Goal: Task Accomplishment & Management: Use online tool/utility

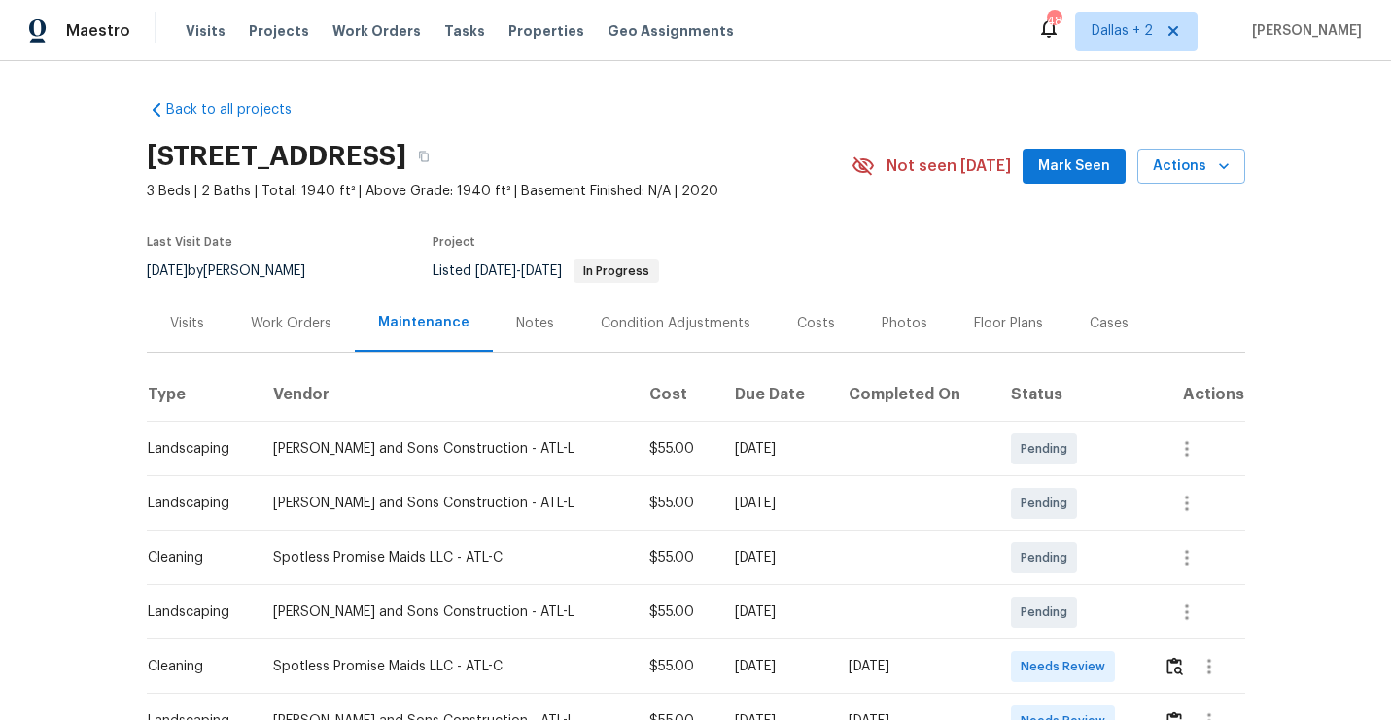
scroll to position [1, 0]
click at [430, 157] on icon "button" at bounding box center [424, 156] width 12 height 12
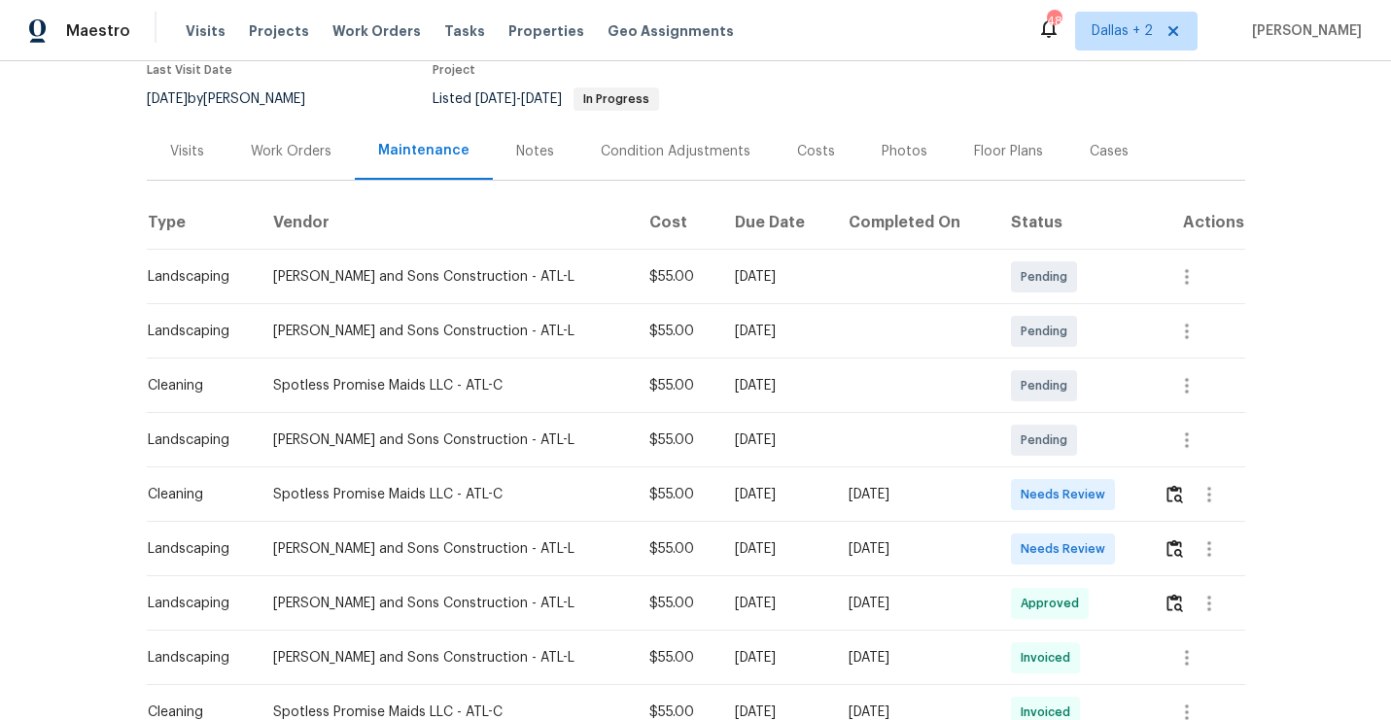
scroll to position [0, 0]
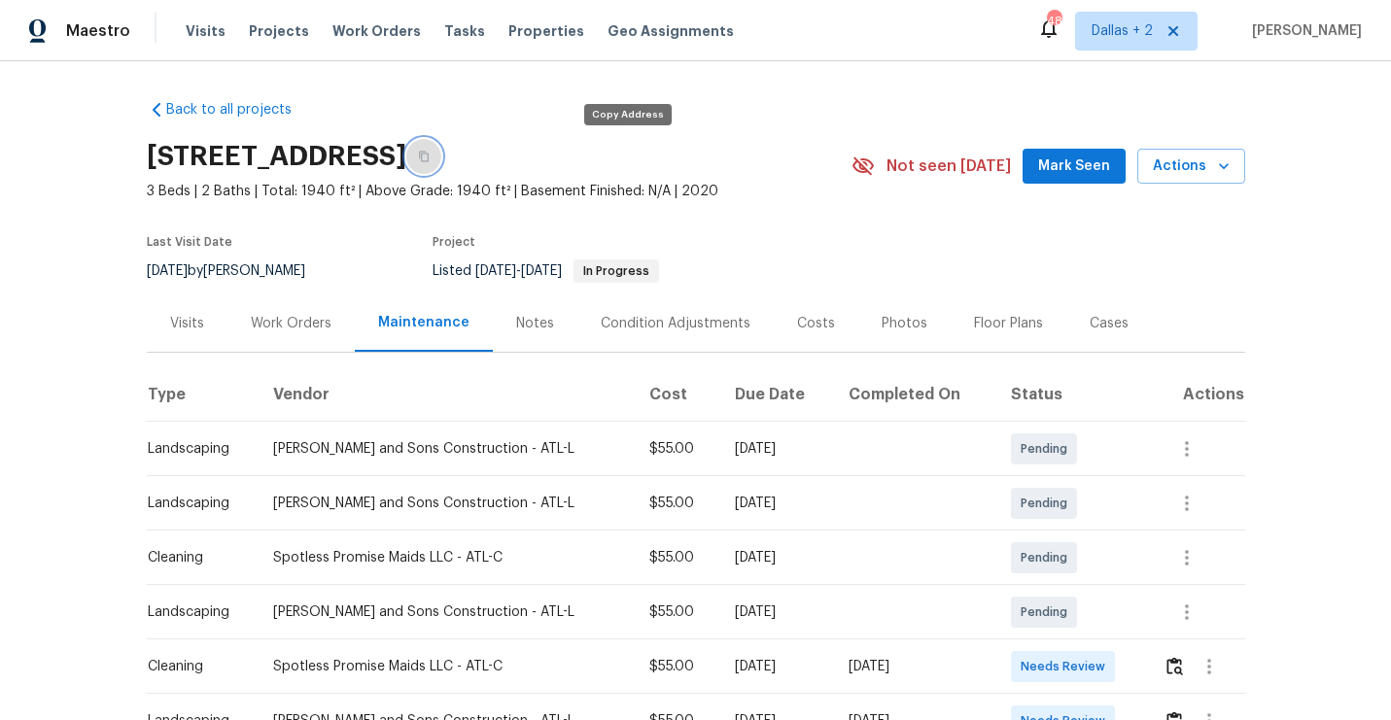
click at [441, 161] on button "button" at bounding box center [423, 156] width 35 height 35
click at [430, 158] on icon "button" at bounding box center [424, 157] width 12 height 12
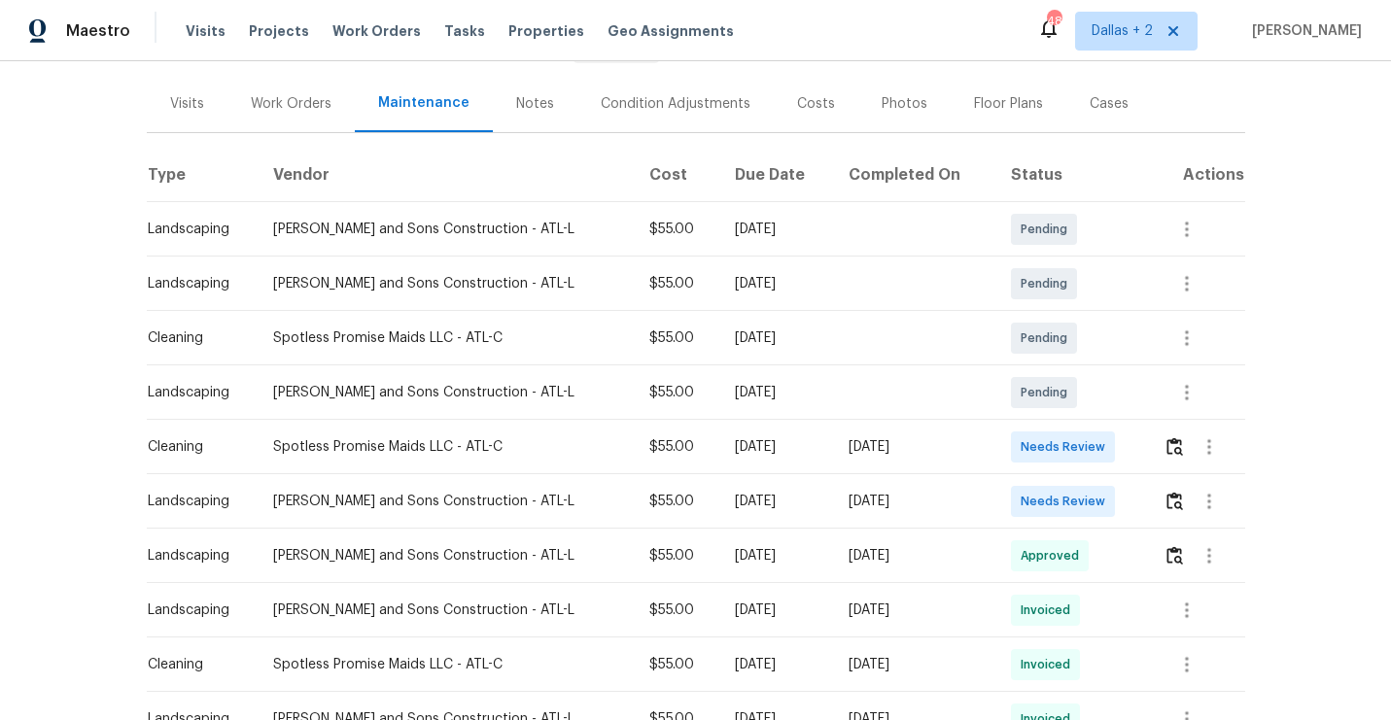
scroll to position [226, 0]
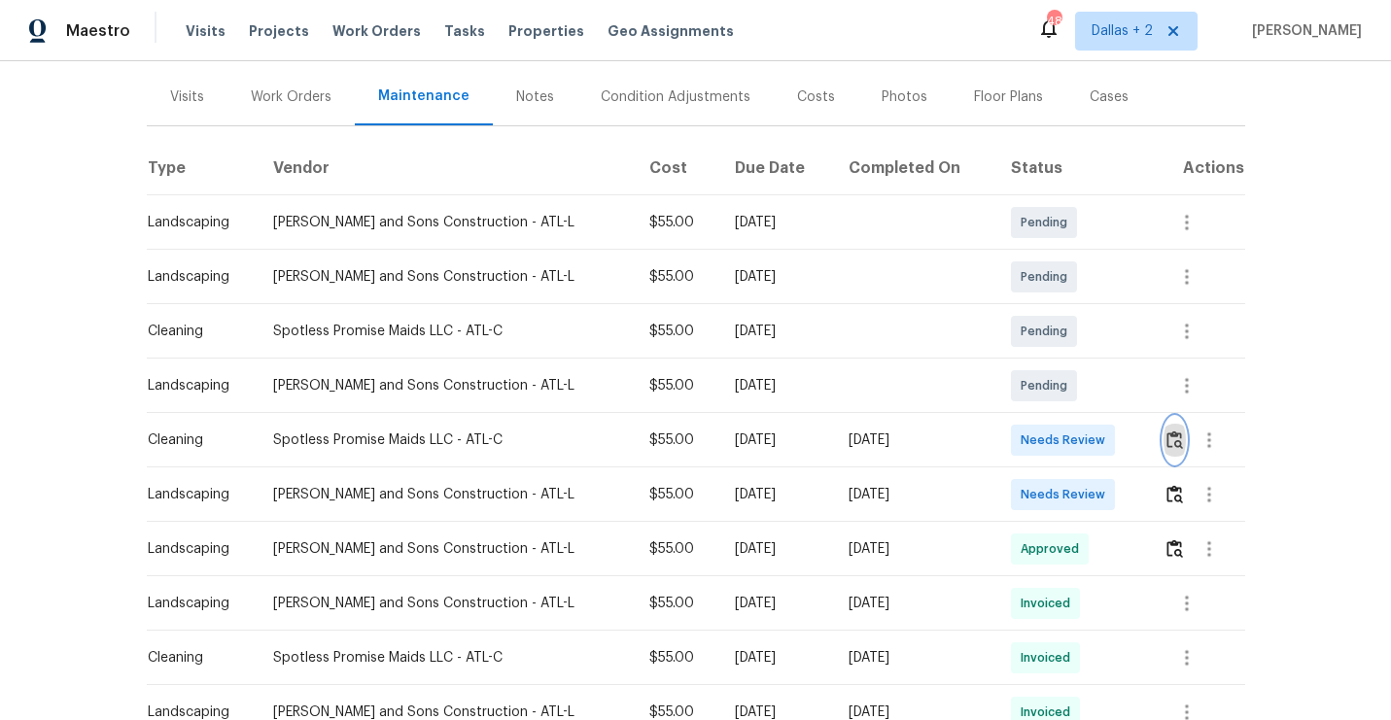
click at [1171, 440] on img "button" at bounding box center [1174, 440] width 17 height 18
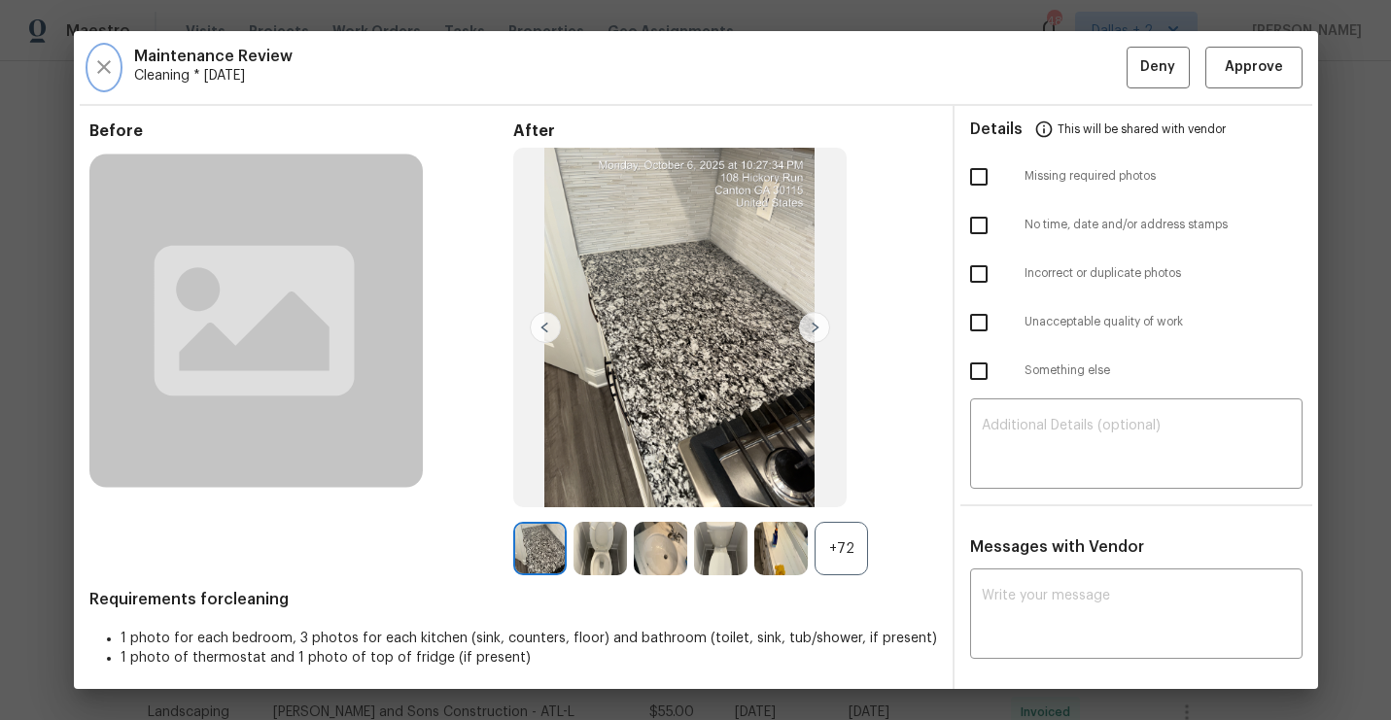
click at [102, 61] on icon "button" at bounding box center [103, 66] width 23 height 23
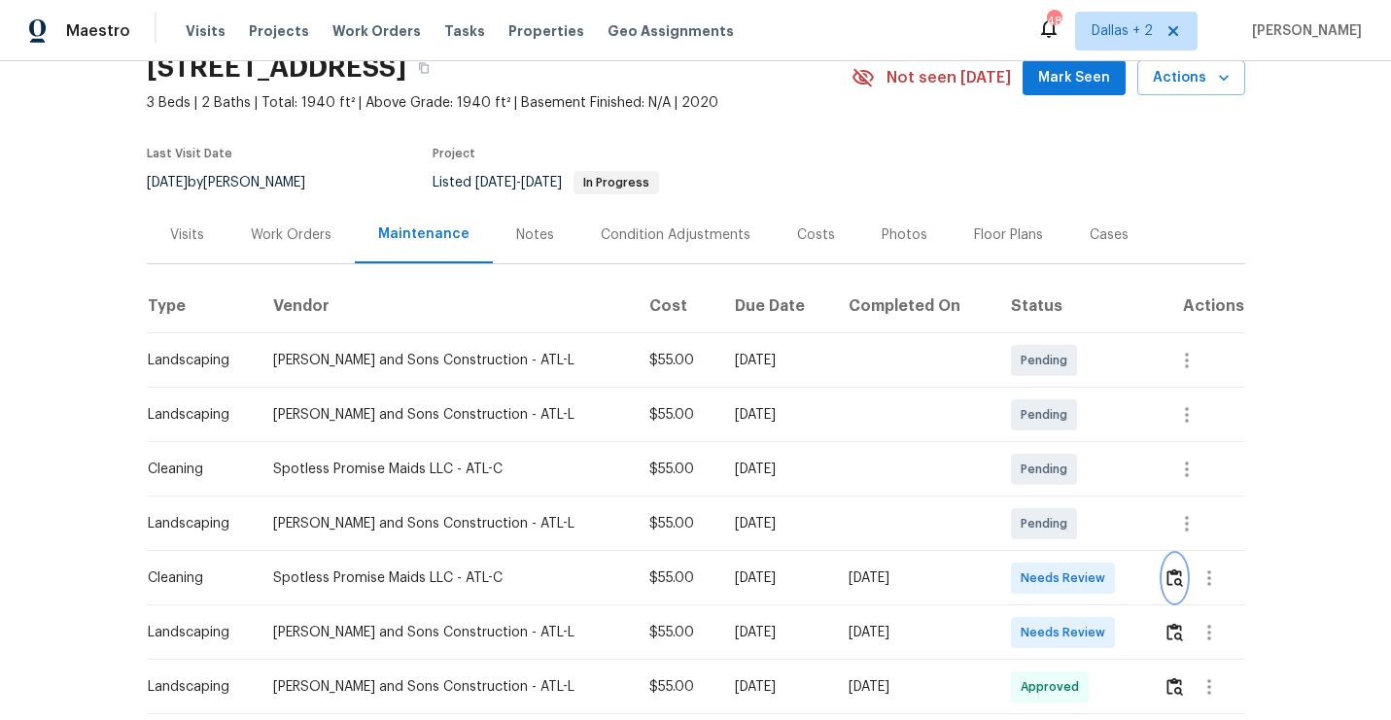
scroll to position [95, 0]
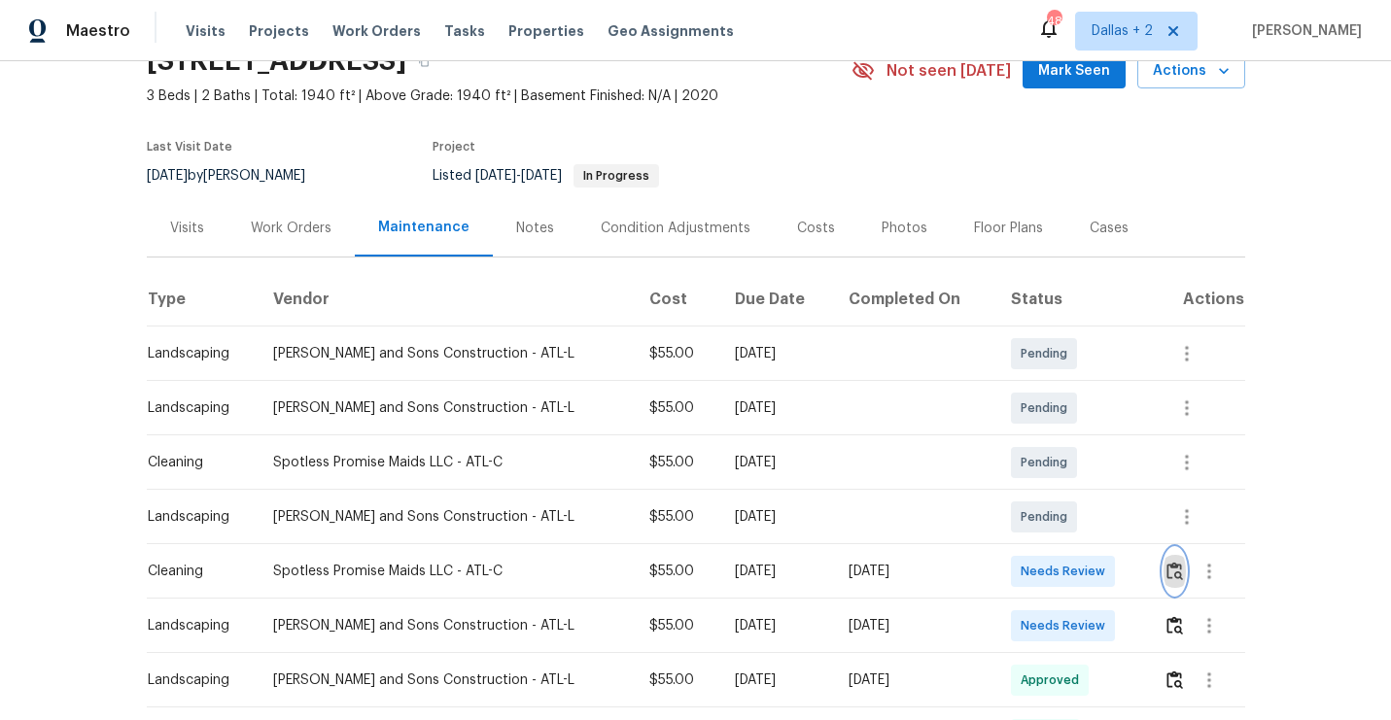
click at [1172, 572] on img "button" at bounding box center [1174, 571] width 17 height 18
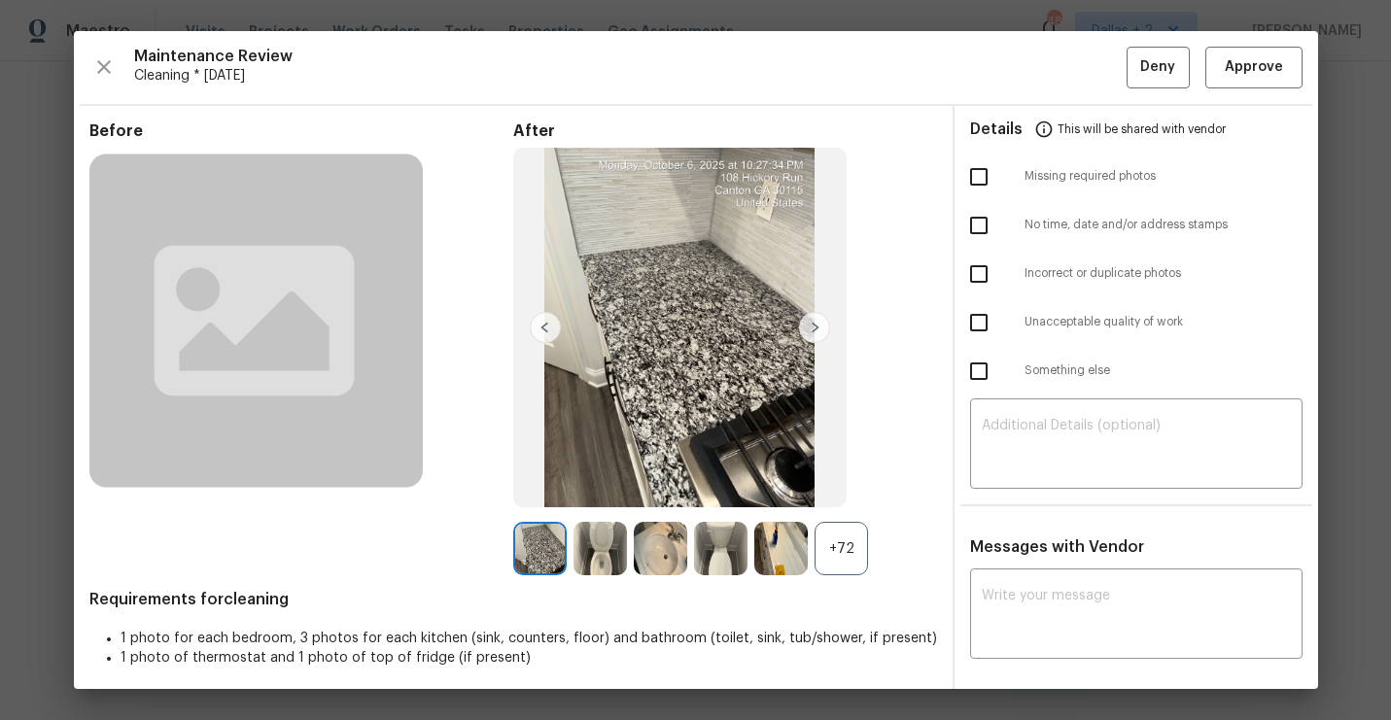
click at [849, 558] on div "+72" at bounding box center [840, 548] width 53 height 53
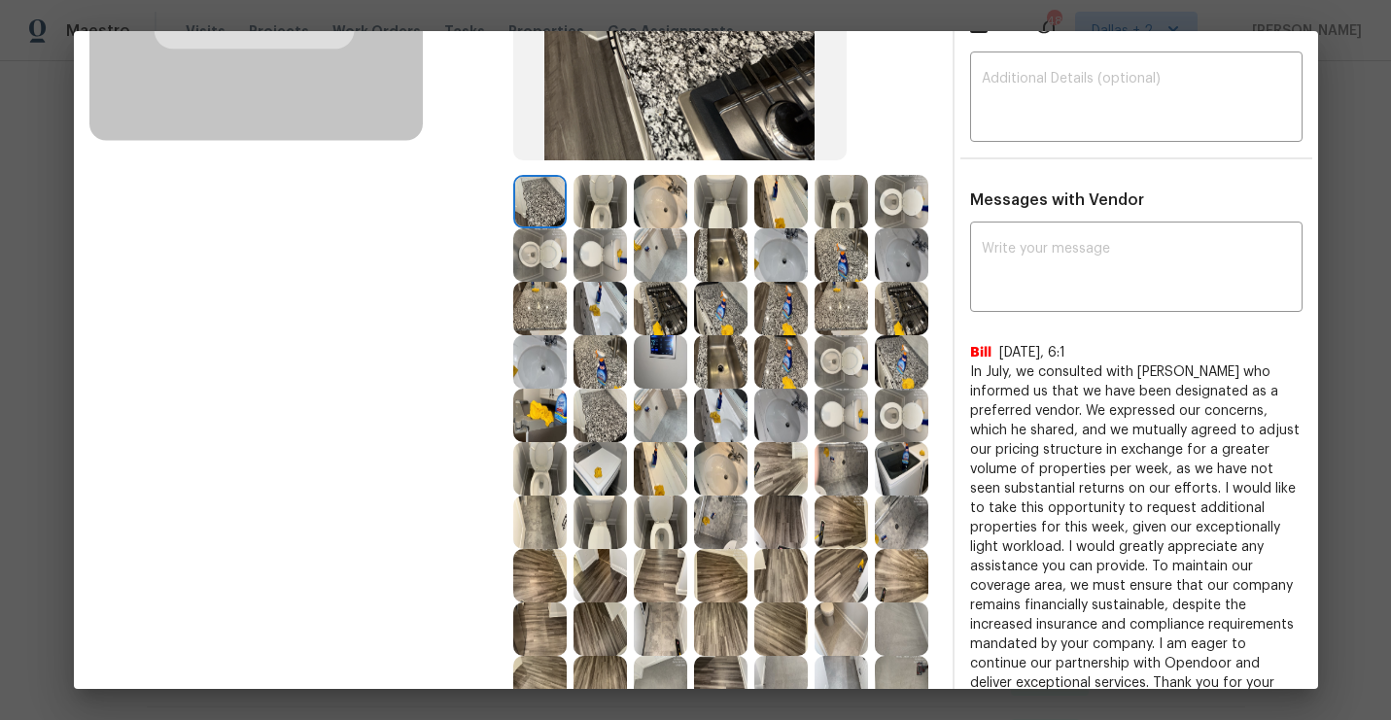
scroll to position [361, 0]
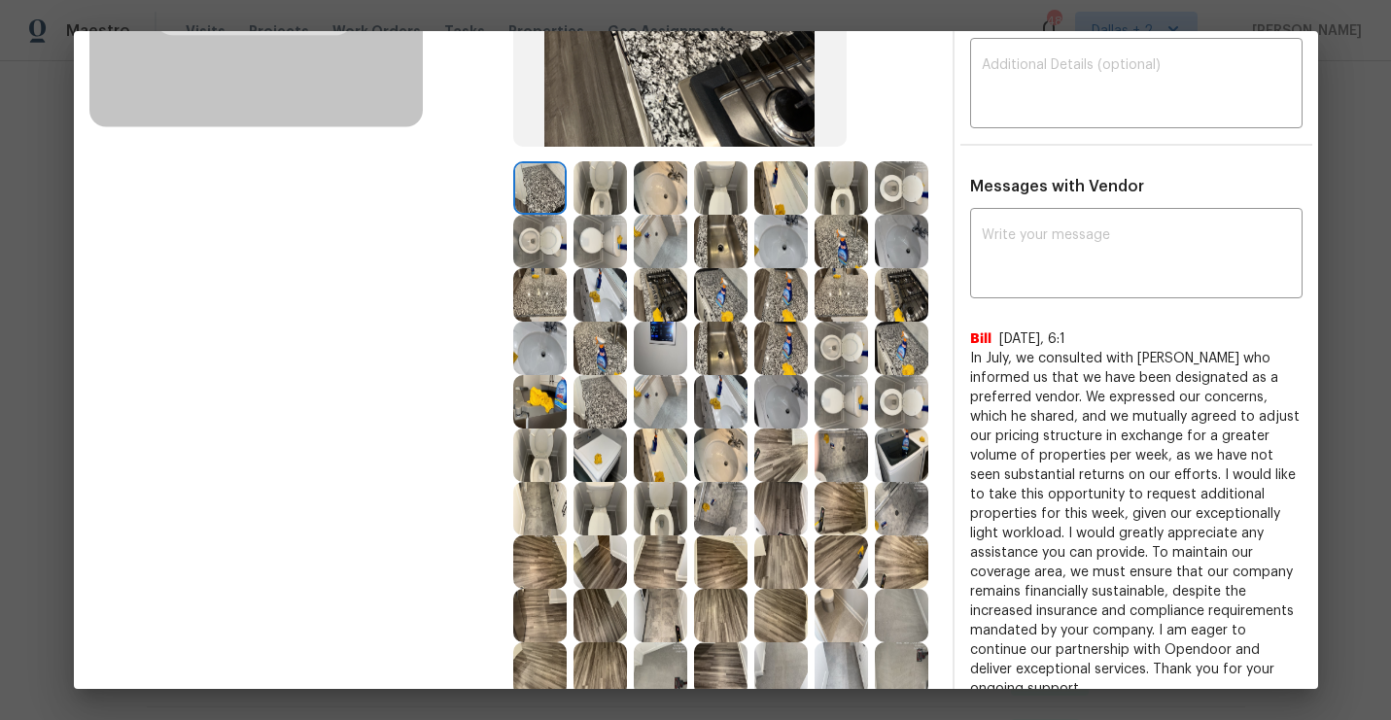
click at [772, 251] on img at bounding box center [780, 241] width 53 height 53
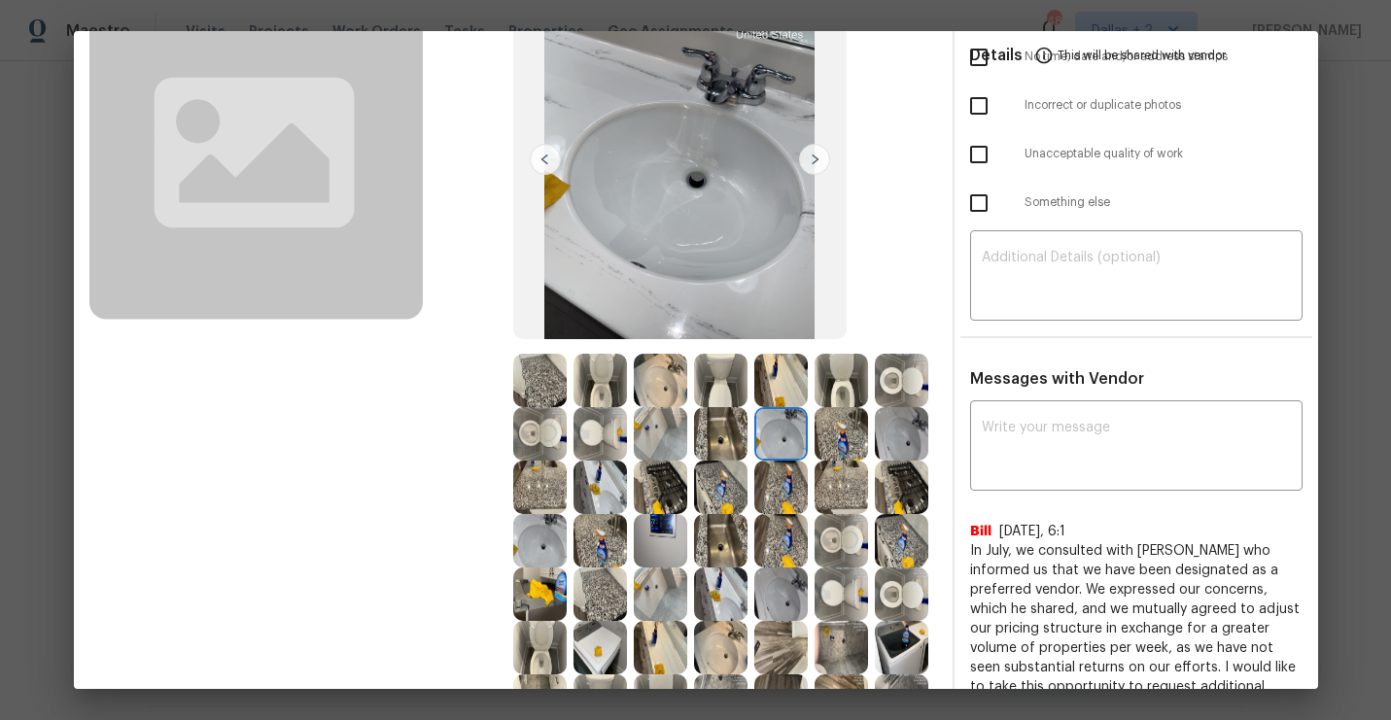
scroll to position [327, 0]
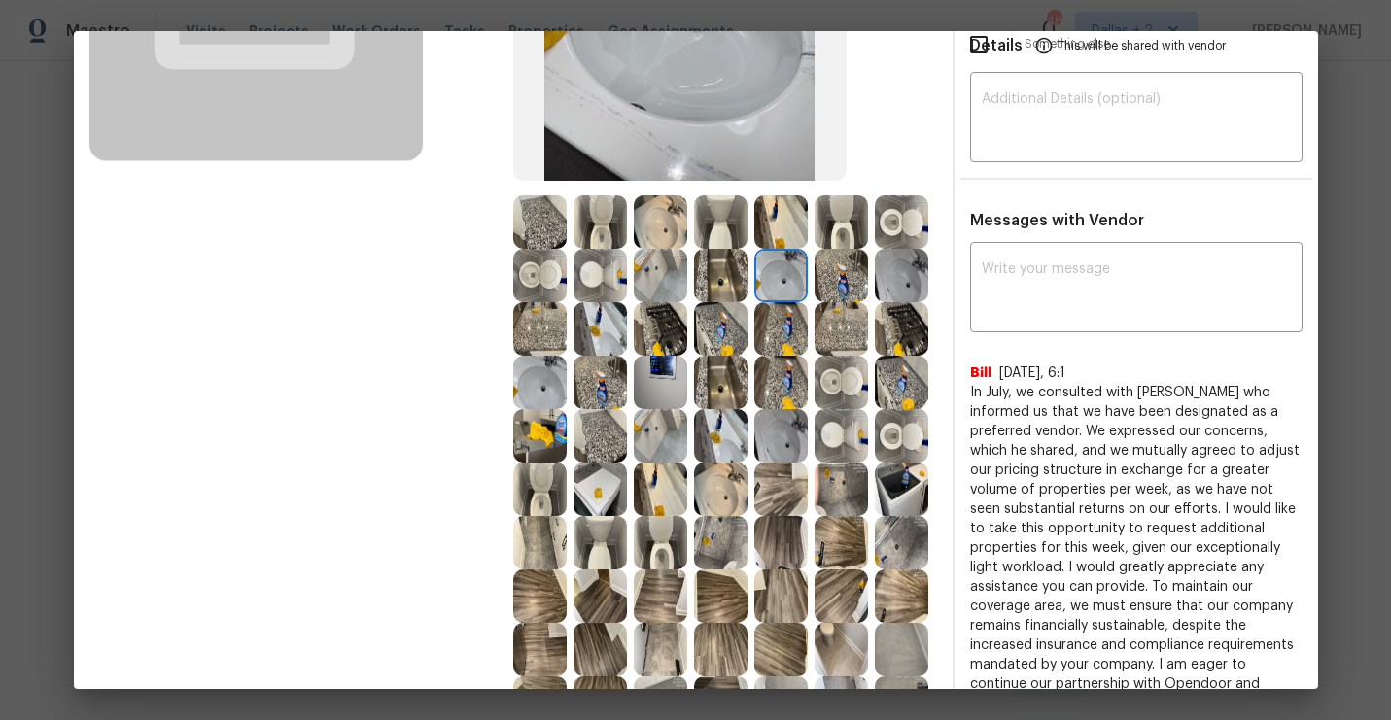
click at [612, 344] on img at bounding box center [599, 328] width 53 height 53
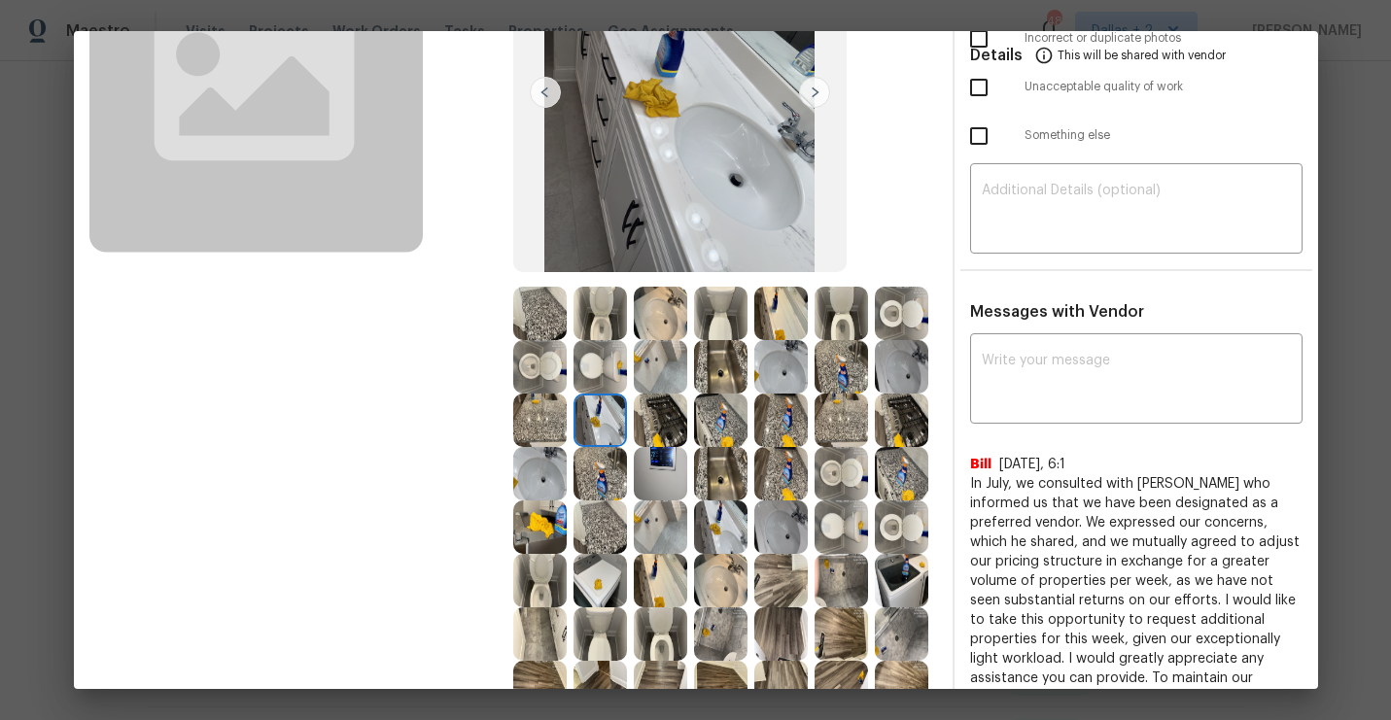
scroll to position [254, 0]
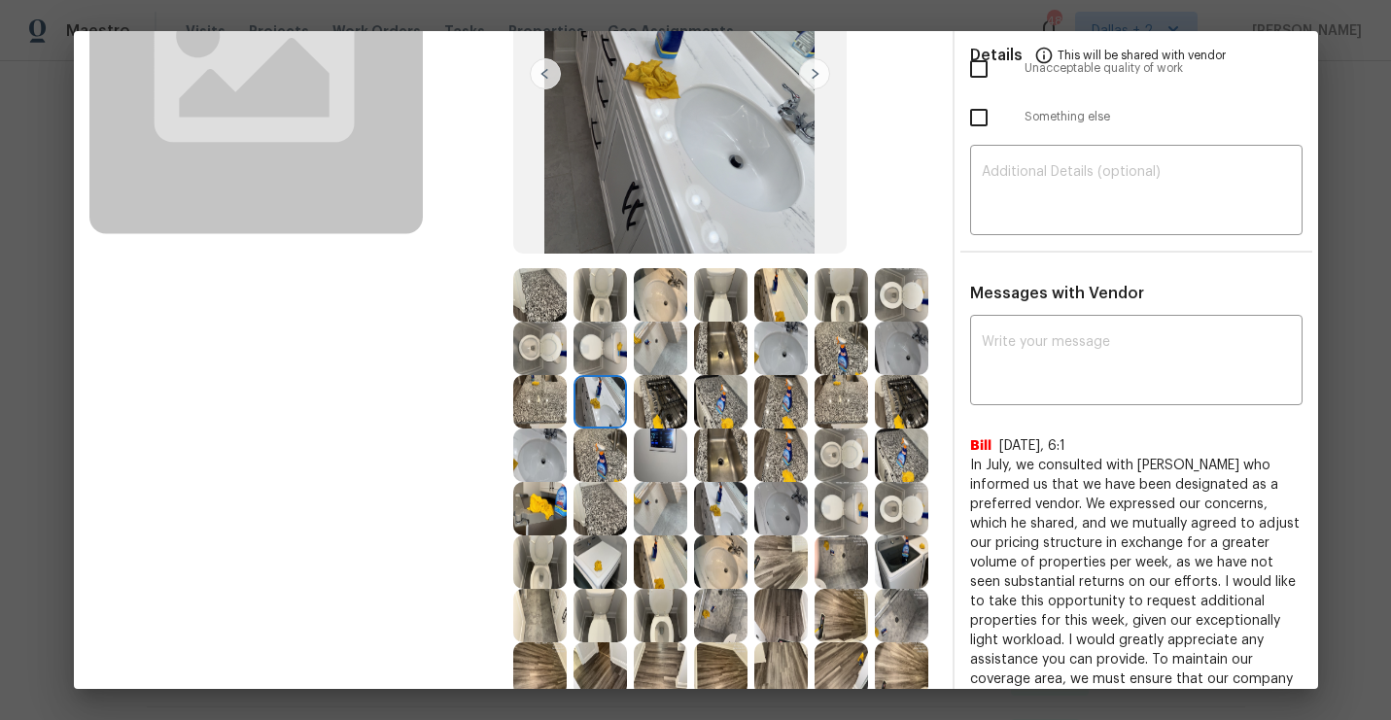
click at [634, 466] on img at bounding box center [660, 455] width 53 height 53
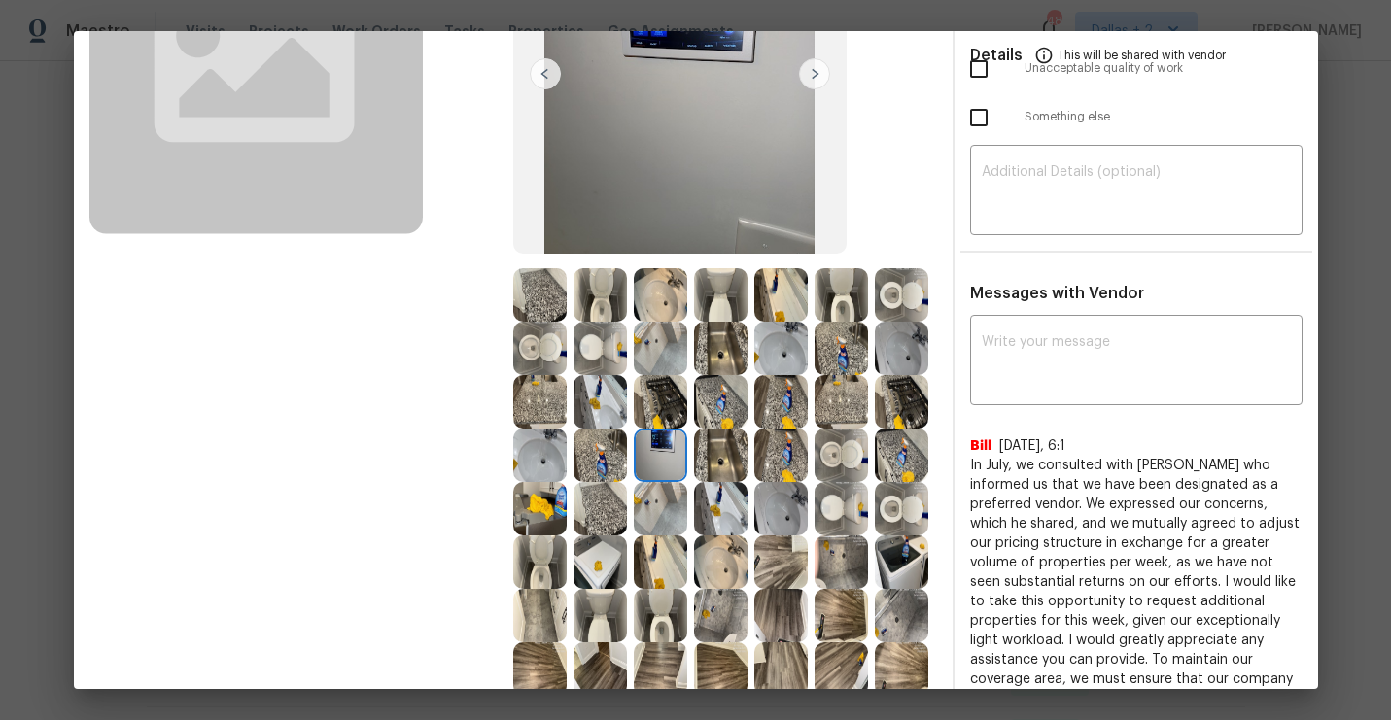
click at [549, 467] on img at bounding box center [539, 455] width 53 height 53
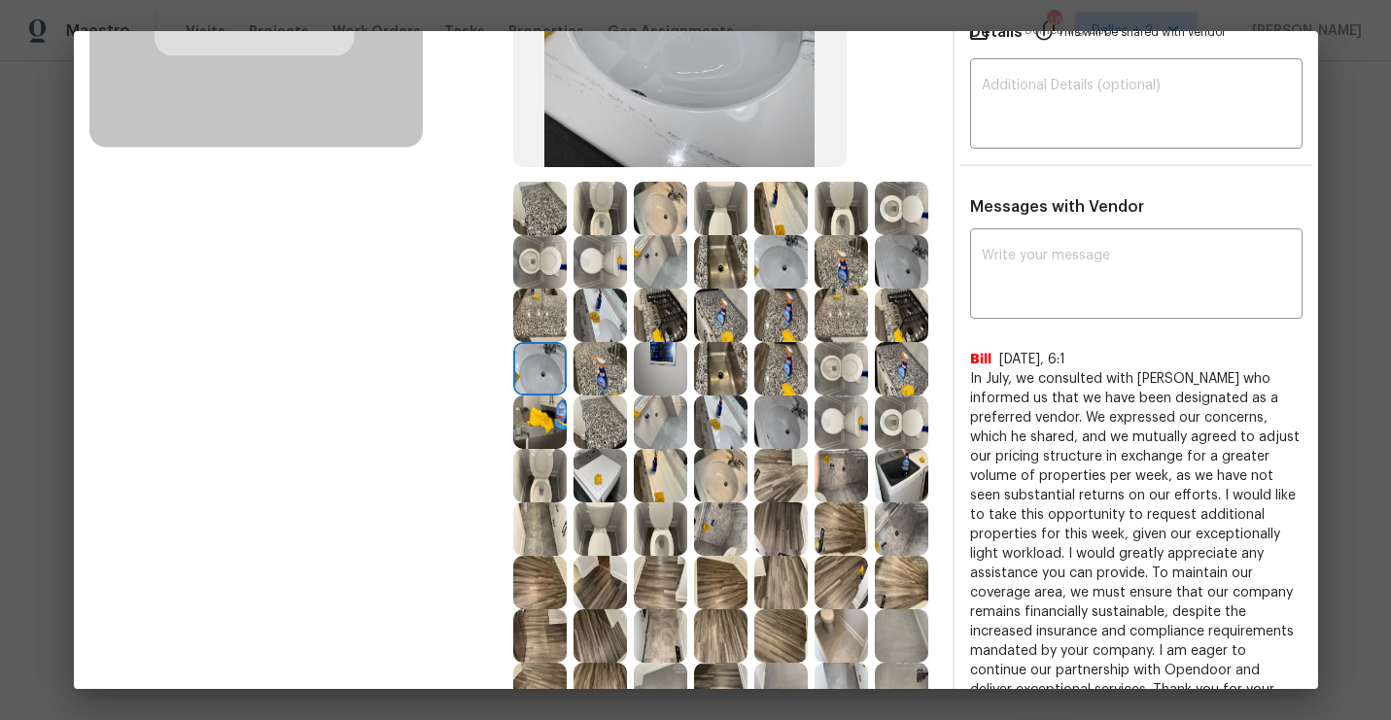
scroll to position [345, 0]
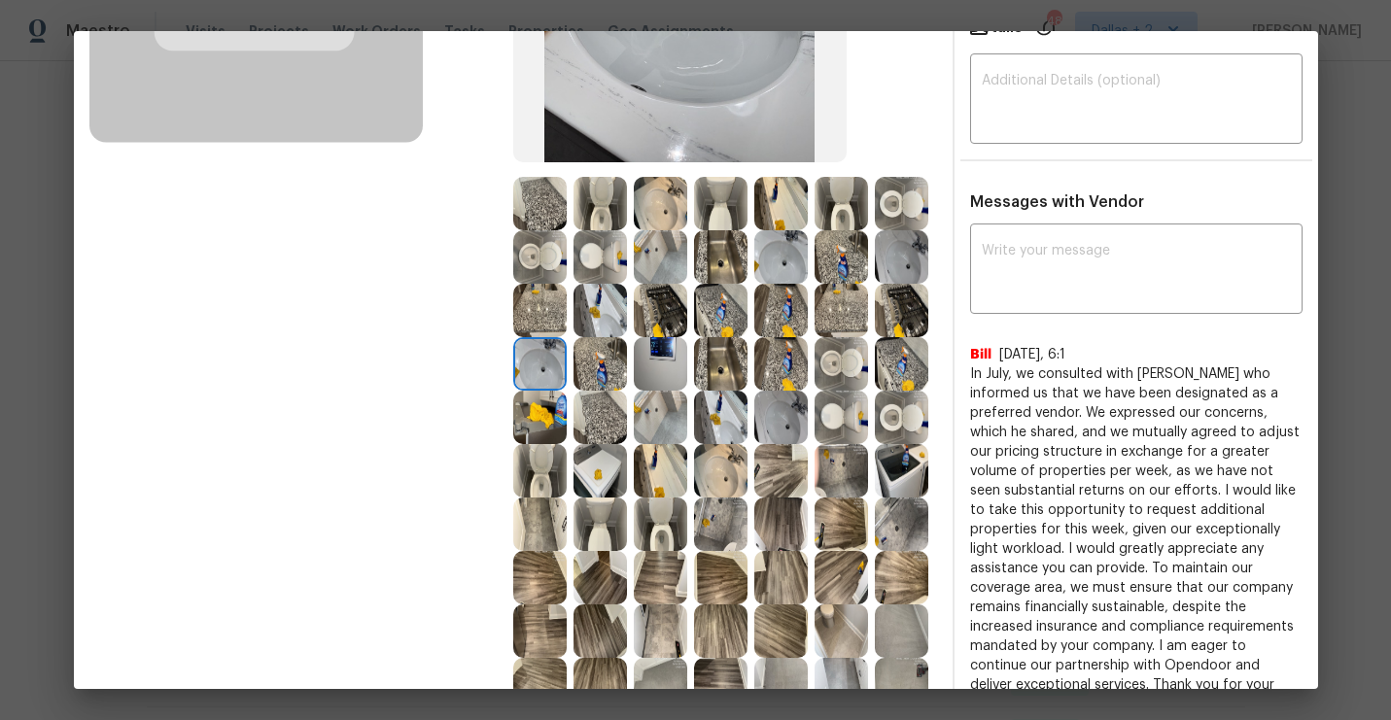
click at [846, 205] on img at bounding box center [840, 203] width 53 height 53
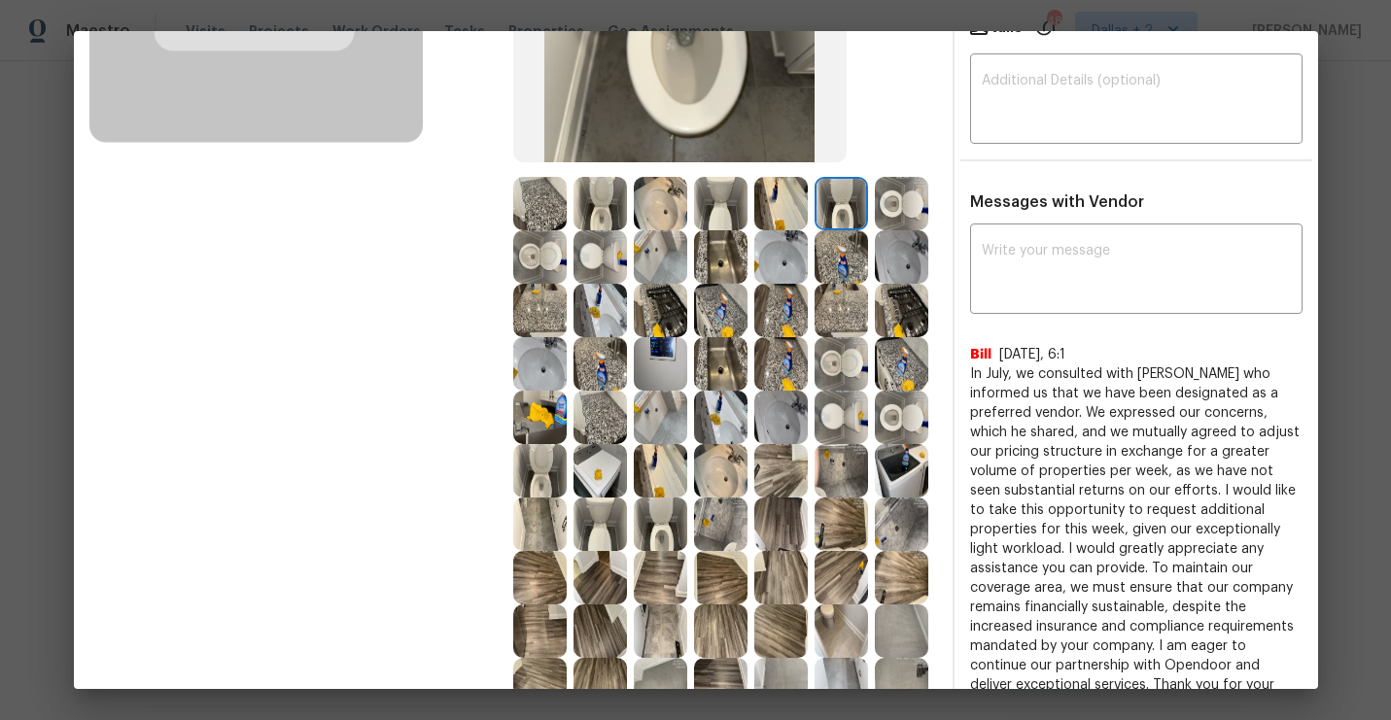
click at [918, 419] on img at bounding box center [901, 417] width 53 height 53
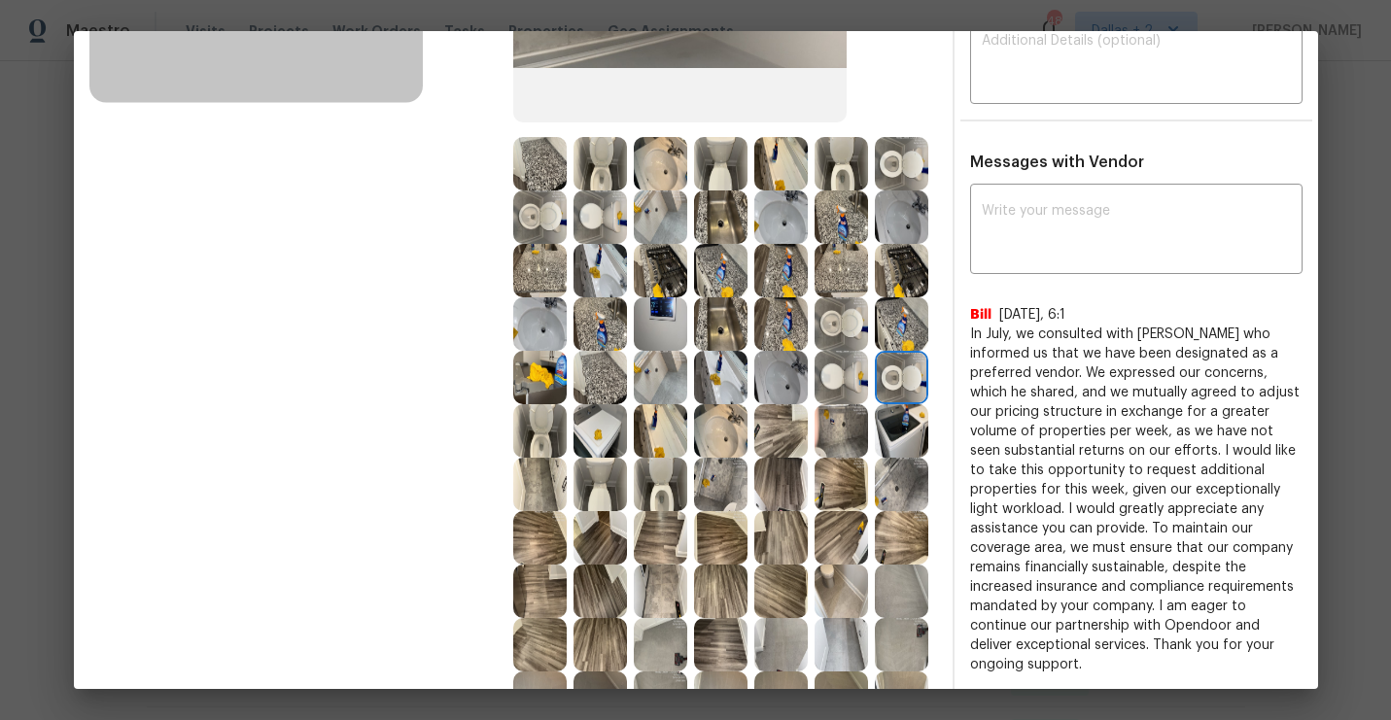
scroll to position [379, 0]
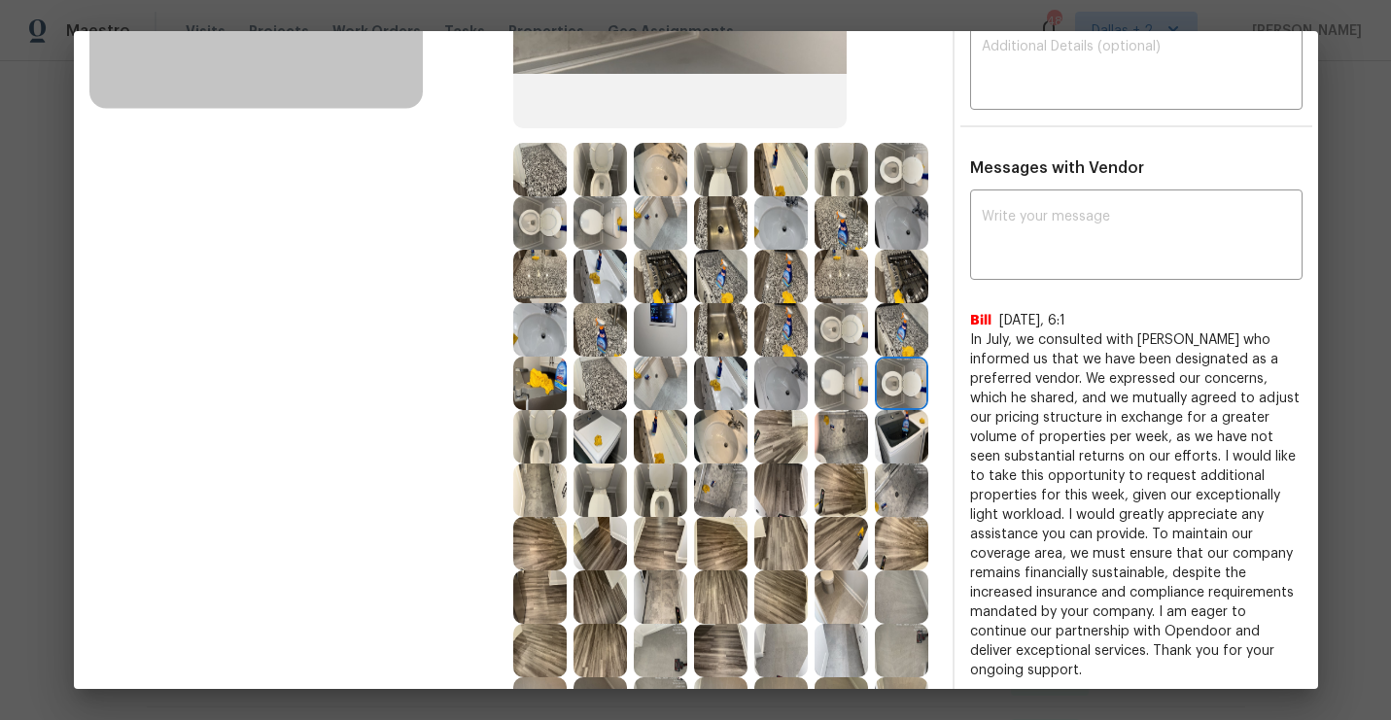
click at [904, 431] on img at bounding box center [901, 436] width 53 height 53
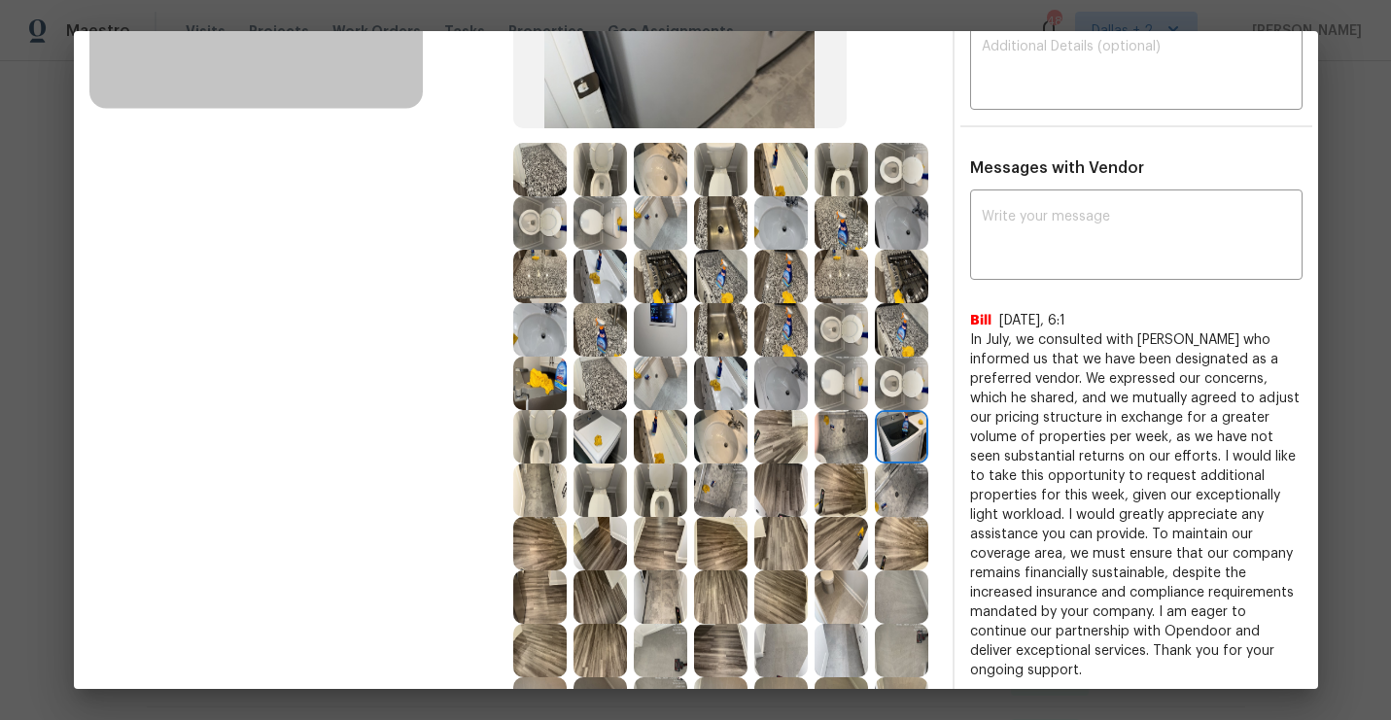
click at [849, 382] on img at bounding box center [840, 383] width 53 height 53
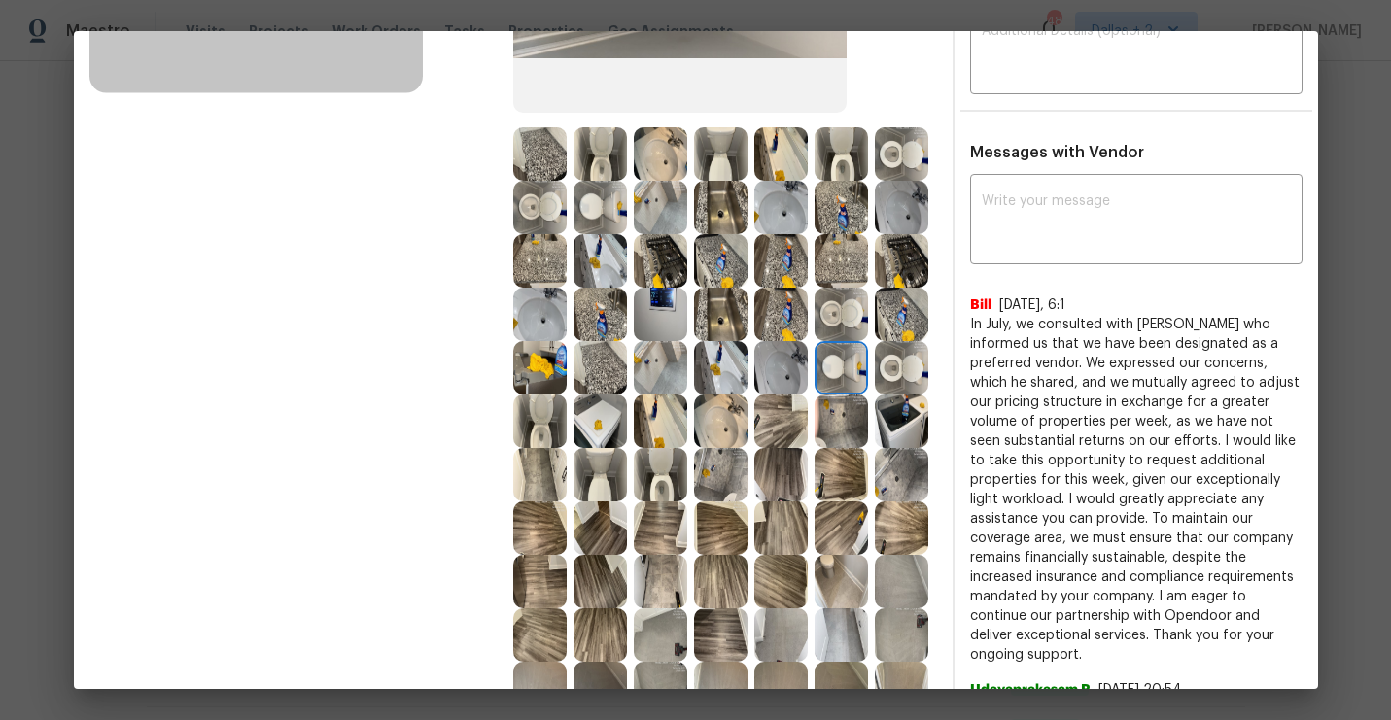
scroll to position [293, 0]
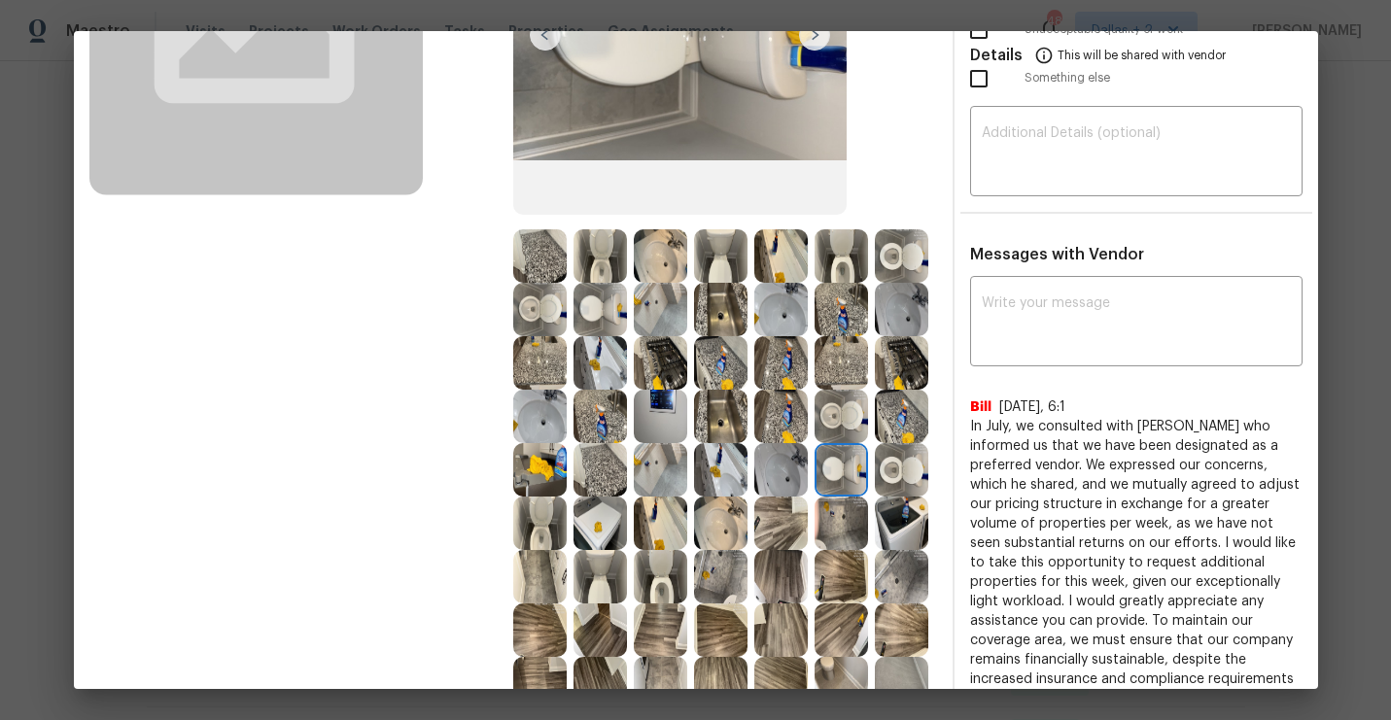
click at [604, 529] on img at bounding box center [599, 523] width 53 height 53
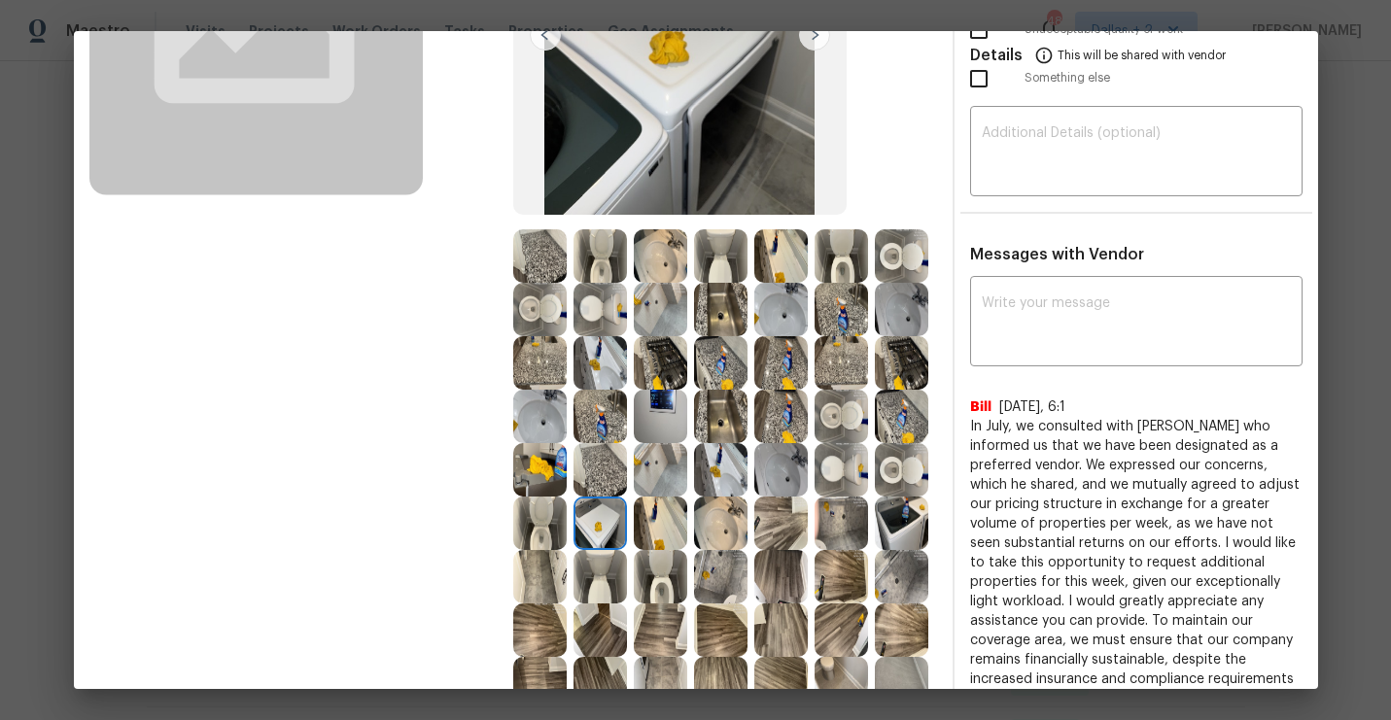
click at [671, 529] on img at bounding box center [660, 523] width 53 height 53
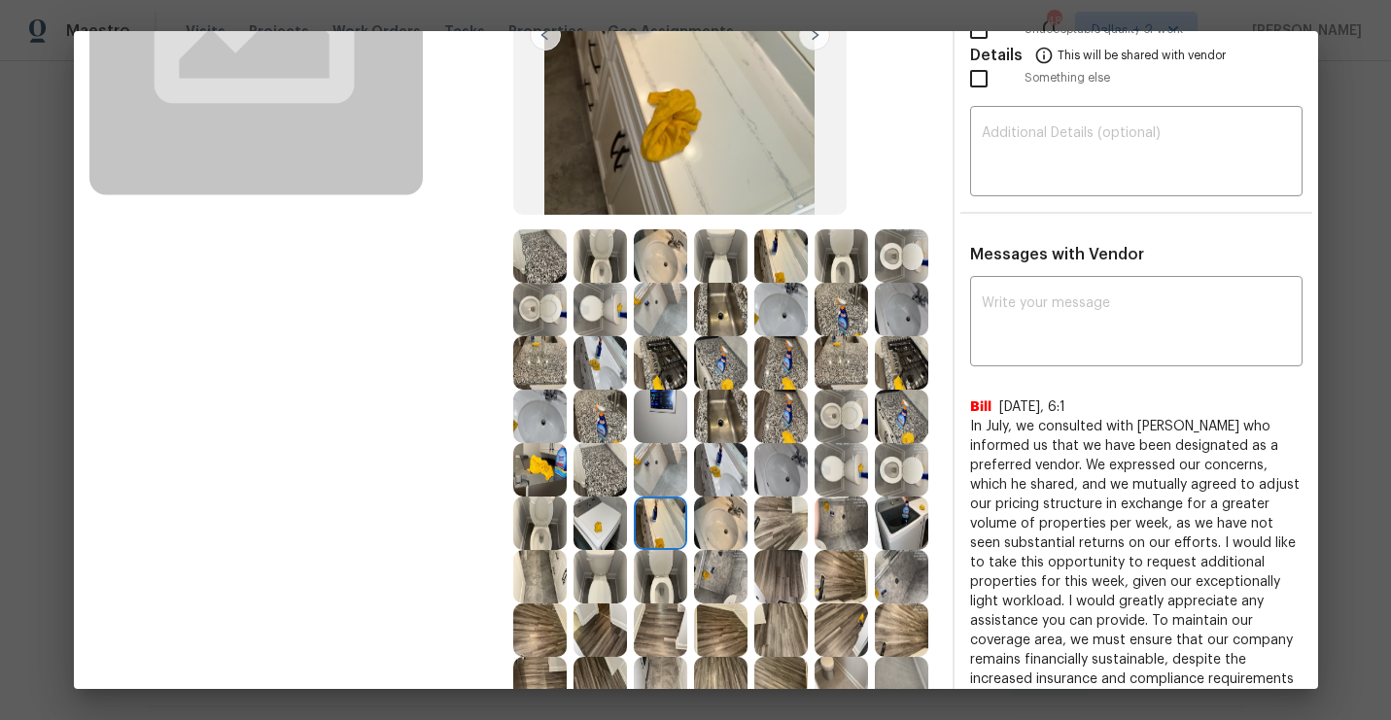
click at [714, 517] on img at bounding box center [720, 523] width 53 height 53
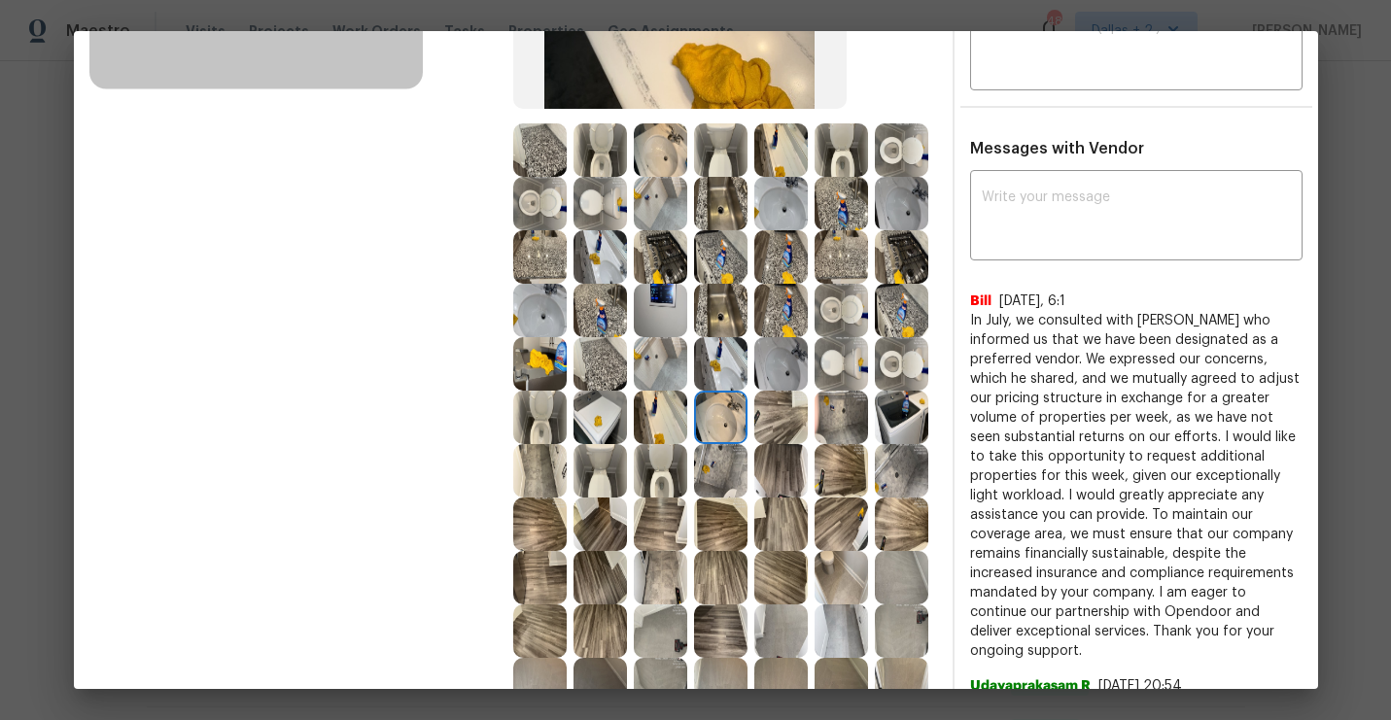
scroll to position [411, 0]
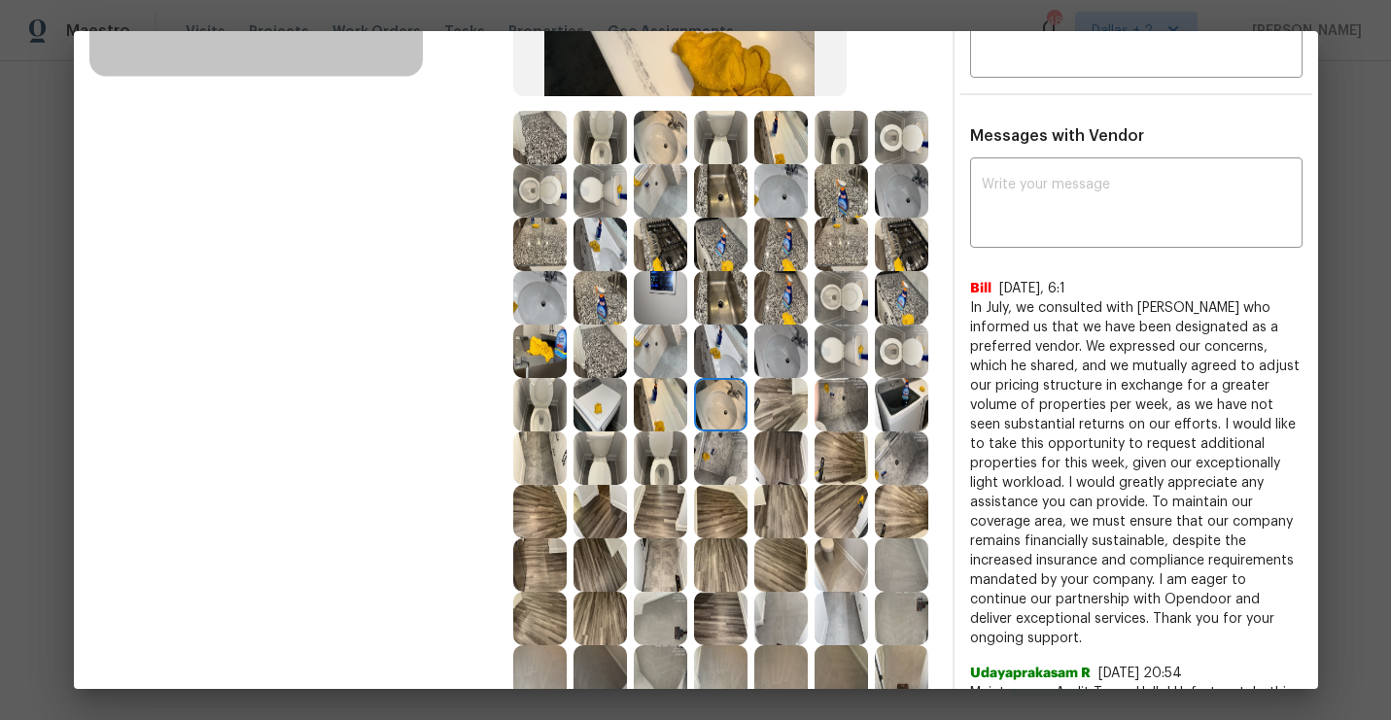
click at [524, 355] on img at bounding box center [539, 351] width 53 height 53
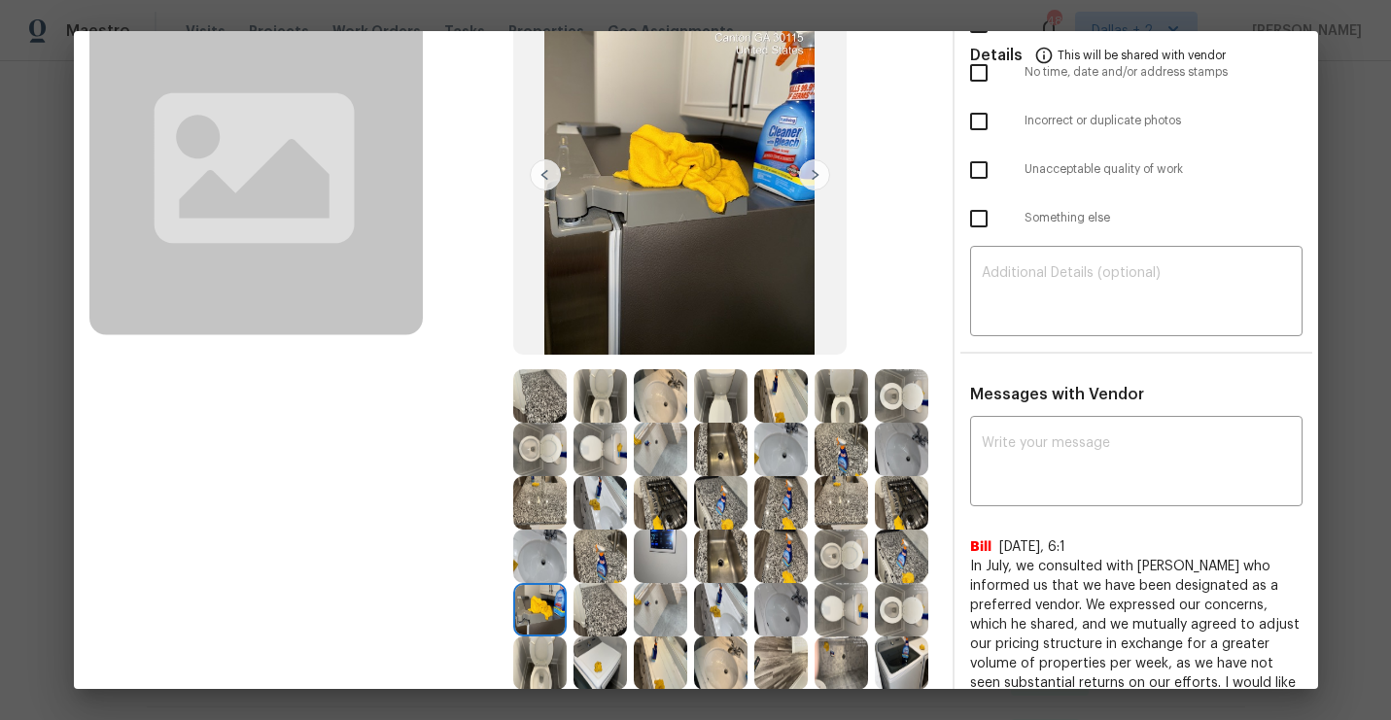
scroll to position [162, 0]
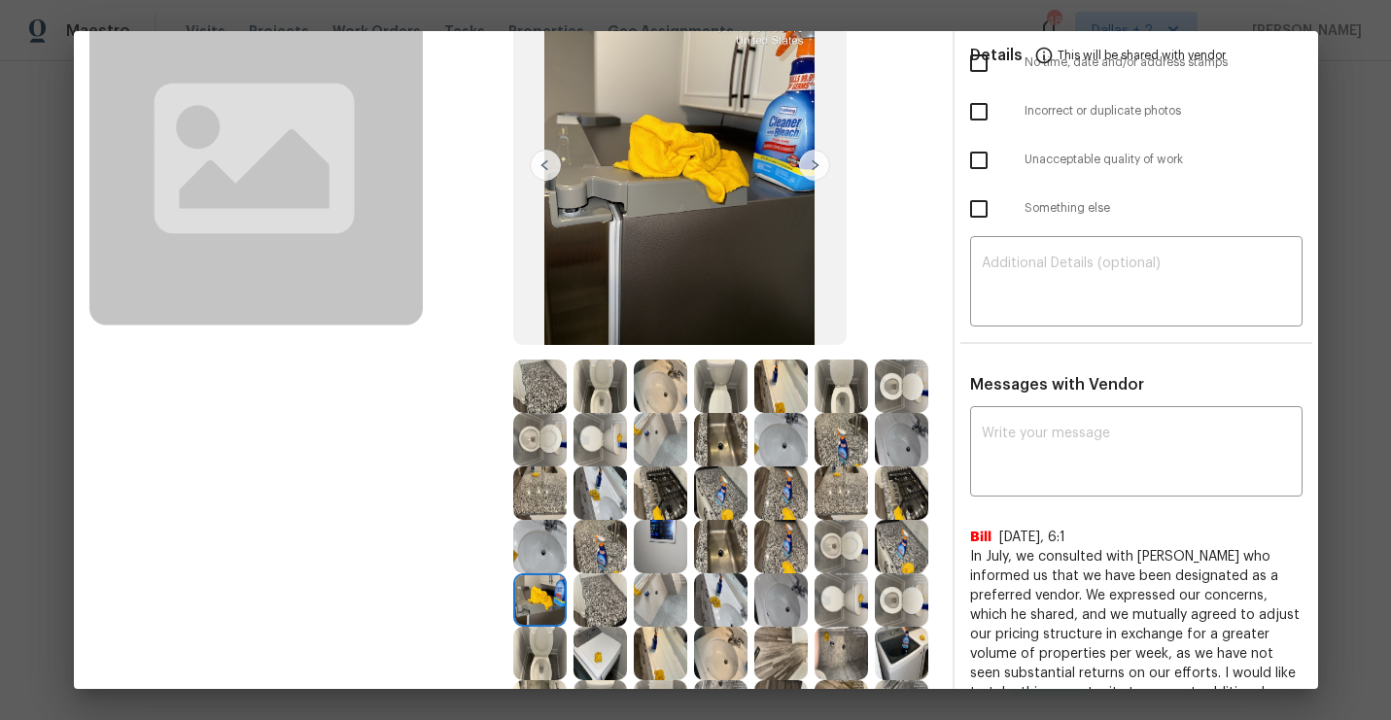
click at [545, 604] on img at bounding box center [539, 599] width 53 height 53
click at [604, 598] on img at bounding box center [599, 599] width 53 height 53
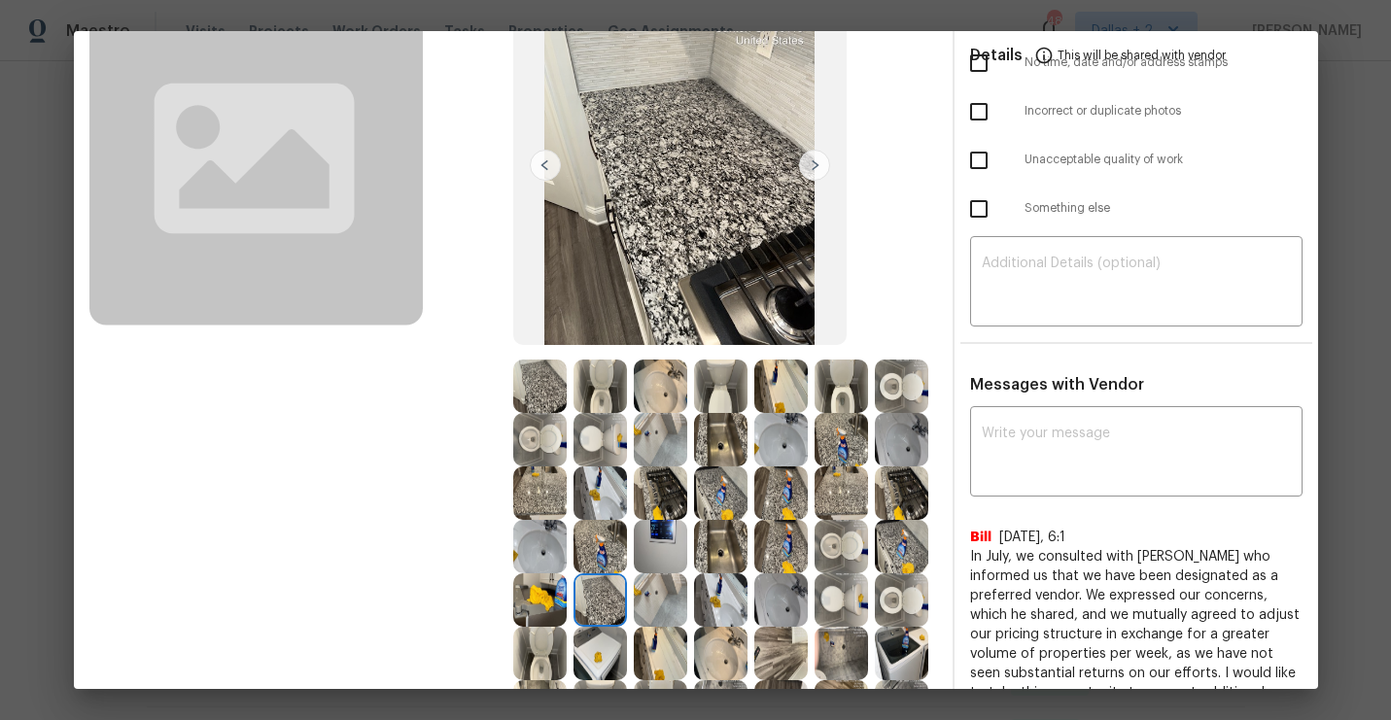
click at [551, 602] on img at bounding box center [539, 599] width 53 height 53
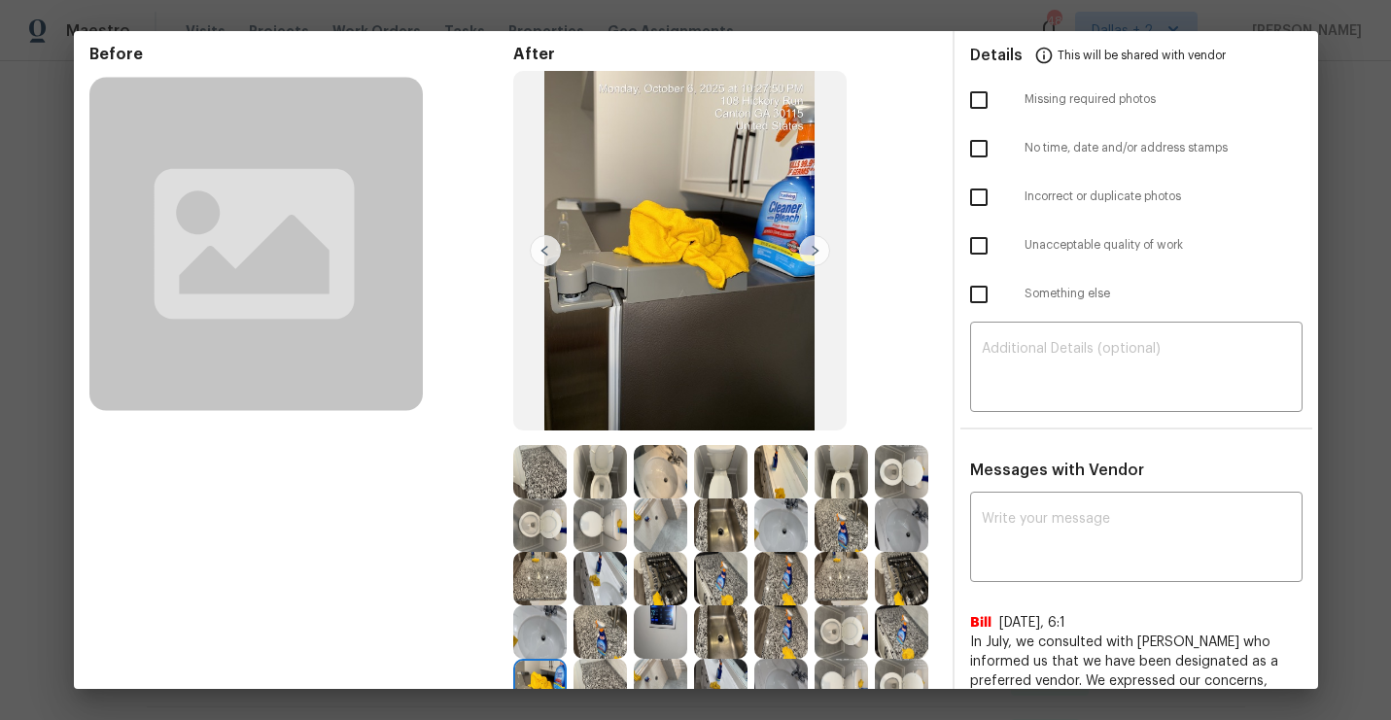
scroll to position [57, 0]
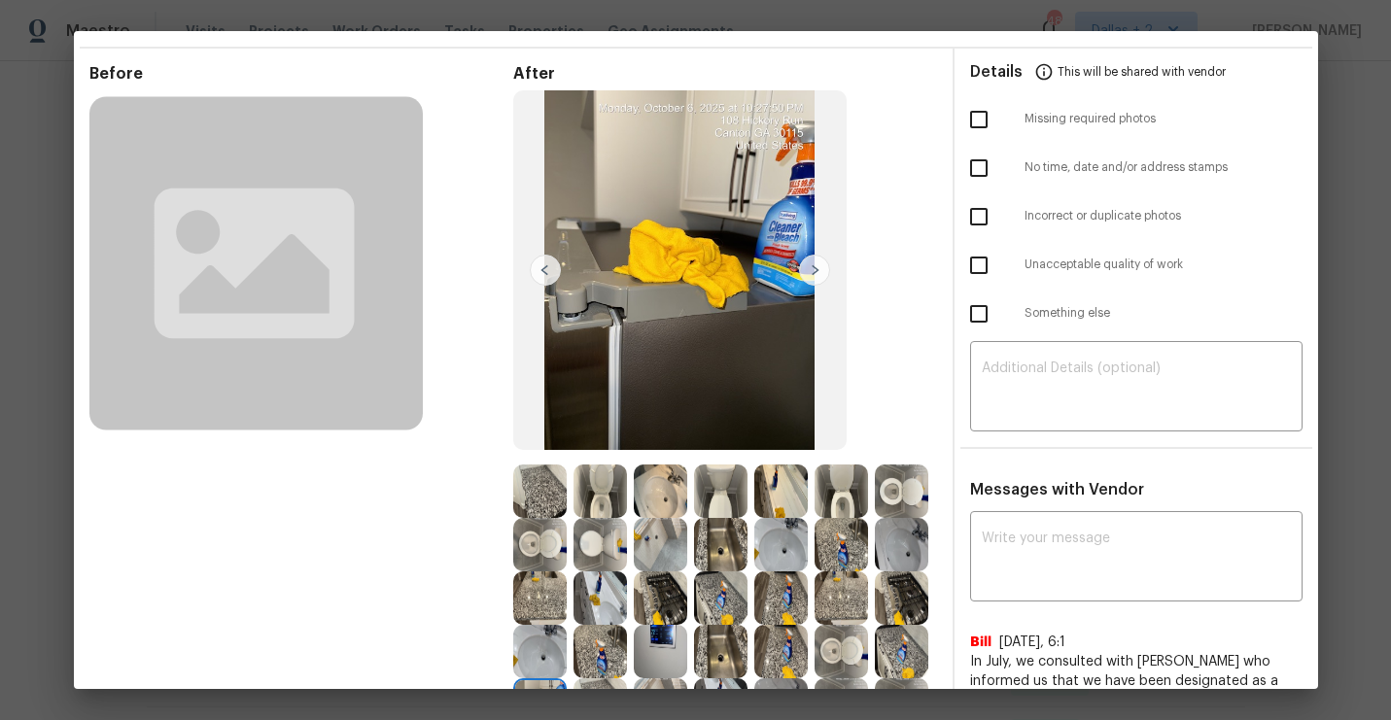
click at [657, 379] on img at bounding box center [679, 270] width 333 height 361
click at [531, 285] on img at bounding box center [545, 270] width 31 height 31
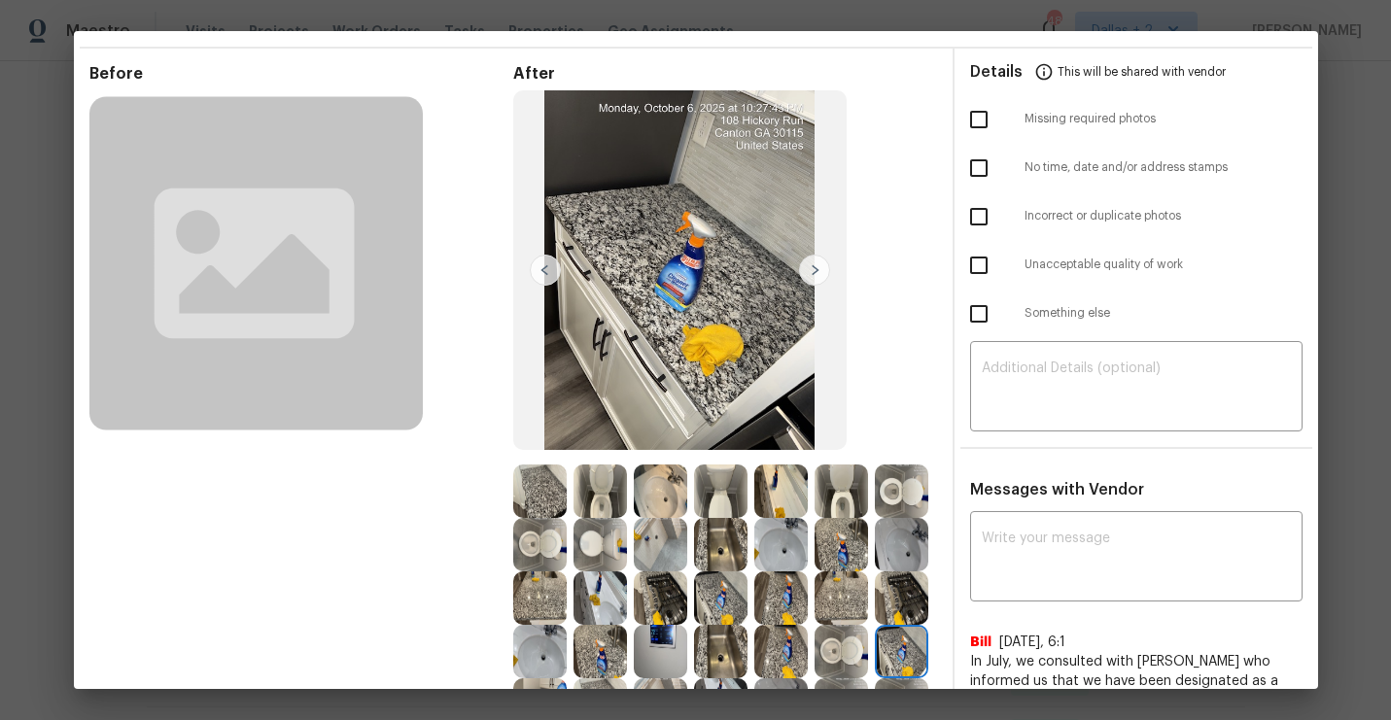
click at [539, 263] on img at bounding box center [545, 270] width 31 height 31
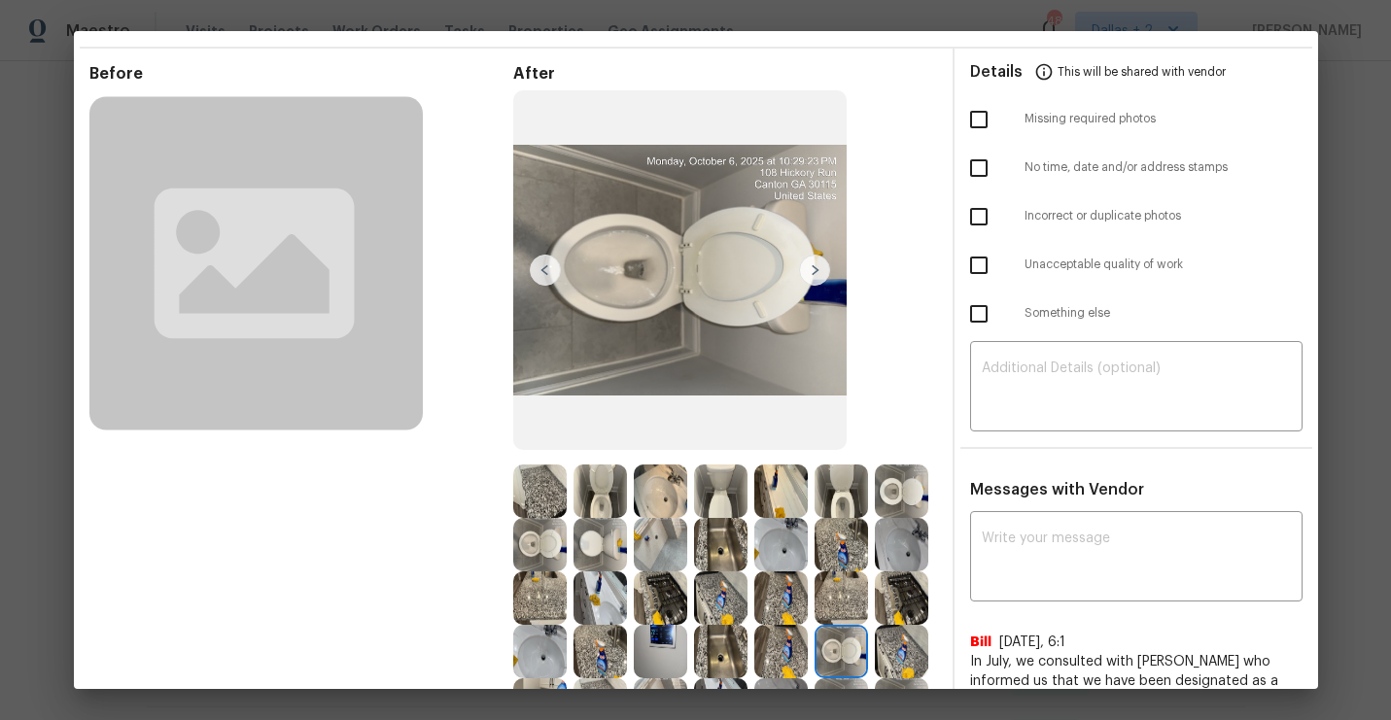
click at [827, 272] on img at bounding box center [814, 270] width 31 height 31
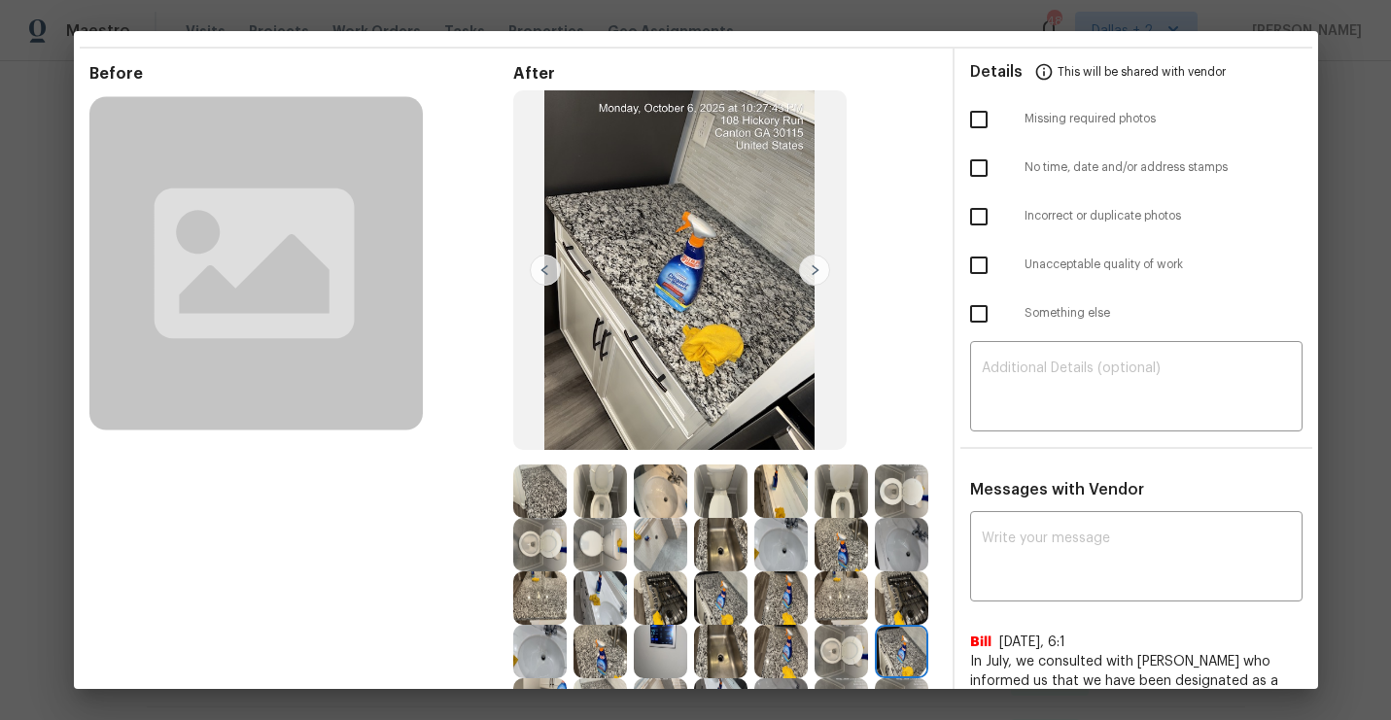
click at [541, 267] on img at bounding box center [545, 270] width 31 height 31
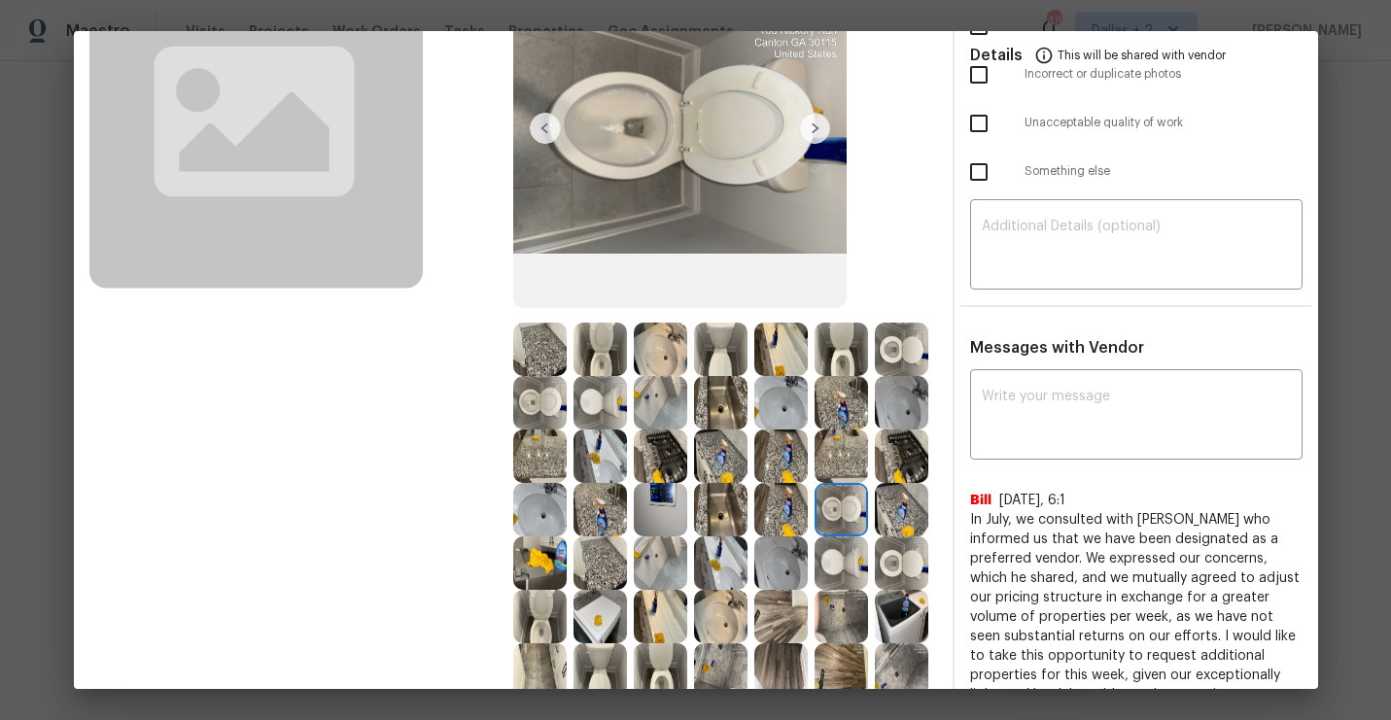
scroll to position [189, 0]
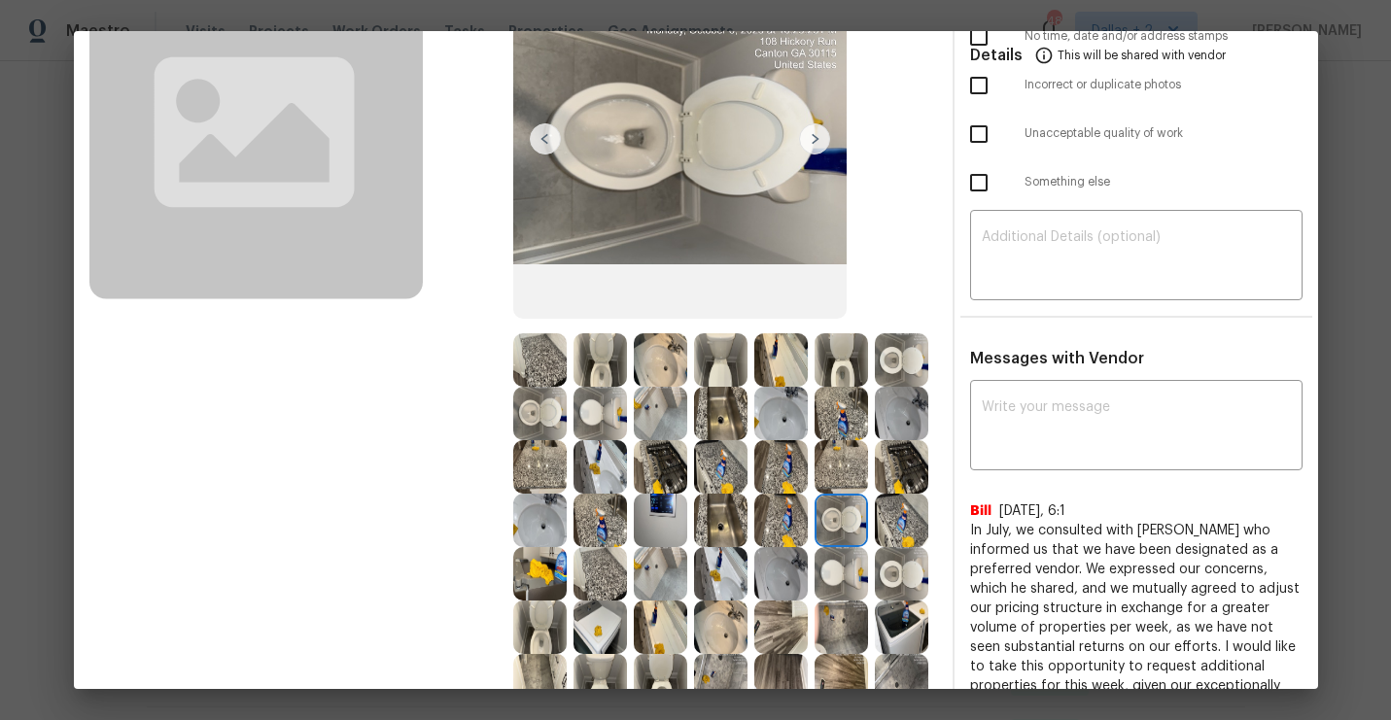
click at [551, 570] on img at bounding box center [539, 573] width 53 height 53
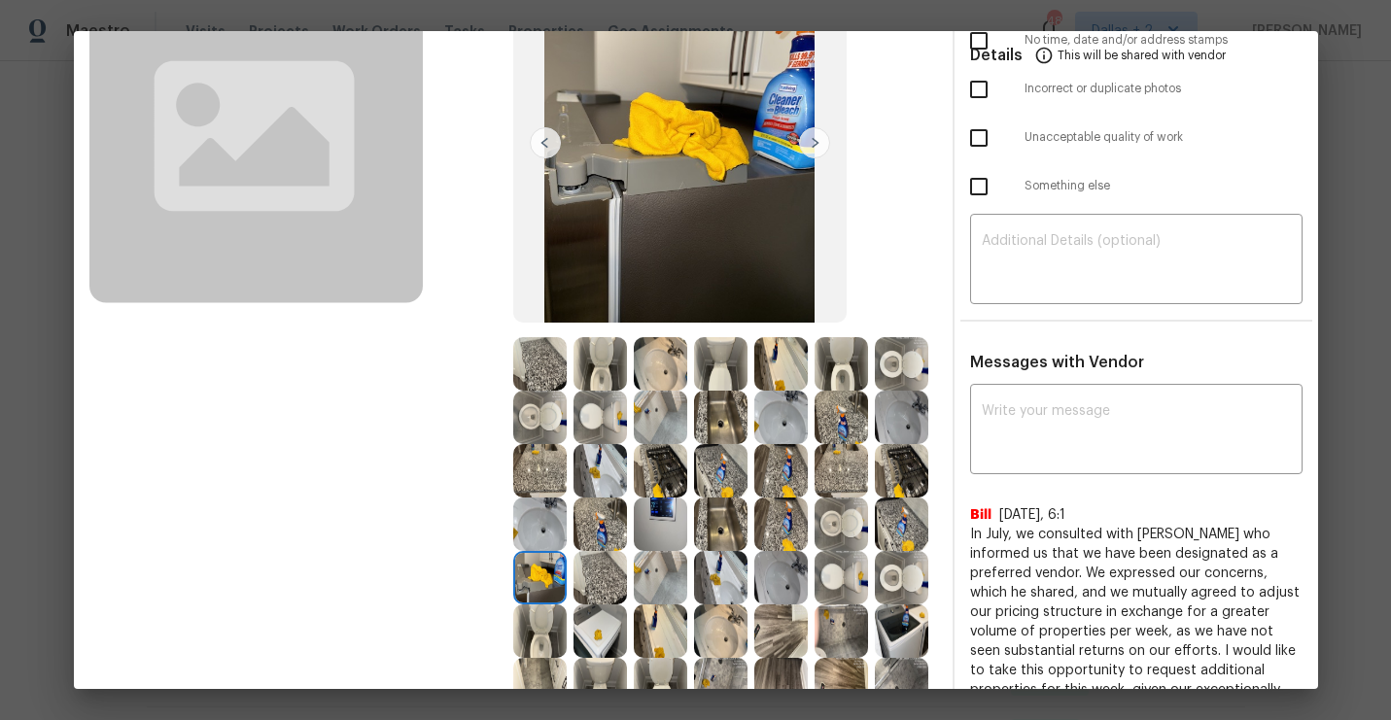
scroll to position [0, 0]
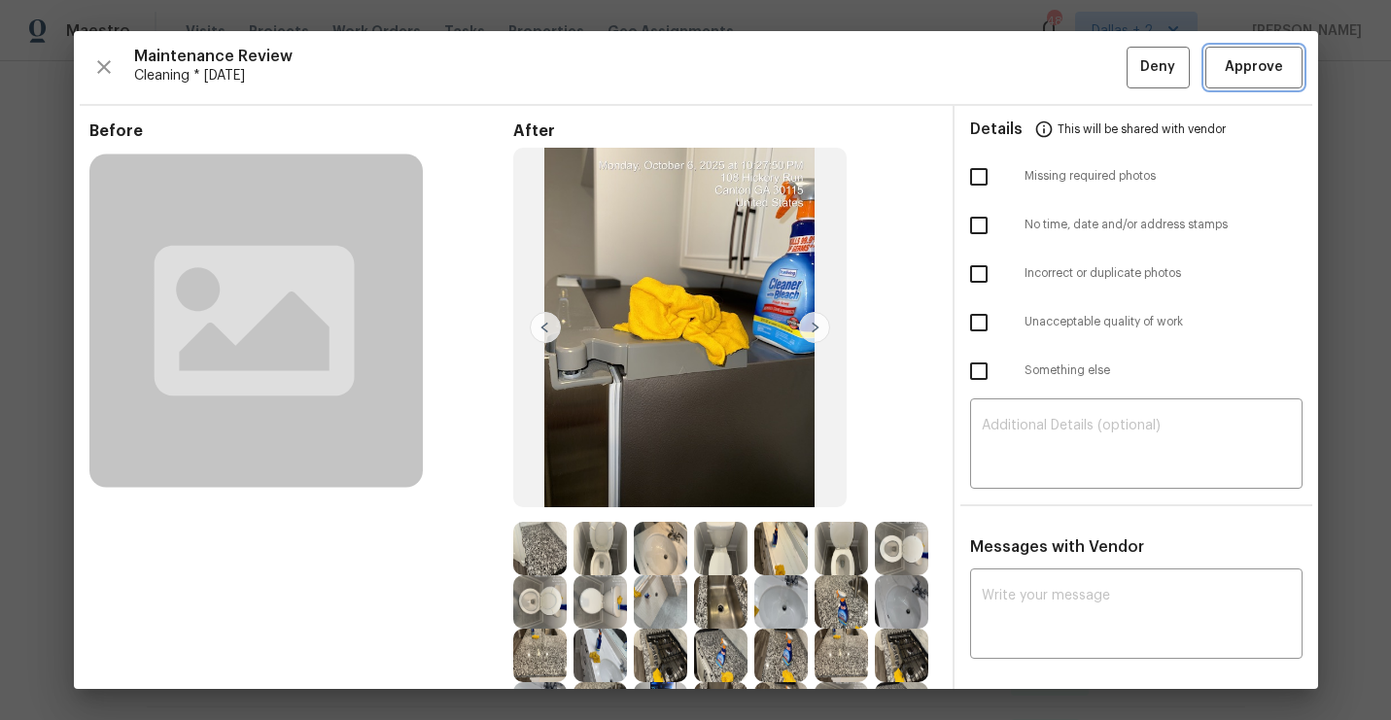
click at [1260, 53] on button "Approve" at bounding box center [1253, 68] width 97 height 42
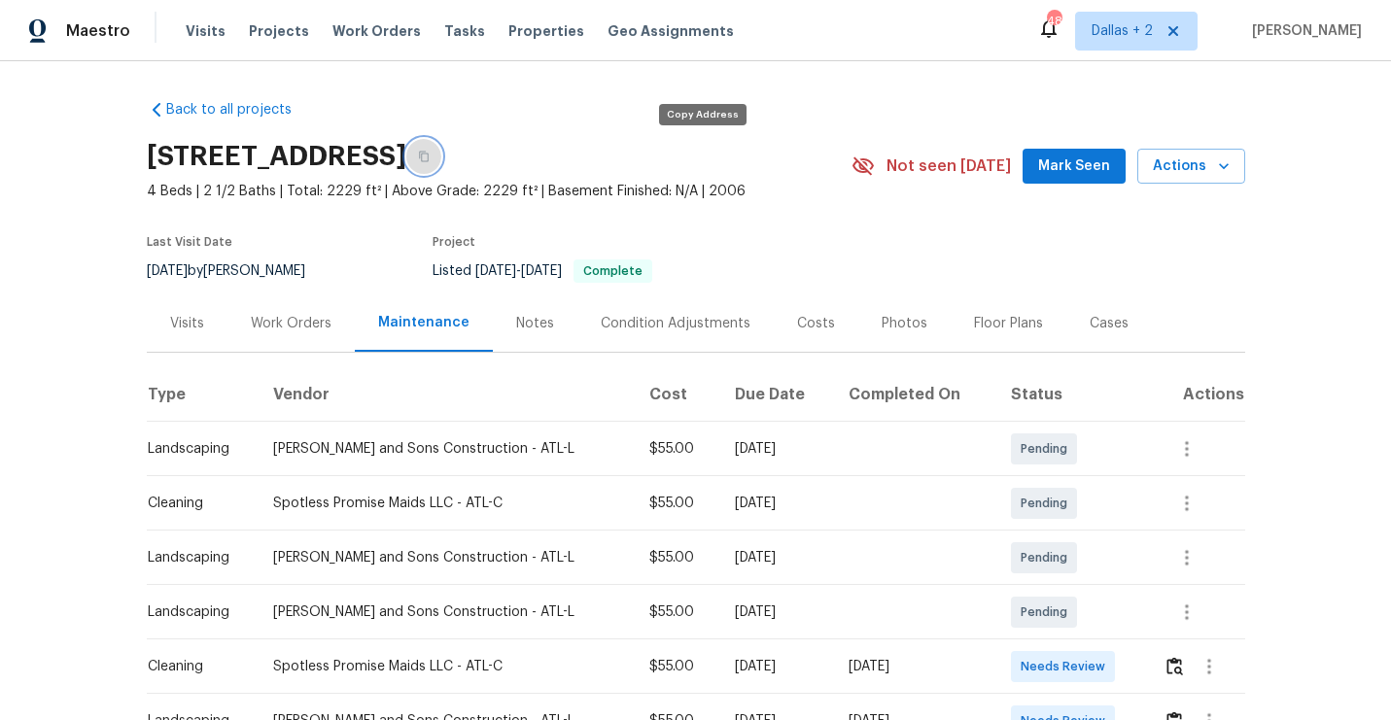
click at [441, 147] on button "button" at bounding box center [423, 156] width 35 height 35
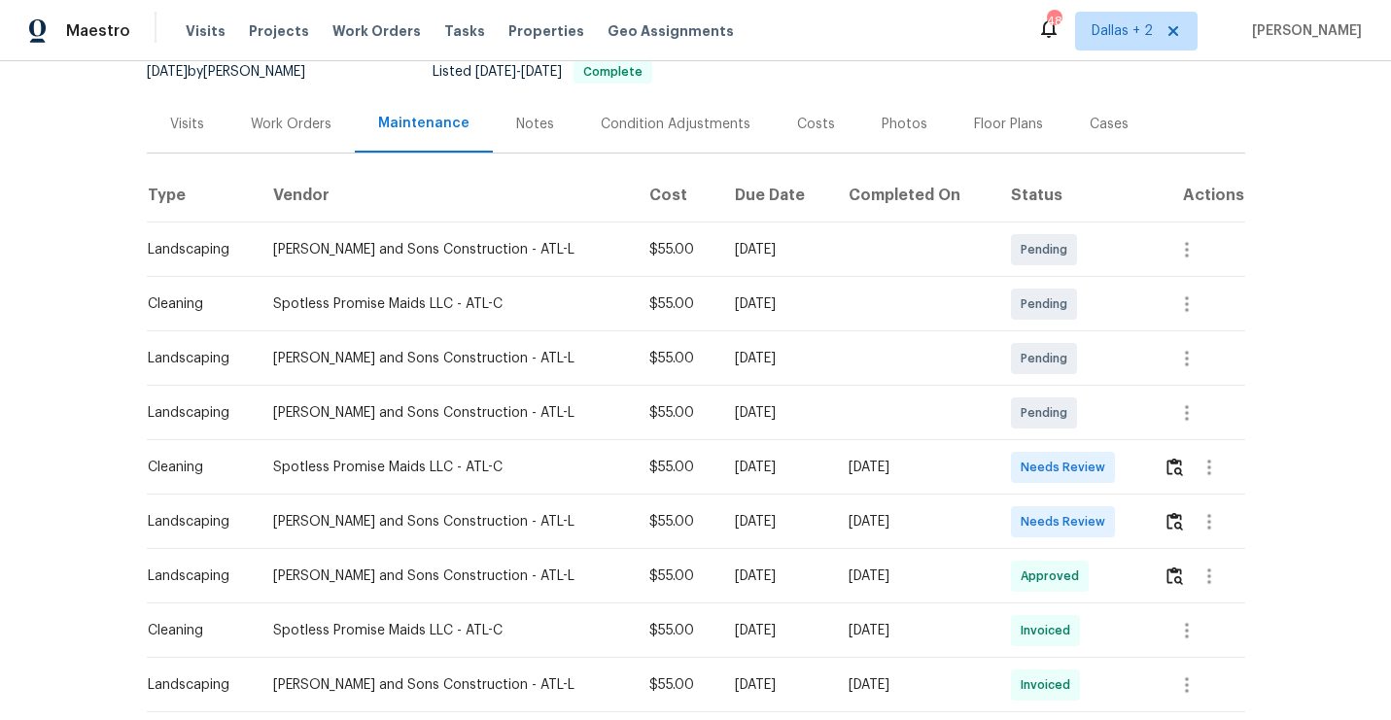
scroll to position [286, 0]
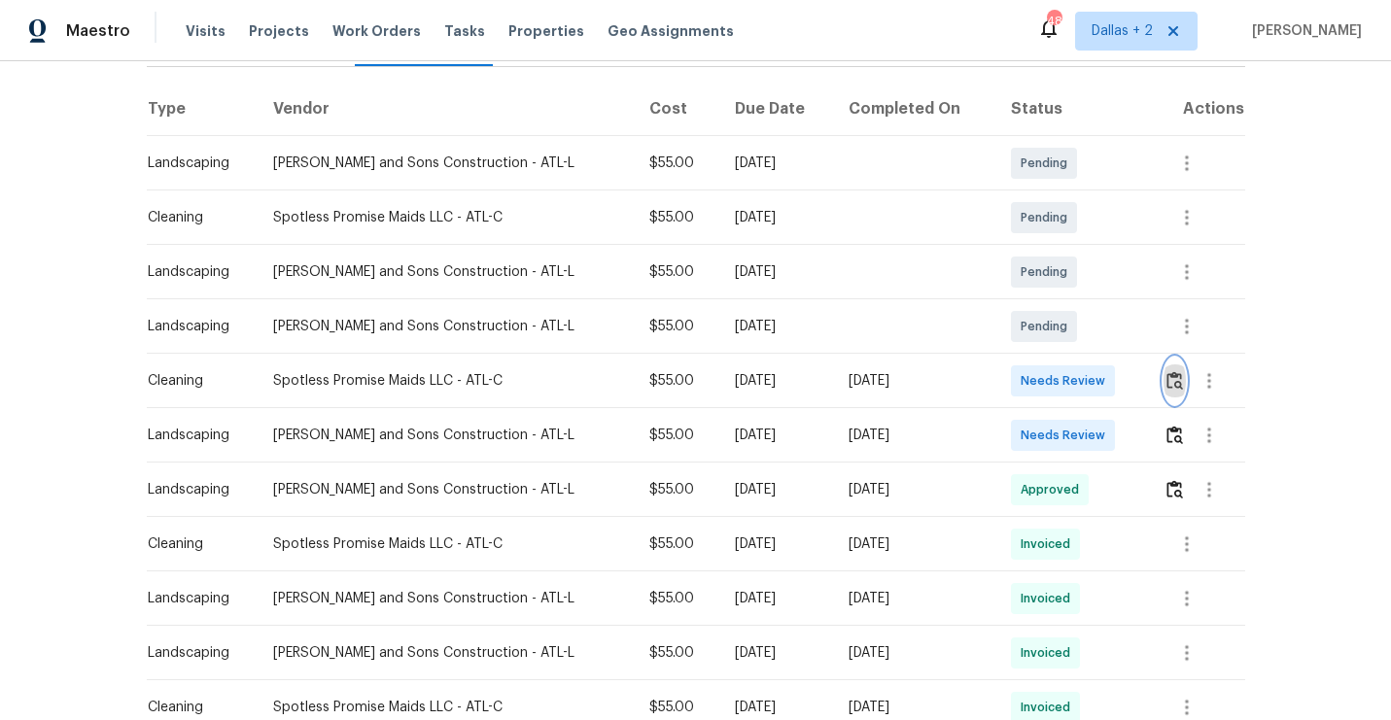
click at [1174, 379] on img "button" at bounding box center [1174, 380] width 17 height 18
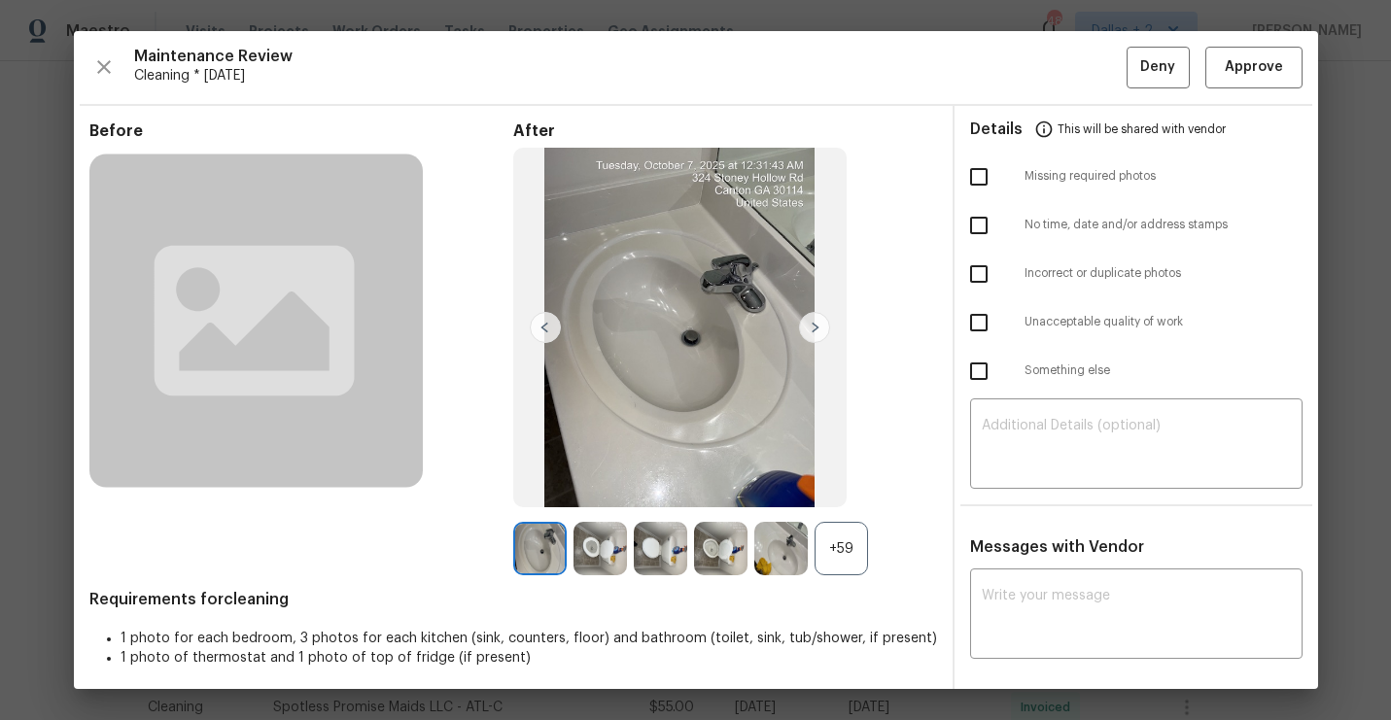
click at [845, 543] on div "+59" at bounding box center [840, 548] width 53 height 53
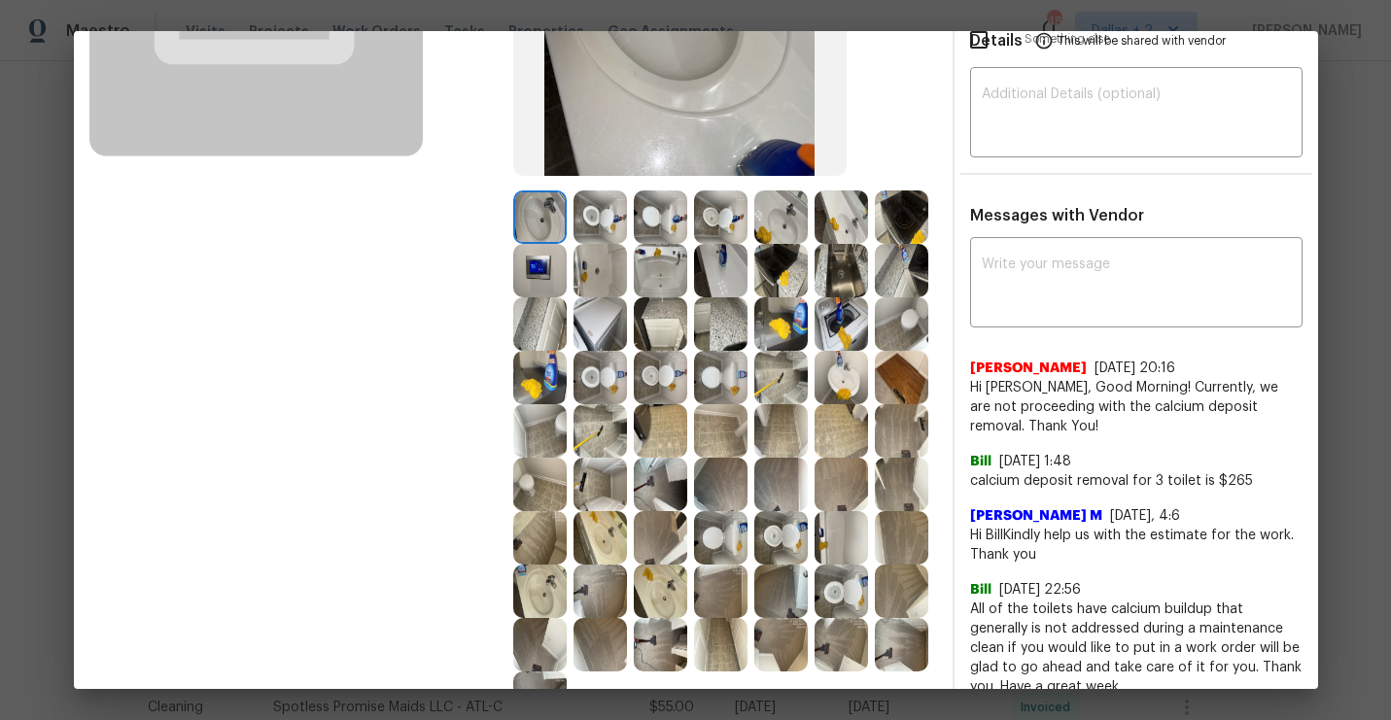
scroll to position [339, 0]
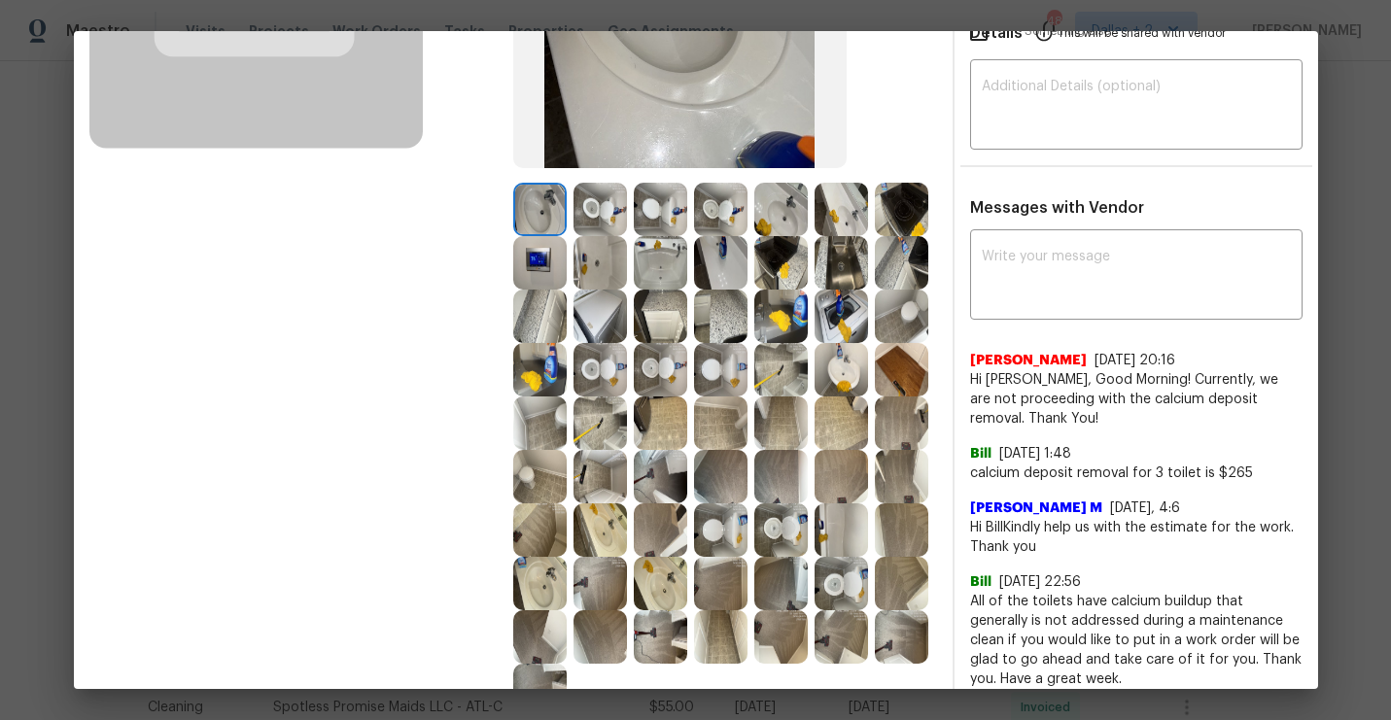
click at [599, 328] on img at bounding box center [599, 316] width 53 height 53
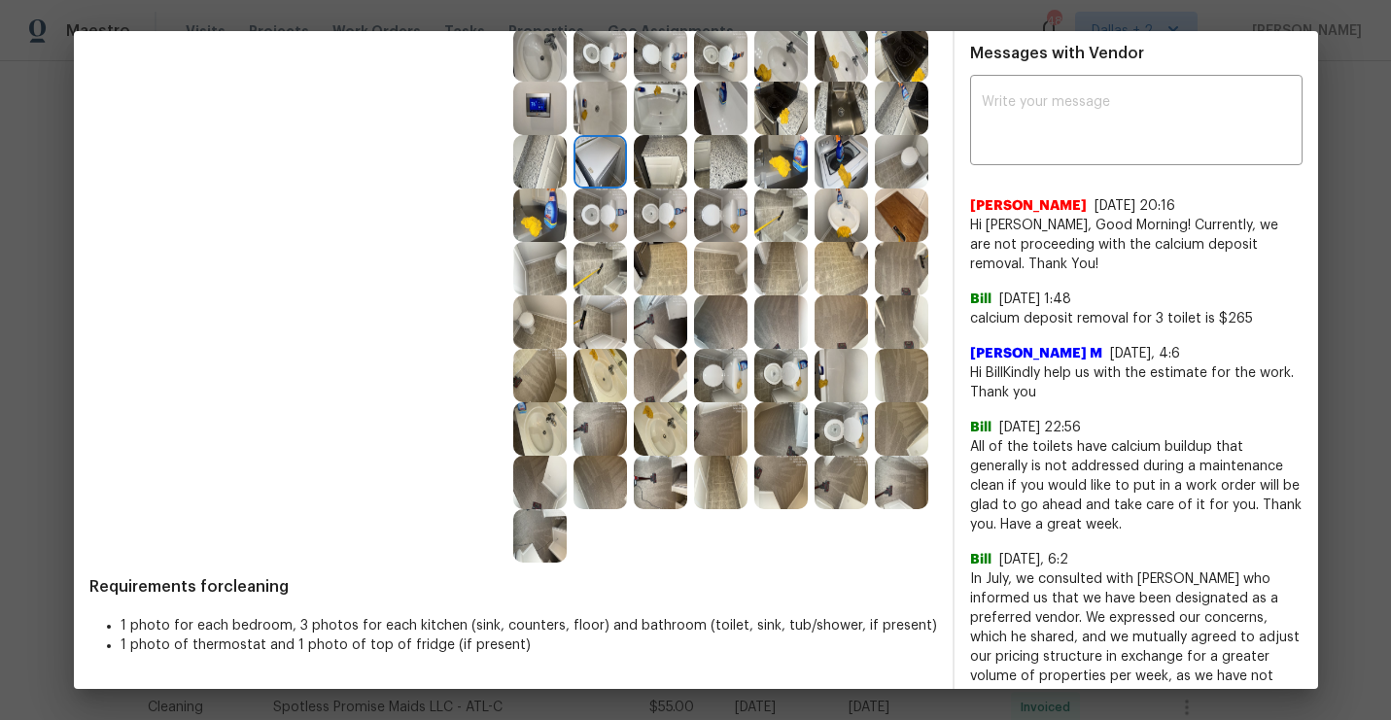
scroll to position [475, 0]
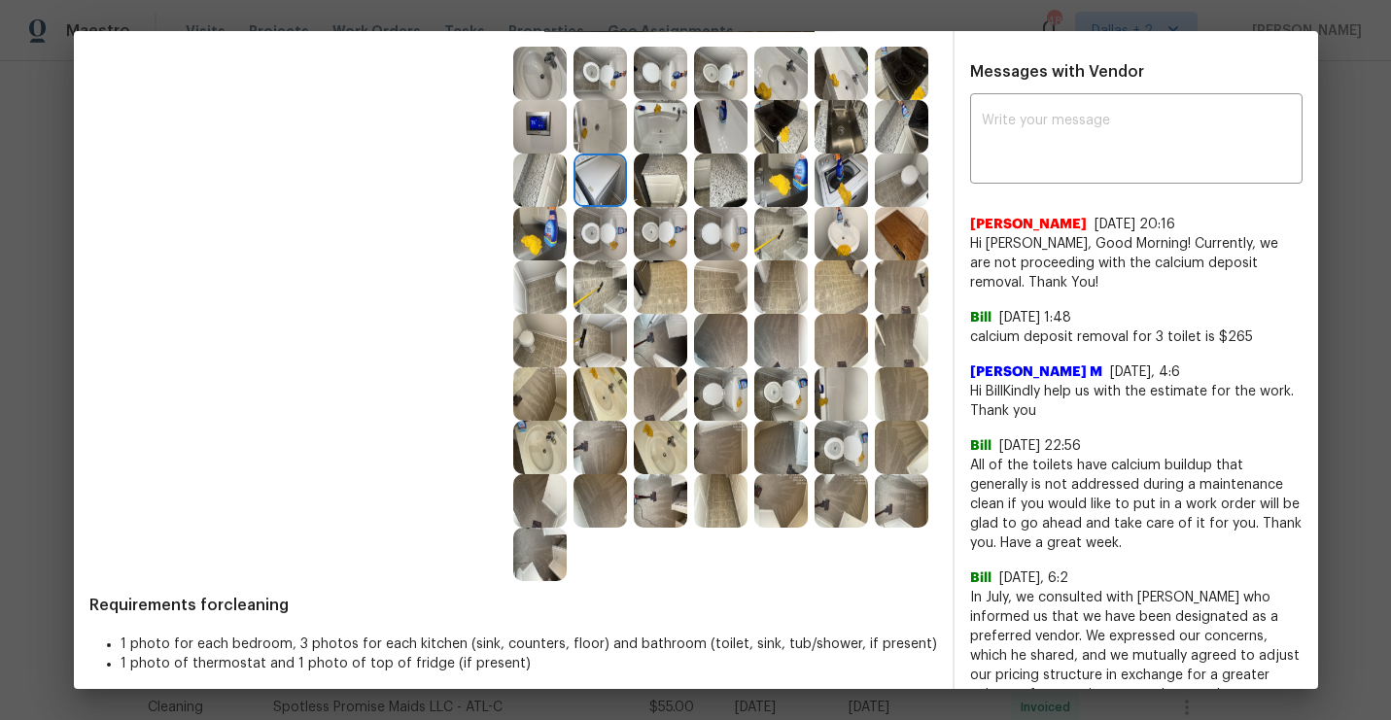
click at [655, 345] on img at bounding box center [660, 340] width 53 height 53
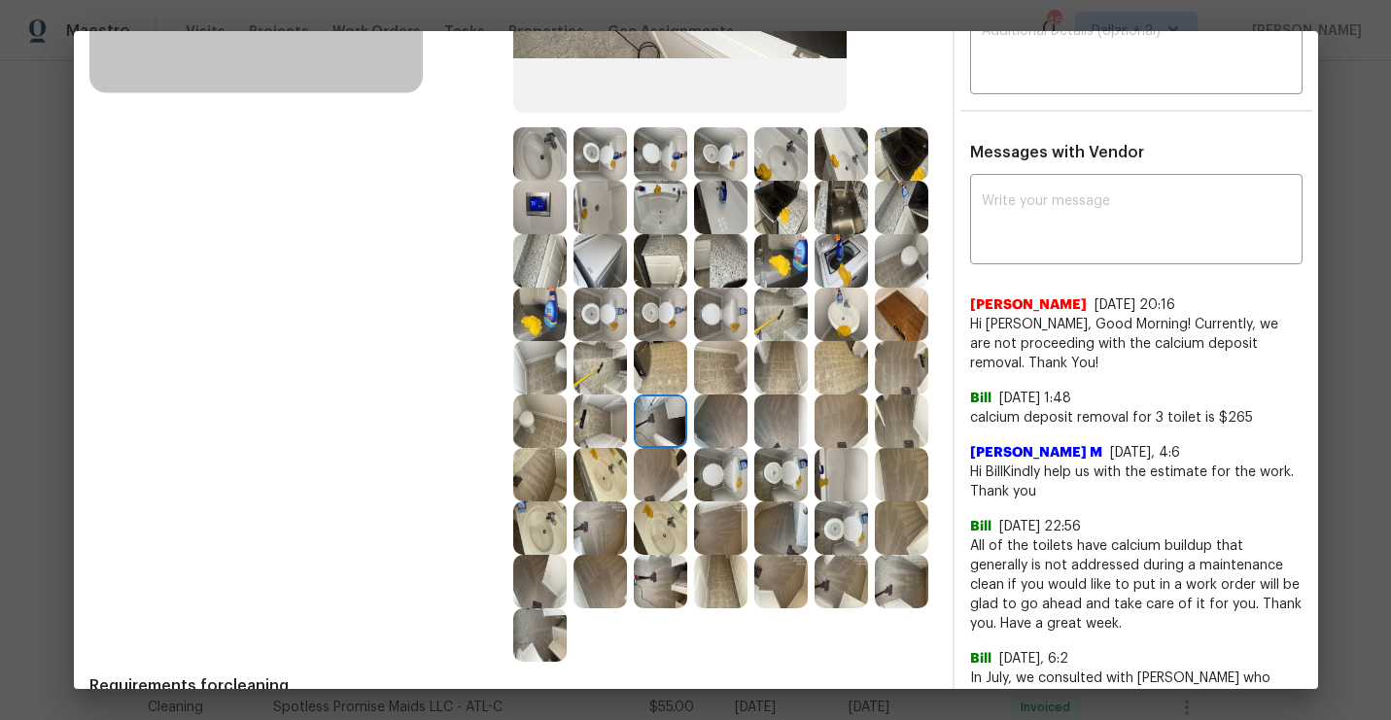
scroll to position [391, 0]
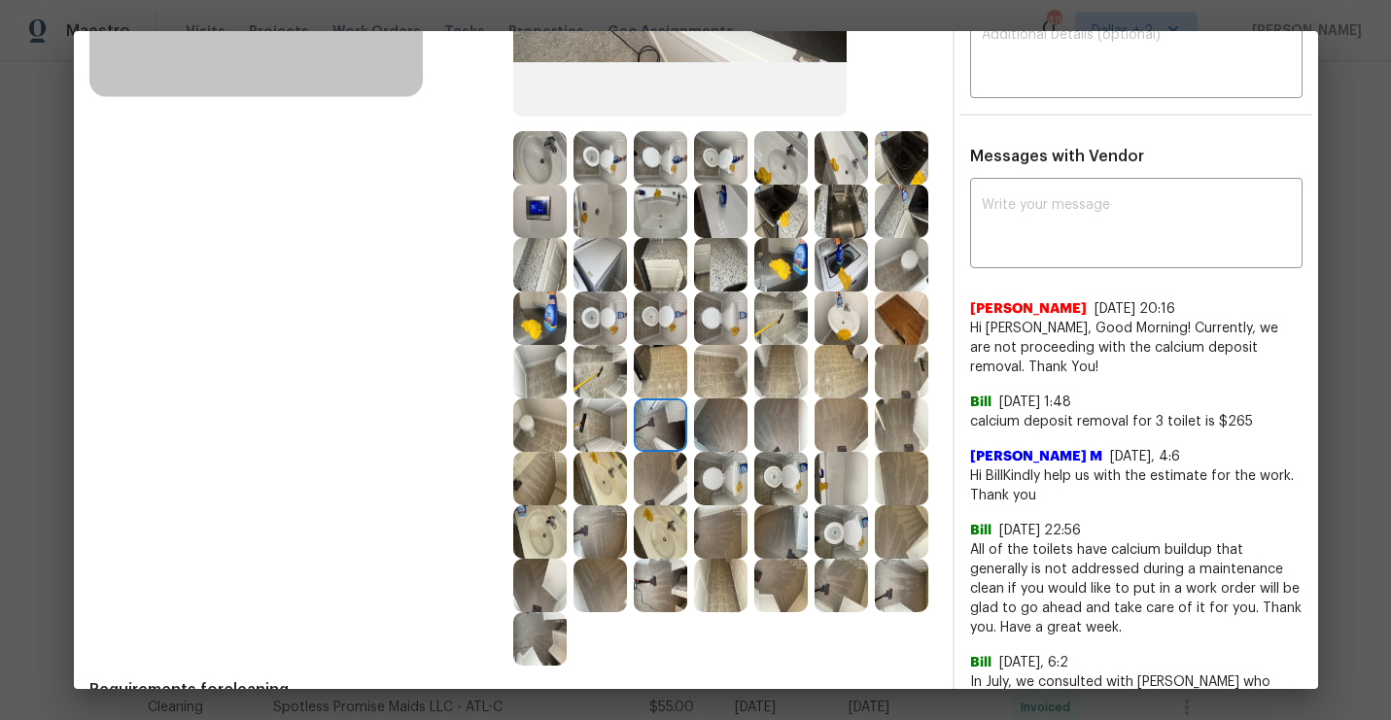
click at [600, 260] on img at bounding box center [599, 264] width 53 height 53
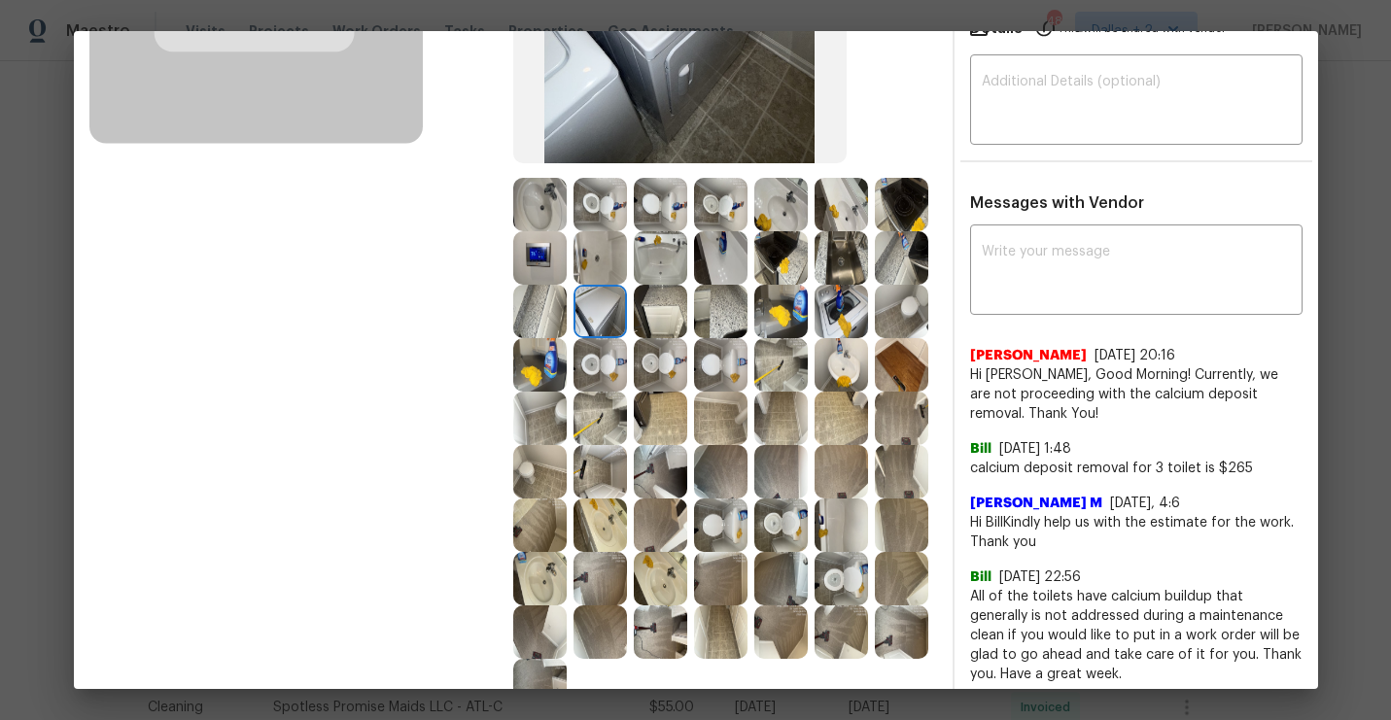
scroll to position [293, 0]
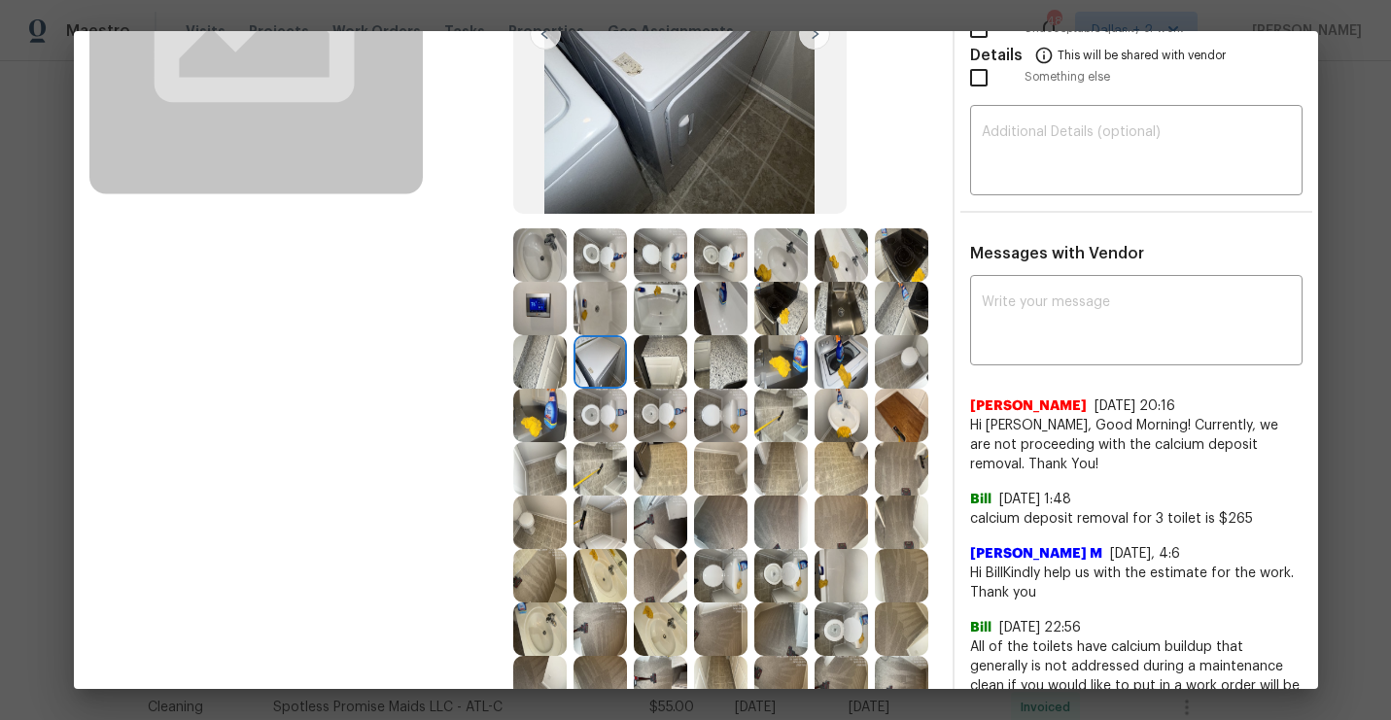
click at [909, 246] on img at bounding box center [901, 254] width 53 height 53
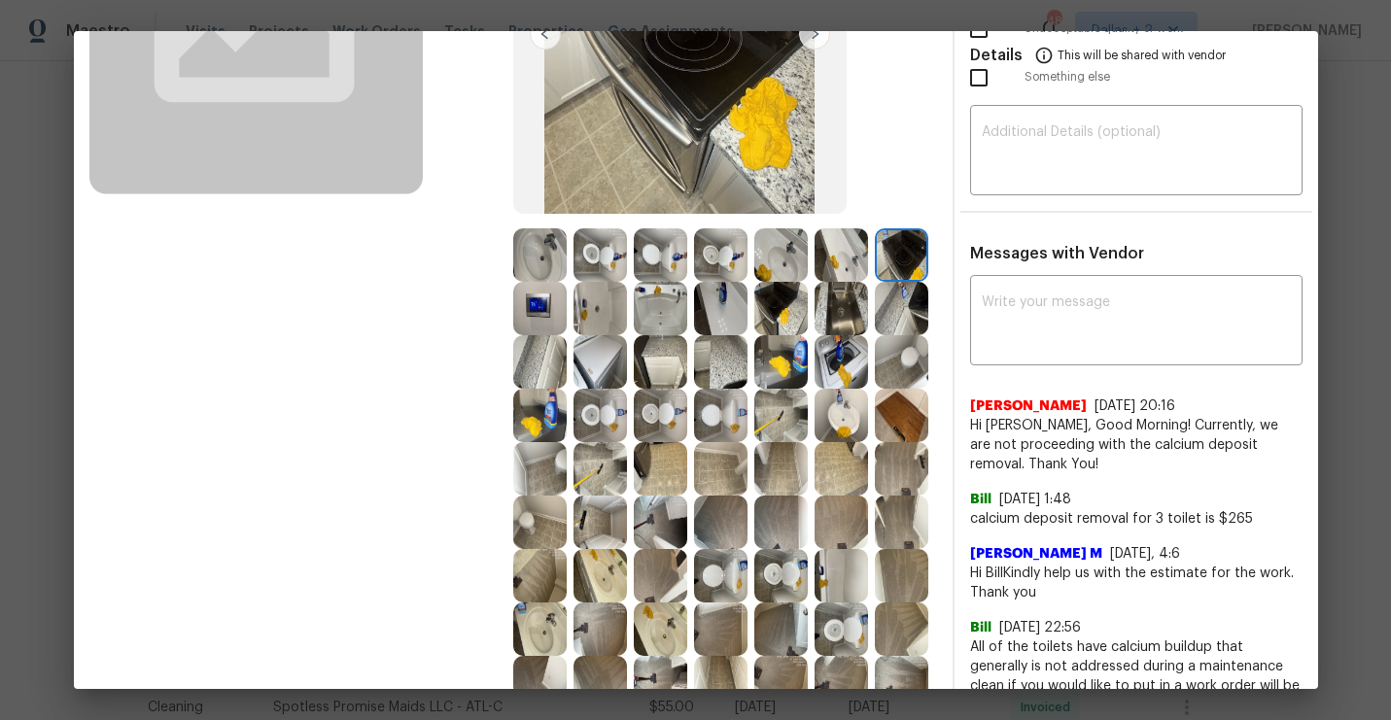
click at [769, 420] on img at bounding box center [780, 415] width 53 height 53
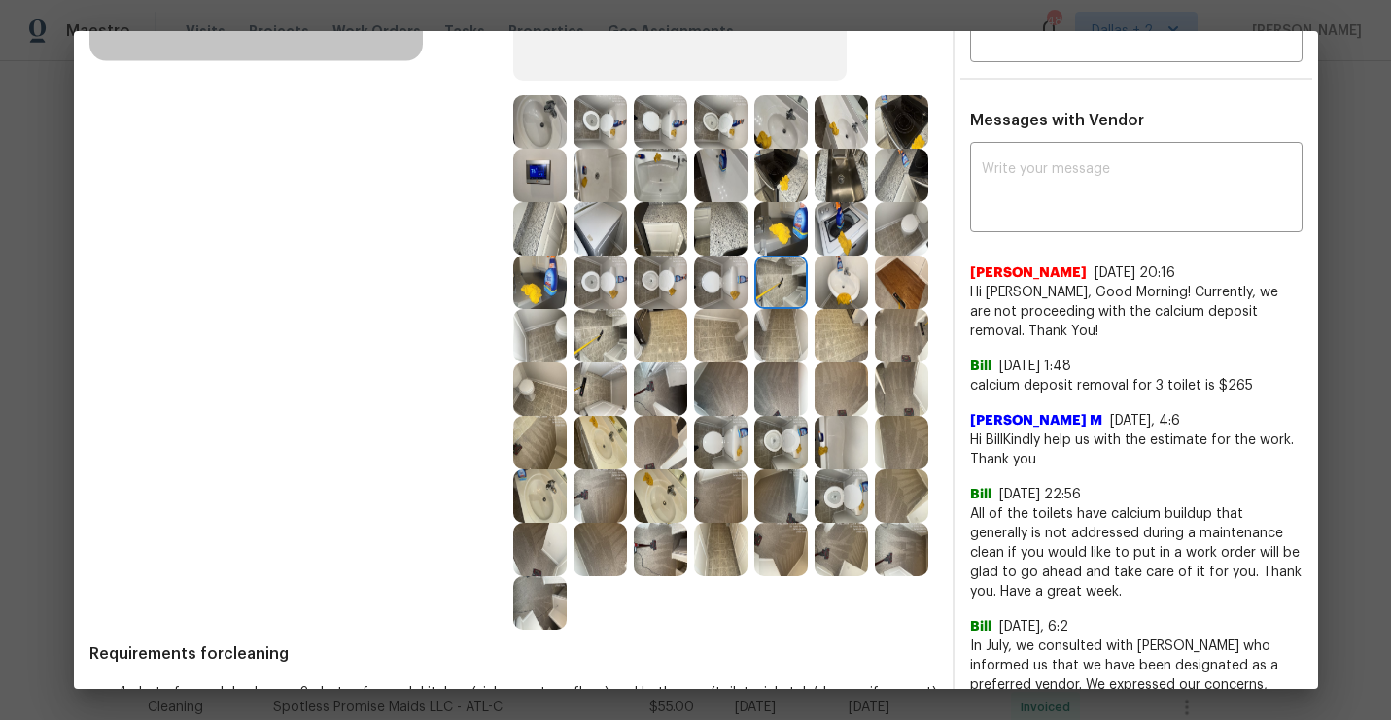
scroll to position [425, 0]
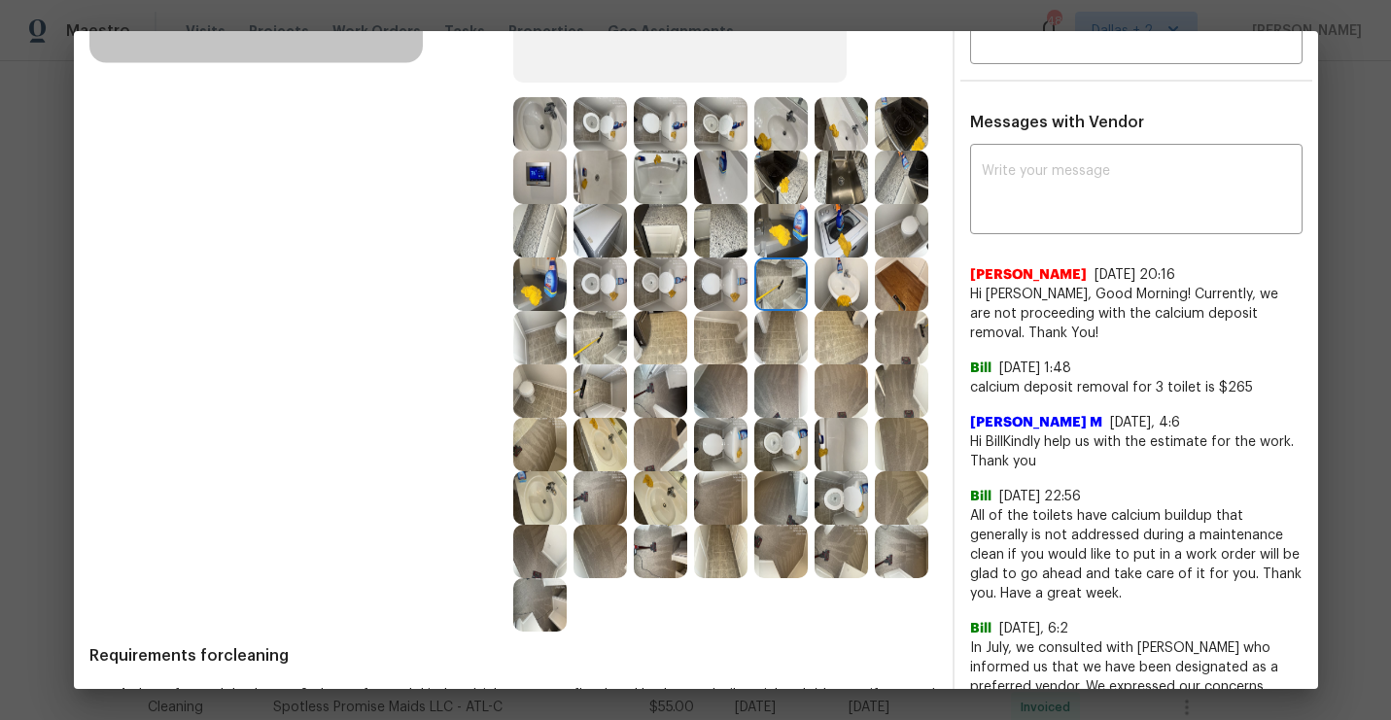
click at [901, 297] on img at bounding box center [901, 284] width 53 height 53
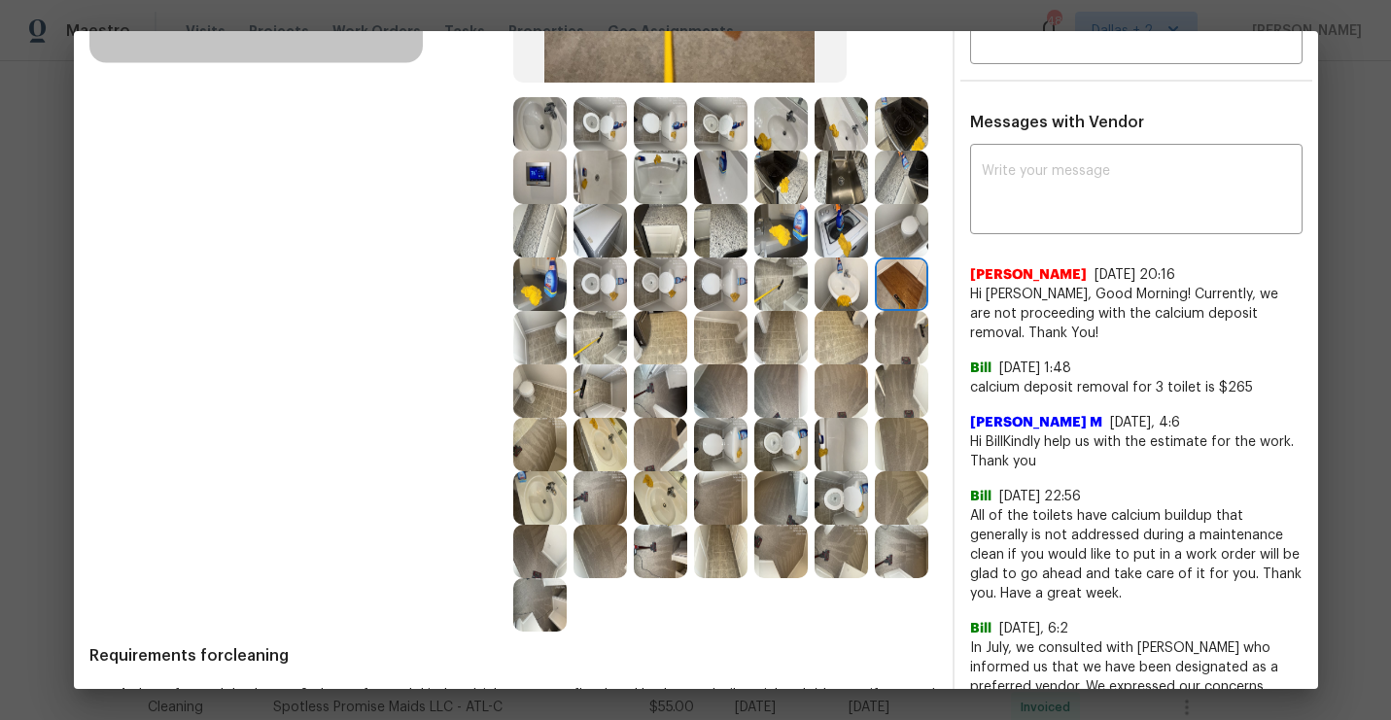
click at [734, 434] on img at bounding box center [720, 444] width 53 height 53
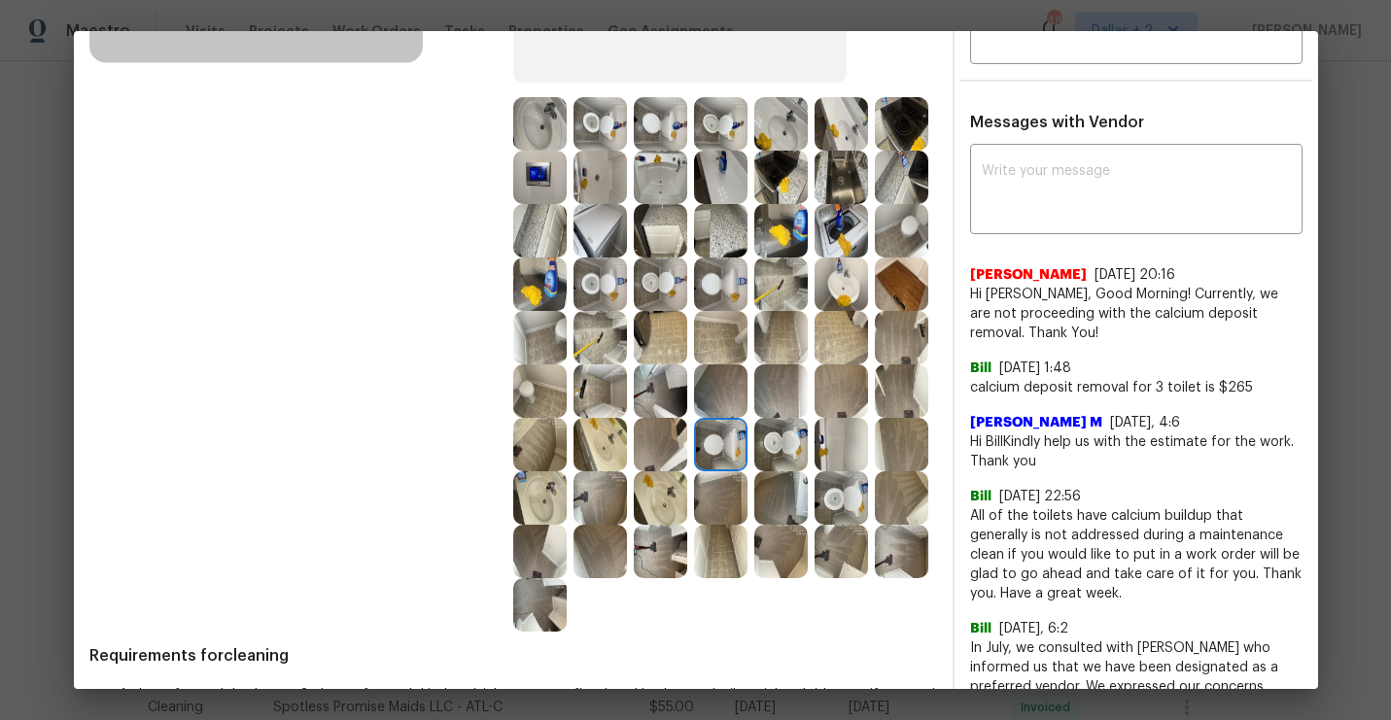
click at [784, 452] on img at bounding box center [780, 444] width 53 height 53
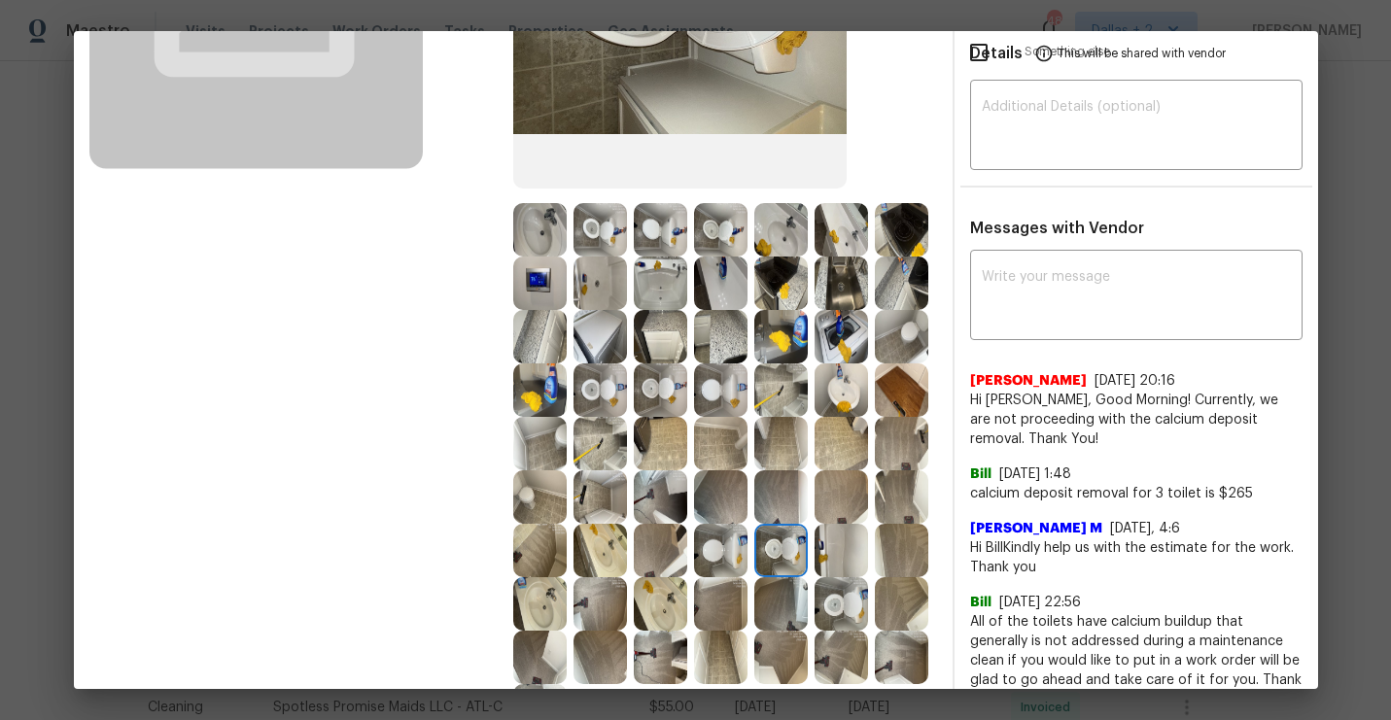
scroll to position [322, 0]
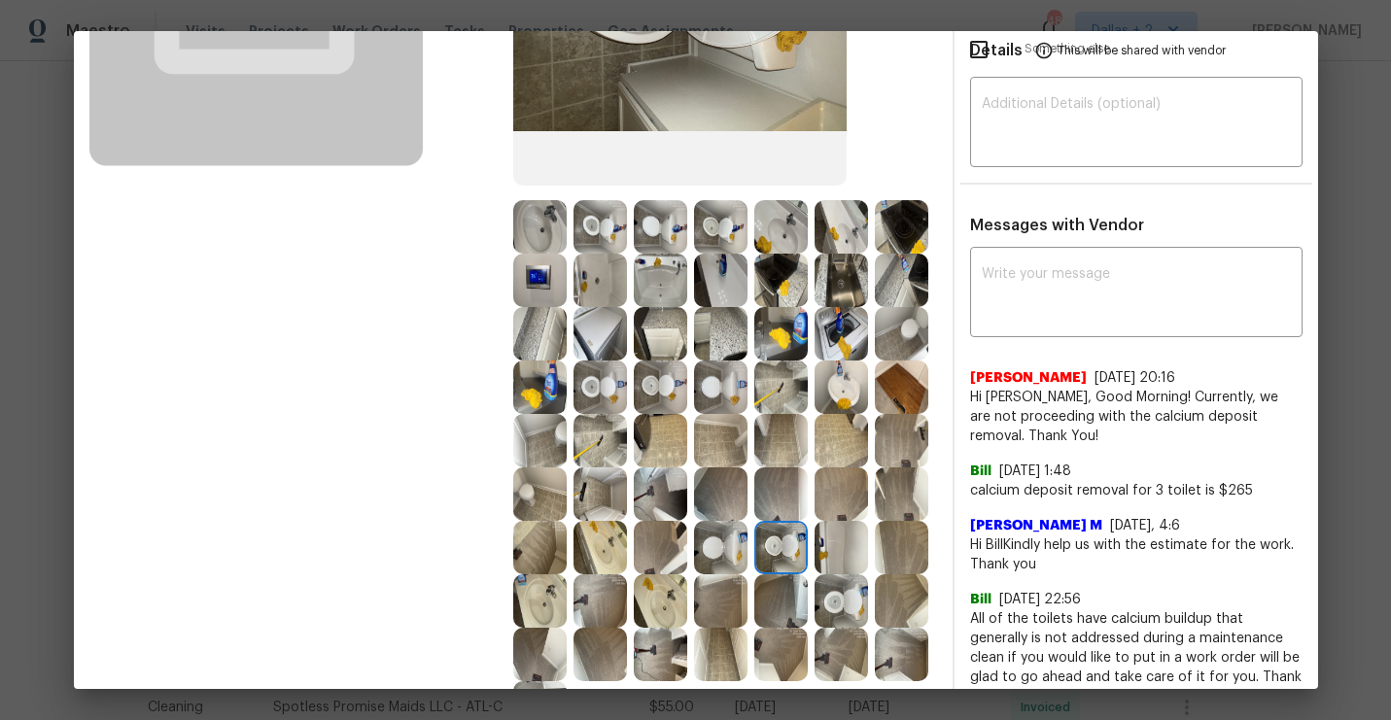
click at [829, 362] on img at bounding box center [840, 387] width 53 height 53
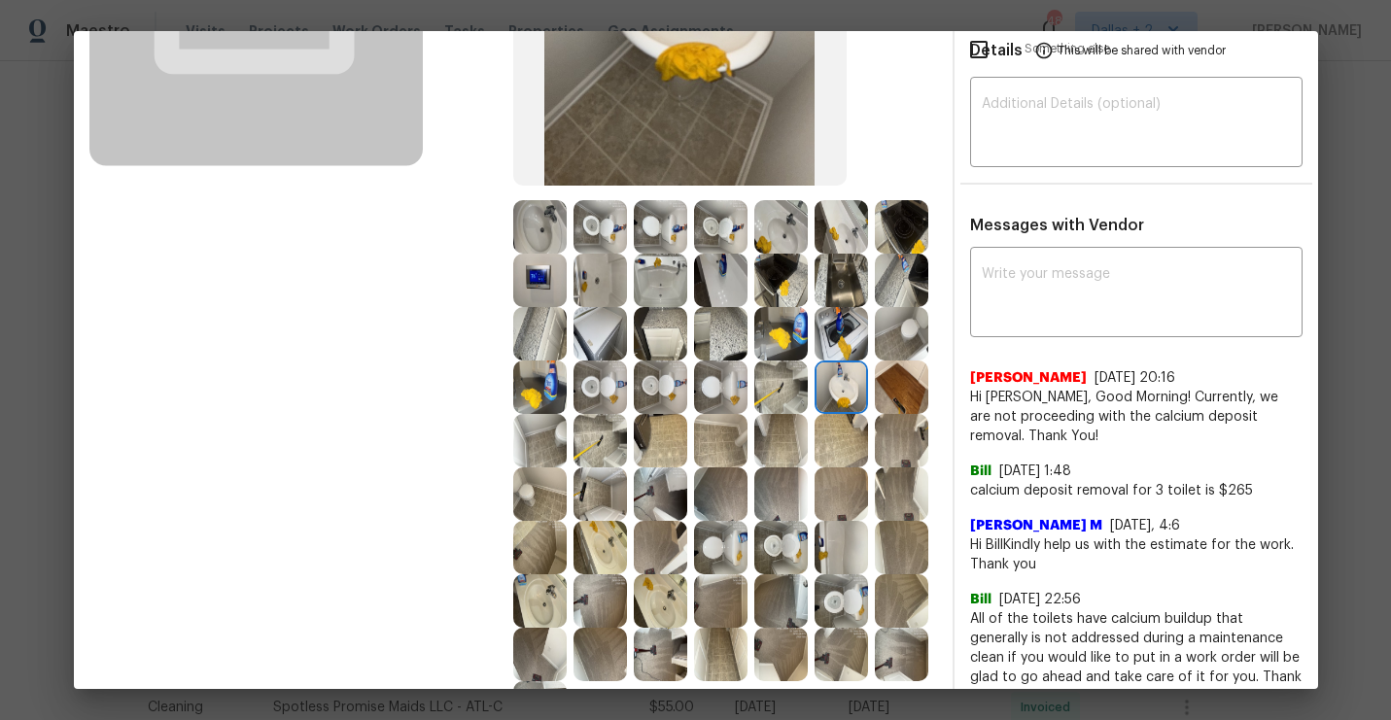
click at [915, 286] on img at bounding box center [901, 280] width 53 height 53
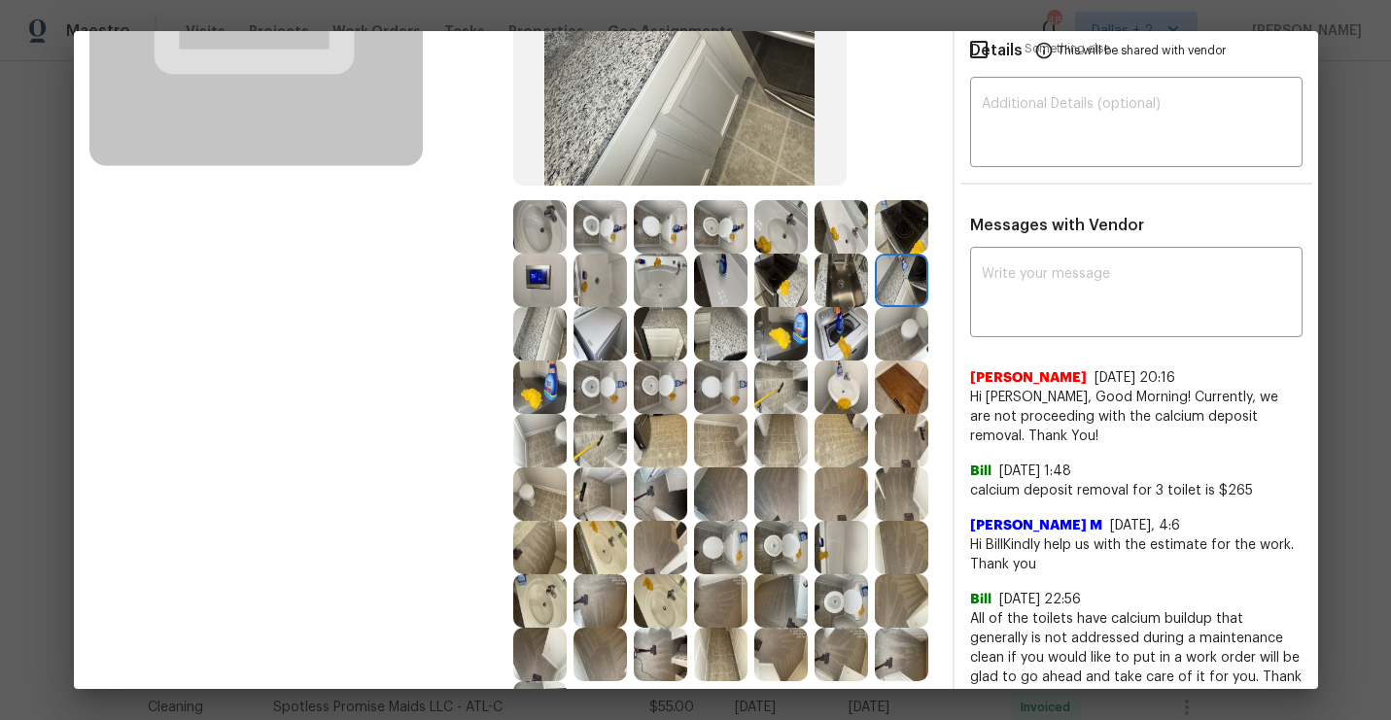
click at [742, 342] on img at bounding box center [720, 333] width 53 height 53
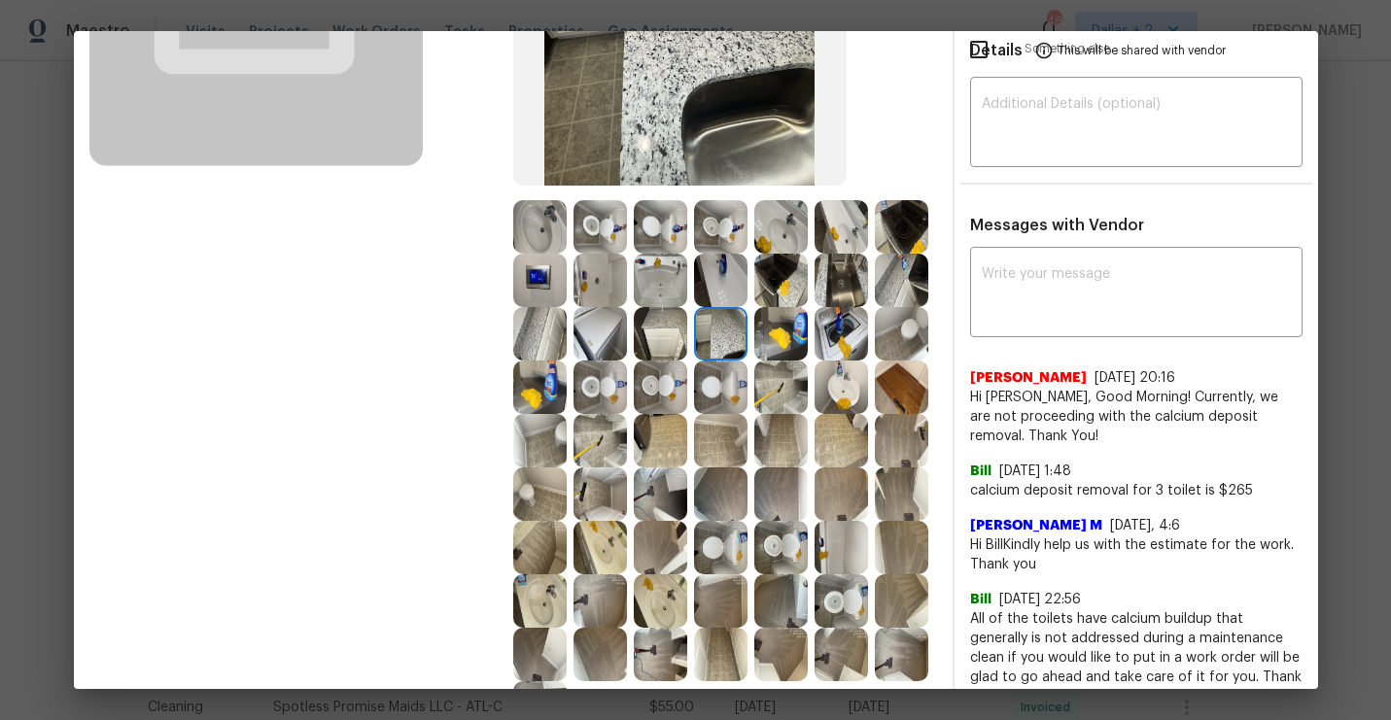
click at [704, 388] on img at bounding box center [720, 387] width 53 height 53
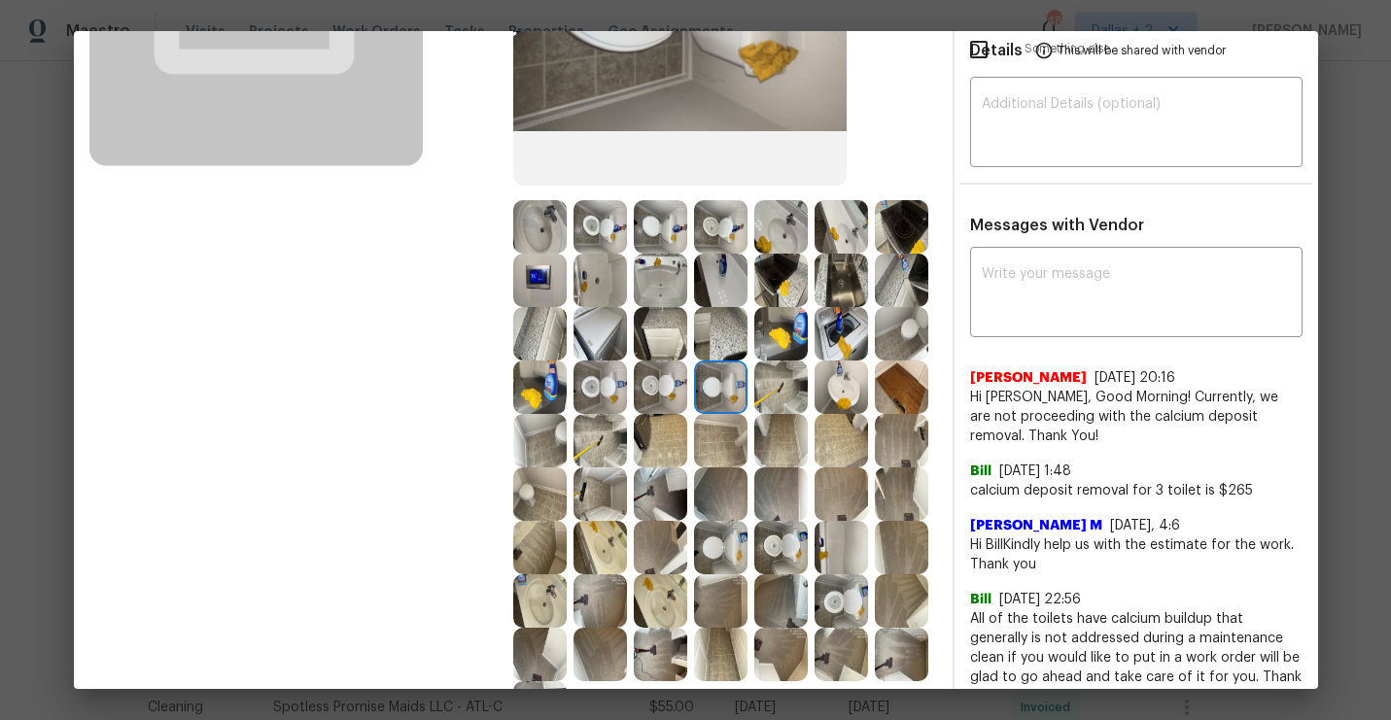
click at [595, 451] on img at bounding box center [599, 440] width 53 height 53
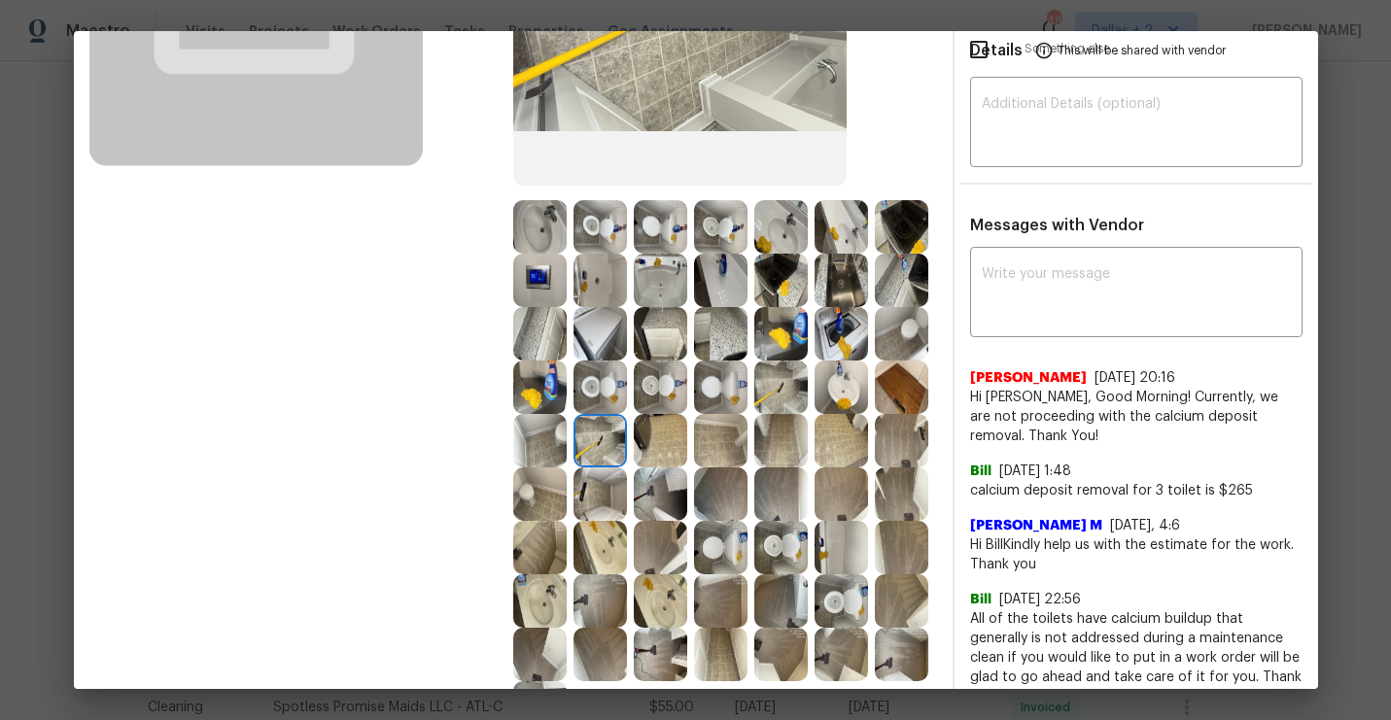
click at [703, 535] on img at bounding box center [720, 547] width 53 height 53
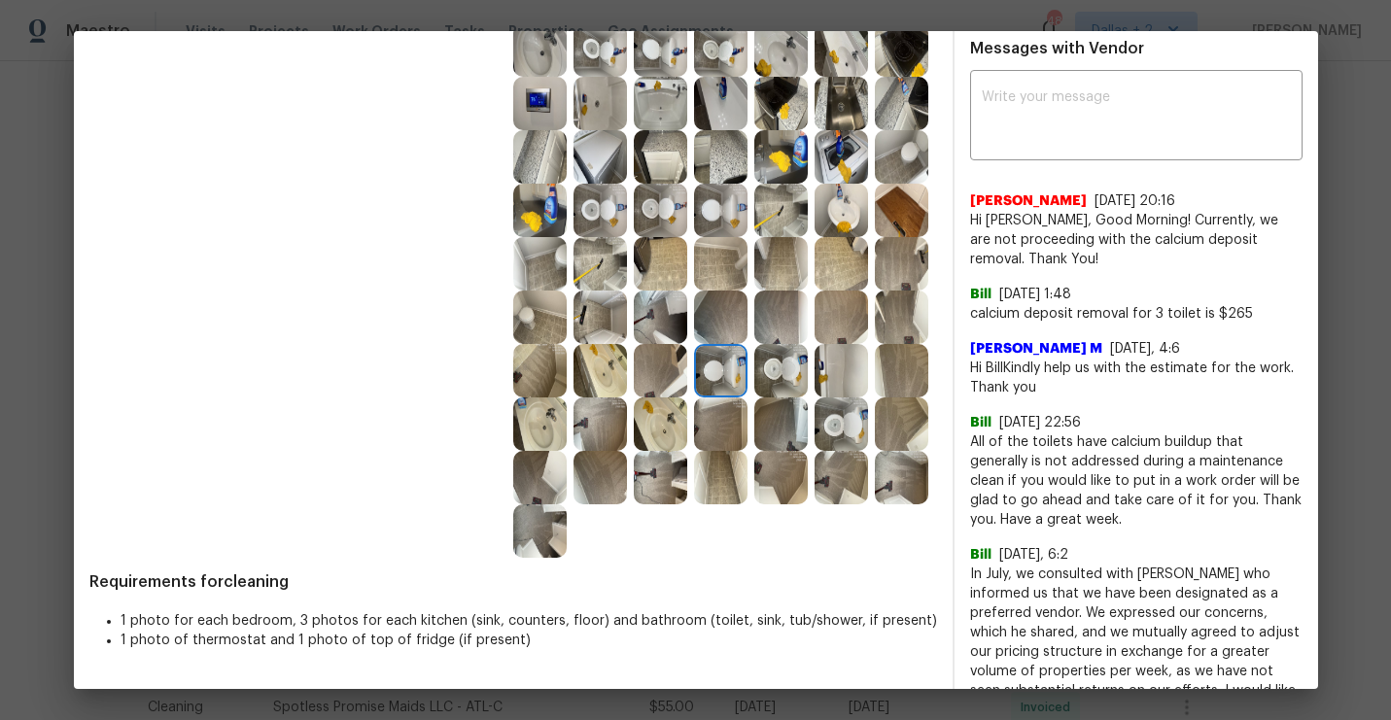
scroll to position [502, 0]
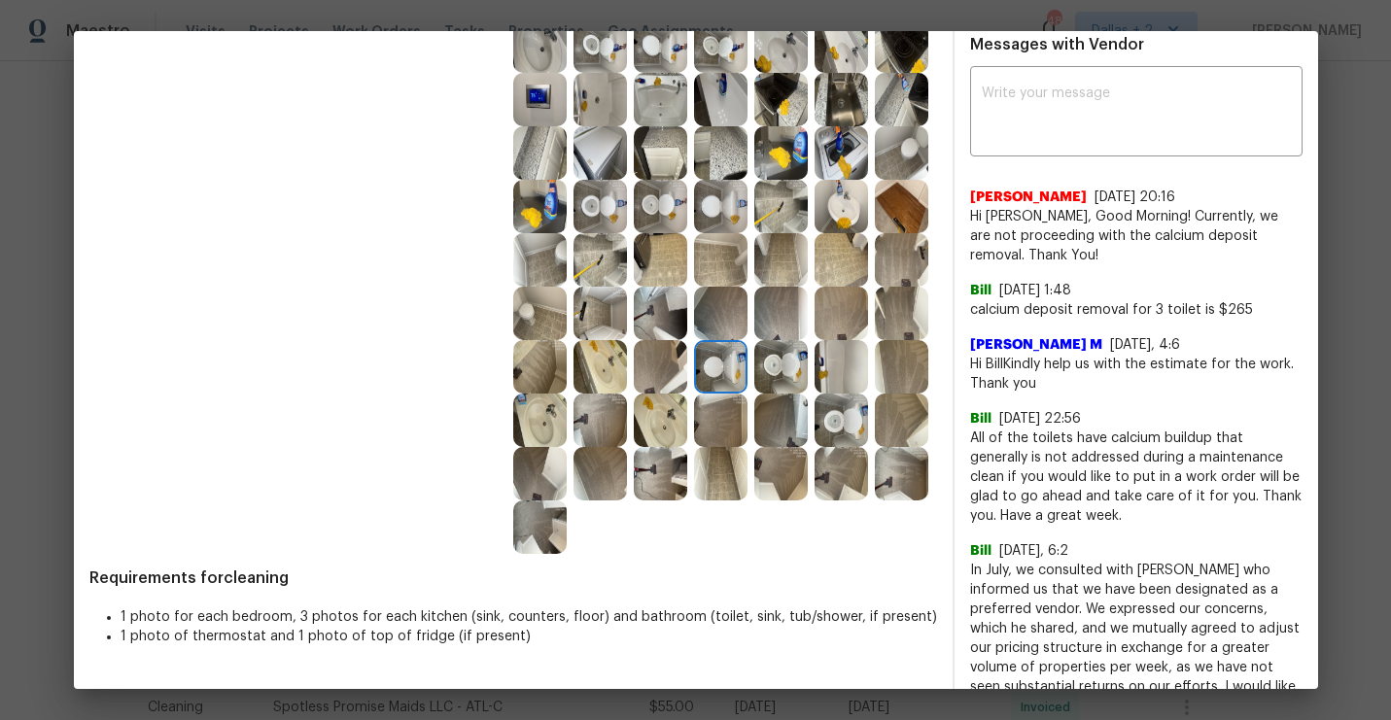
click at [786, 381] on img at bounding box center [780, 366] width 53 height 53
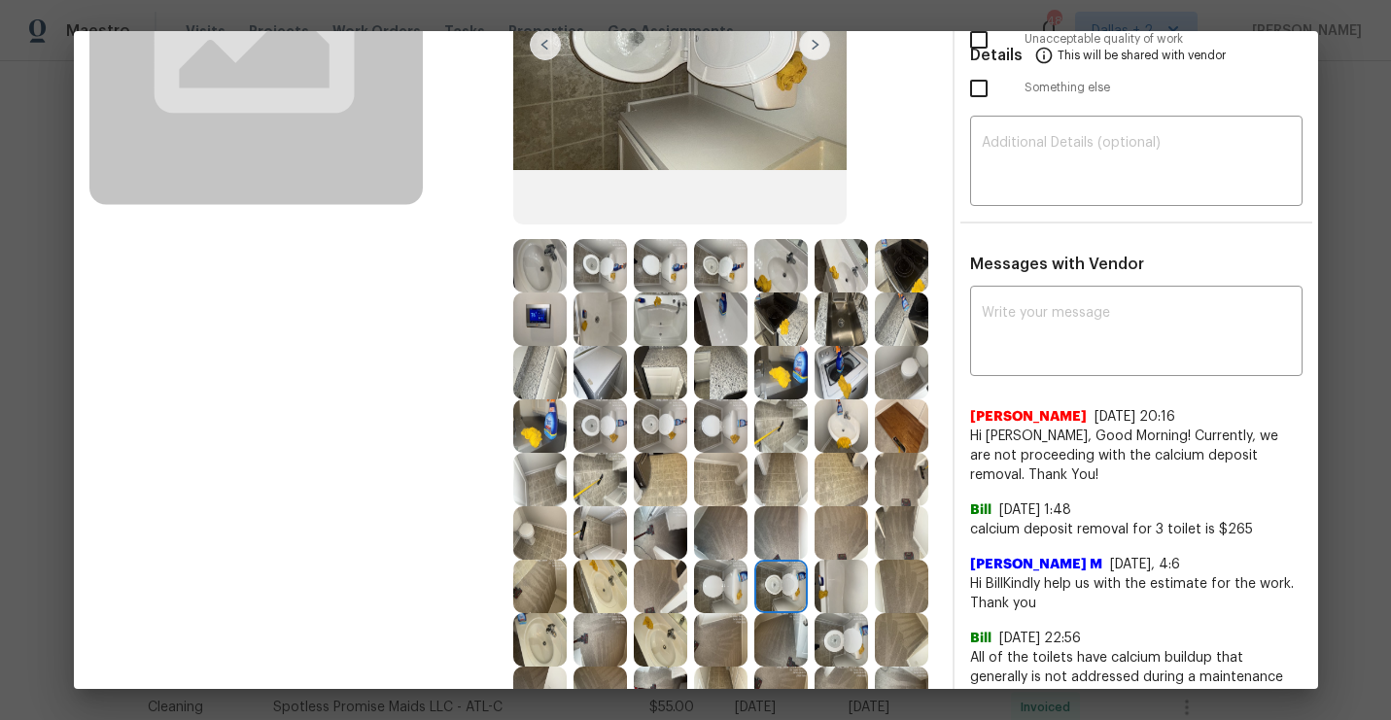
scroll to position [562, 0]
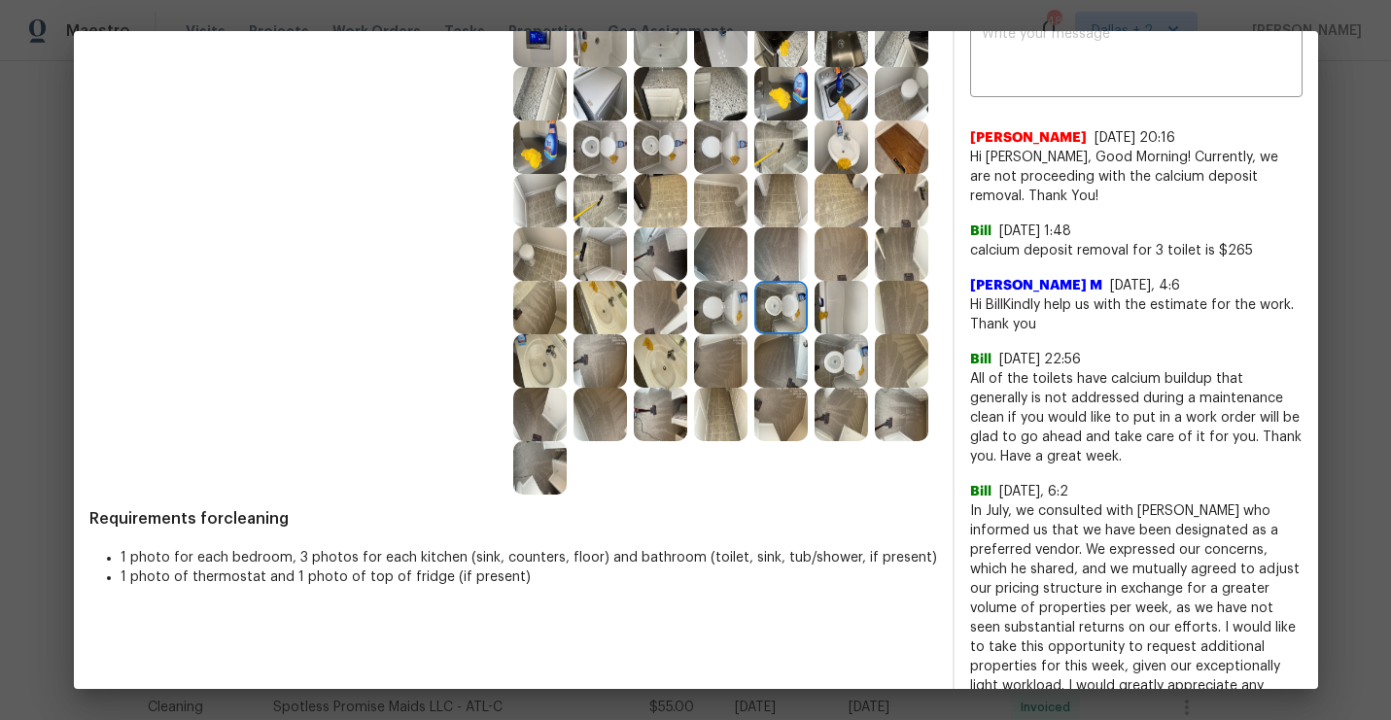
click at [703, 309] on img at bounding box center [720, 307] width 53 height 53
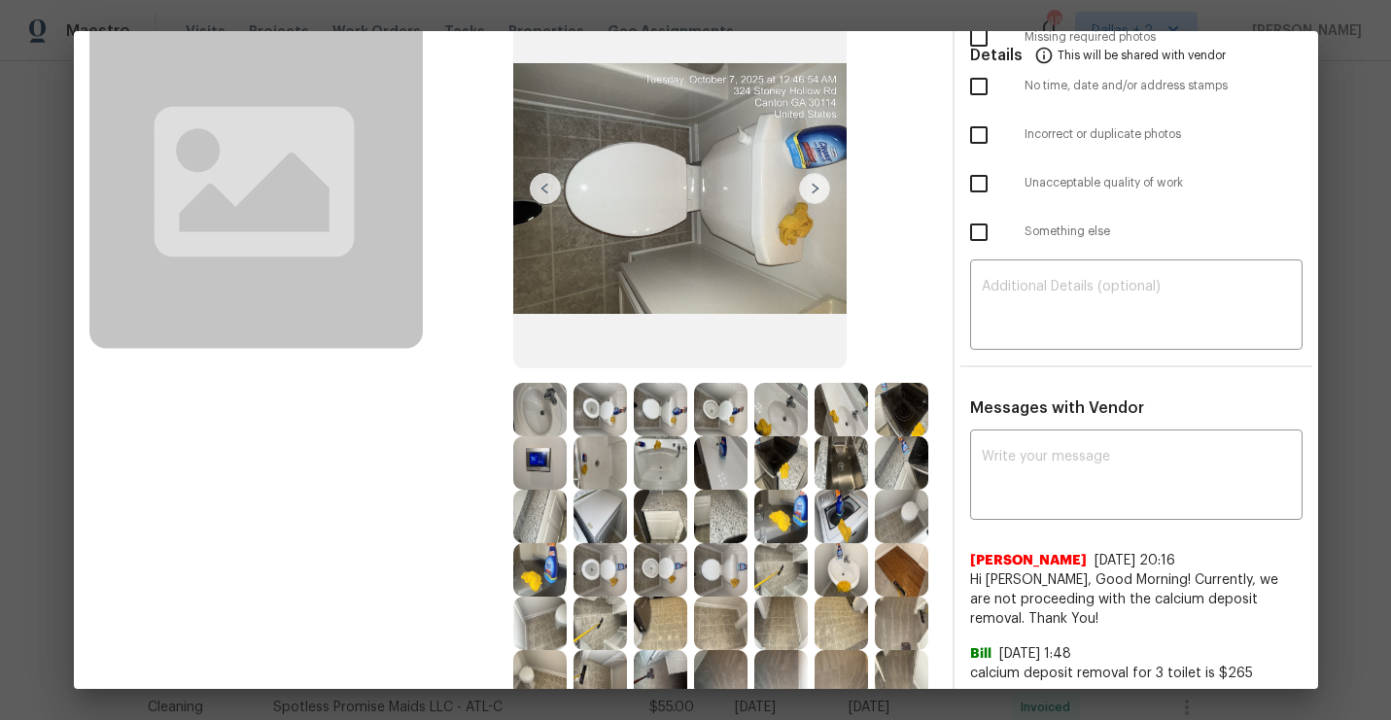
scroll to position [0, 0]
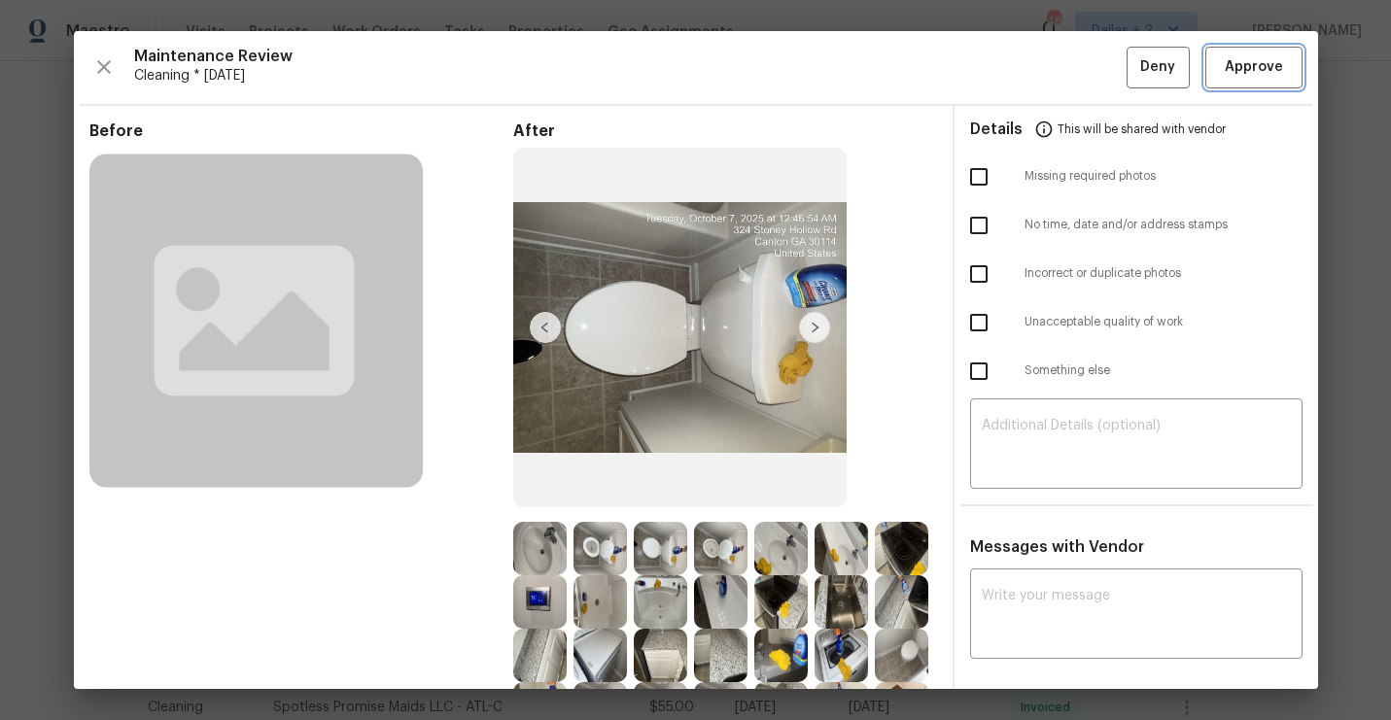
click at [1265, 65] on span "Approve" at bounding box center [1254, 67] width 58 height 24
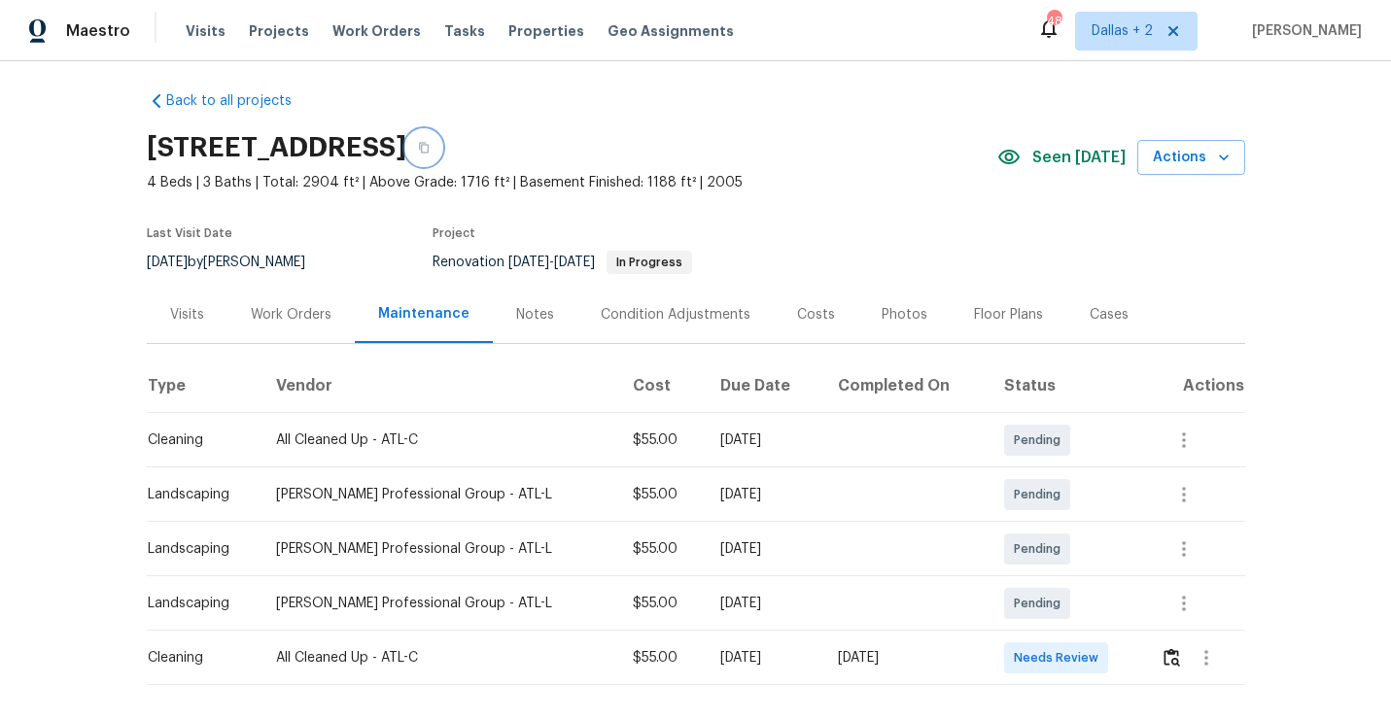
scroll to position [90, 0]
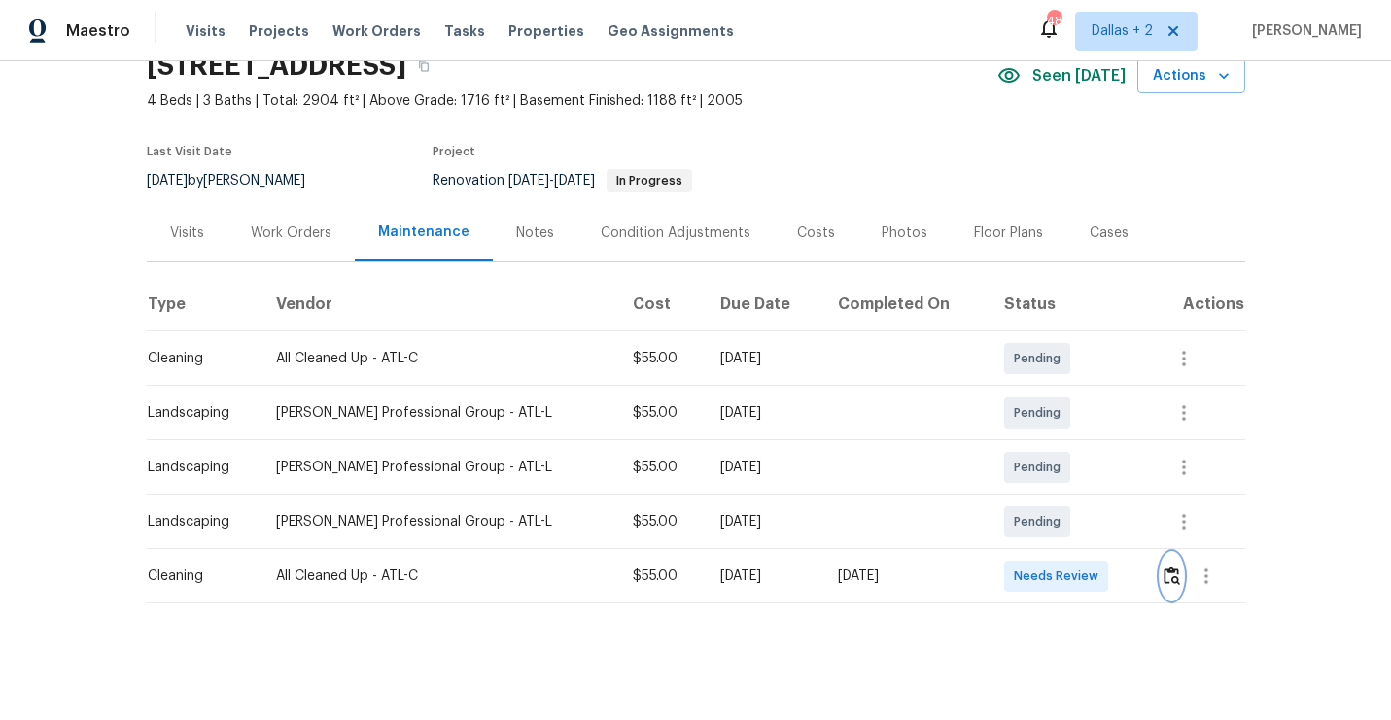
click at [1174, 574] on img "button" at bounding box center [1171, 576] width 17 height 18
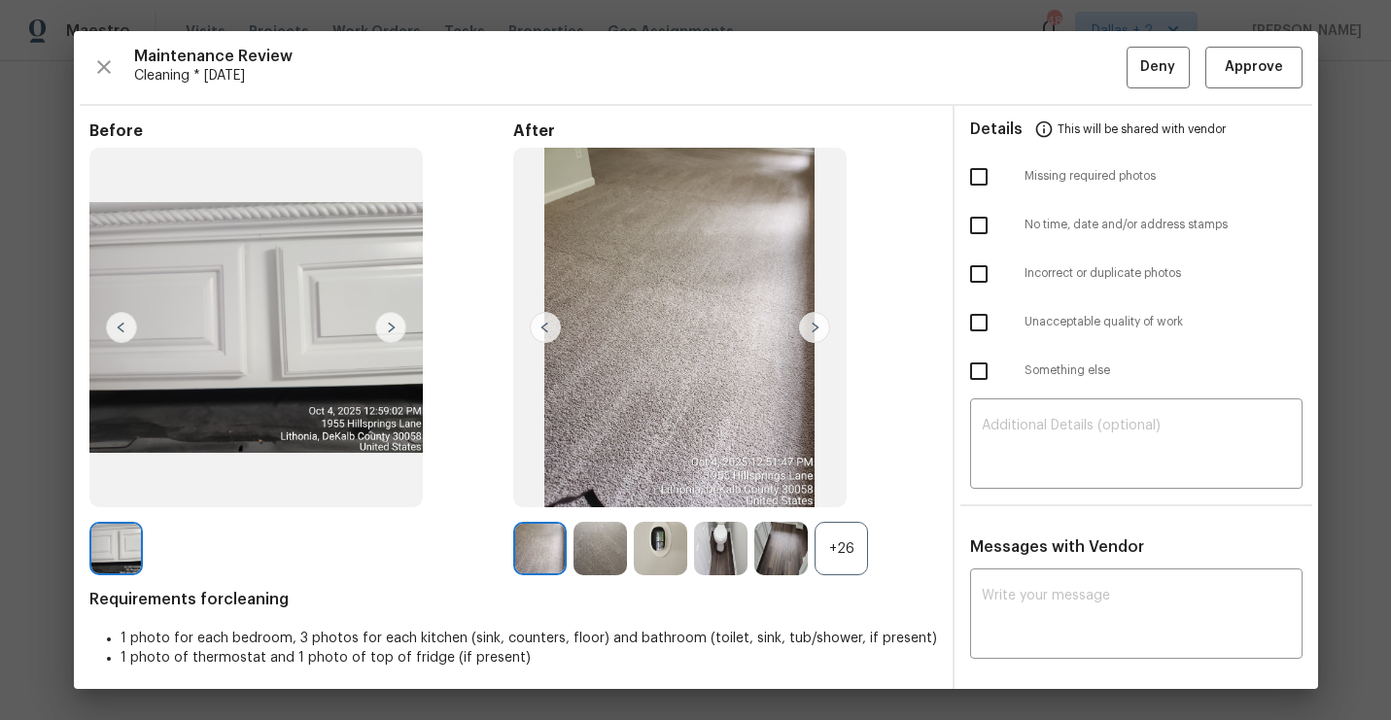
click at [856, 556] on div "+26" at bounding box center [840, 548] width 53 height 53
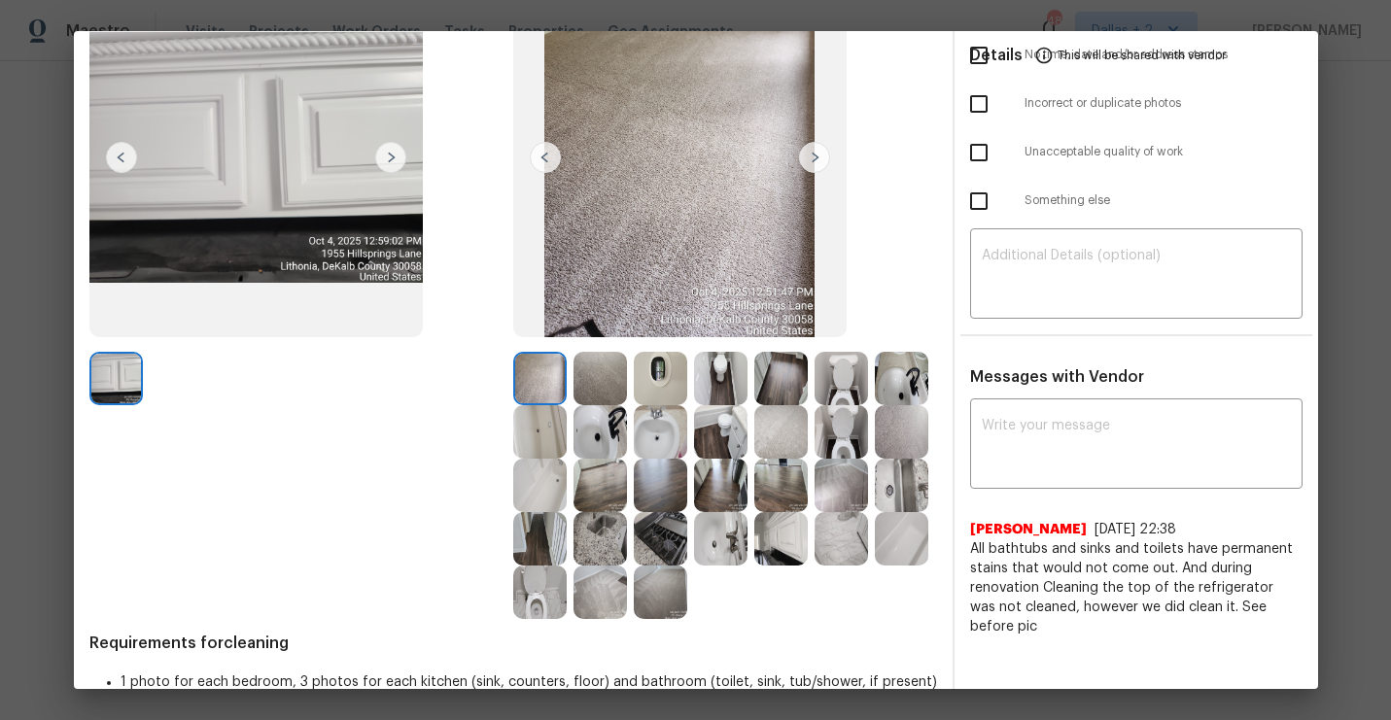
scroll to position [191, 0]
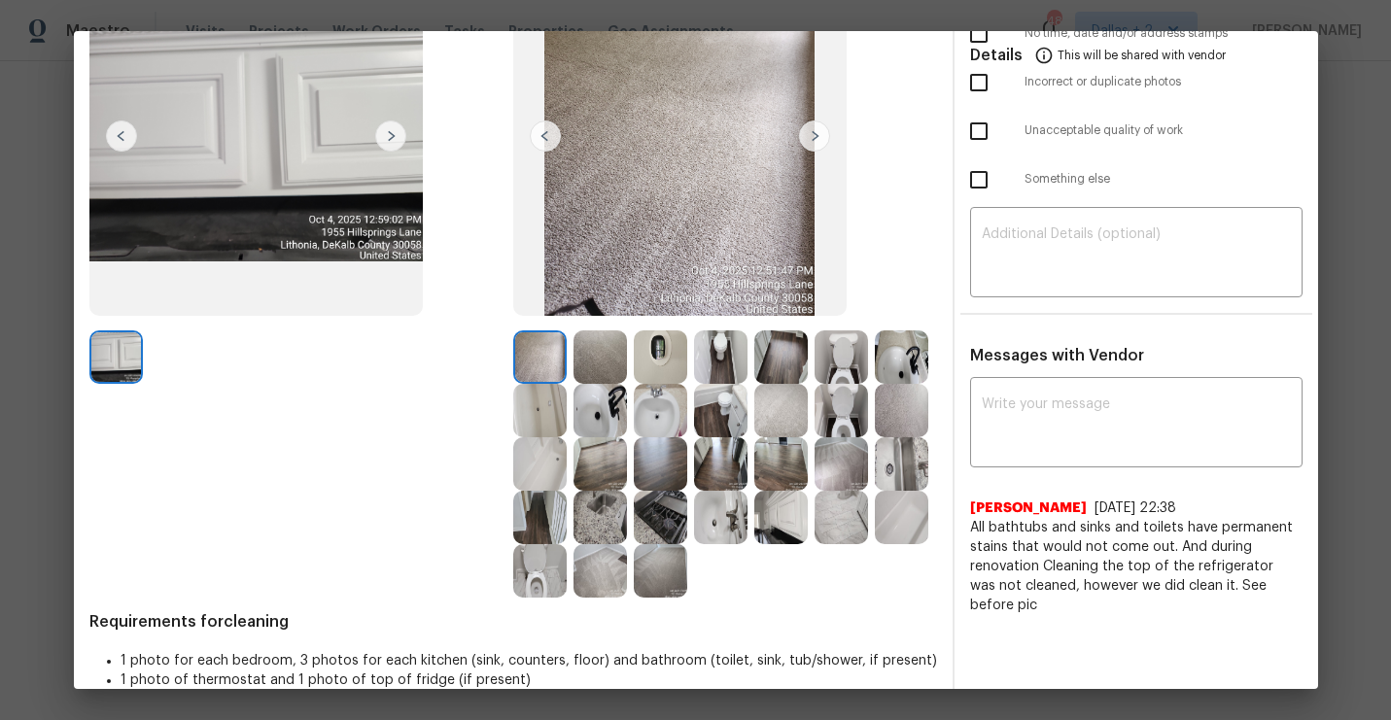
click at [825, 378] on img at bounding box center [840, 356] width 53 height 53
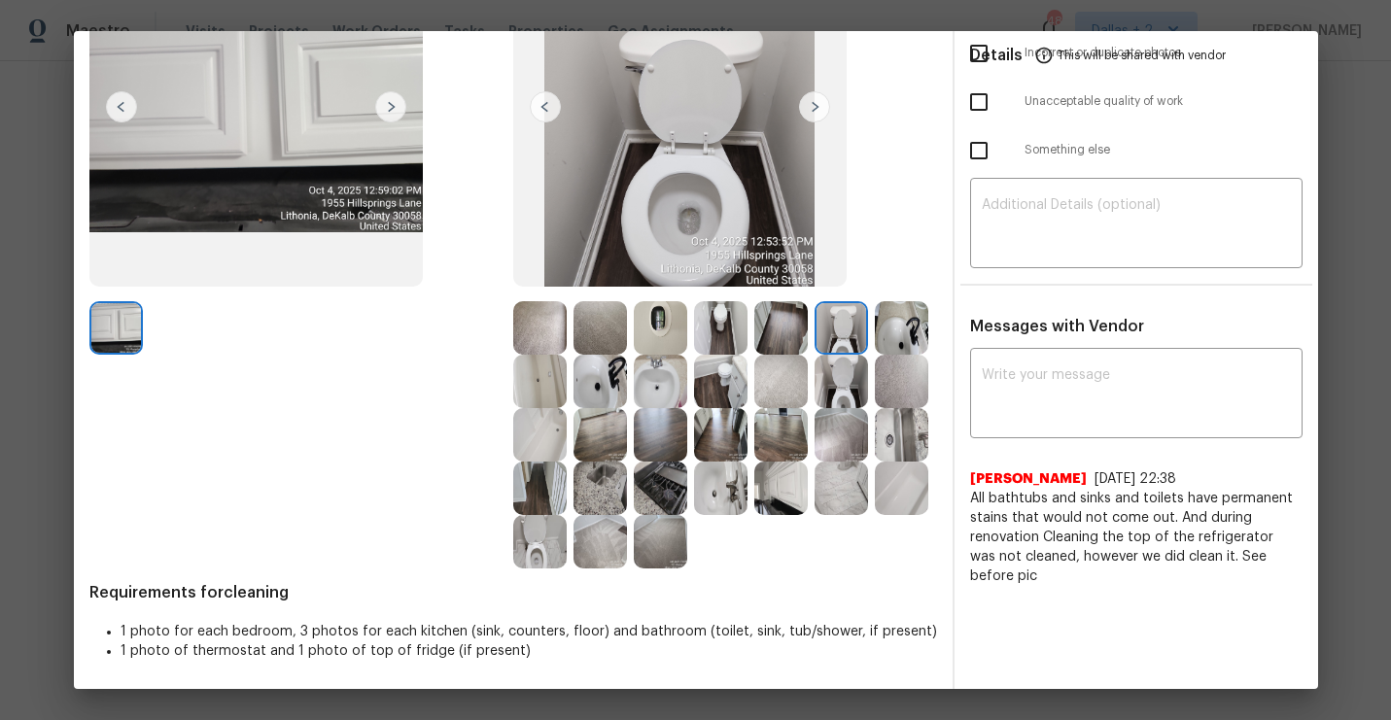
scroll to position [215, 0]
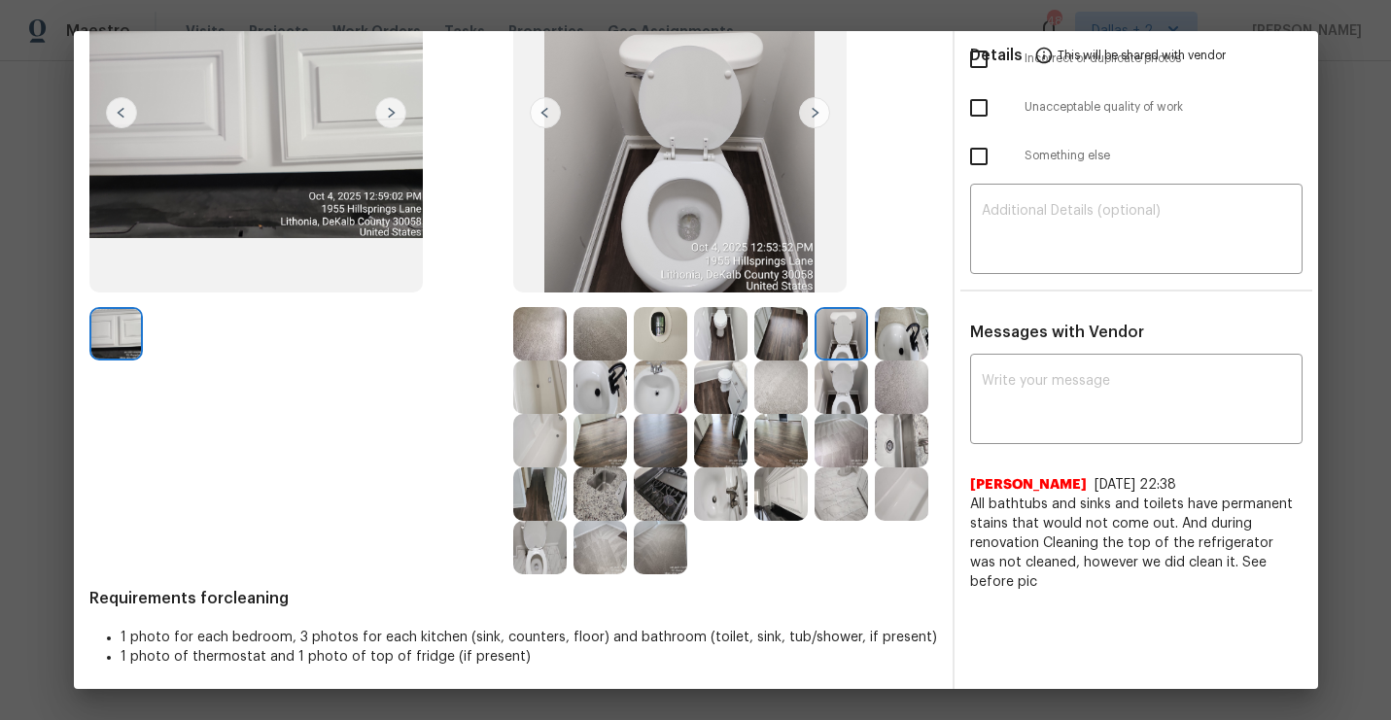
click at [916, 329] on img at bounding box center [901, 333] width 53 height 53
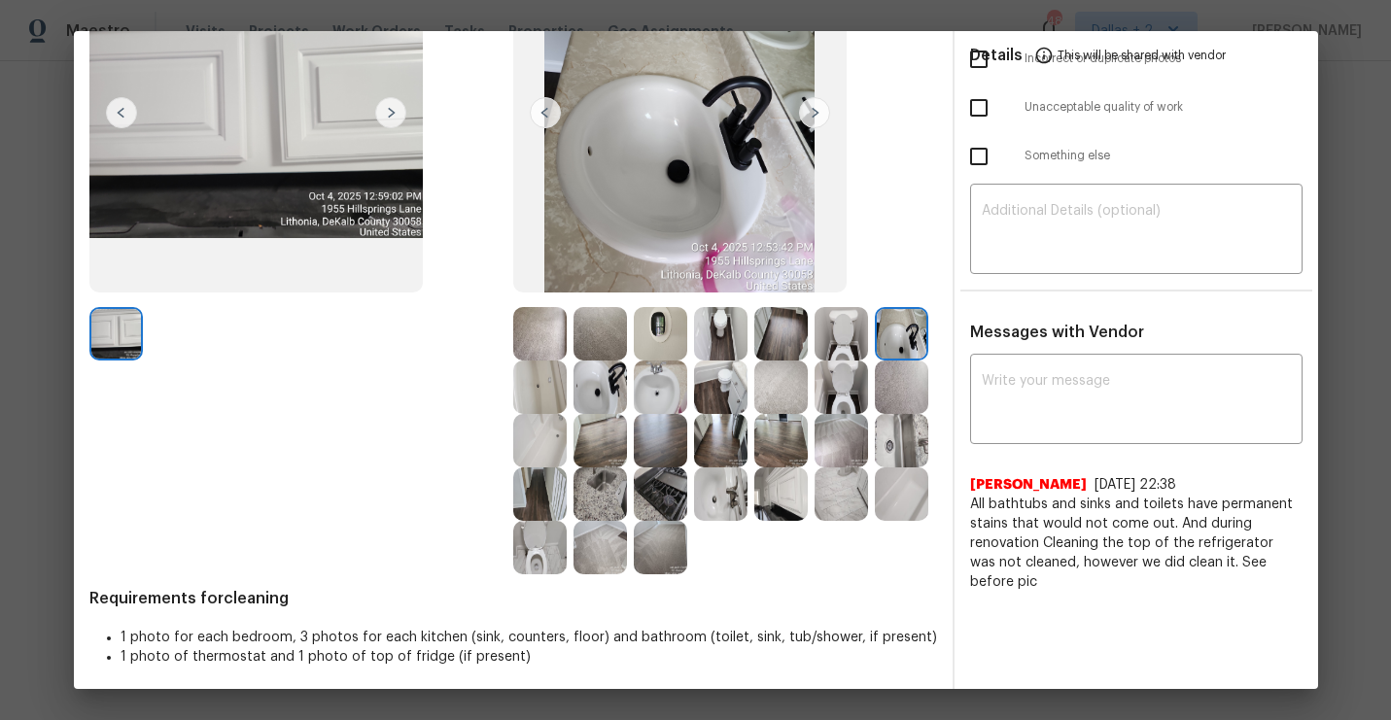
click at [528, 414] on img at bounding box center [539, 440] width 53 height 53
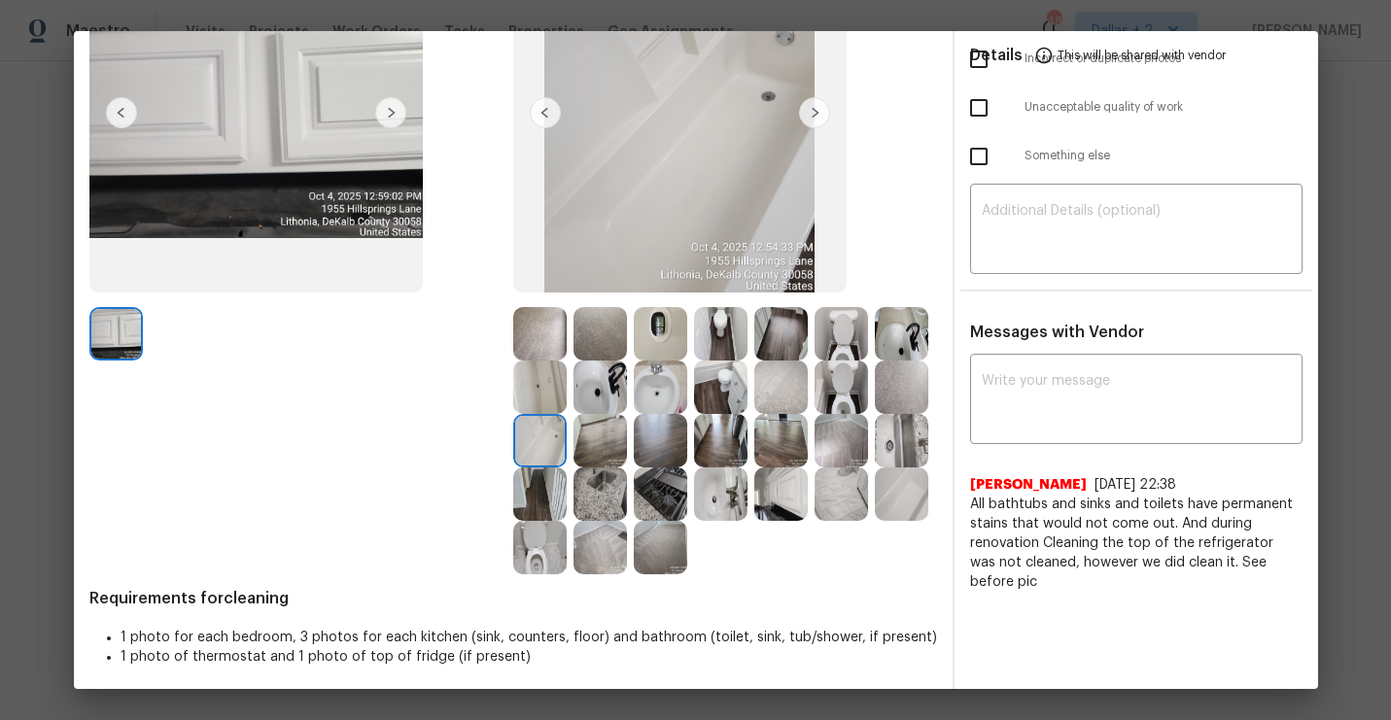
click at [531, 404] on img at bounding box center [539, 387] width 53 height 53
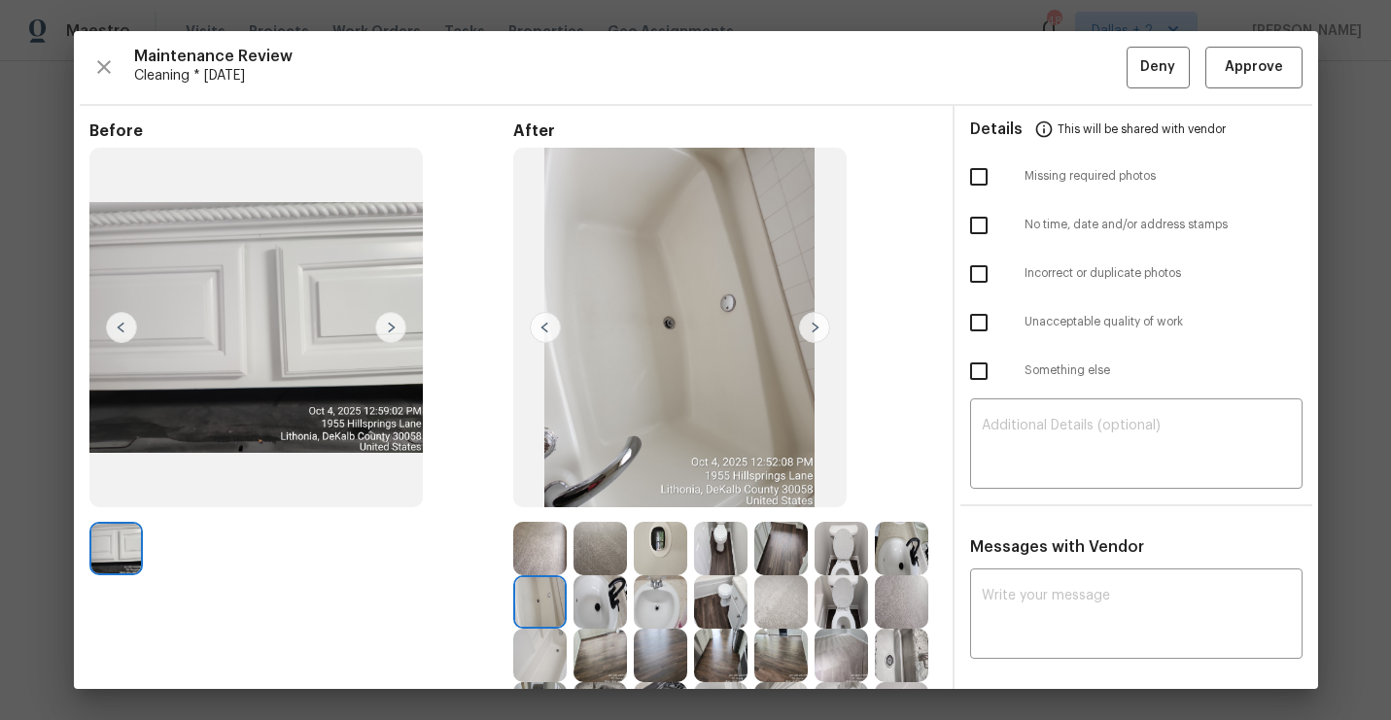
scroll to position [221, 0]
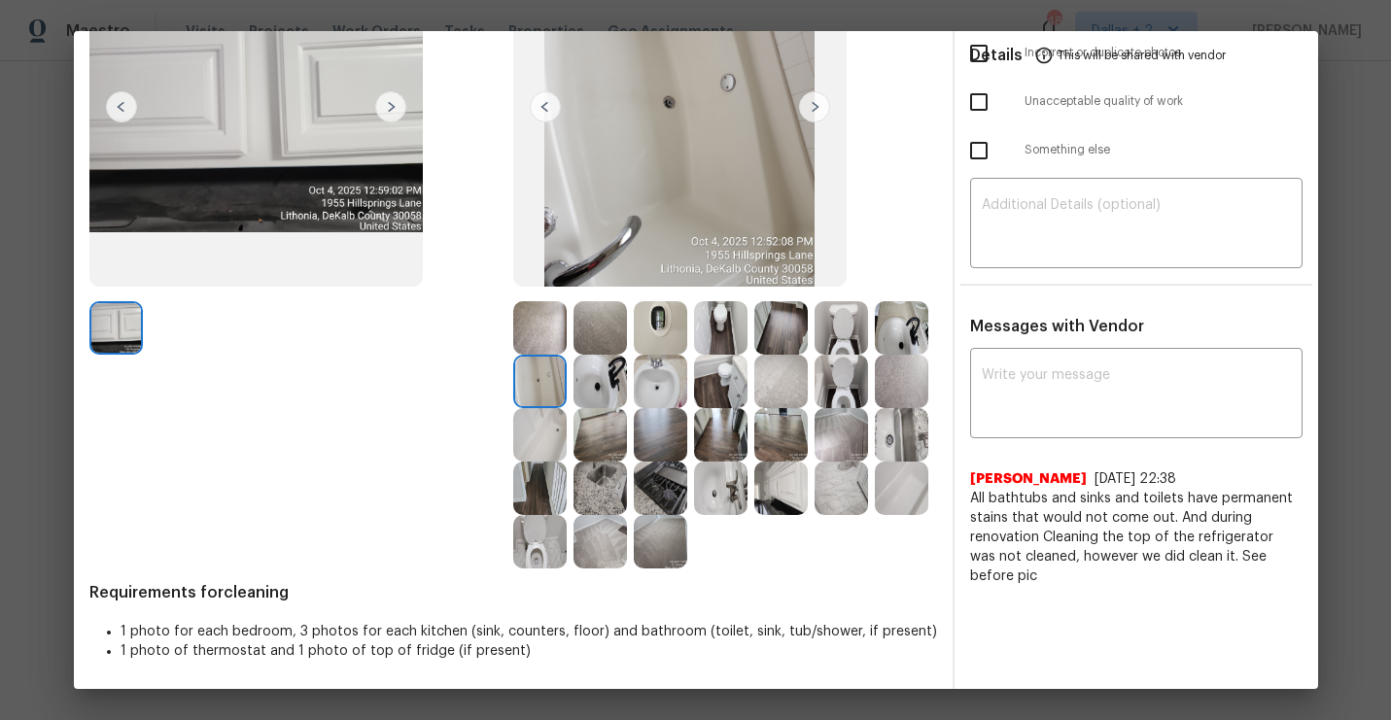
click at [723, 388] on img at bounding box center [720, 381] width 53 height 53
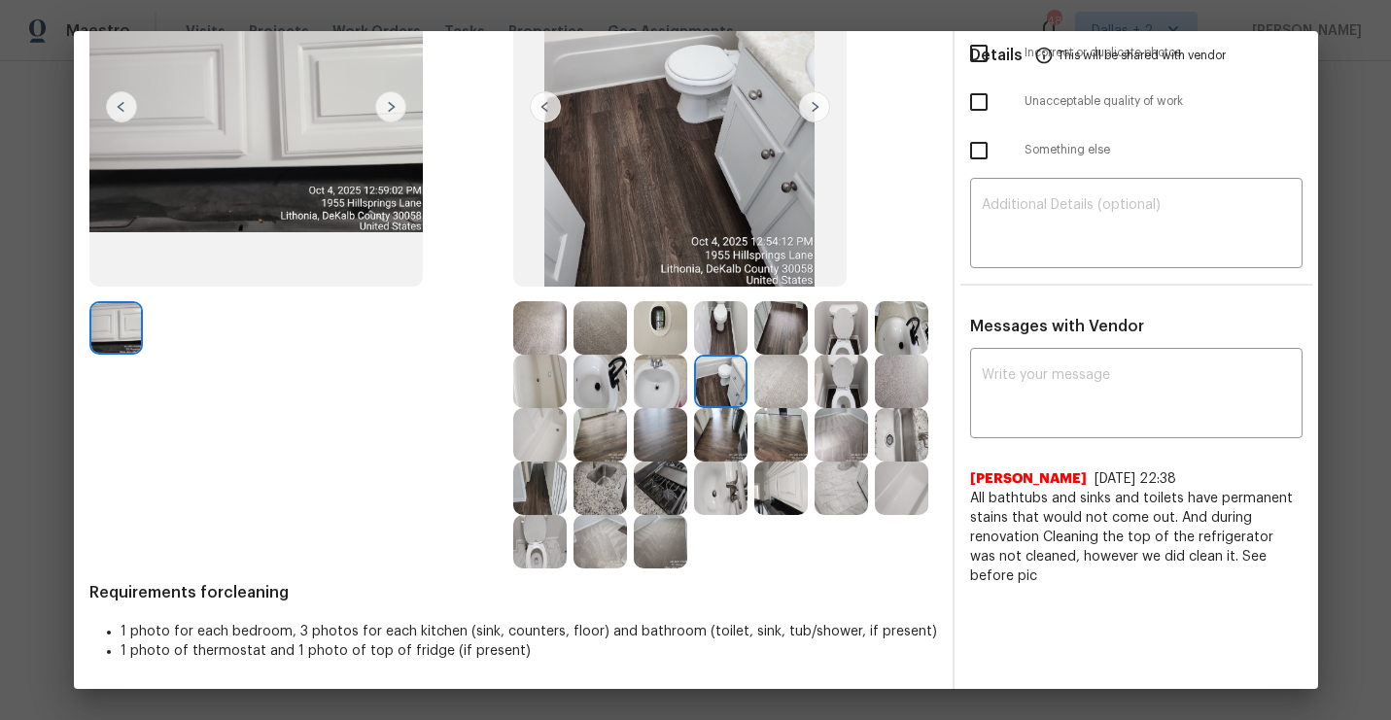
click at [664, 487] on img at bounding box center [660, 488] width 53 height 53
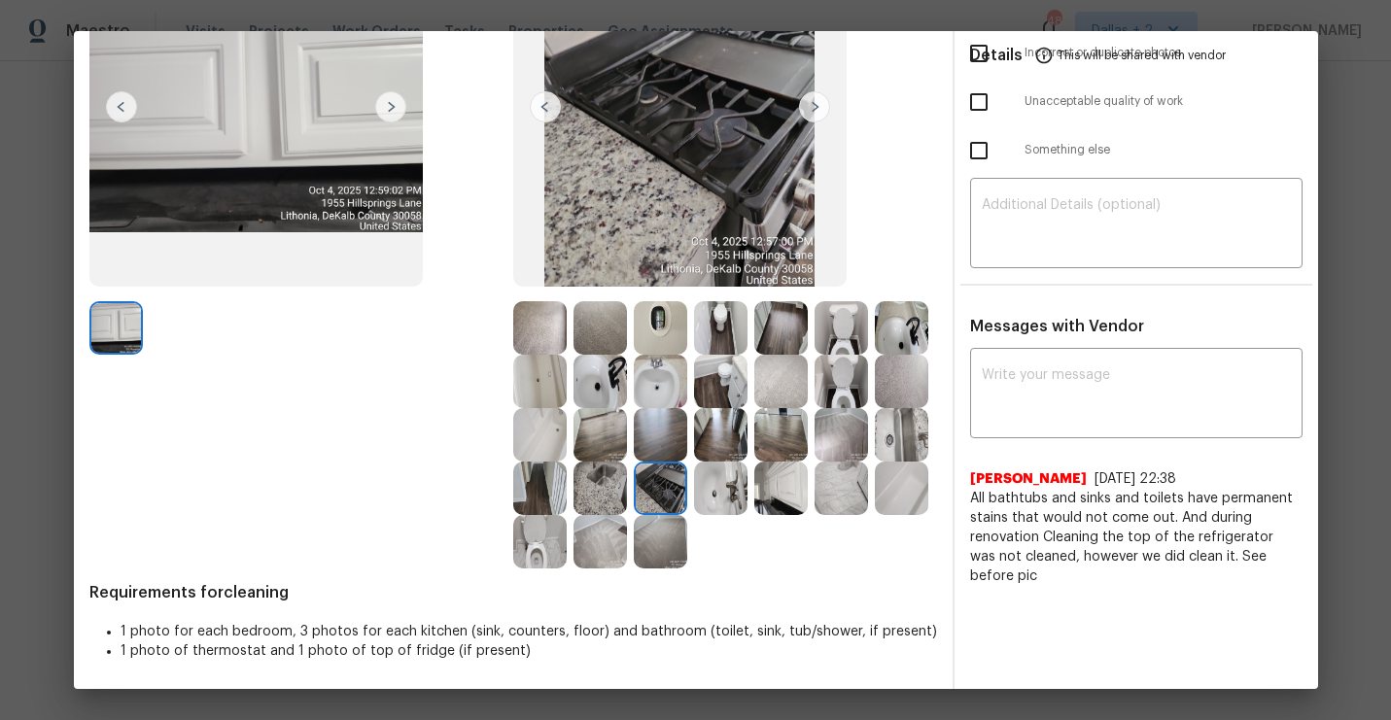
click at [564, 478] on img at bounding box center [539, 488] width 53 height 53
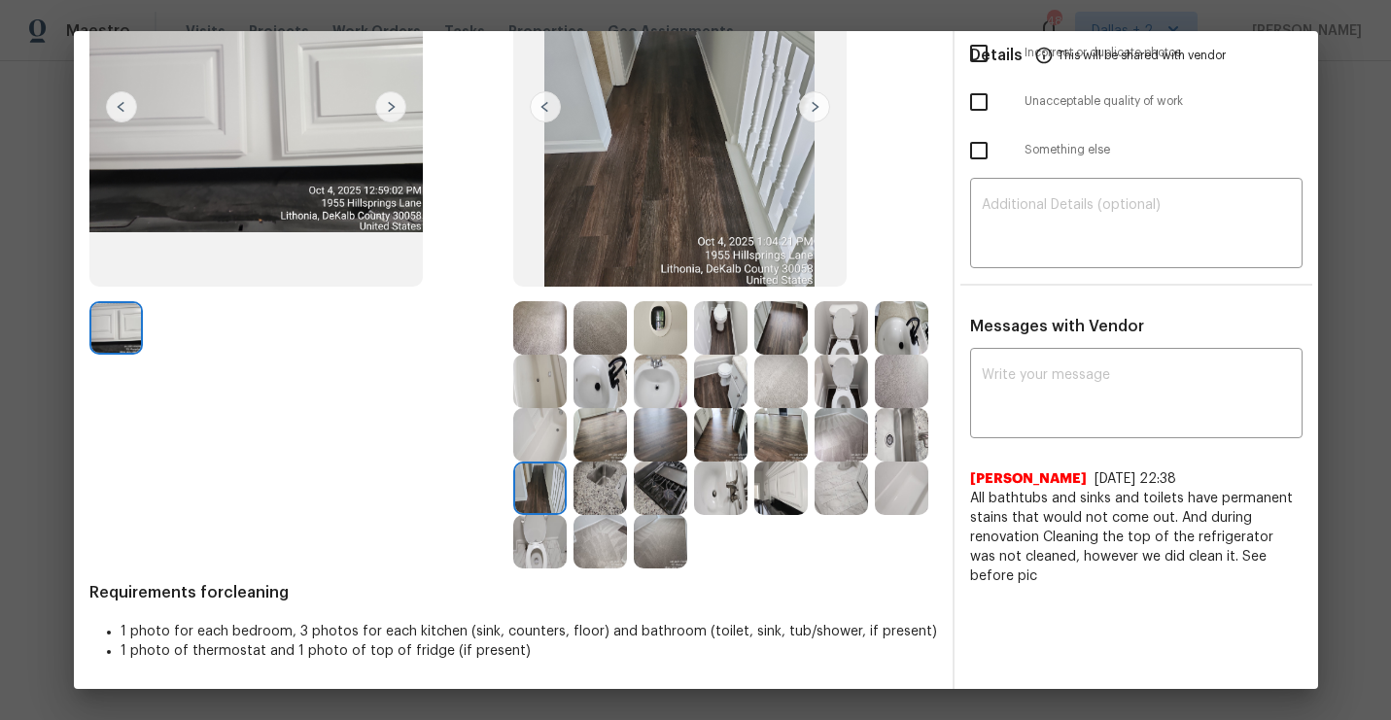
click at [786, 499] on img at bounding box center [780, 488] width 53 height 53
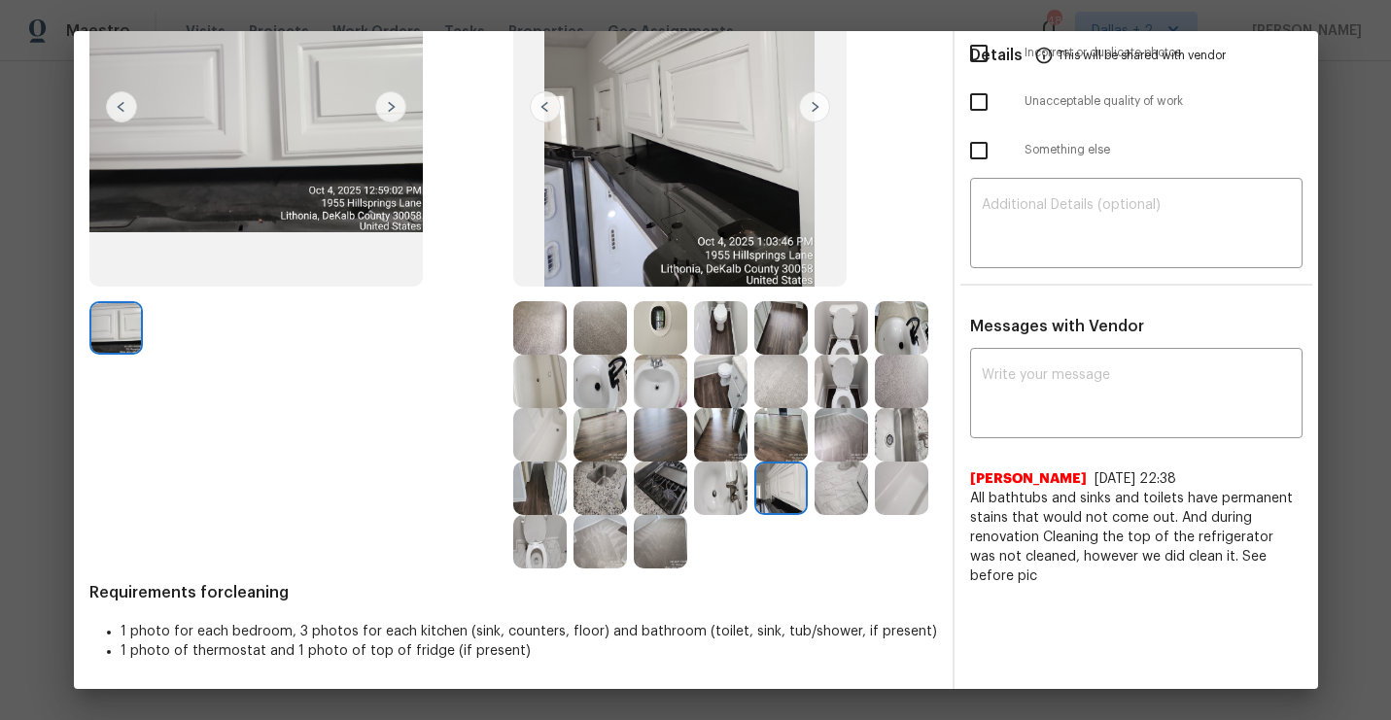
click at [728, 490] on img at bounding box center [720, 488] width 53 height 53
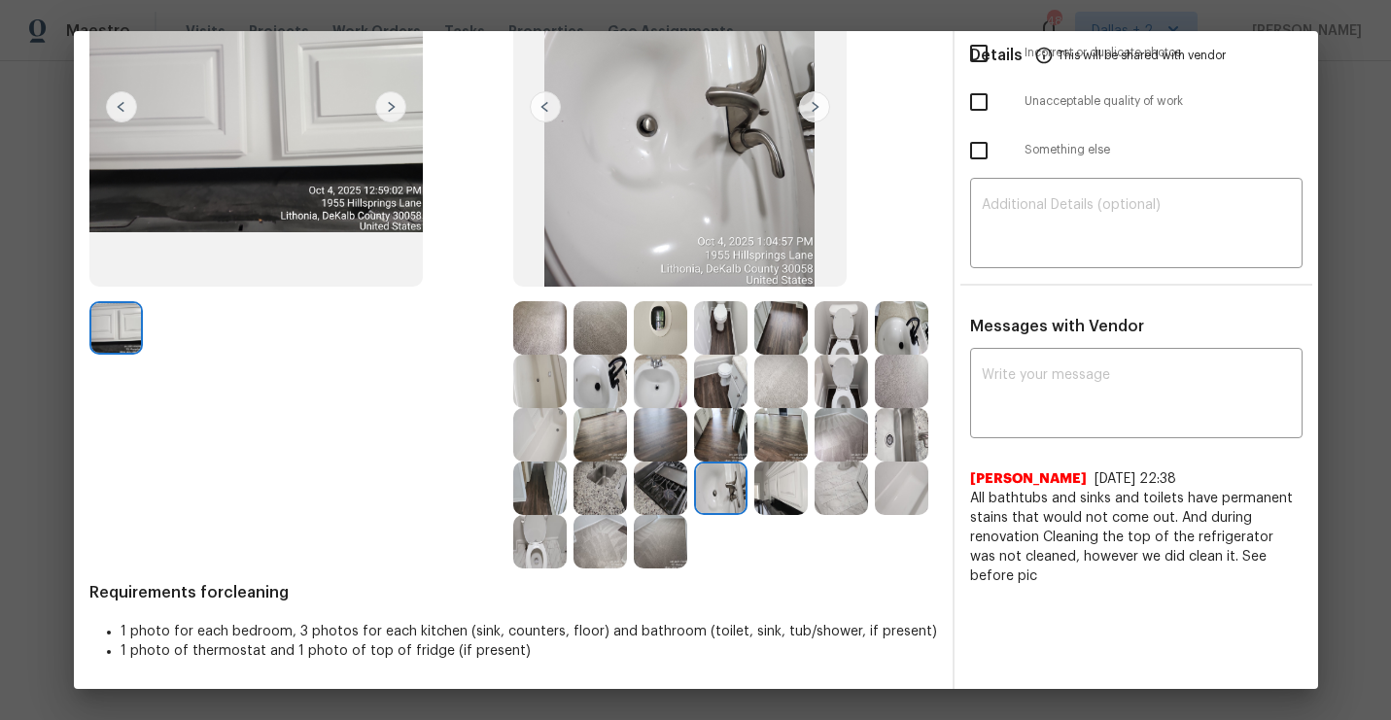
scroll to position [220, 0]
click at [779, 491] on img at bounding box center [780, 489] width 53 height 53
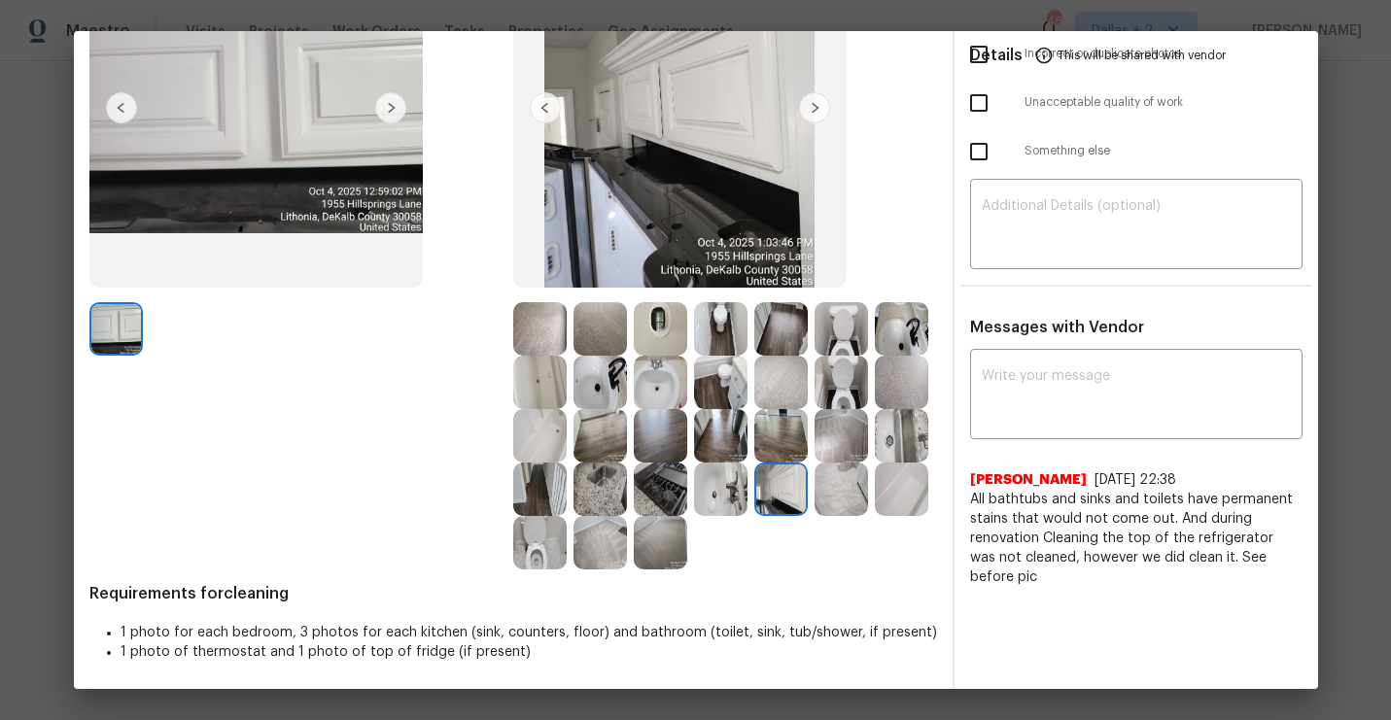
click at [668, 476] on img at bounding box center [660, 489] width 53 height 53
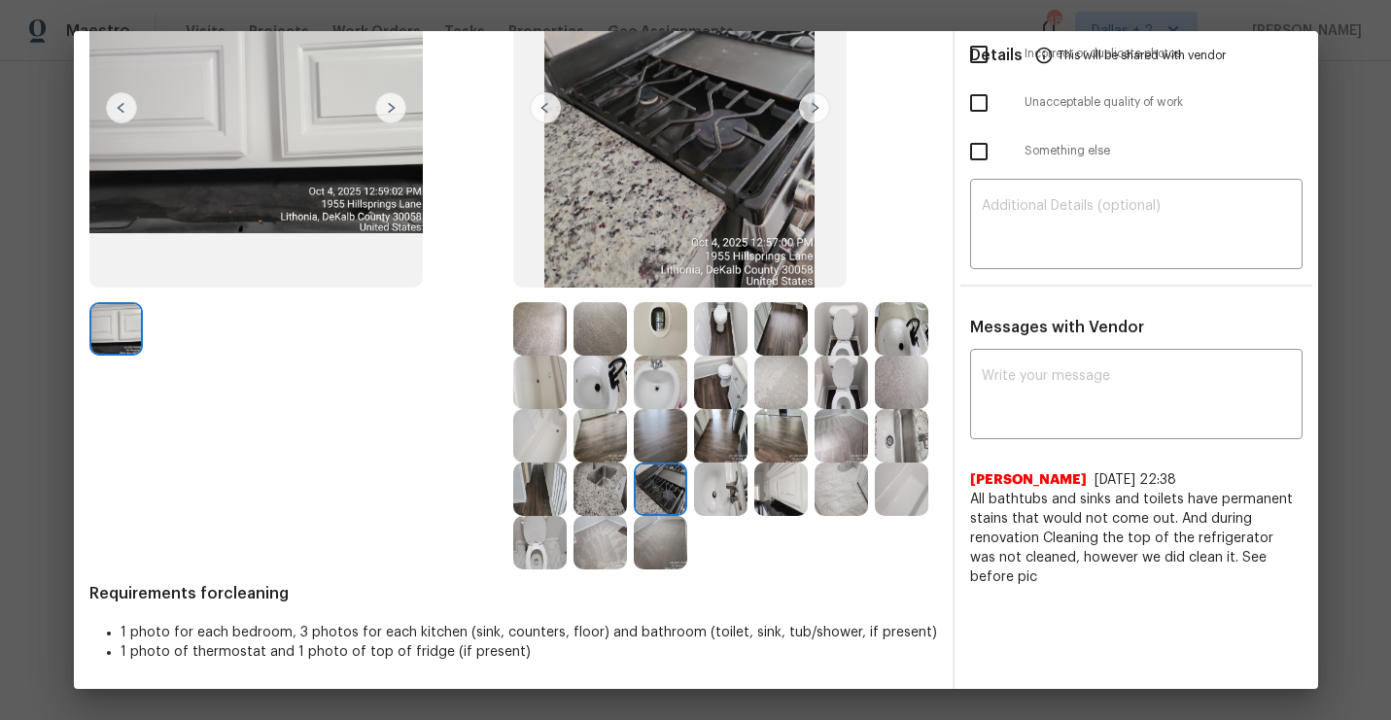
click at [536, 484] on img at bounding box center [539, 489] width 53 height 53
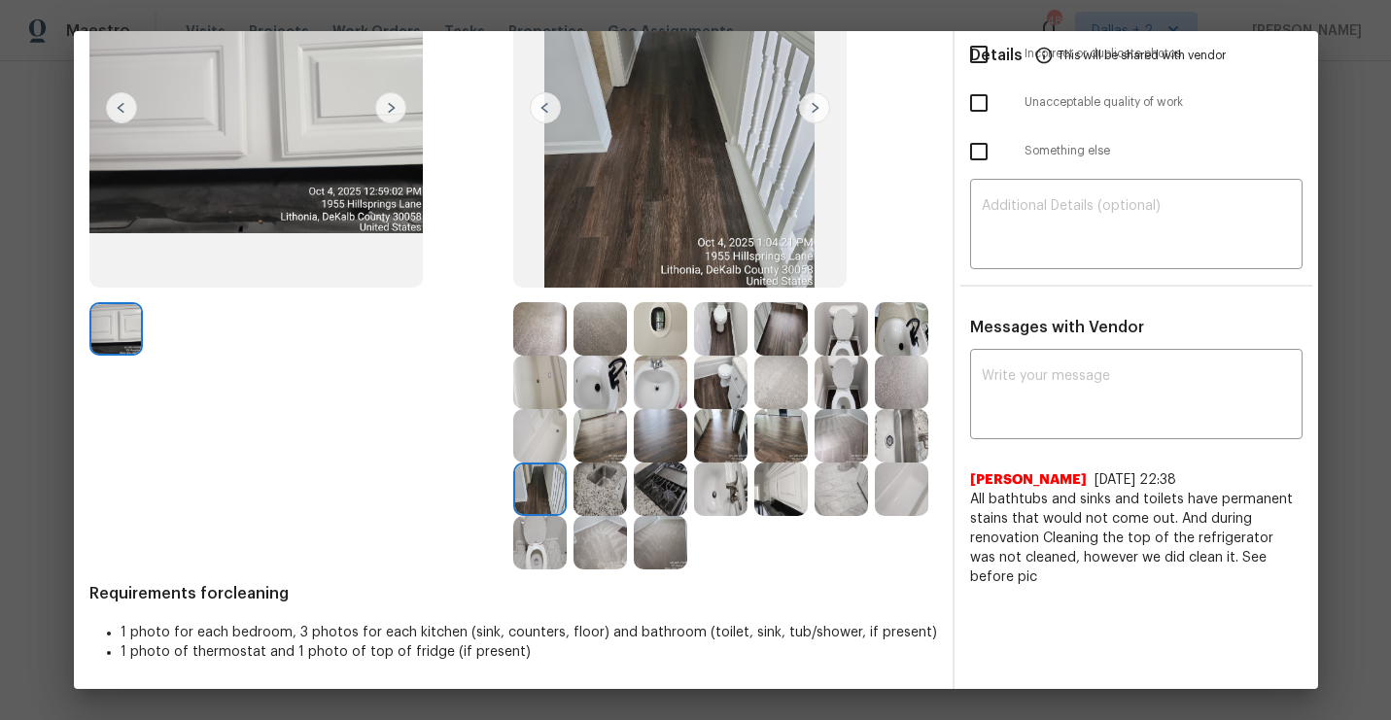
scroll to position [160, 0]
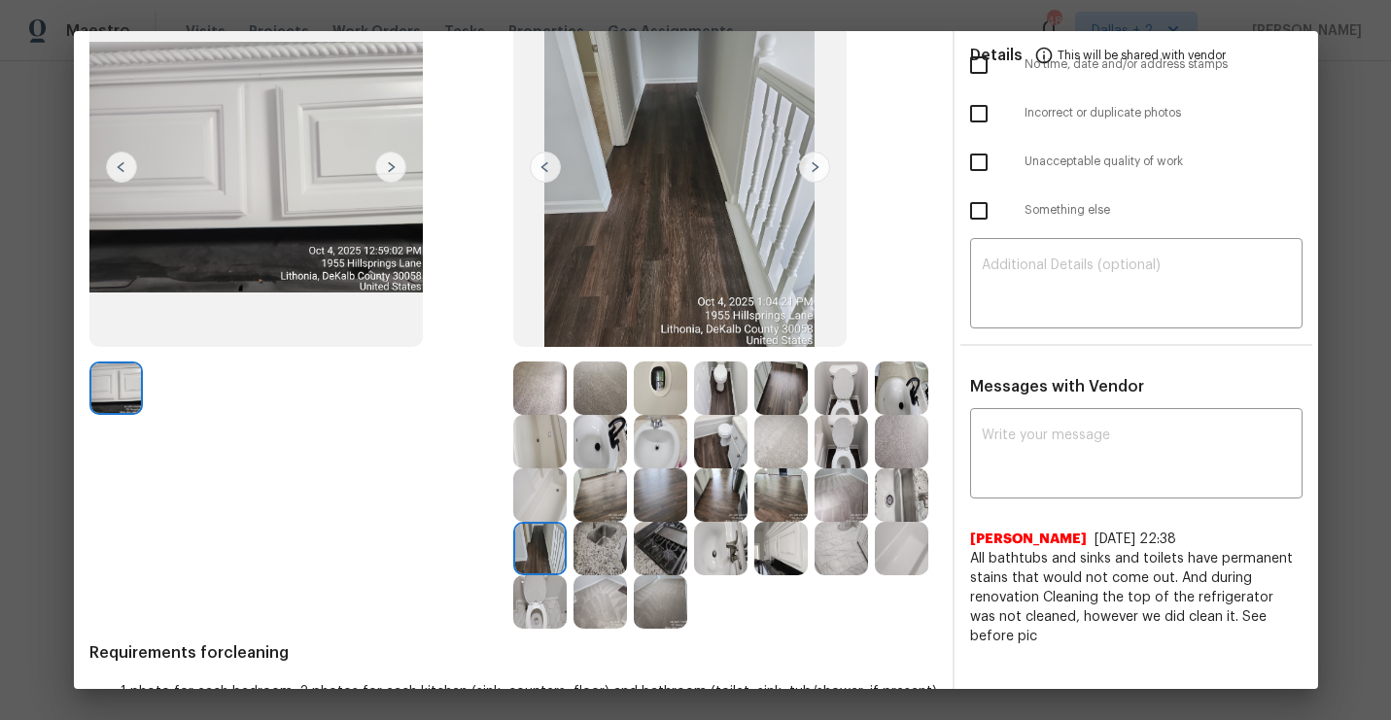
click at [905, 371] on img at bounding box center [901, 388] width 53 height 53
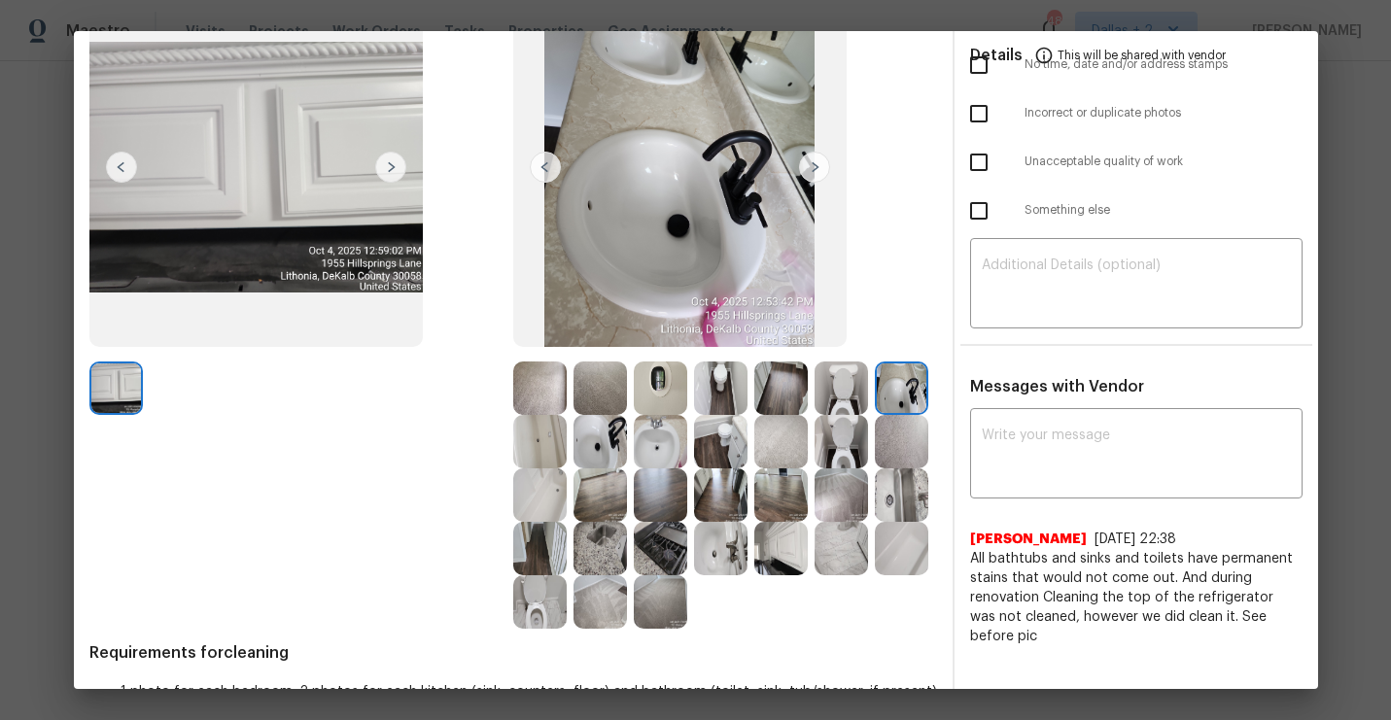
click at [614, 395] on img at bounding box center [599, 388] width 53 height 53
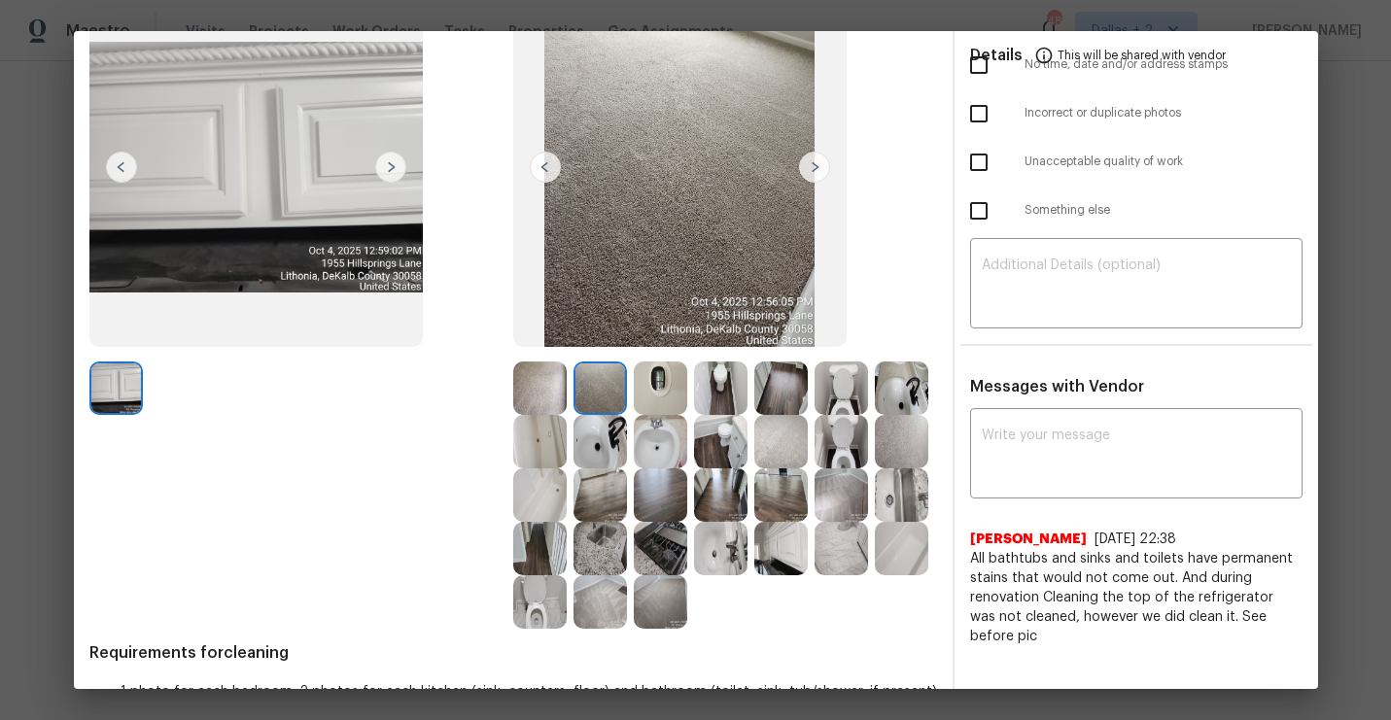
click at [709, 497] on img at bounding box center [720, 494] width 53 height 53
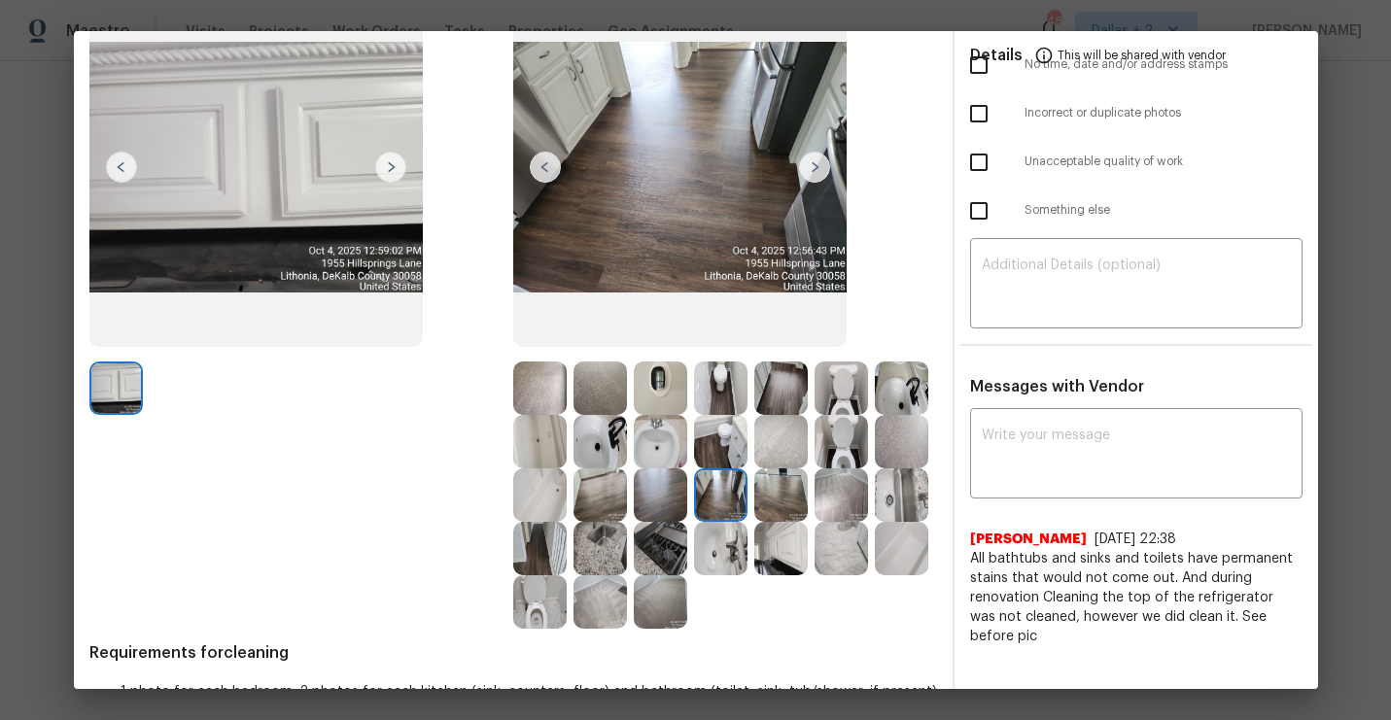
scroll to position [0, 0]
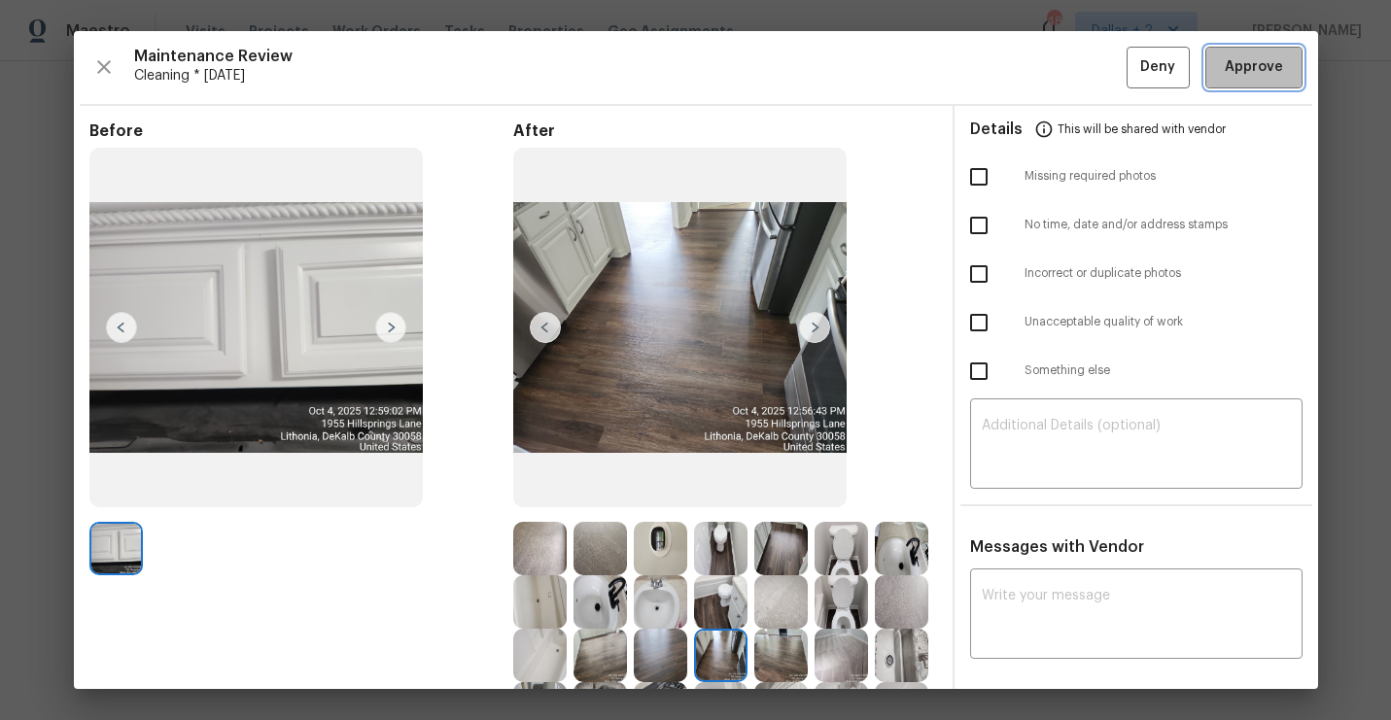
click at [1239, 69] on span "Approve" at bounding box center [1254, 67] width 58 height 24
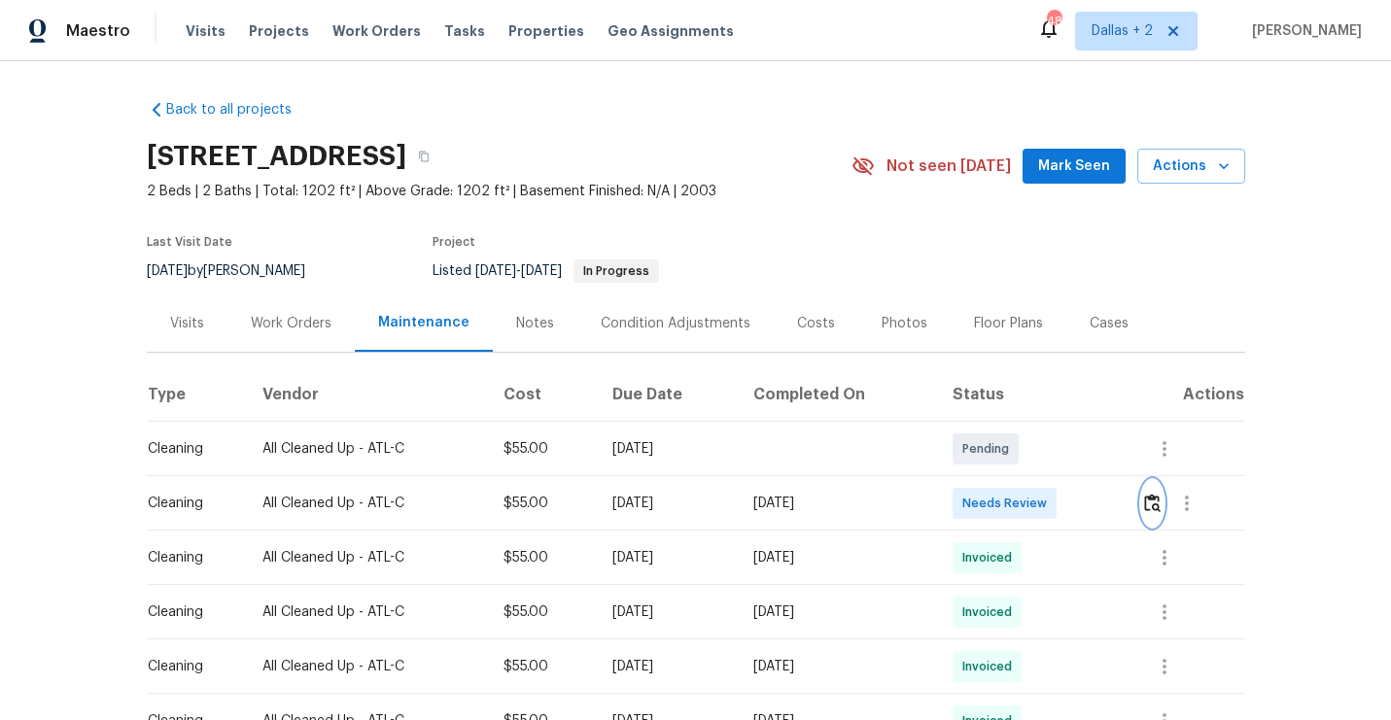
click at [1154, 505] on img "button" at bounding box center [1152, 503] width 17 height 18
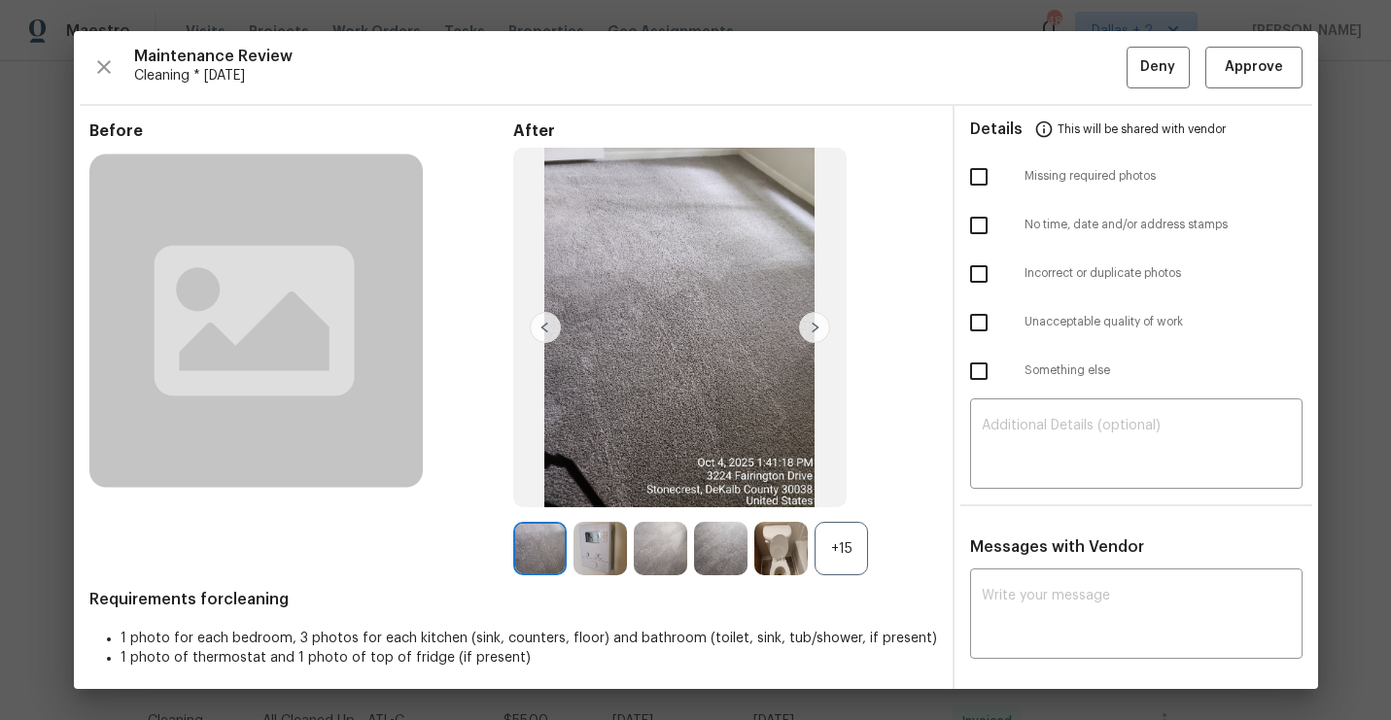
click at [852, 554] on div "+15" at bounding box center [840, 548] width 53 height 53
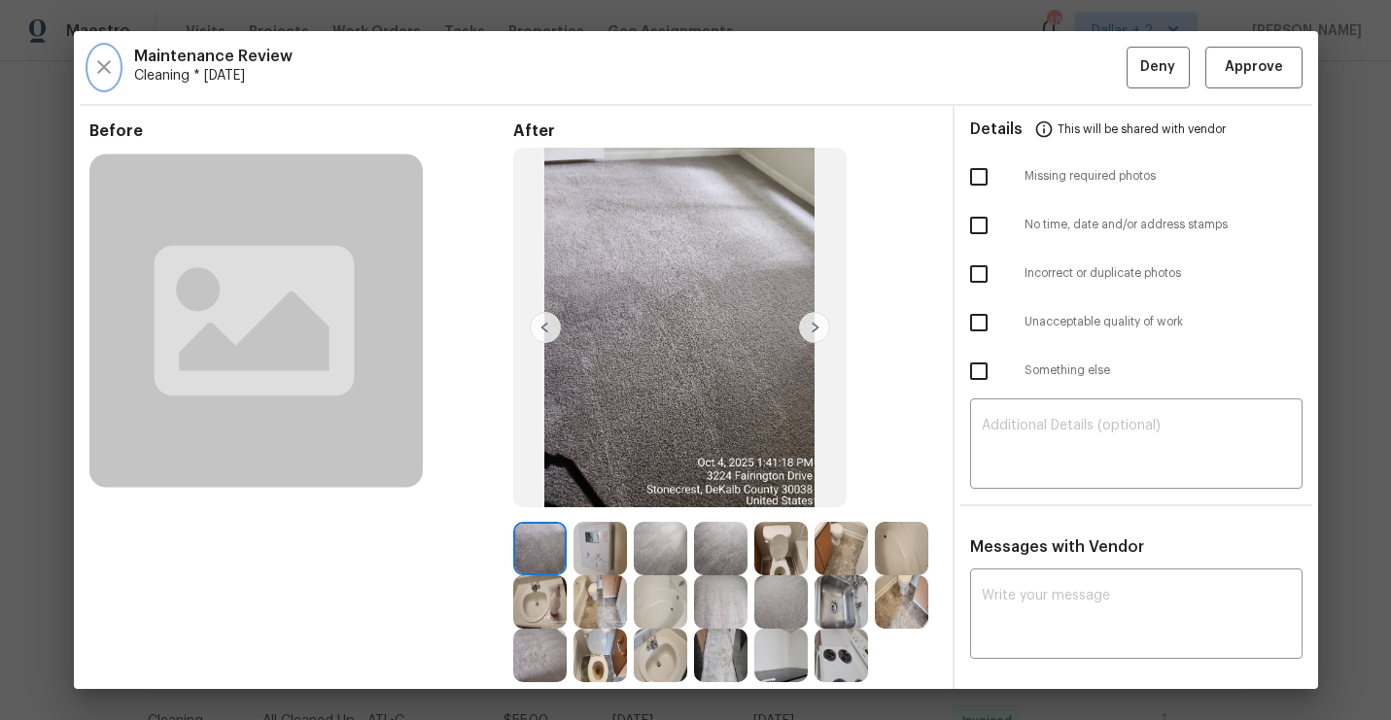
click at [100, 67] on icon "button" at bounding box center [103, 66] width 23 height 23
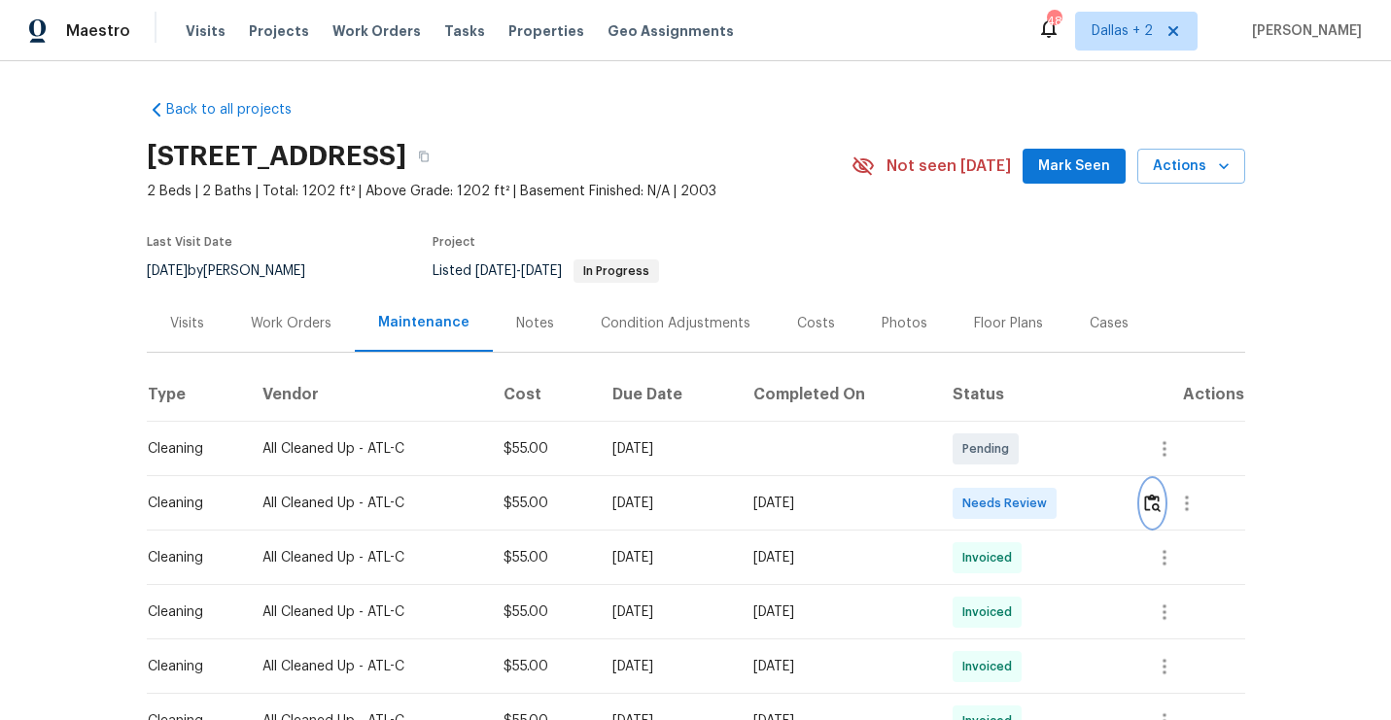
click at [1163, 509] on button "button" at bounding box center [1152, 503] width 22 height 47
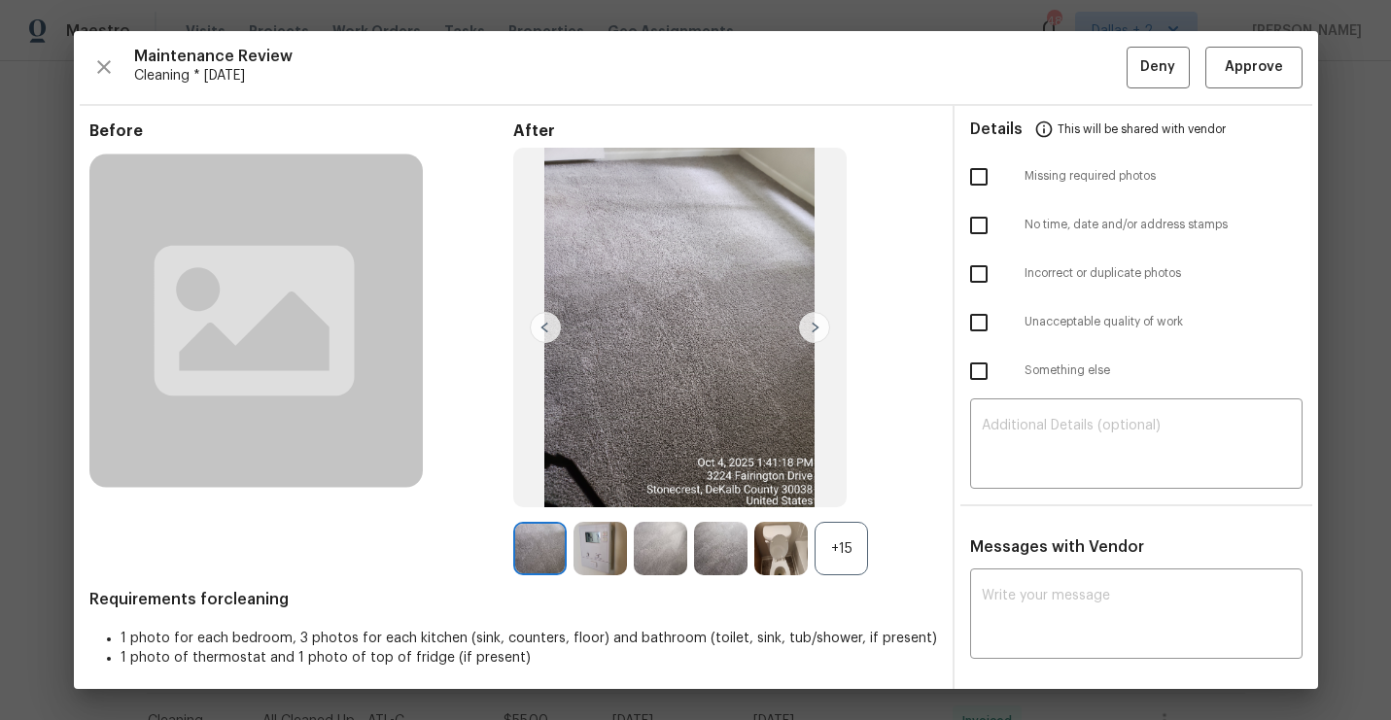
click at [820, 563] on div "+15" at bounding box center [840, 548] width 53 height 53
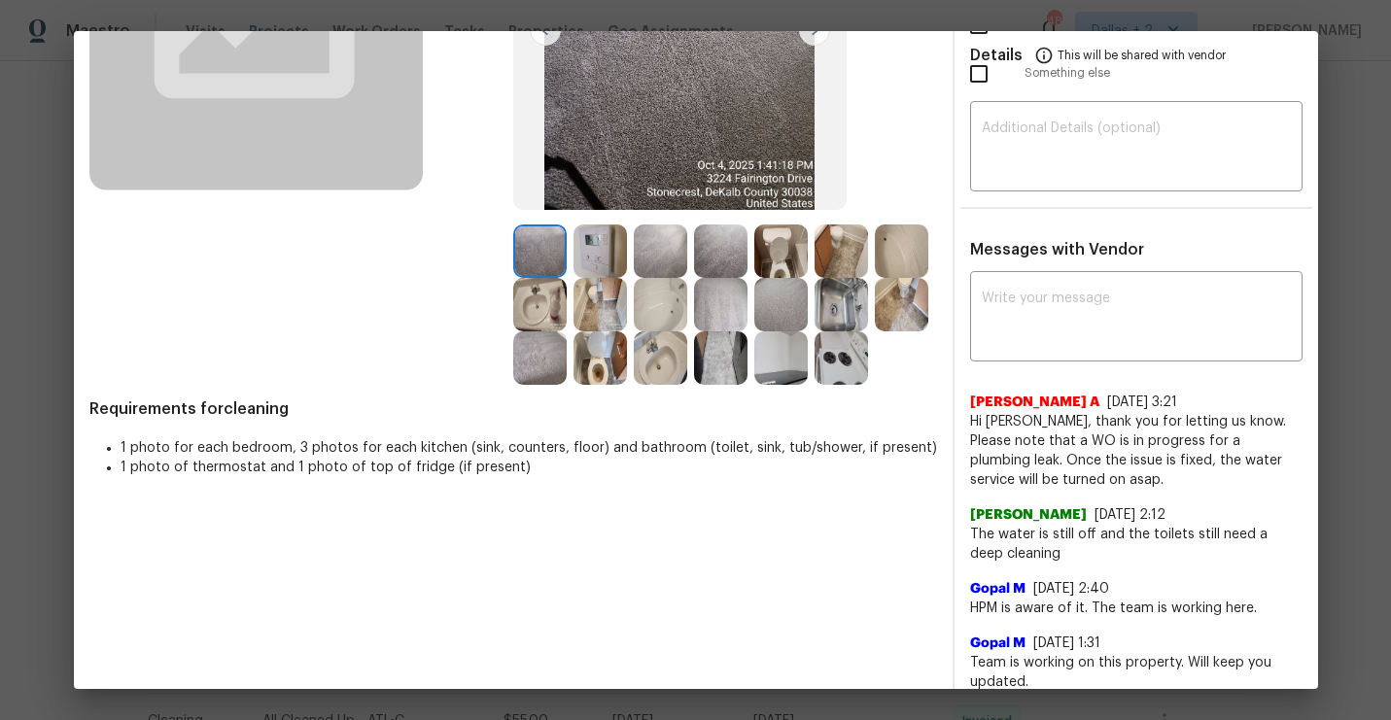
scroll to position [328, 0]
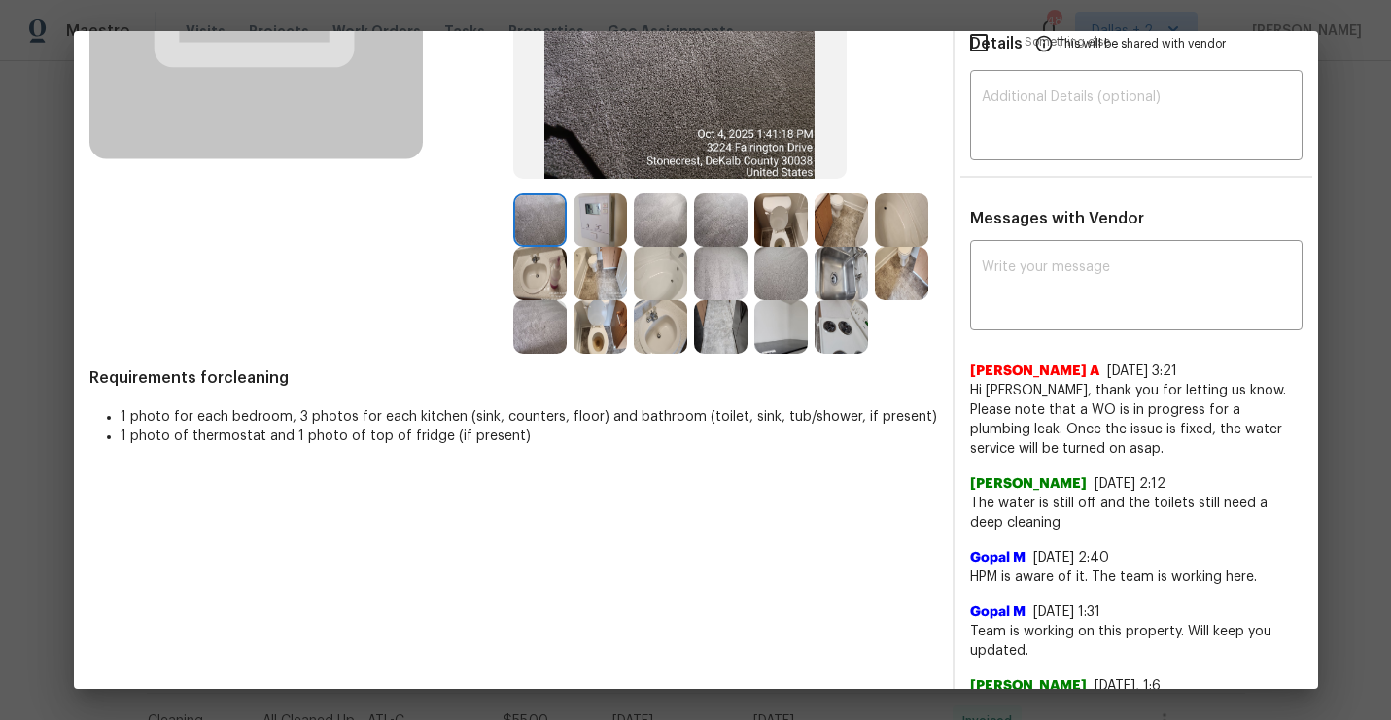
click at [664, 328] on img at bounding box center [660, 326] width 53 height 53
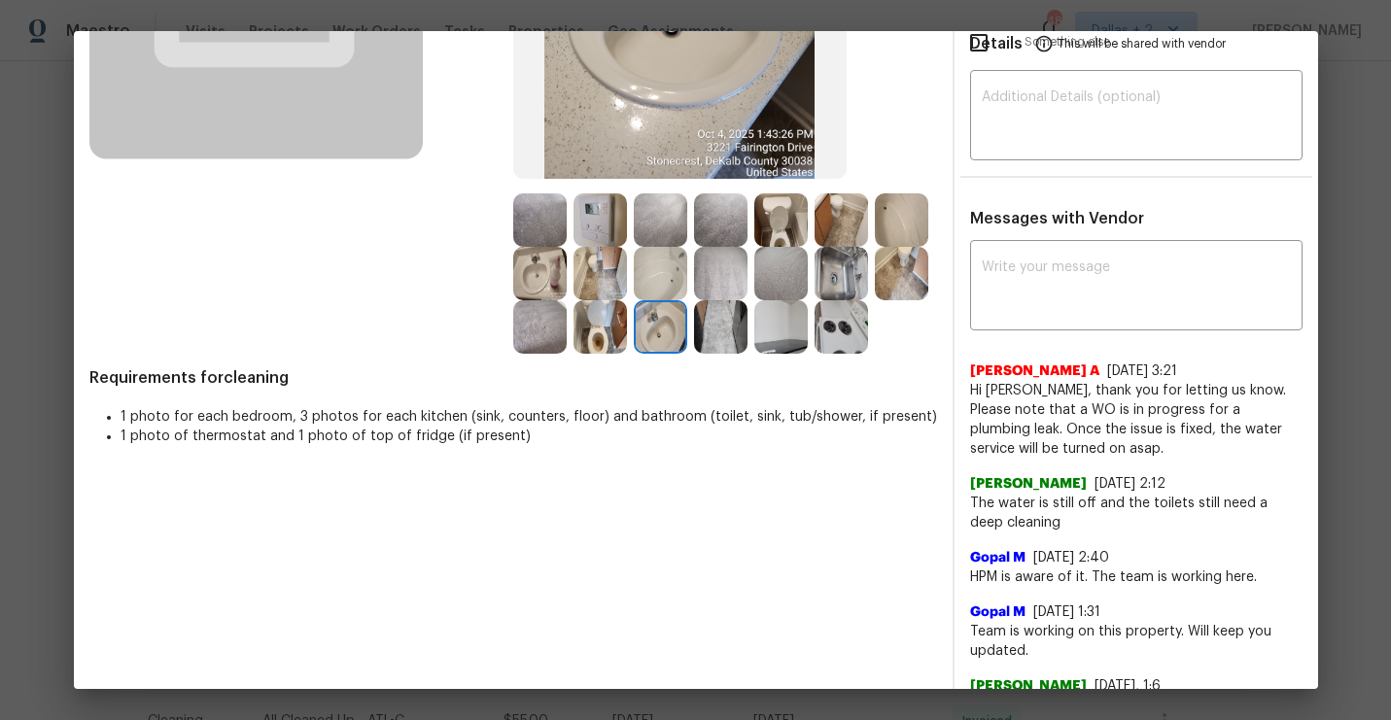
click at [586, 331] on img at bounding box center [599, 326] width 53 height 53
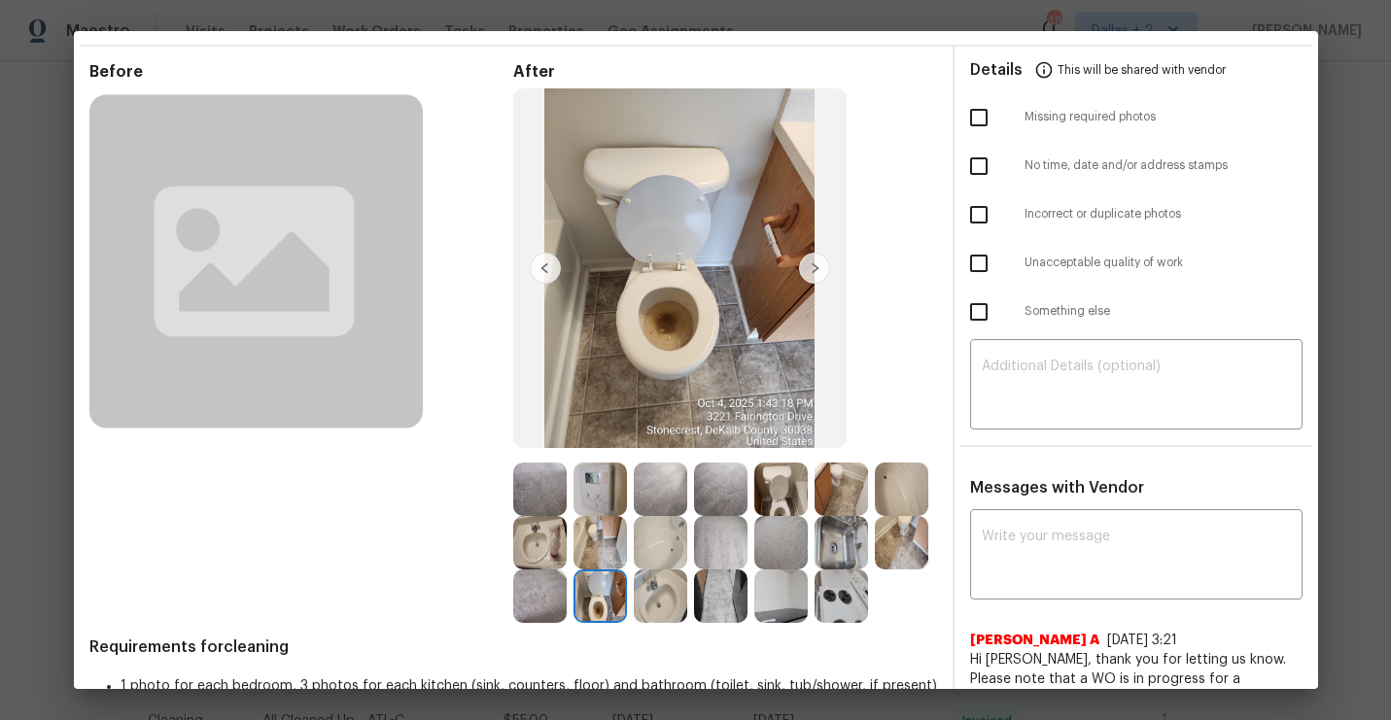
scroll to position [0, 0]
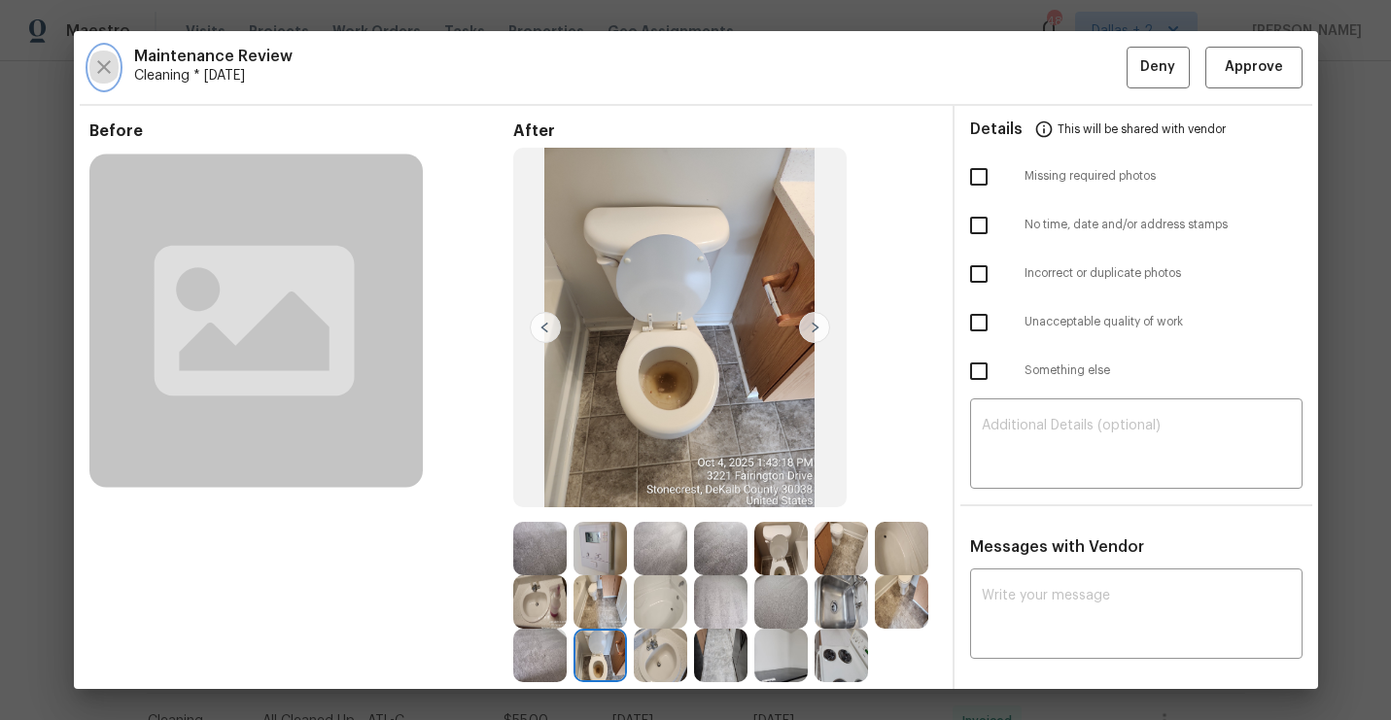
click at [98, 63] on icon "button" at bounding box center [104, 67] width 14 height 14
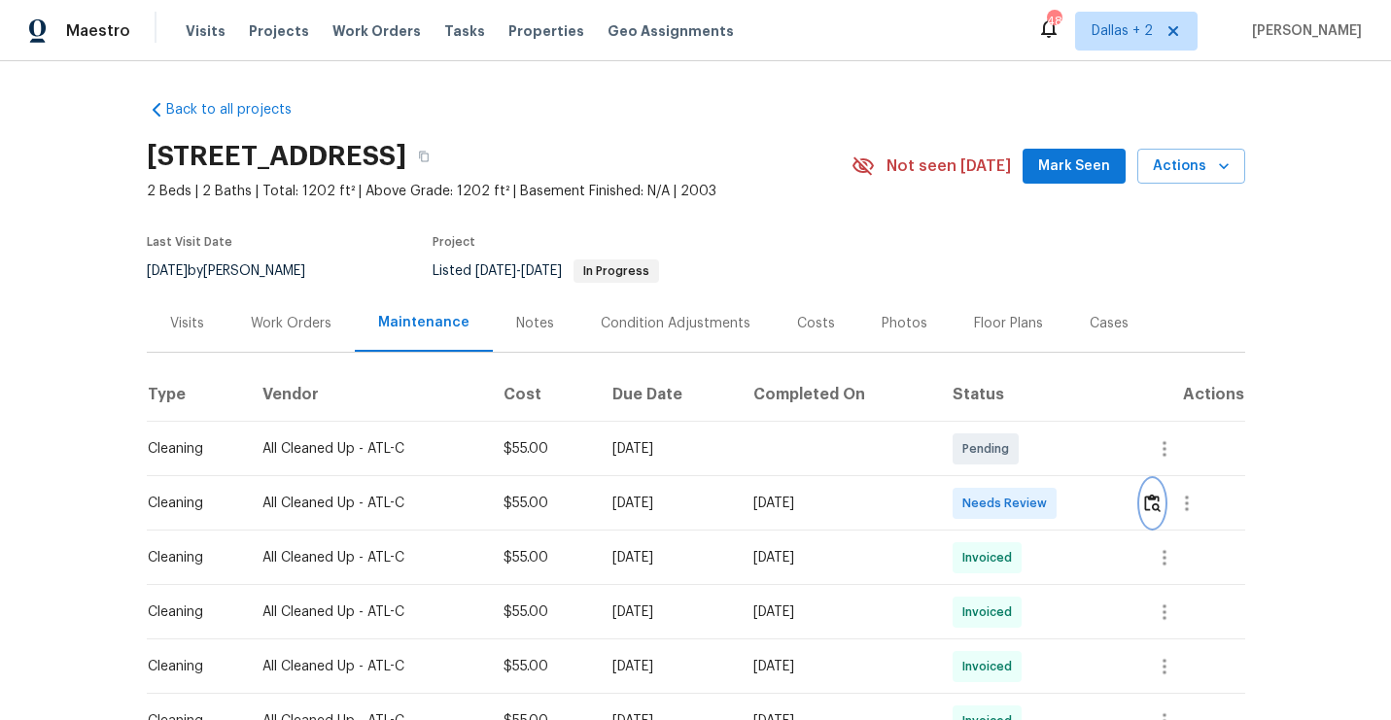
click at [1163, 498] on button "button" at bounding box center [1152, 503] width 22 height 47
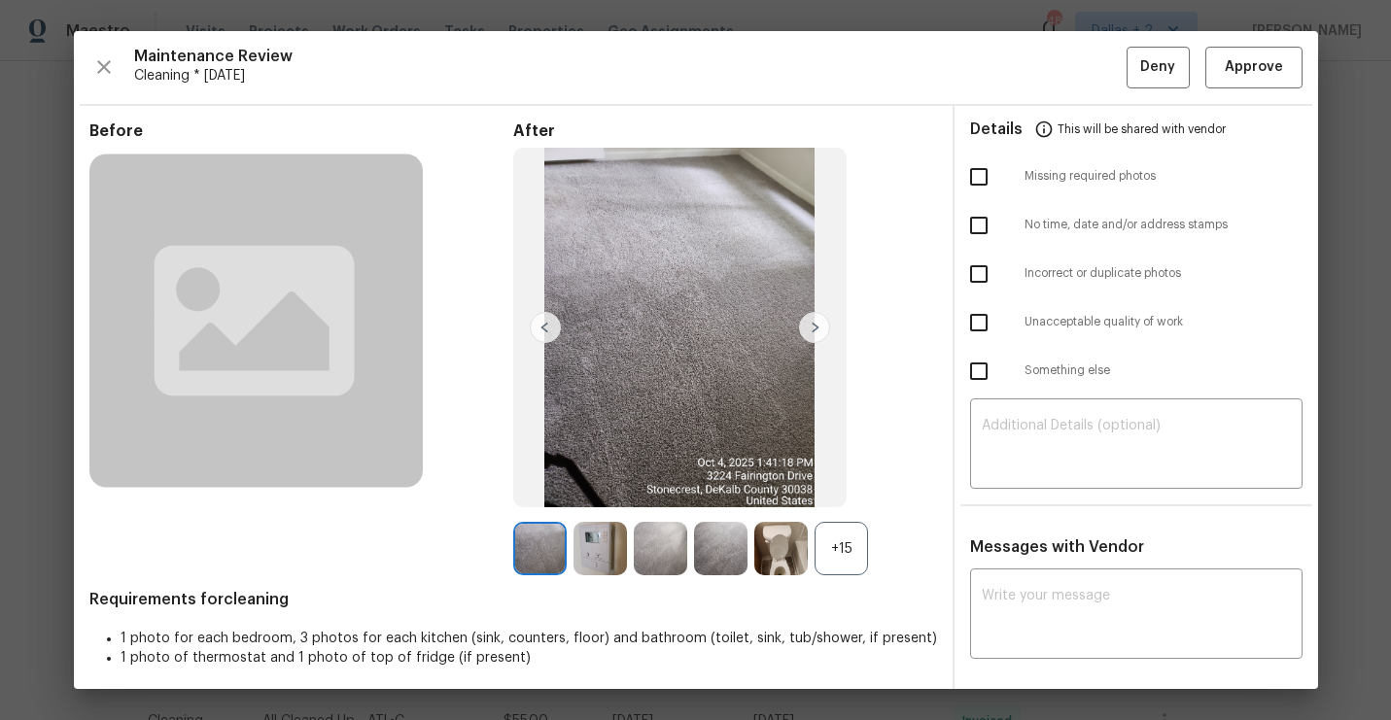
click at [844, 551] on div "+15" at bounding box center [840, 548] width 53 height 53
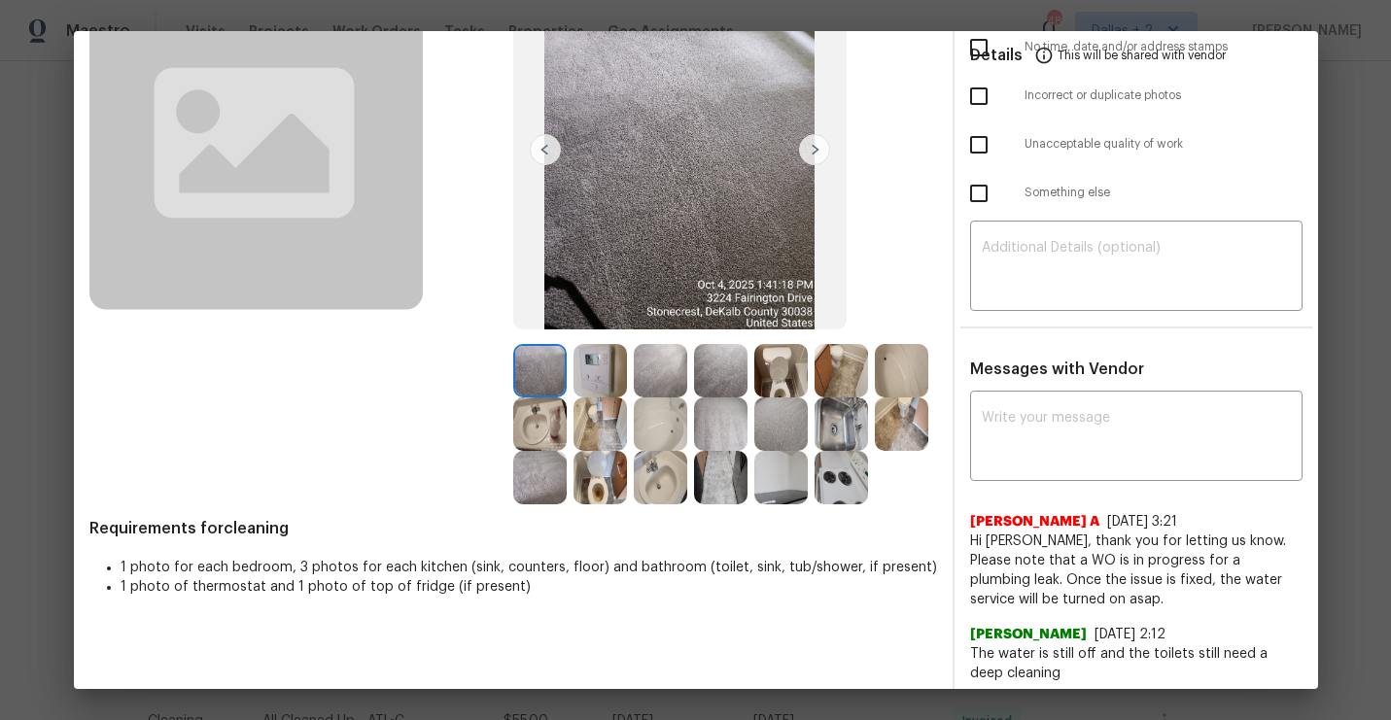
scroll to position [179, 0]
click at [541, 426] on img at bounding box center [539, 423] width 53 height 53
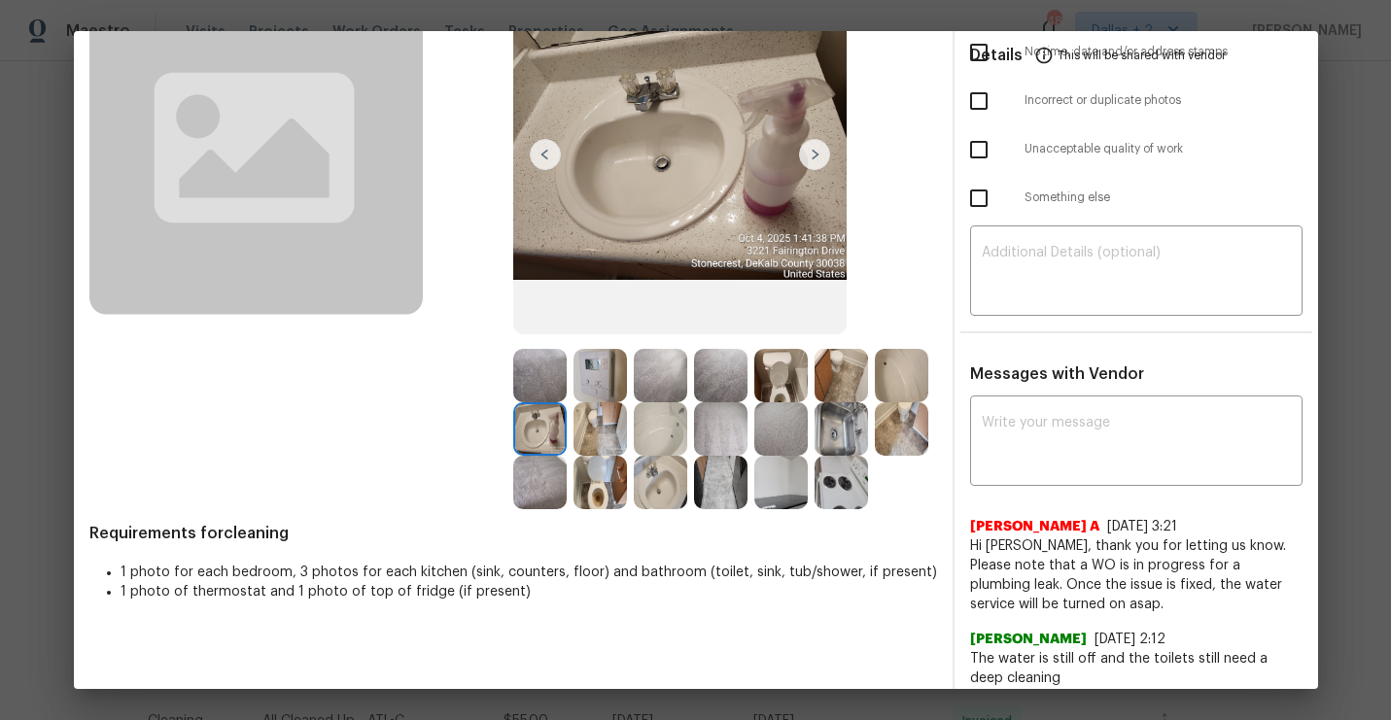
scroll to position [174, 0]
click at [654, 429] on img at bounding box center [660, 427] width 53 height 53
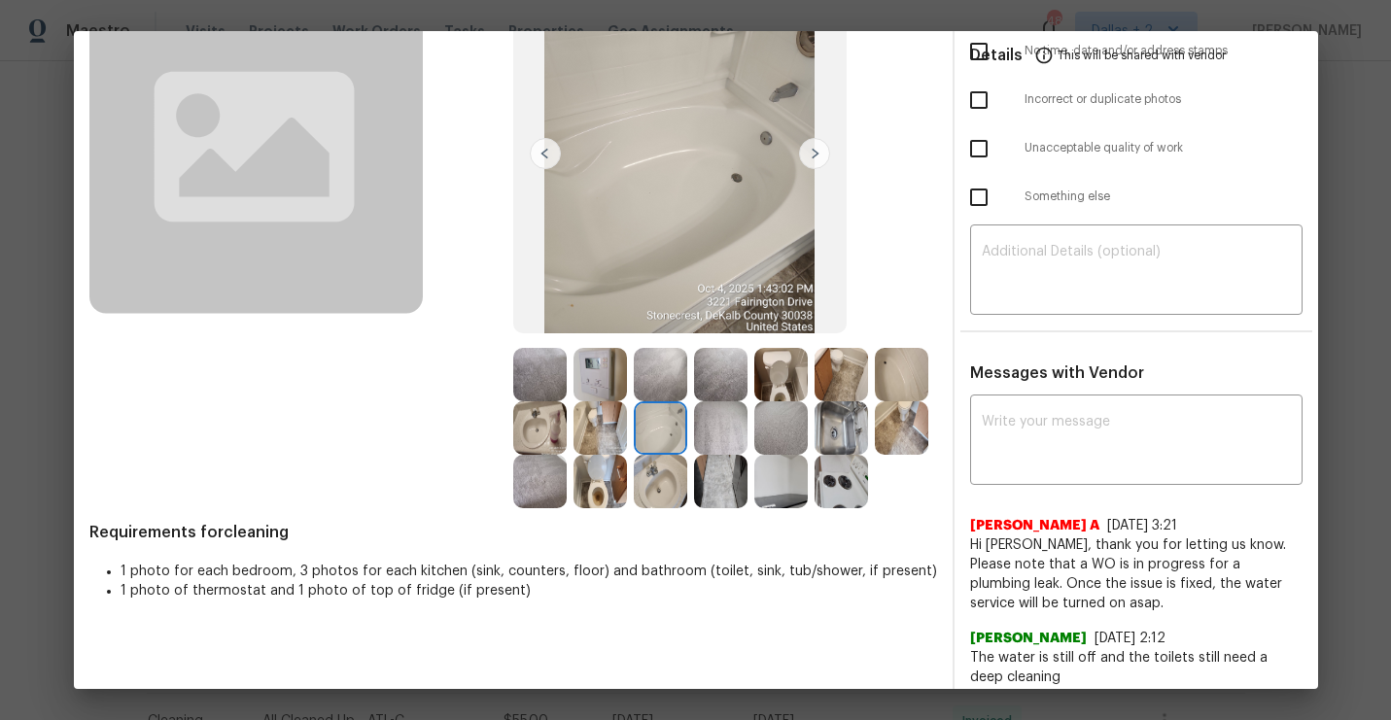
click at [674, 423] on img at bounding box center [660, 427] width 53 height 53
click at [840, 428] on img at bounding box center [840, 427] width 53 height 53
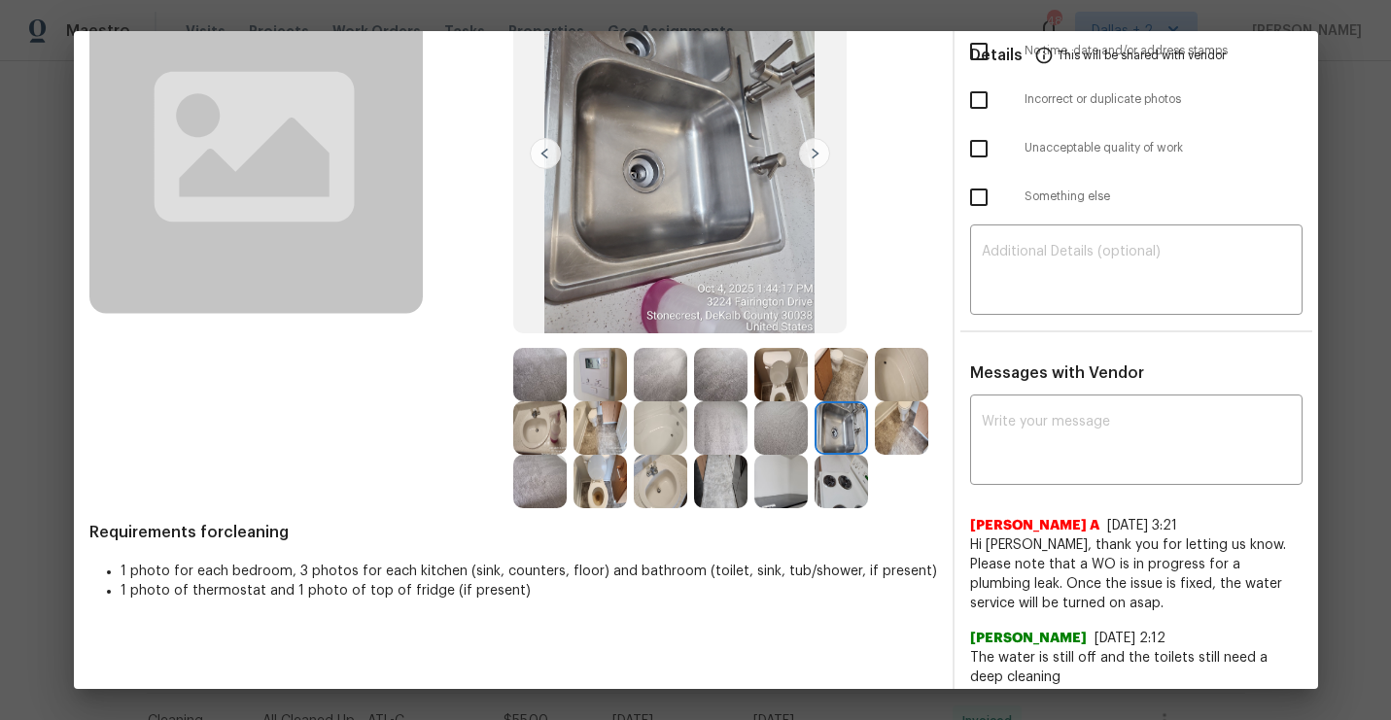
click at [911, 434] on img at bounding box center [901, 427] width 53 height 53
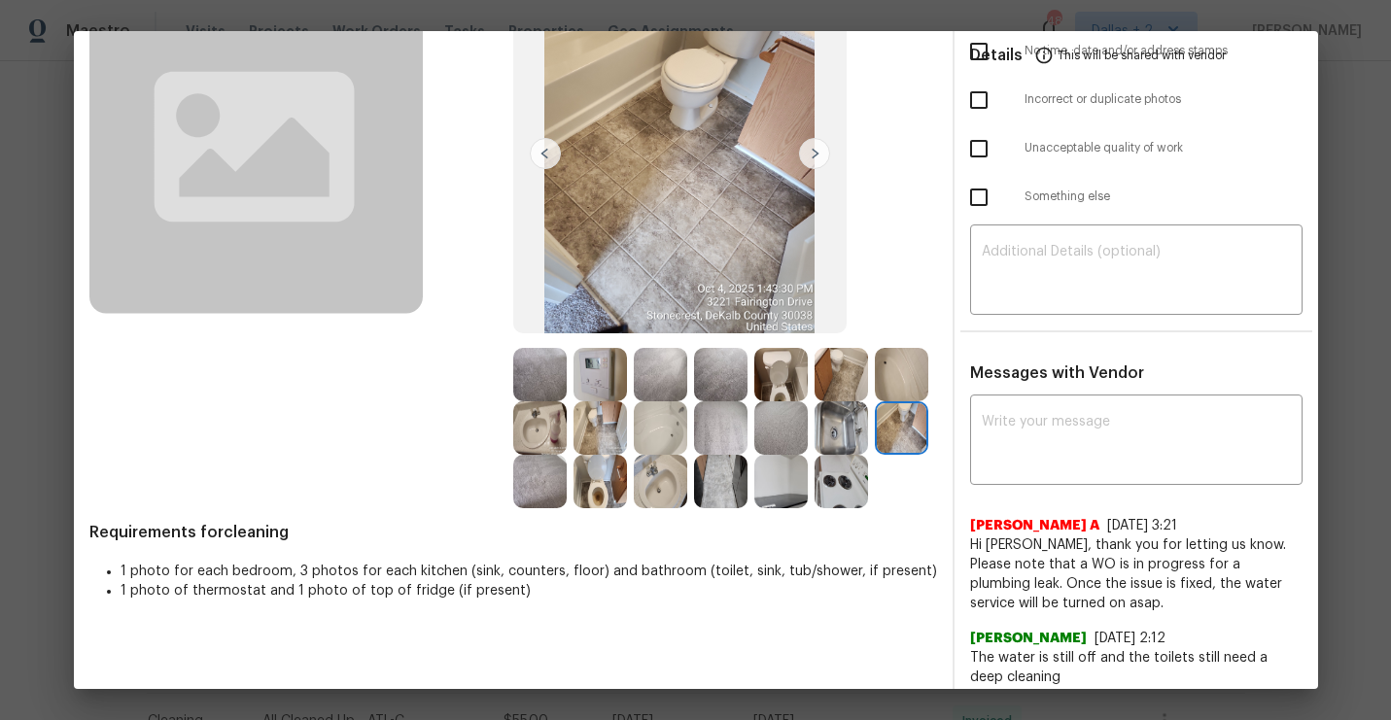
click at [613, 489] on img at bounding box center [599, 481] width 53 height 53
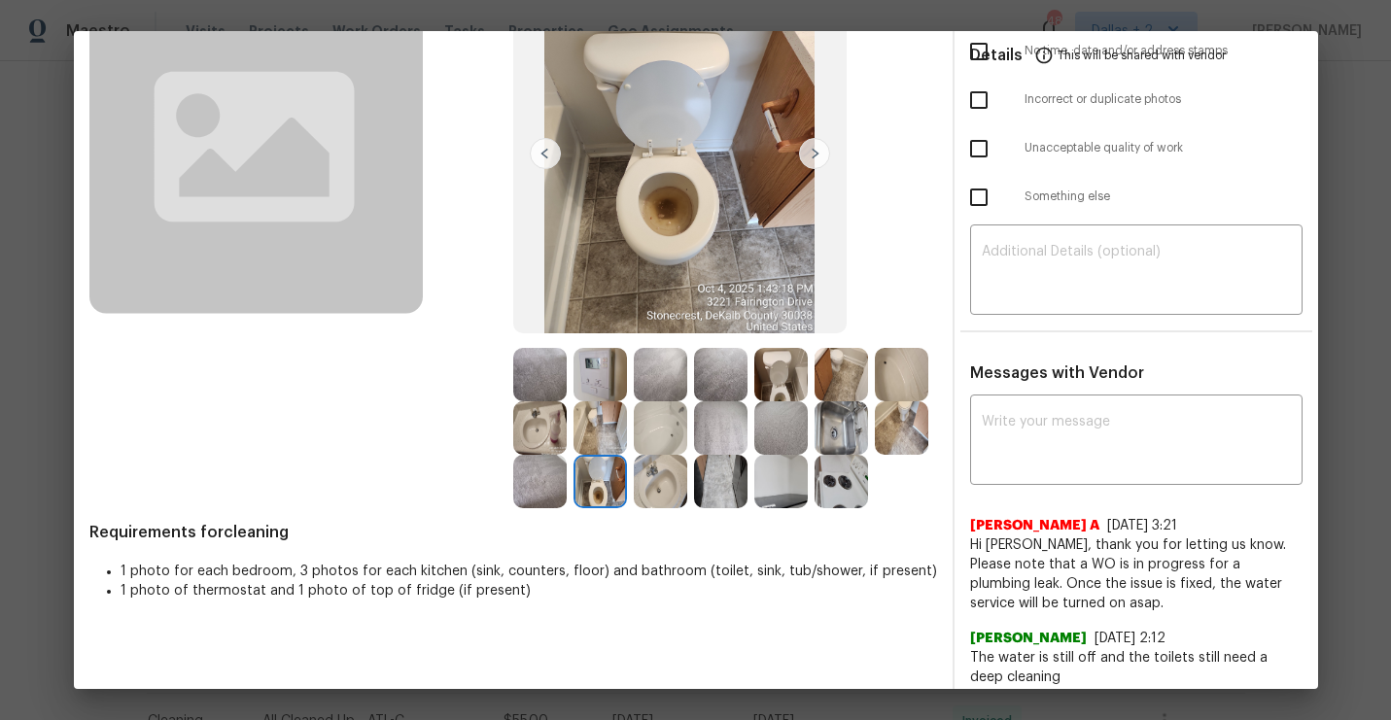
click at [672, 484] on img at bounding box center [660, 481] width 53 height 53
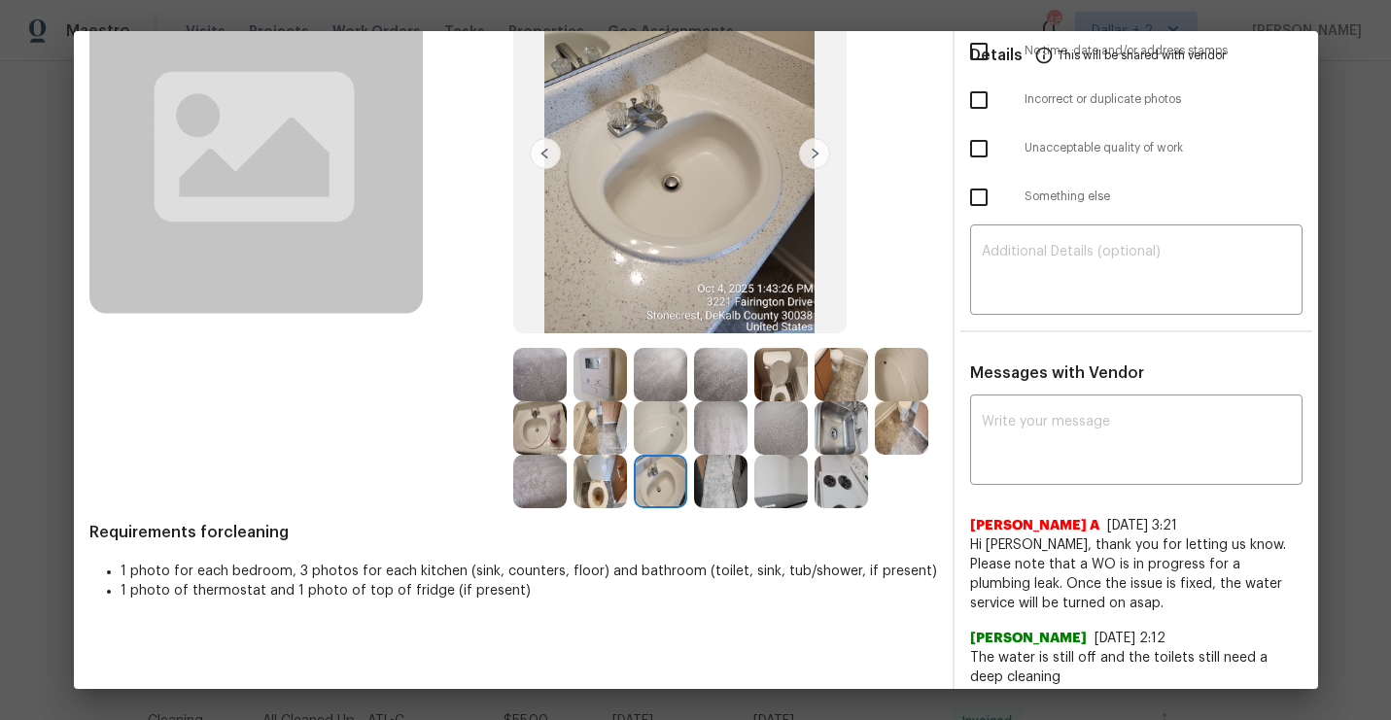
click at [782, 475] on img at bounding box center [780, 481] width 53 height 53
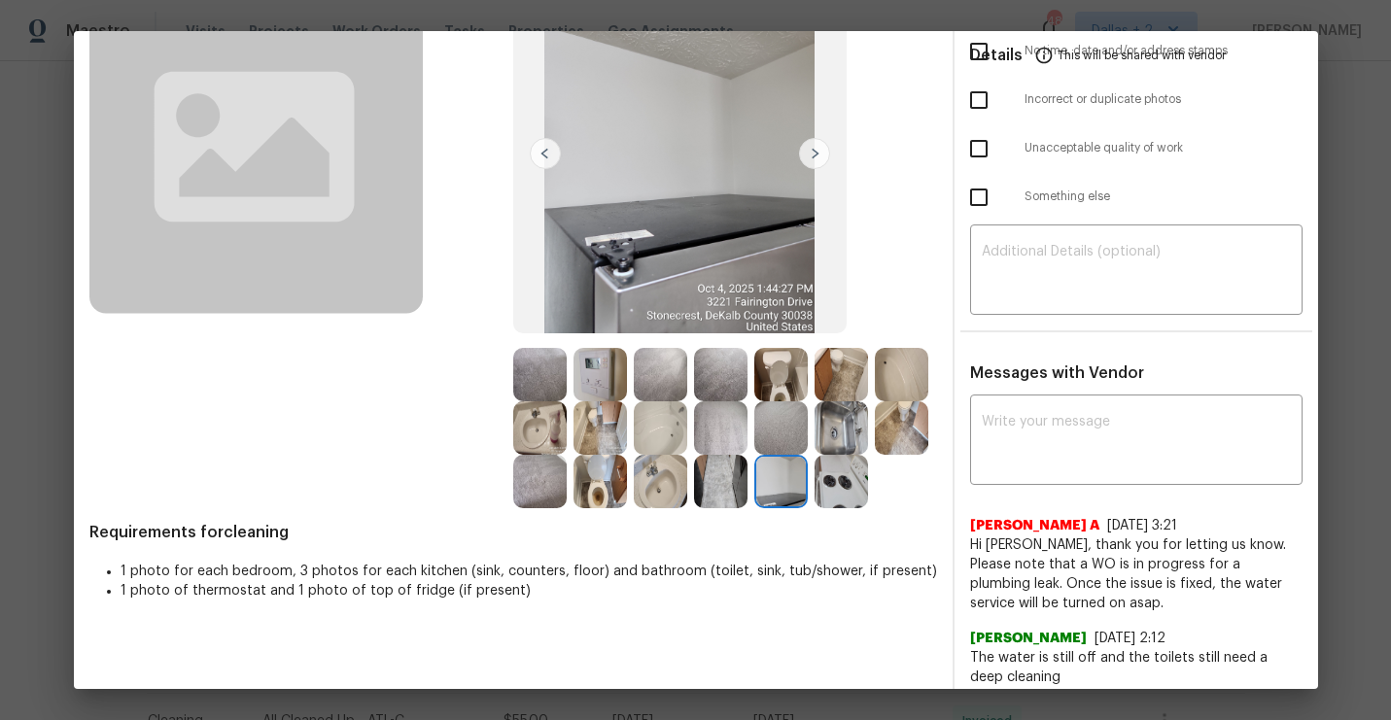
click at [851, 491] on img at bounding box center [840, 481] width 53 height 53
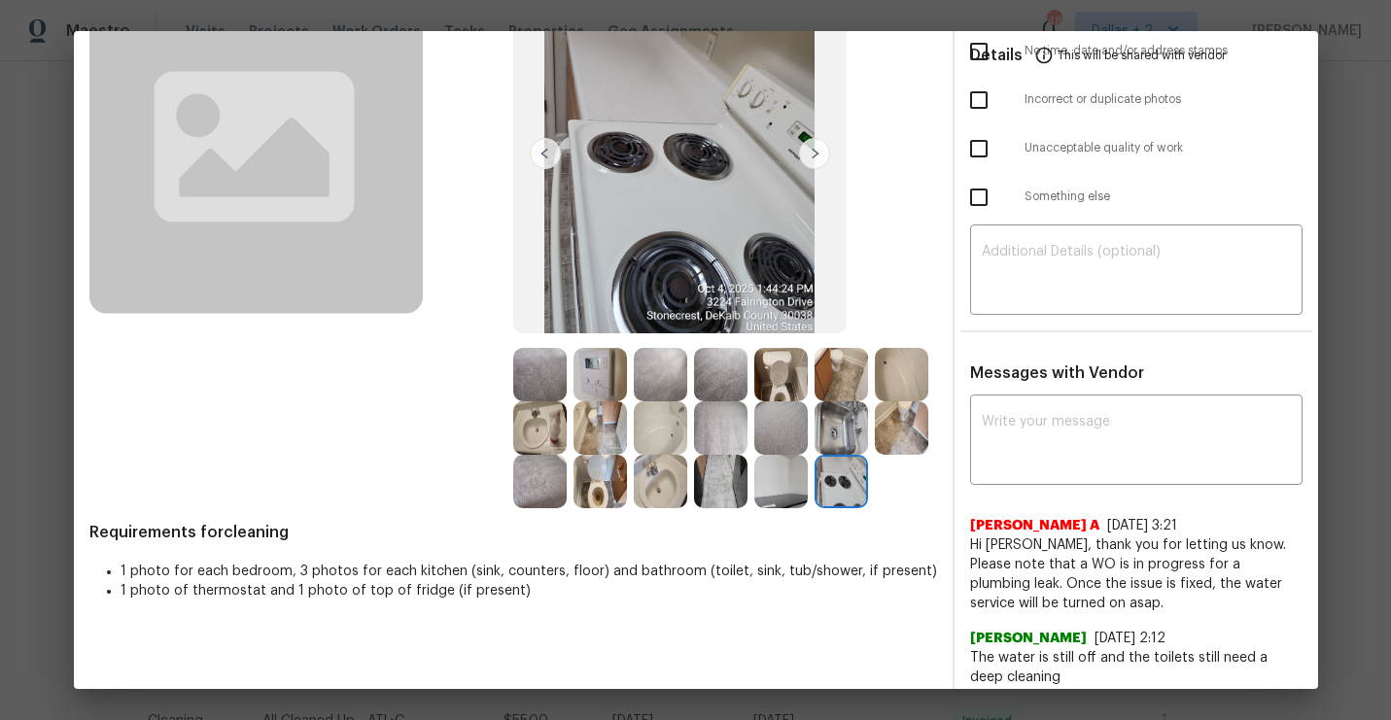
click at [908, 426] on img at bounding box center [901, 427] width 53 height 53
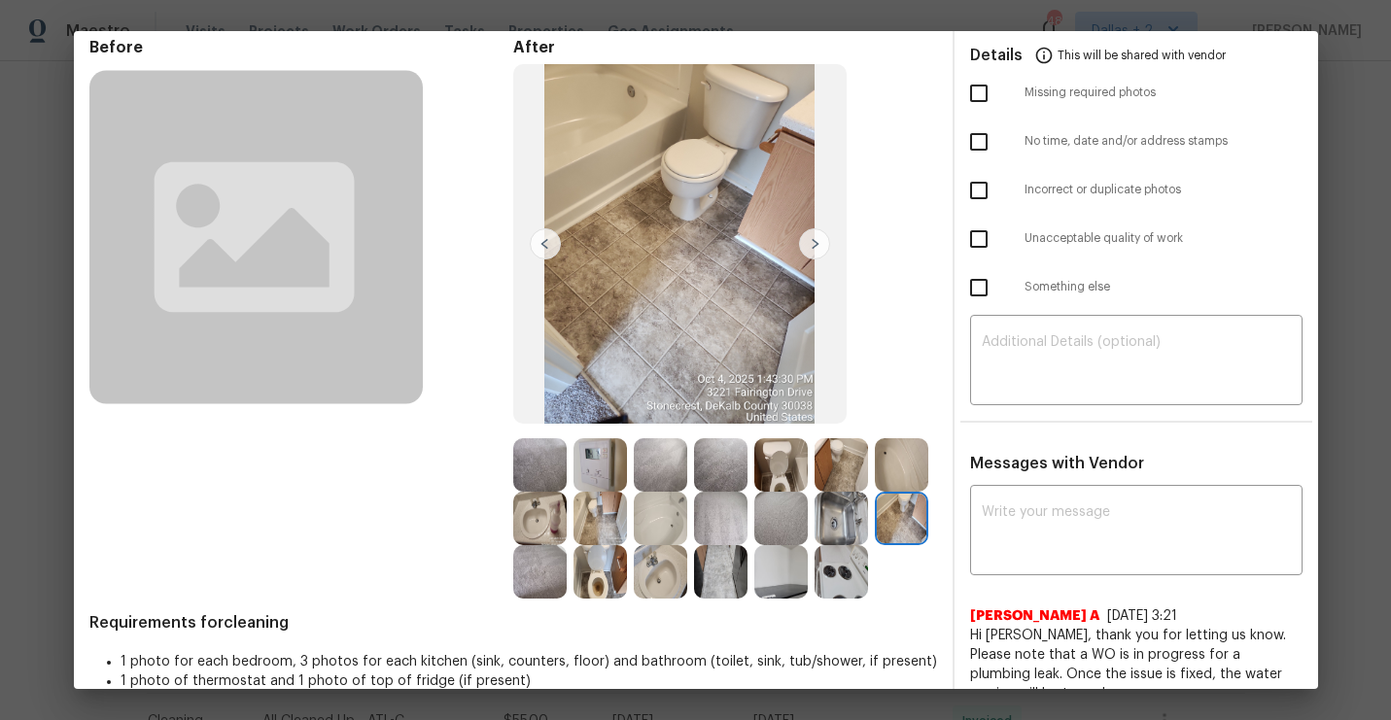
scroll to position [86, 0]
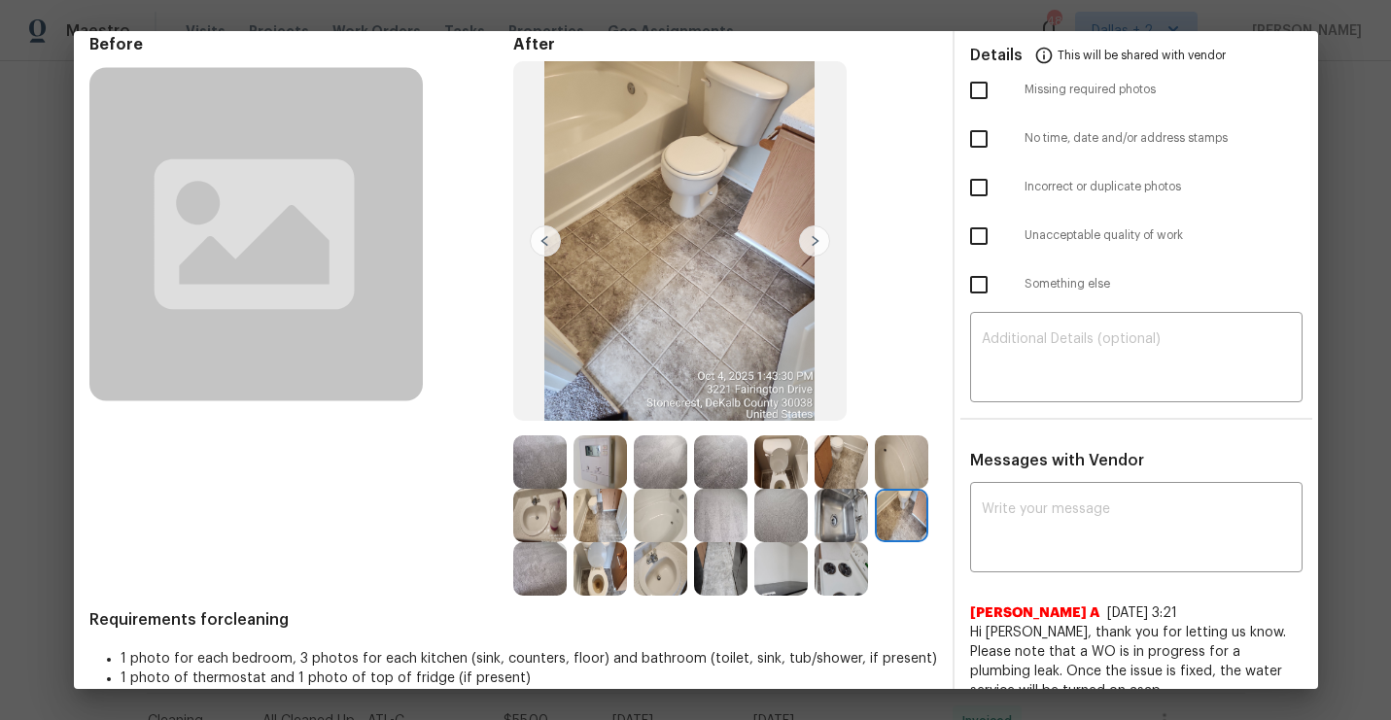
click at [889, 459] on img at bounding box center [901, 461] width 53 height 53
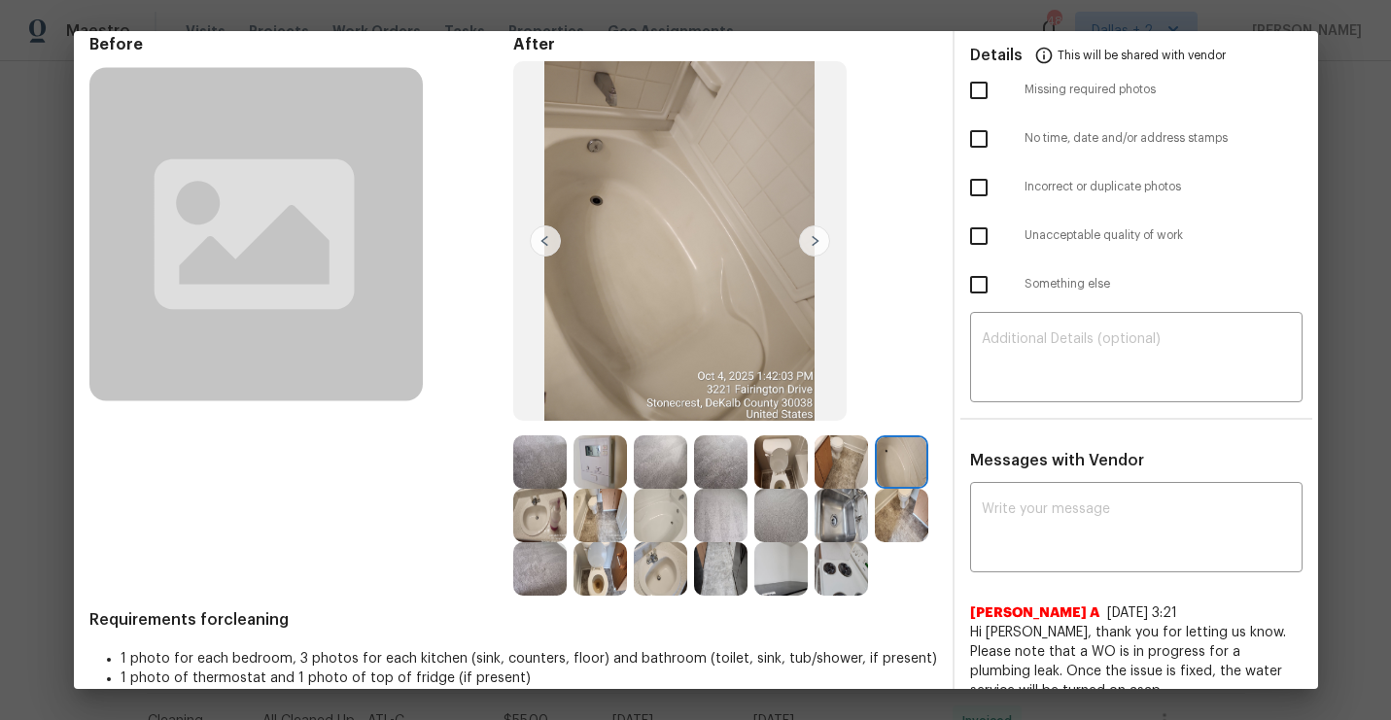
click at [544, 466] on img at bounding box center [539, 461] width 53 height 53
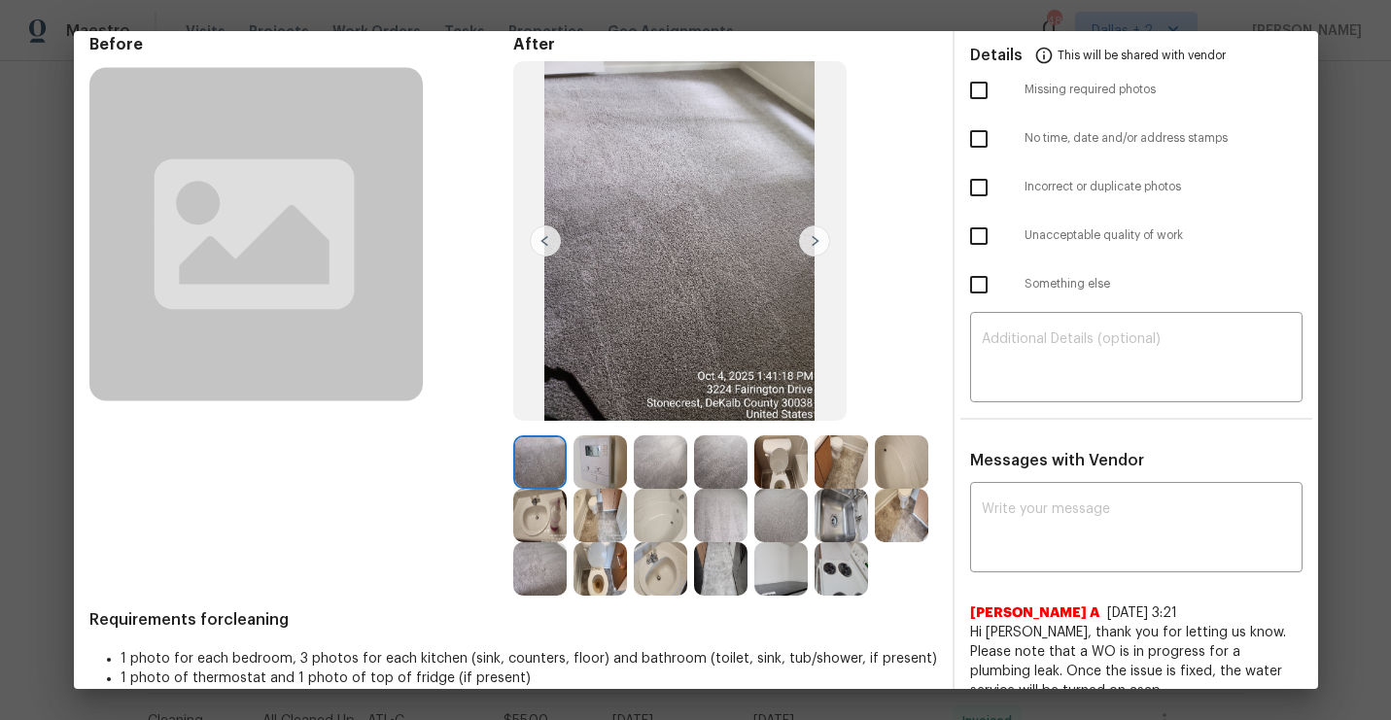
click at [804, 463] on img at bounding box center [780, 461] width 53 height 53
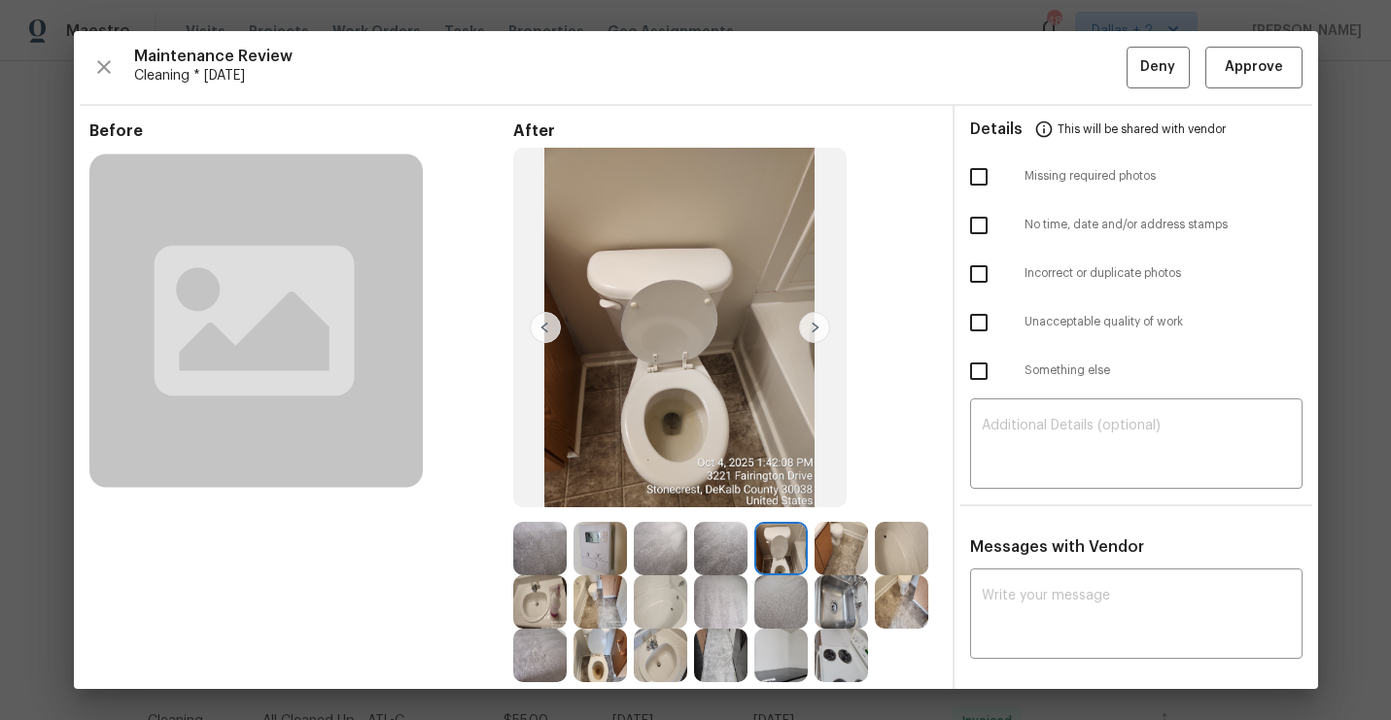
scroll to position [83, 0]
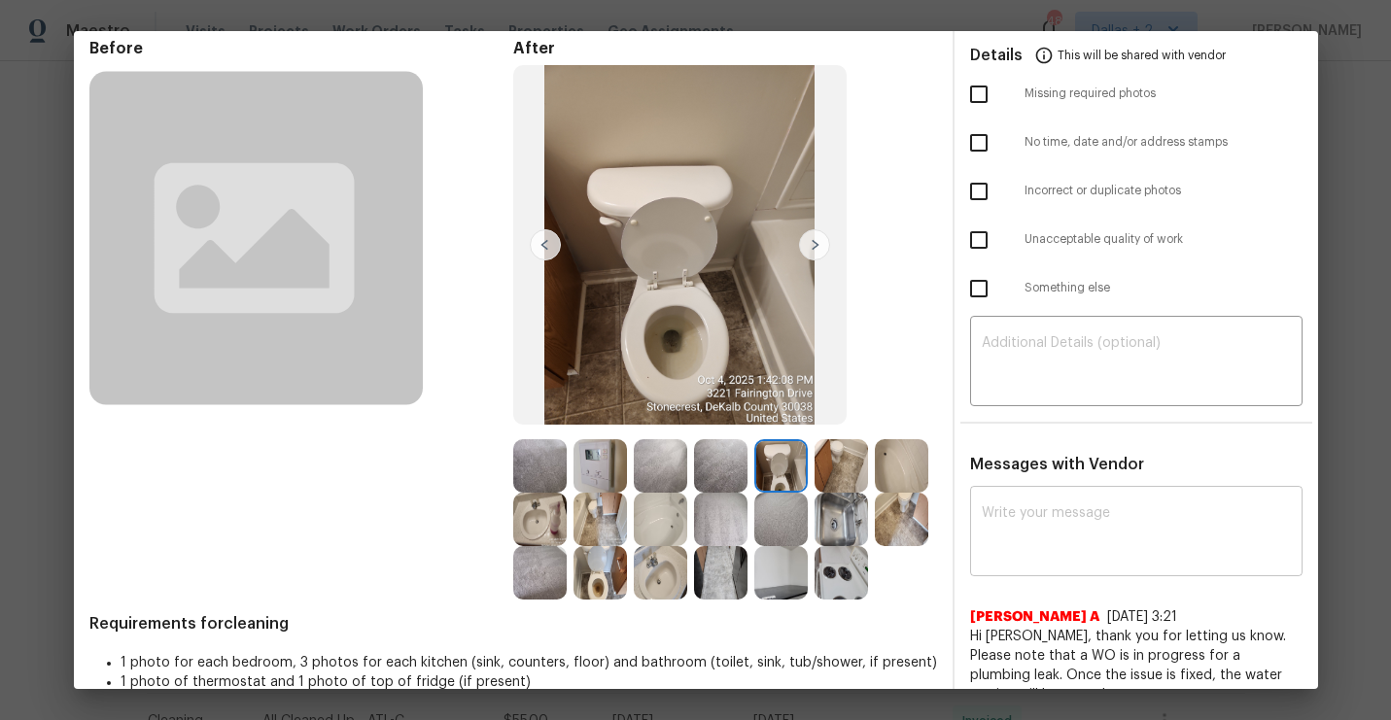
click at [1015, 525] on textarea at bounding box center [1136, 533] width 309 height 54
paste textarea "Maintenance Audit Team:"
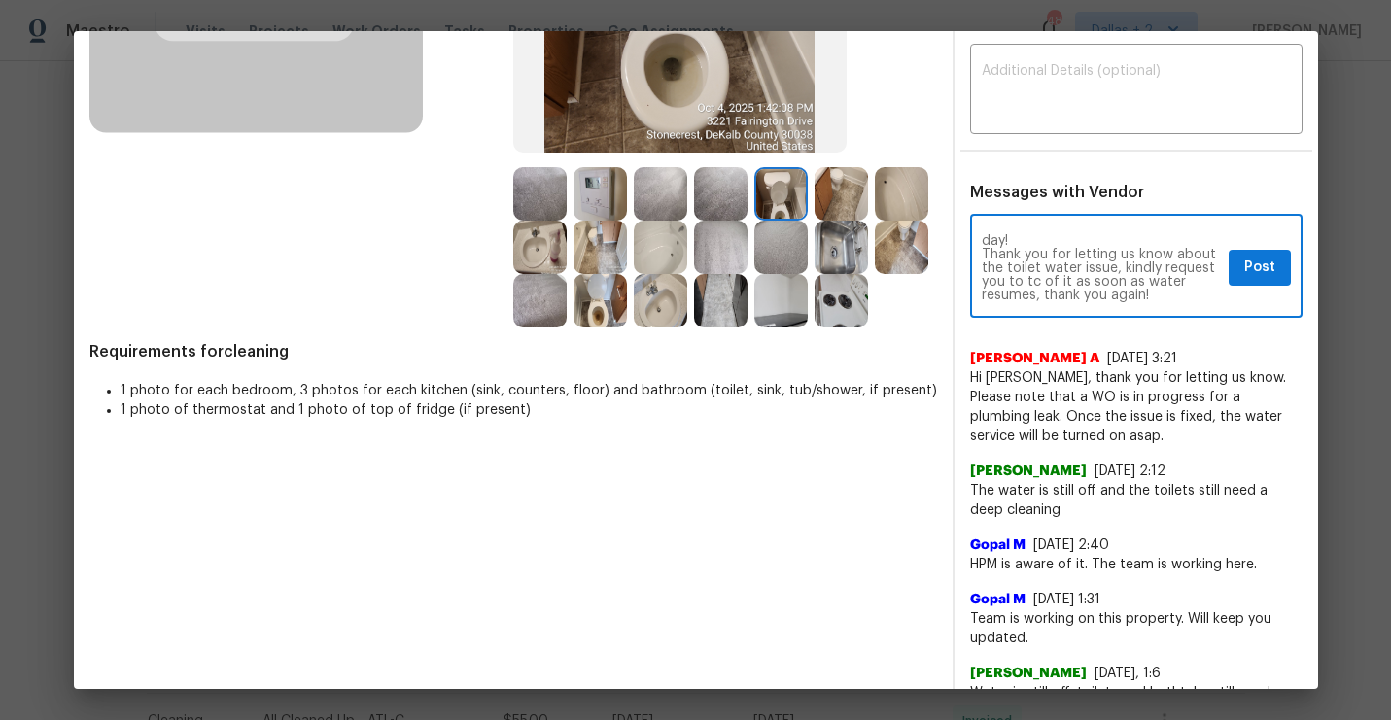
scroll to position [356, 0]
type textarea "Maintenance Audit Team: Hello Good day! Thank you for letting us know about the…"
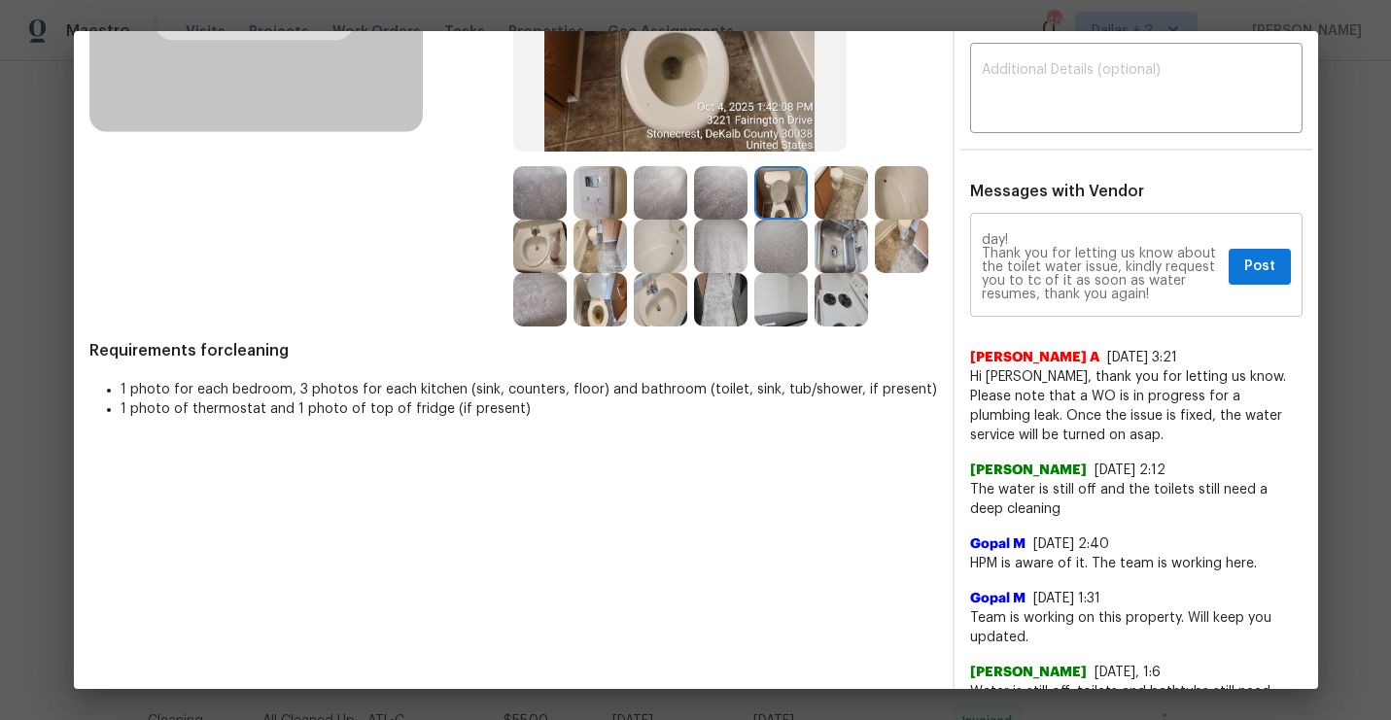
click at [1265, 299] on div "Maintenance Audit Team: Hello Good day! Thank you for letting us know about the…" at bounding box center [1136, 267] width 332 height 99
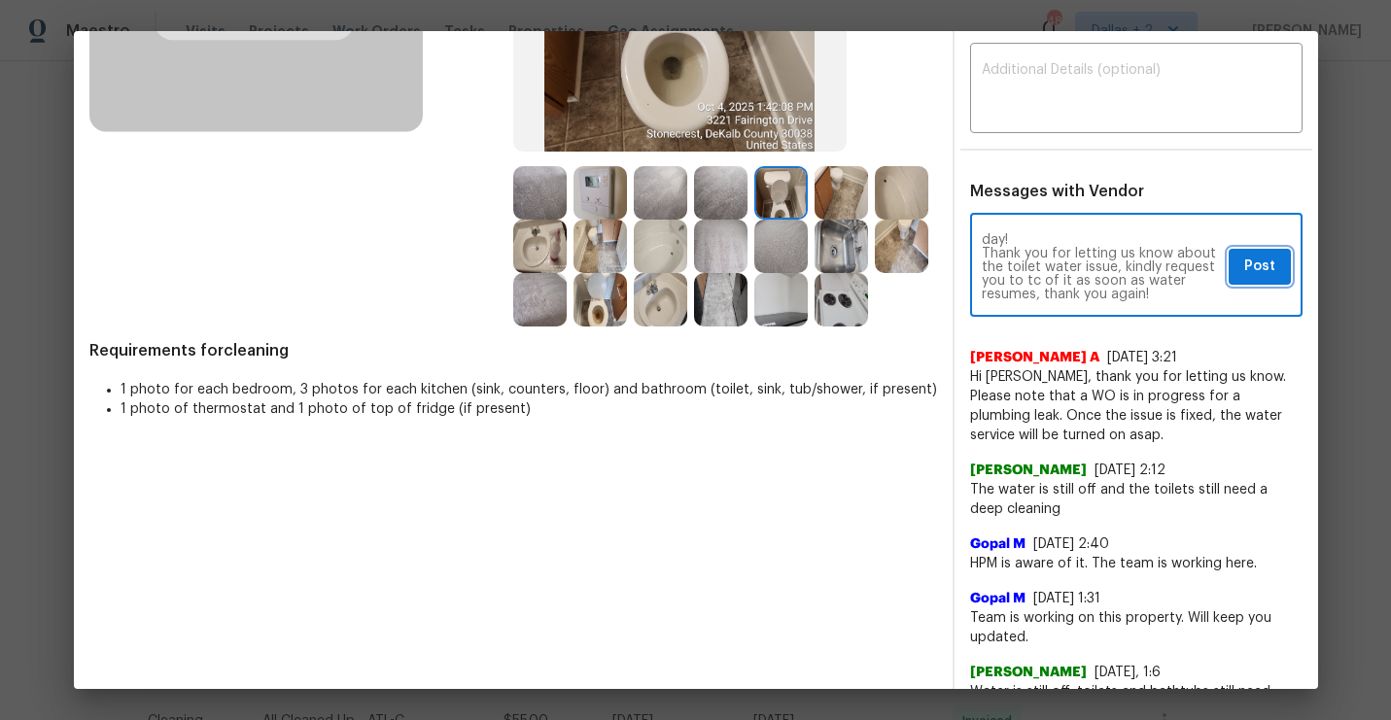
click at [1261, 283] on button "Post" at bounding box center [1259, 267] width 62 height 36
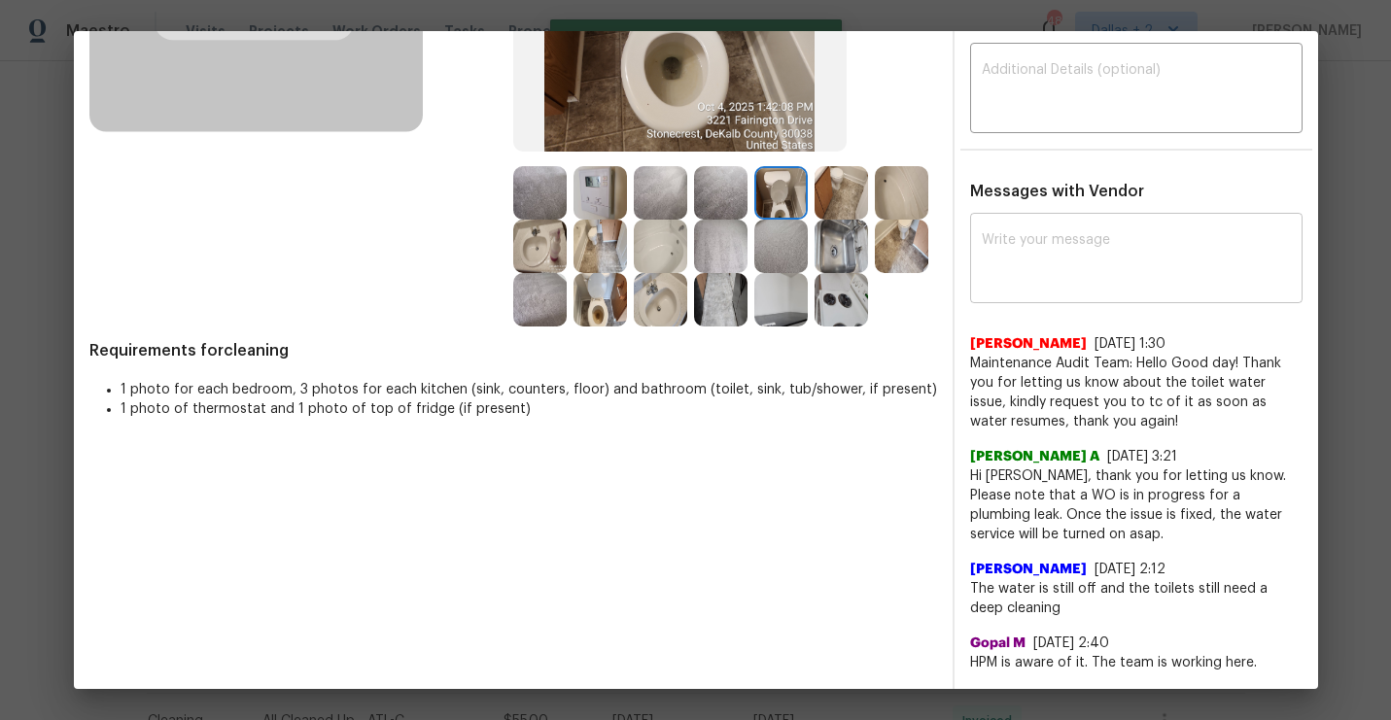
scroll to position [0, 0]
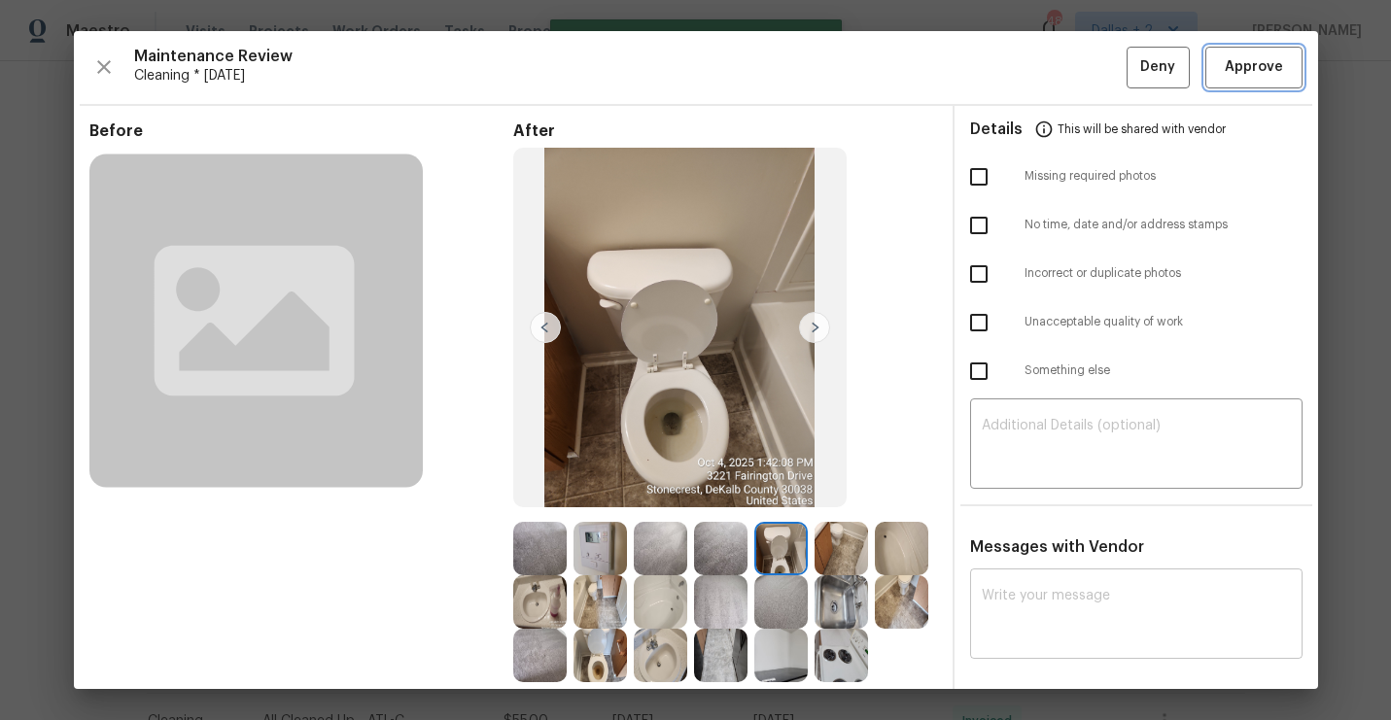
click at [1249, 77] on span "Approve" at bounding box center [1254, 67] width 58 height 24
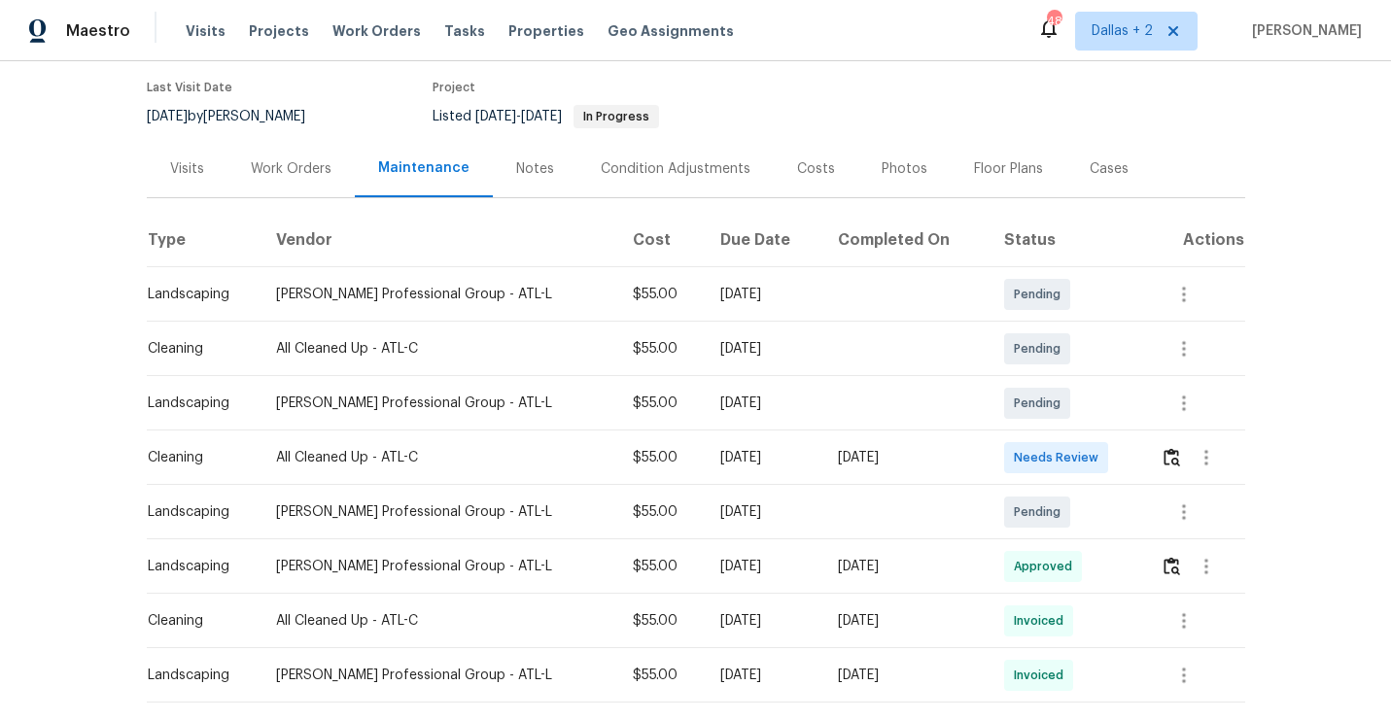
scroll to position [154, 0]
click at [1172, 464] on img "button" at bounding box center [1171, 458] width 17 height 18
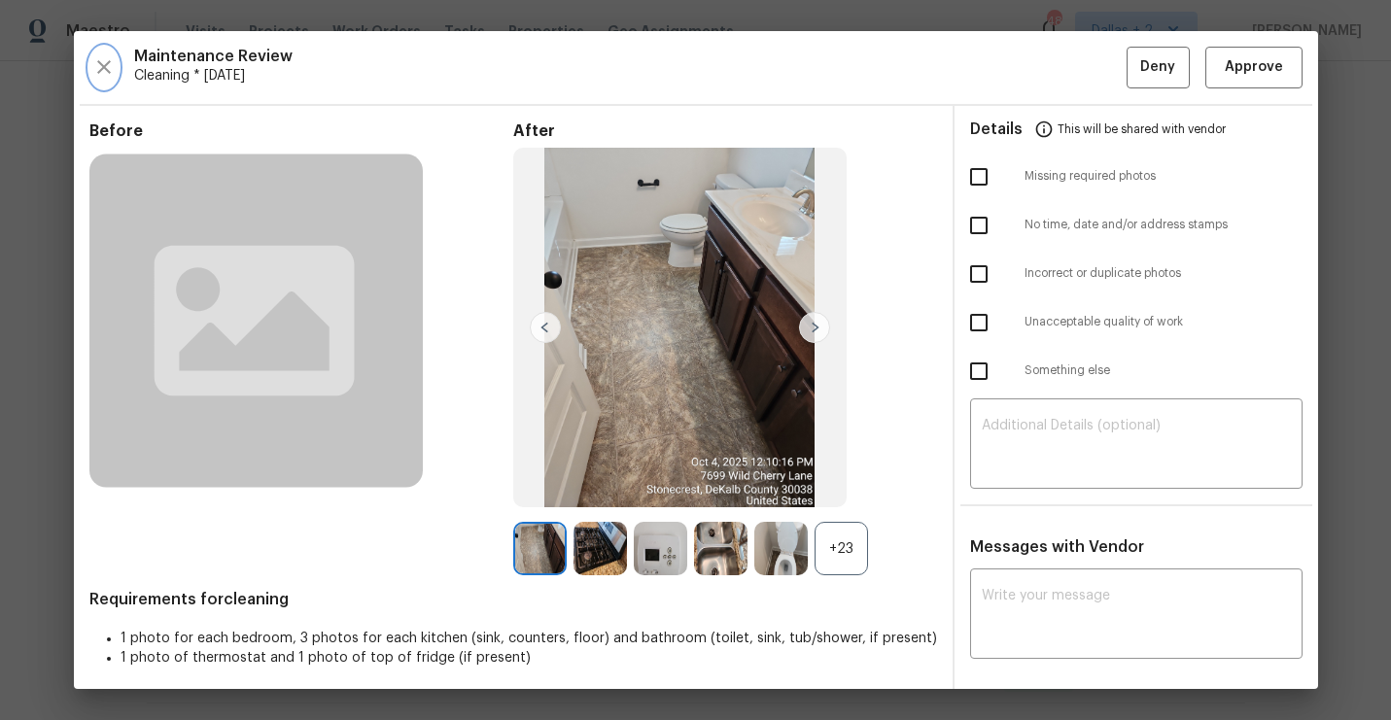
click at [101, 81] on button "button" at bounding box center [103, 68] width 29 height 42
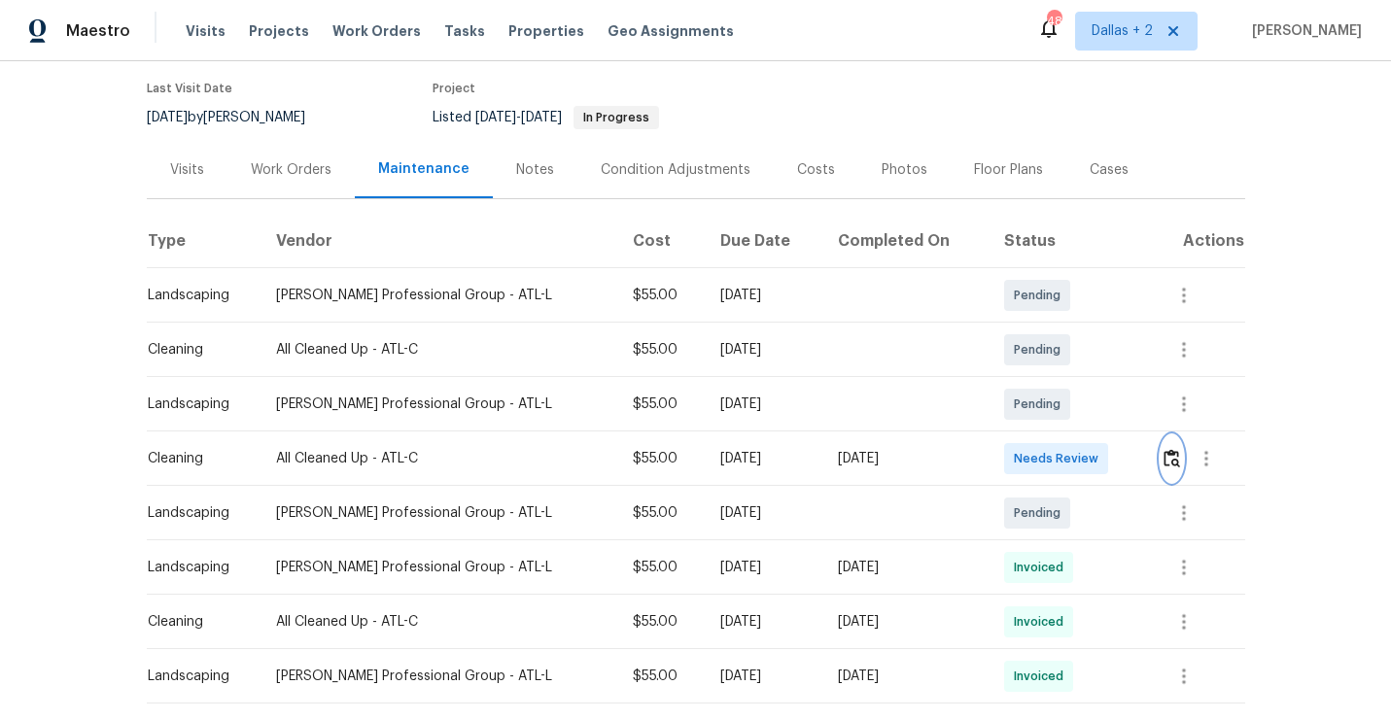
scroll to position [0, 0]
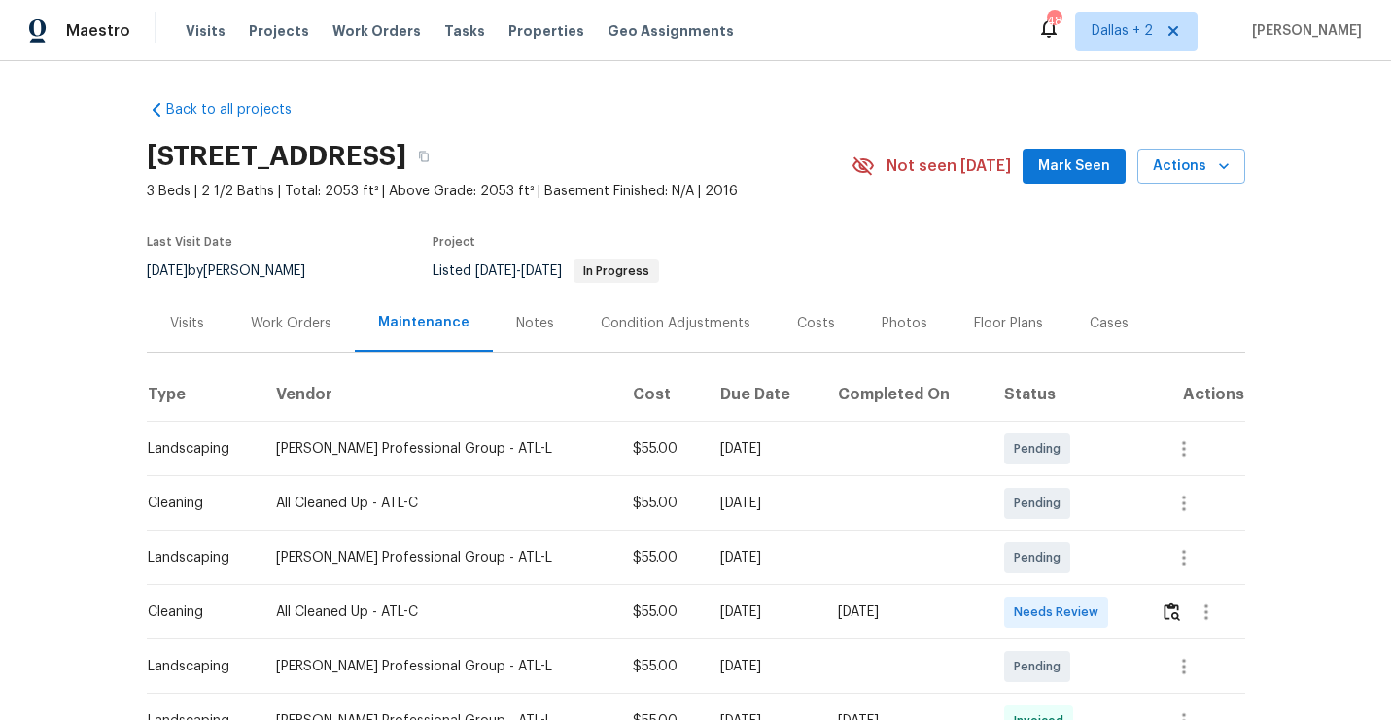
click at [849, 193] on span "3 Beds | 2 1/2 Baths | Total: 2053 ft² | Above Grade: 2053 ft² | Basement Finis…" at bounding box center [499, 191] width 705 height 19
click at [874, 222] on section "[STREET_ADDRESS] 3 Beds | 2 1/2 Baths | Total: 2053 ft² | Above Grade: 2053 ft²…" at bounding box center [696, 212] width 1098 height 163
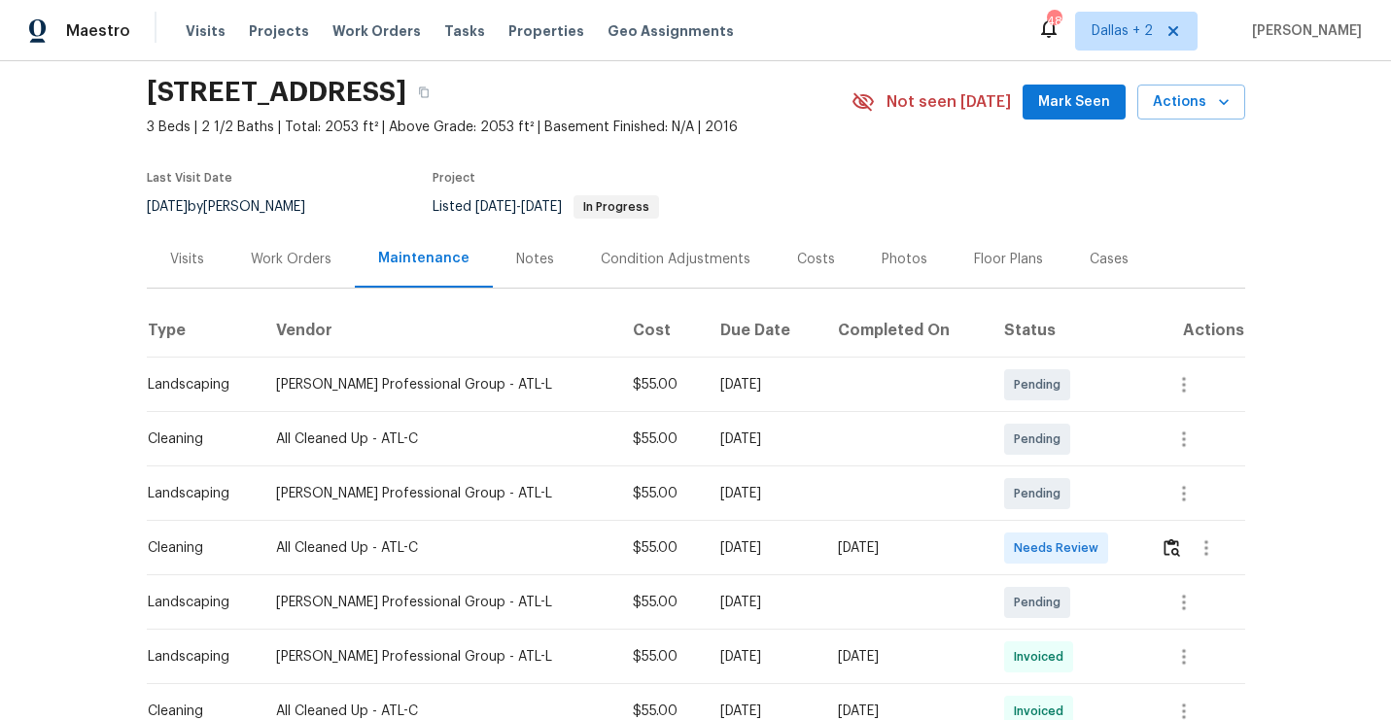
scroll to position [88, 0]
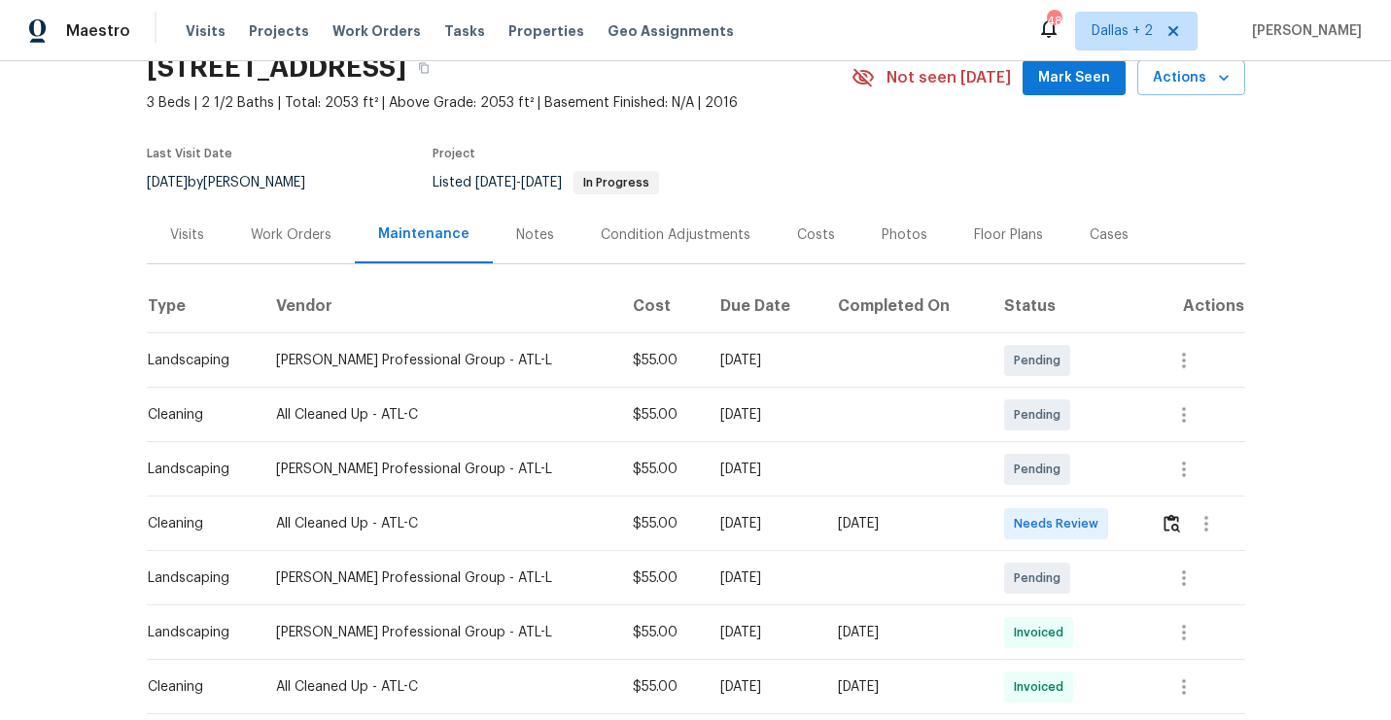
click at [1180, 539] on div at bounding box center [1201, 524] width 83 height 47
click at [1170, 522] on img "button" at bounding box center [1171, 523] width 17 height 18
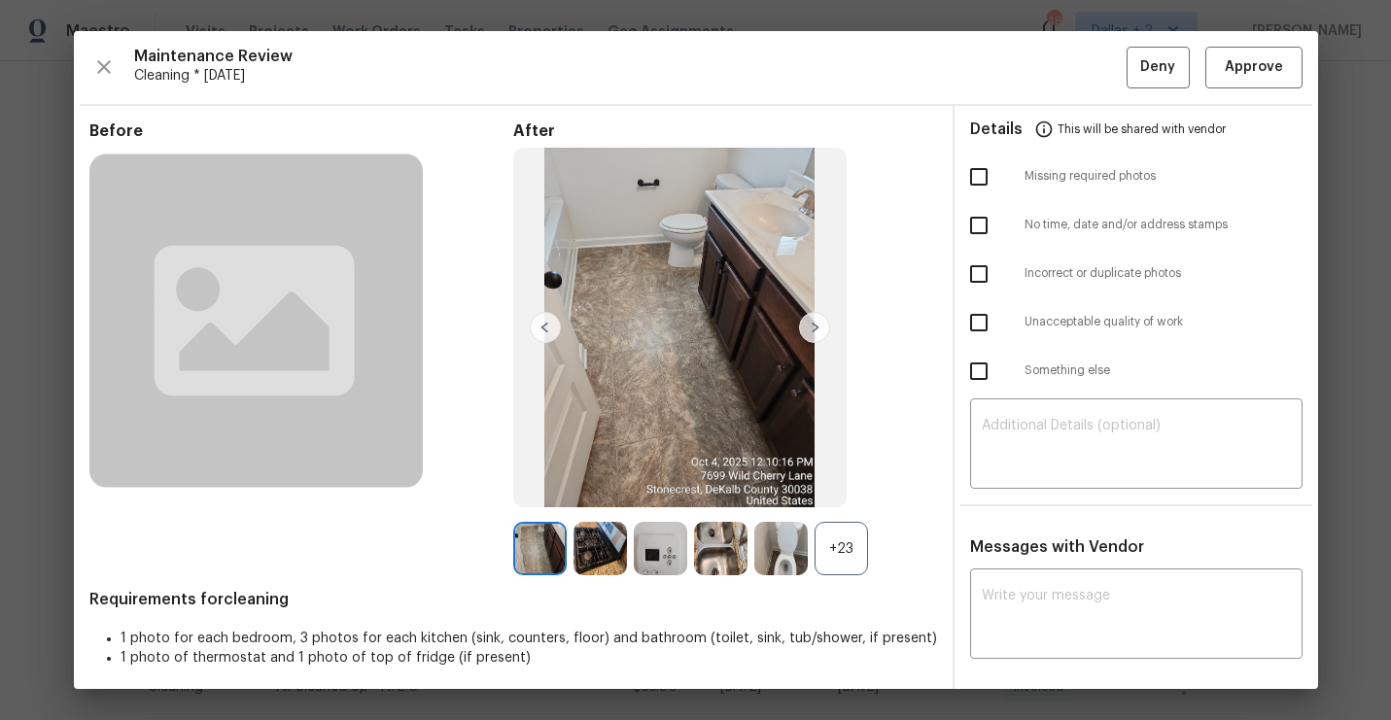
click at [852, 550] on div "+23" at bounding box center [840, 548] width 53 height 53
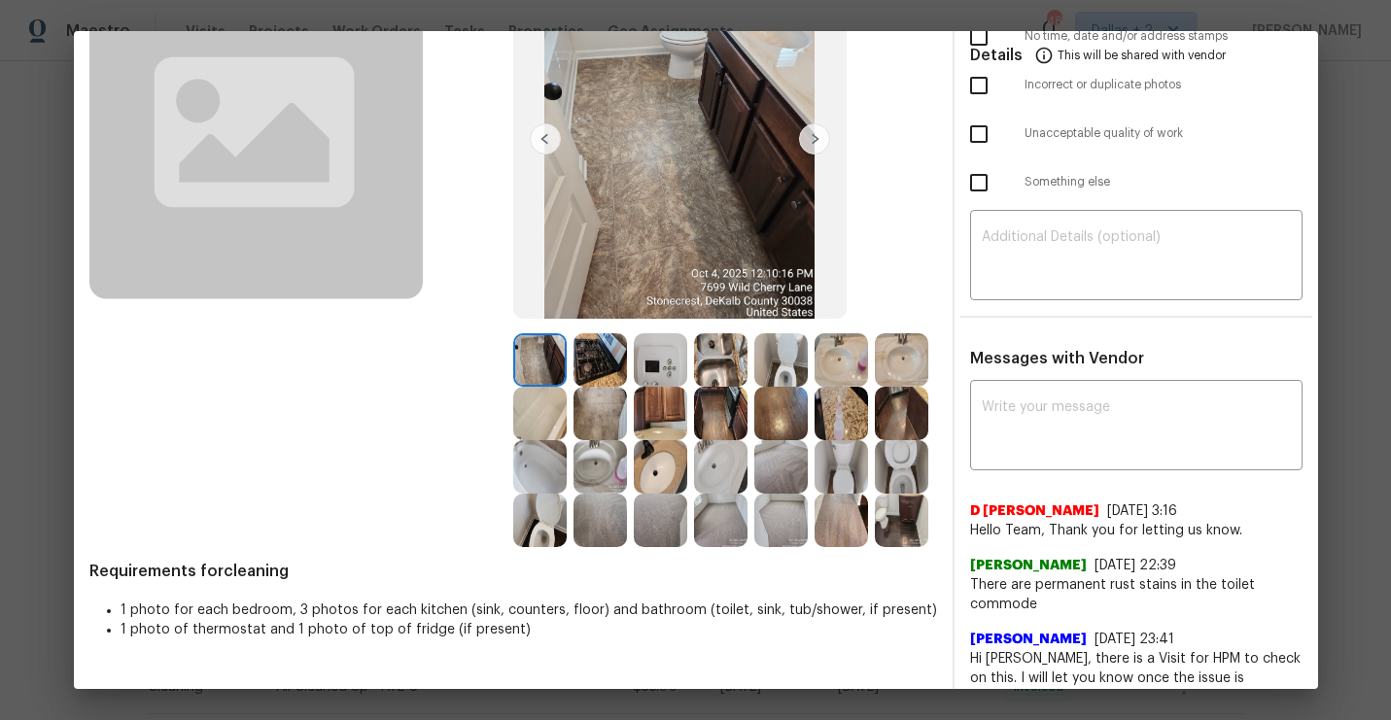
scroll to position [194, 0]
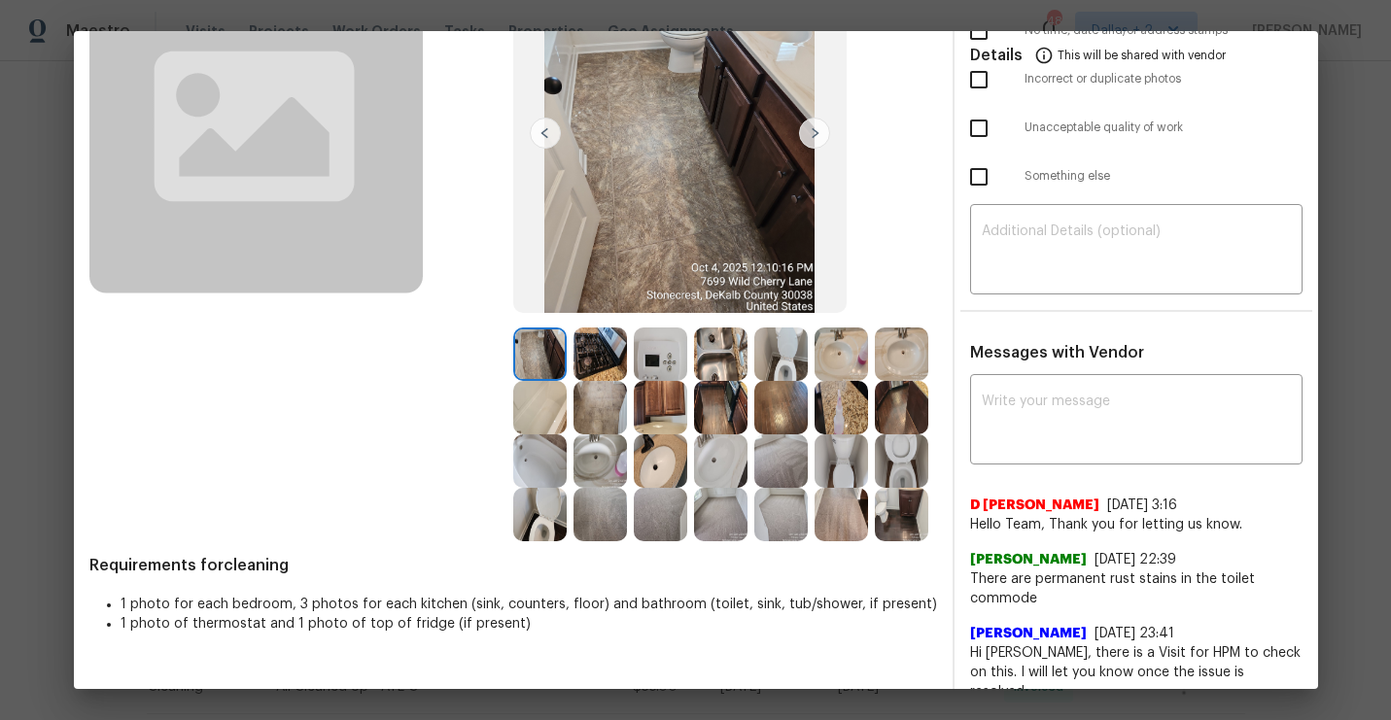
click at [593, 343] on img at bounding box center [599, 354] width 53 height 53
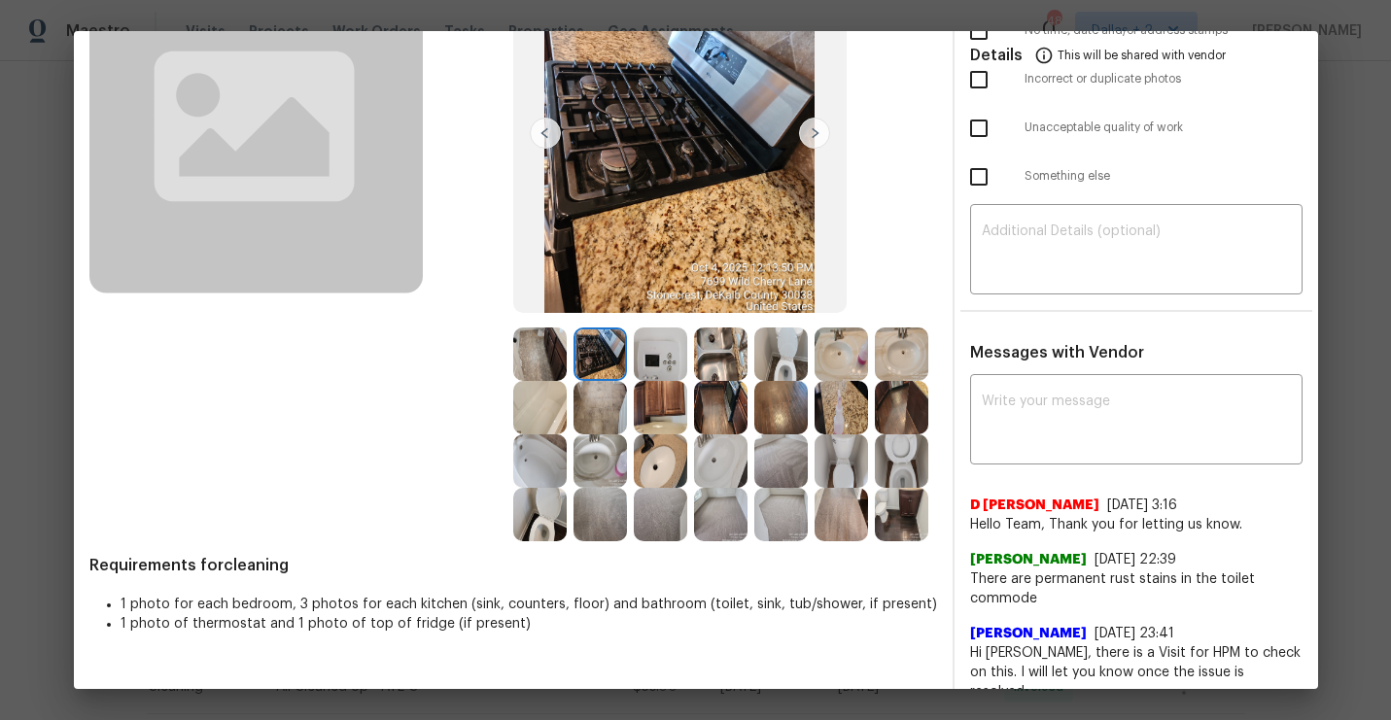
click at [657, 346] on img at bounding box center [660, 354] width 53 height 53
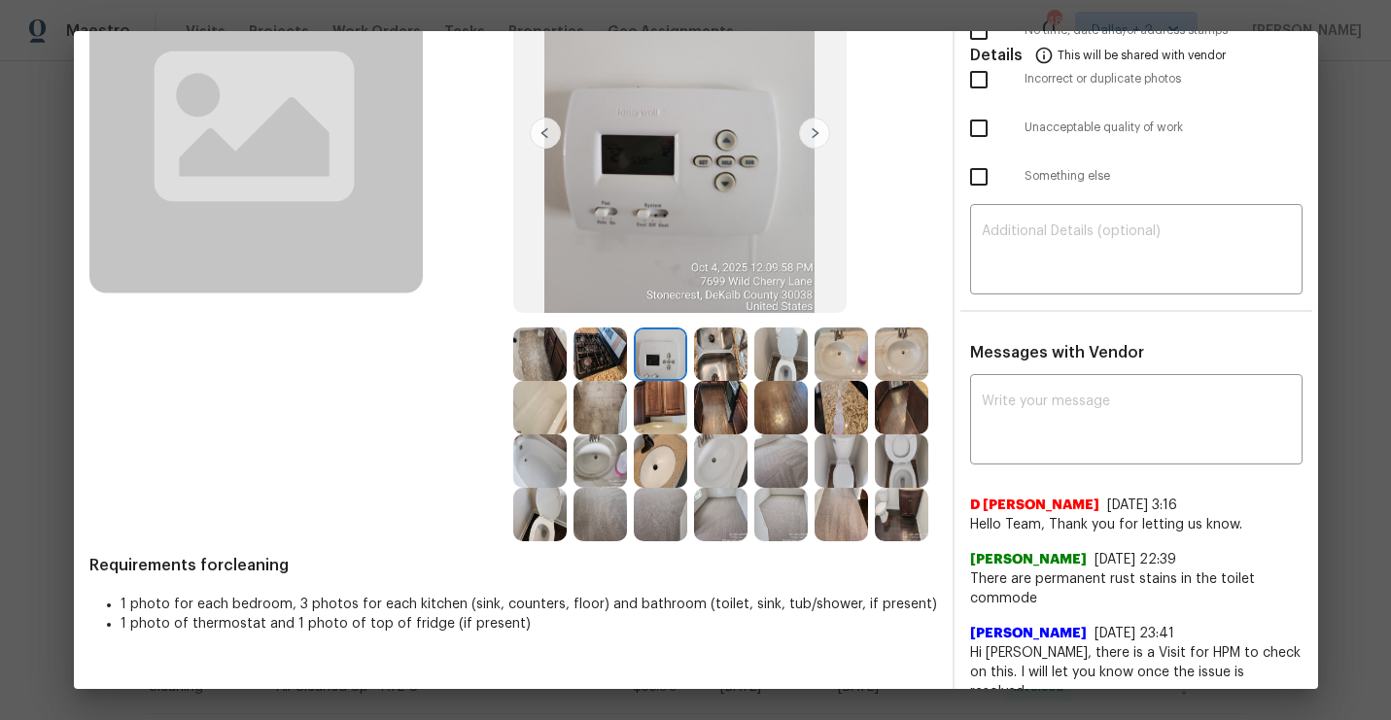
click at [721, 356] on img at bounding box center [720, 354] width 53 height 53
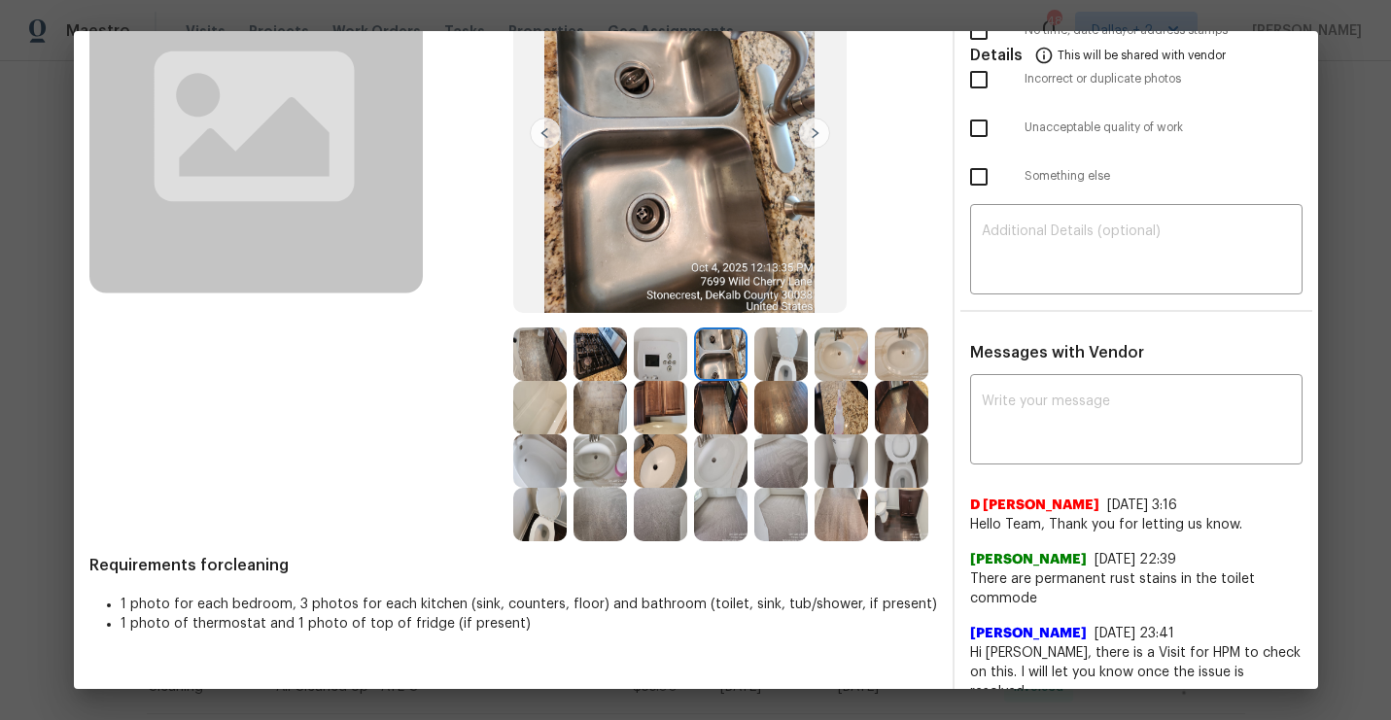
click at [662, 400] on img at bounding box center [660, 407] width 53 height 53
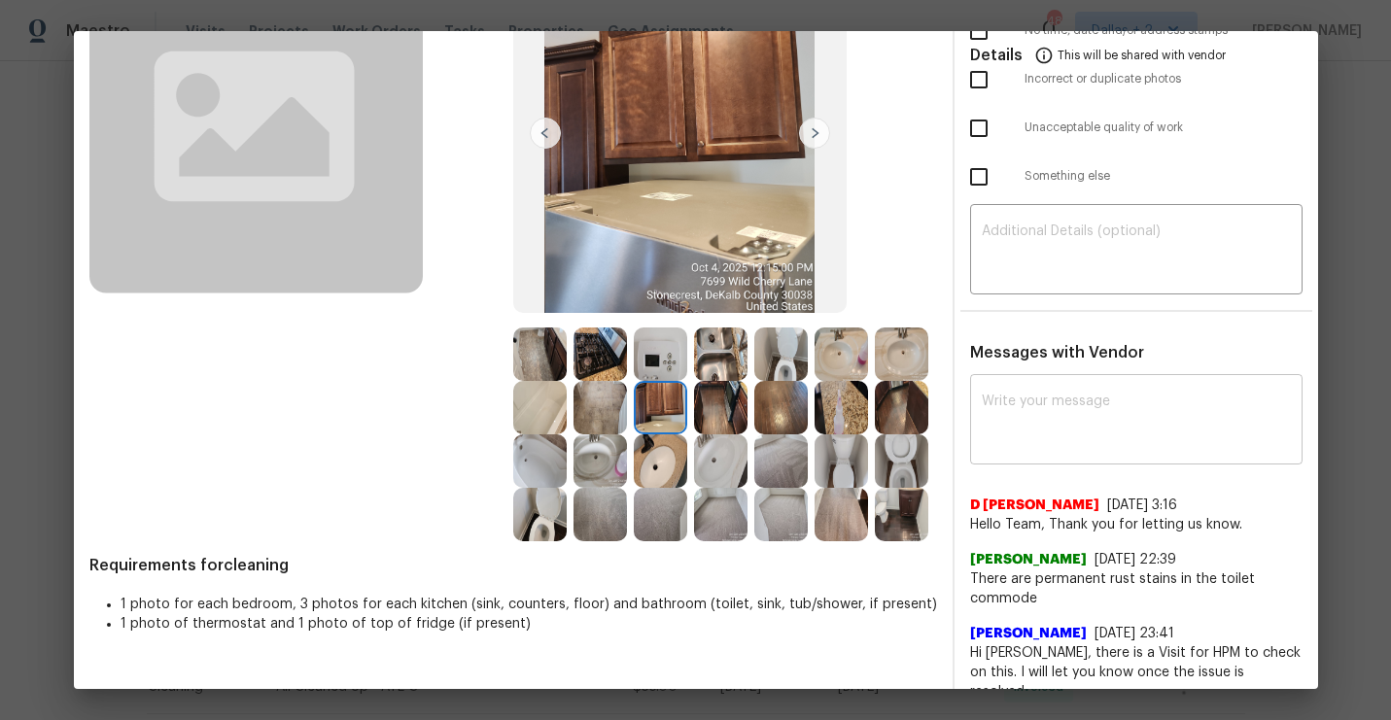
click at [1028, 392] on div "x ​" at bounding box center [1136, 422] width 332 height 86
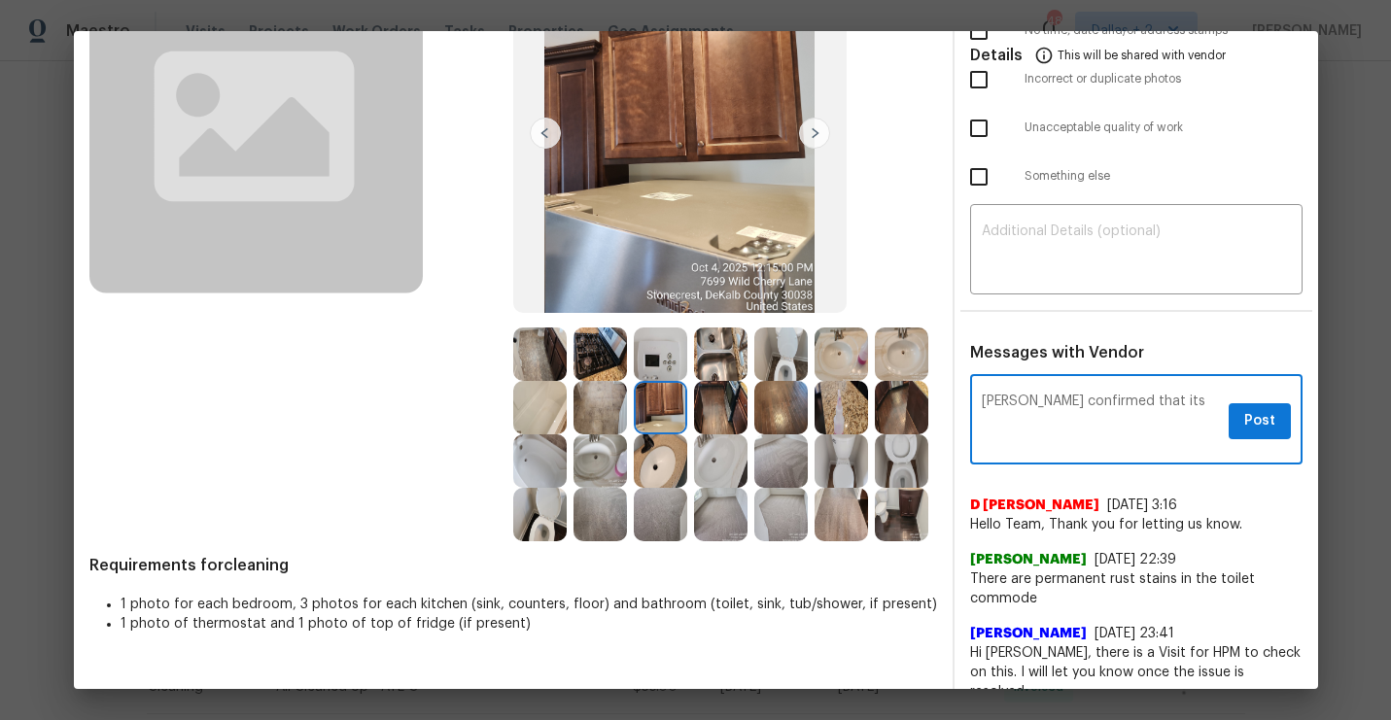
click at [1038, 404] on textarea "[PERSON_NAME] confirmed that its" at bounding box center [1101, 422] width 239 height 54
type textarea "[PERSON_NAME] from Opendoor [PERSON_NAME]'s brother [DATE] checked shirtconfirm…"
click at [1094, 416] on textarea "Anthony from Opendoor Melrin's brother today checked shirtconfirmed that its" at bounding box center [1101, 422] width 239 height 54
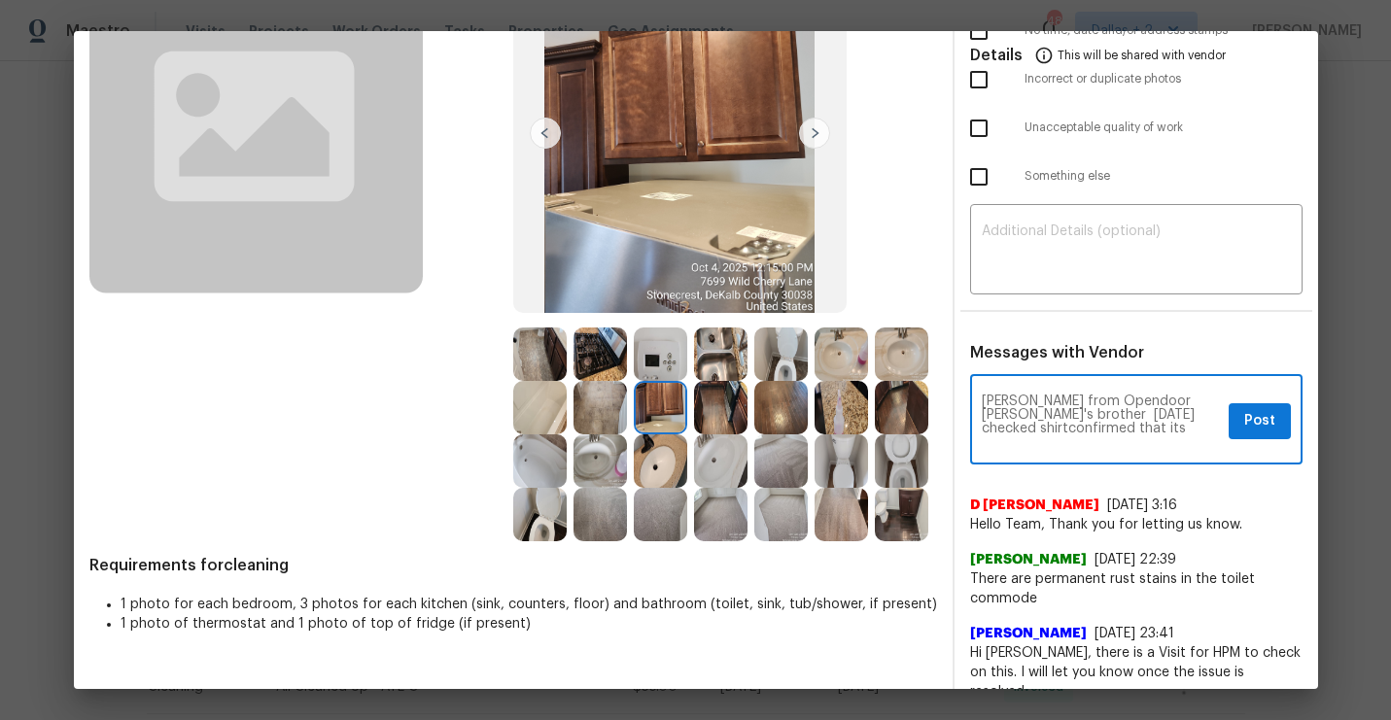
click at [1094, 416] on textarea "Anthony from Opendoor Melrin's brother today checked shirtconfirmed that its" at bounding box center [1101, 422] width 239 height 54
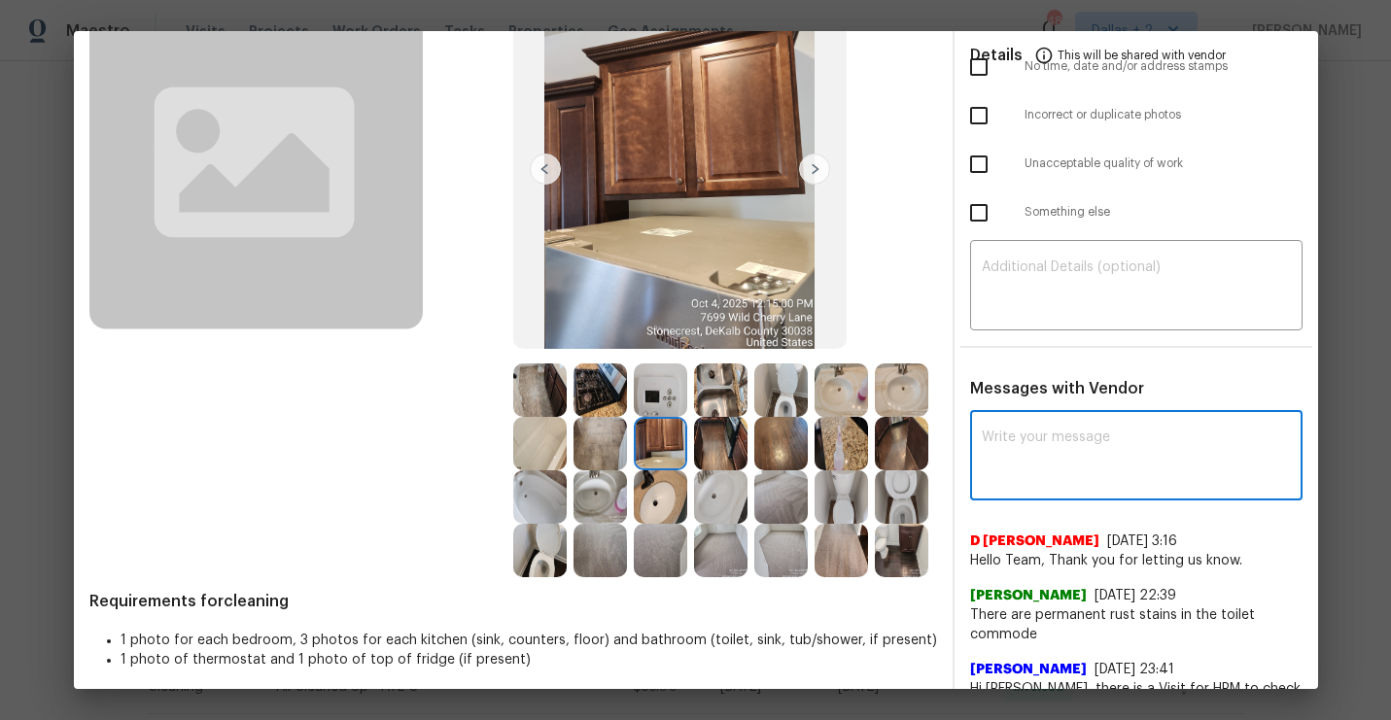
scroll to position [240, 0]
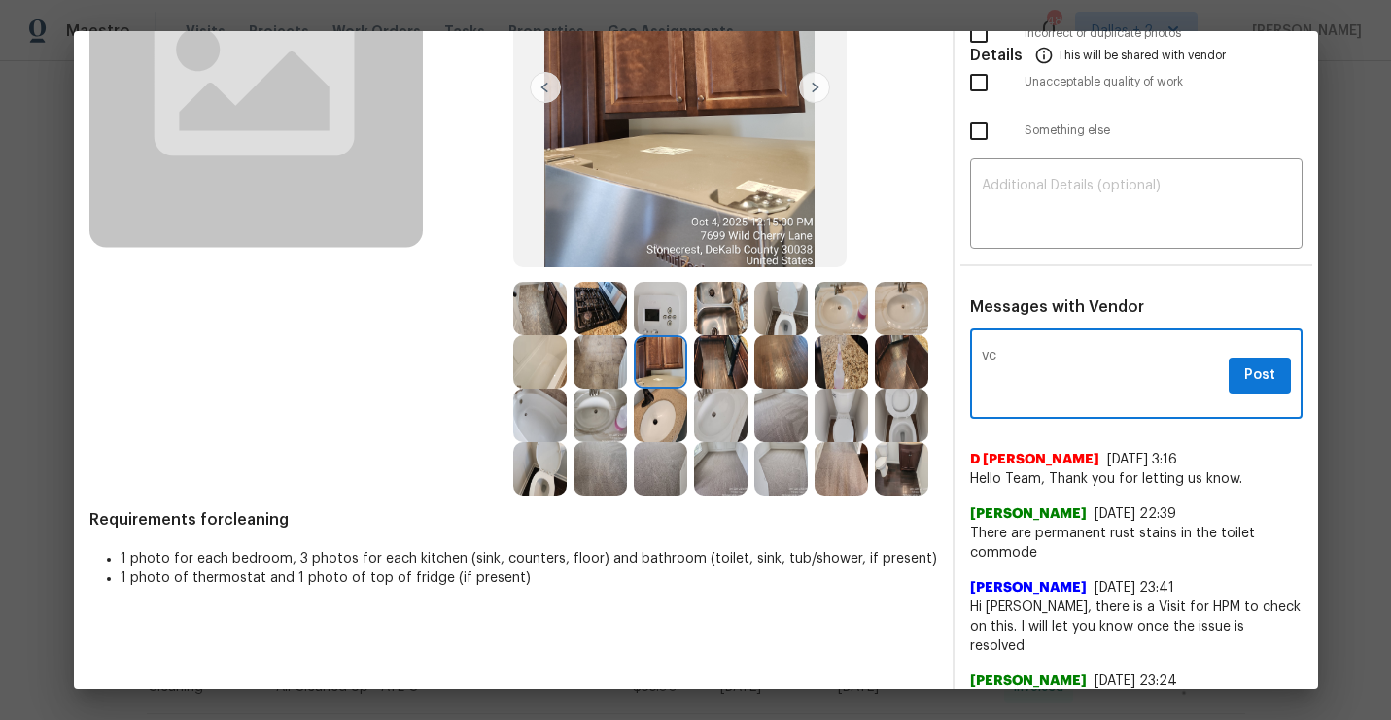
type textarea "v"
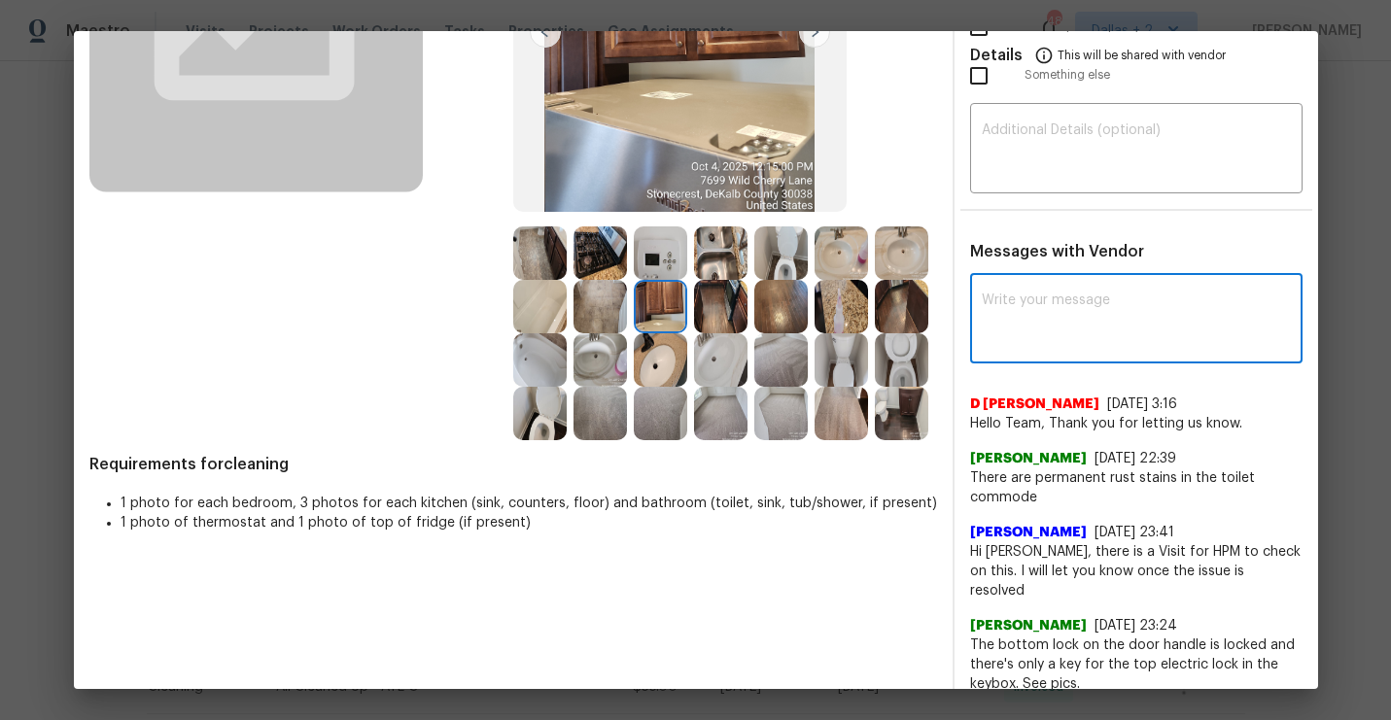
scroll to position [0, 0]
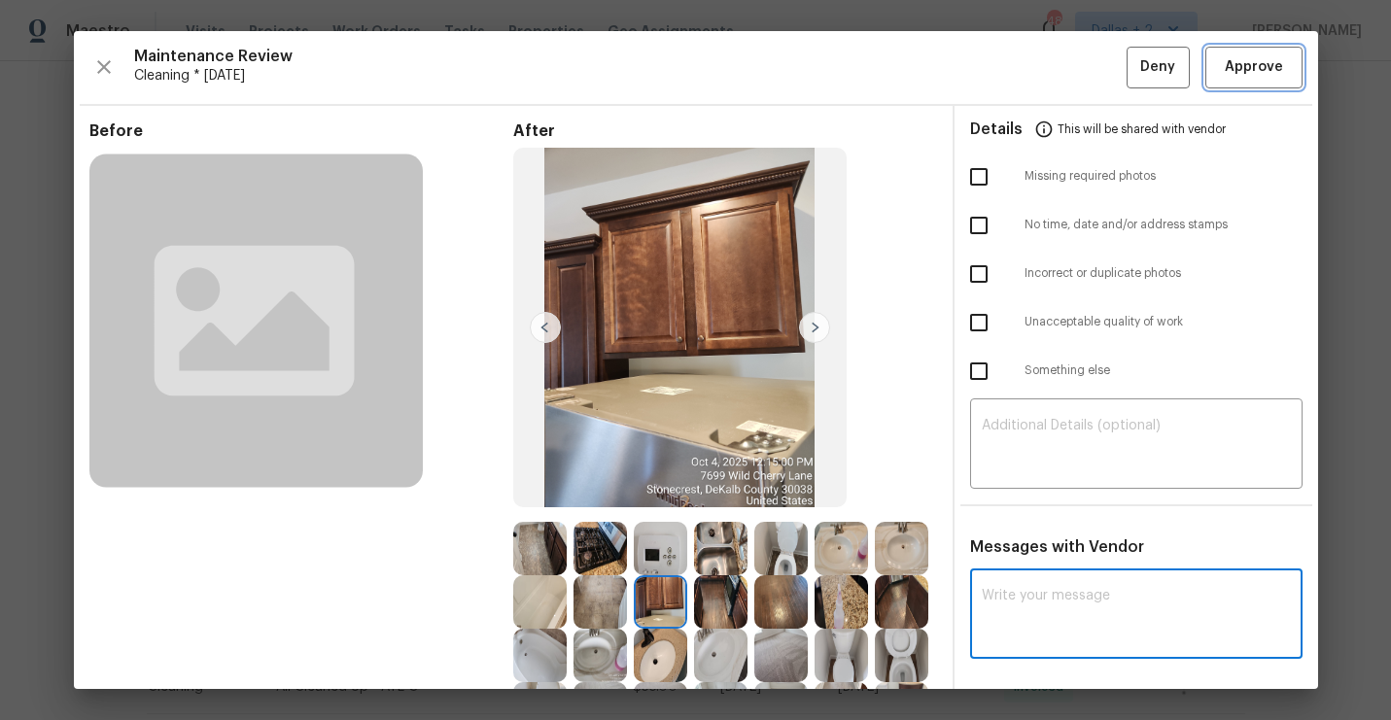
click at [1257, 76] on span "Approve" at bounding box center [1254, 67] width 58 height 24
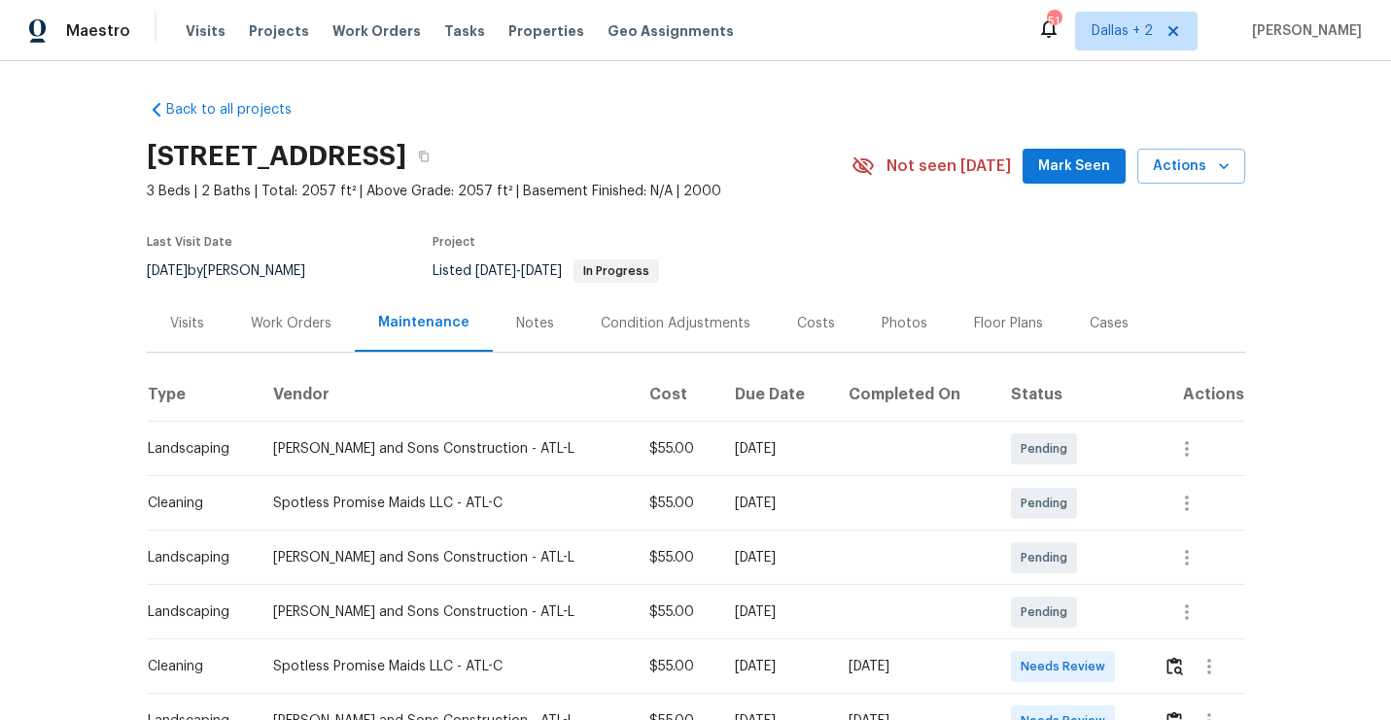
click at [635, 182] on span "3 Beds | 2 Baths | Total: 2057 ft² | Above Grade: 2057 ft² | Basement Finished:…" at bounding box center [499, 191] width 705 height 19
click at [441, 168] on button "button" at bounding box center [423, 156] width 35 height 35
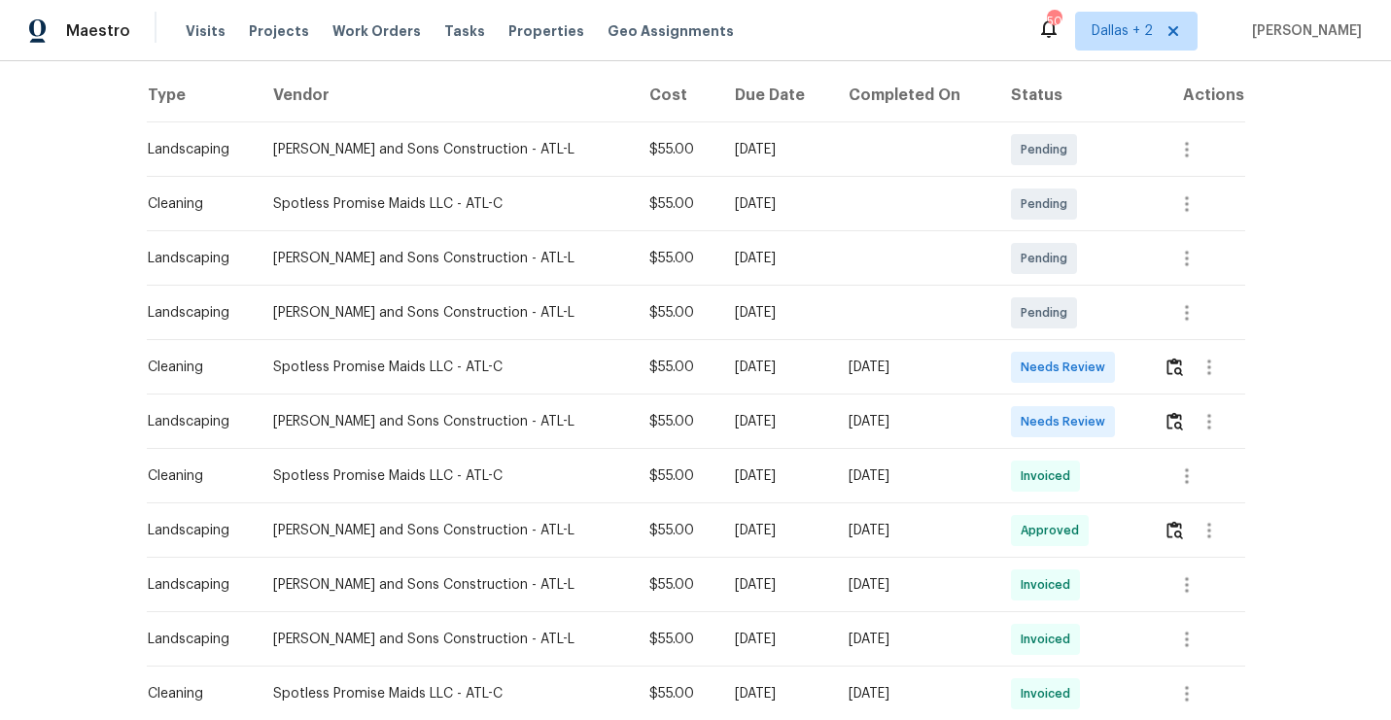
scroll to position [298, 0]
click at [1169, 373] on img "button" at bounding box center [1174, 368] width 17 height 18
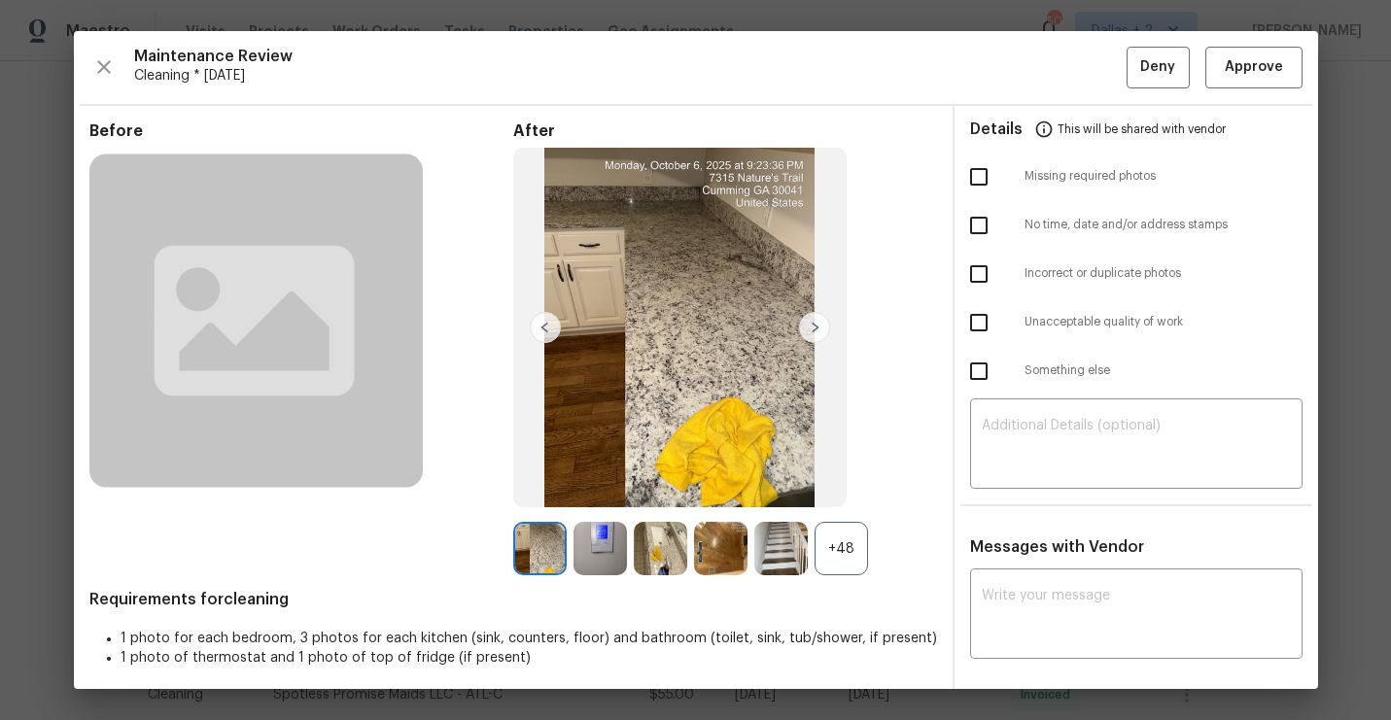
click at [848, 553] on div "+48" at bounding box center [840, 548] width 53 height 53
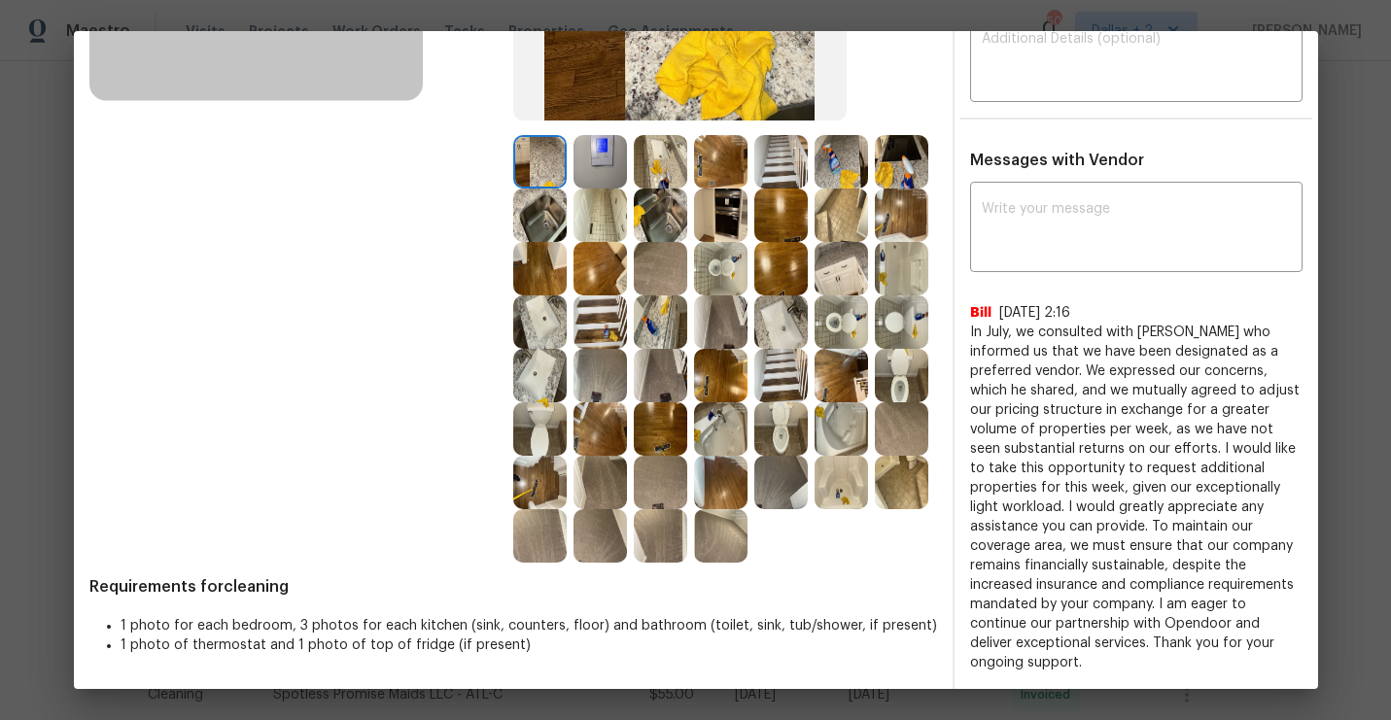
scroll to position [352, 0]
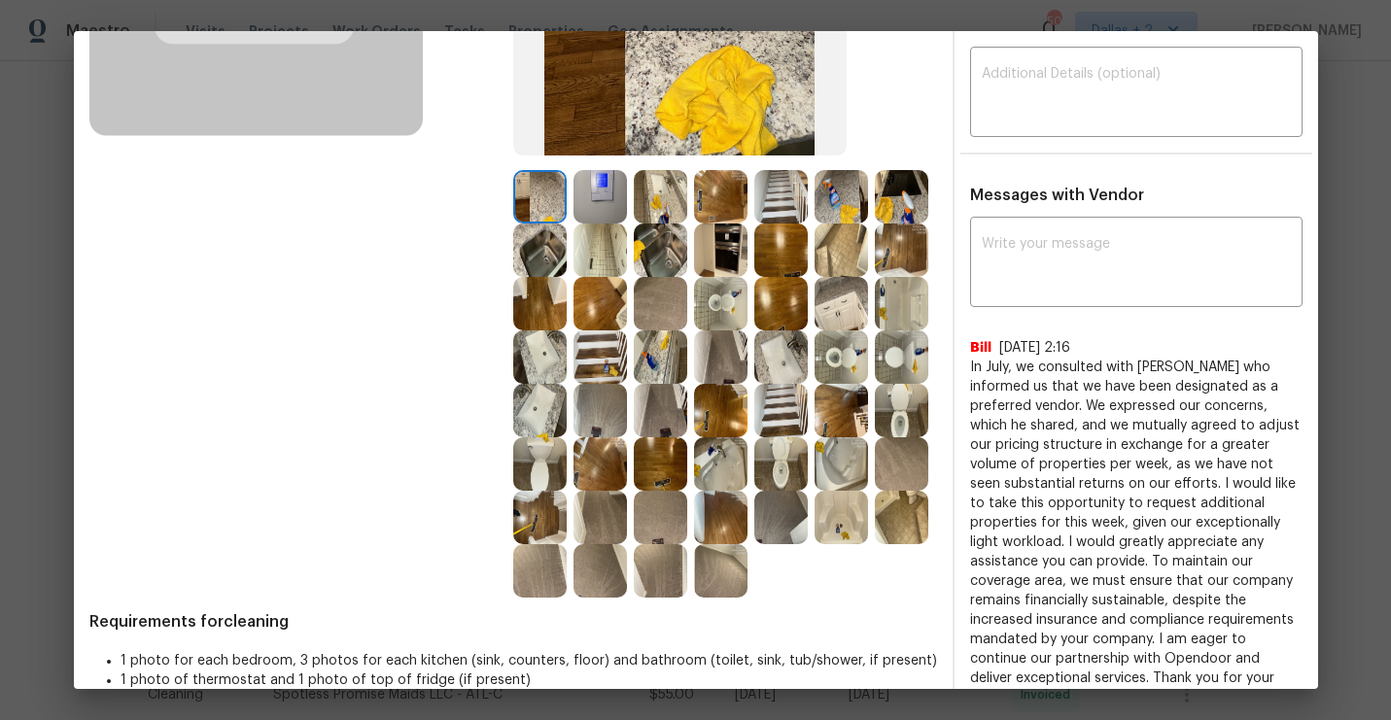
click at [663, 190] on img at bounding box center [660, 196] width 53 height 53
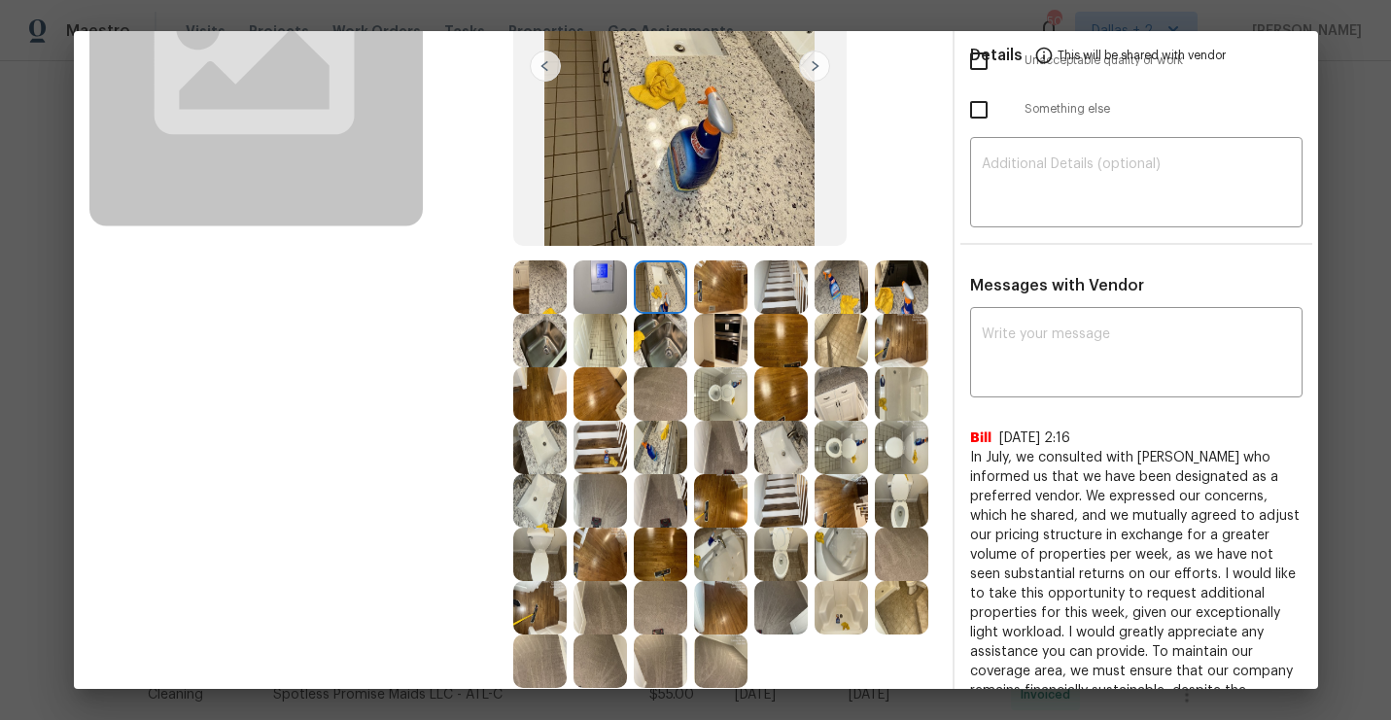
scroll to position [310, 0]
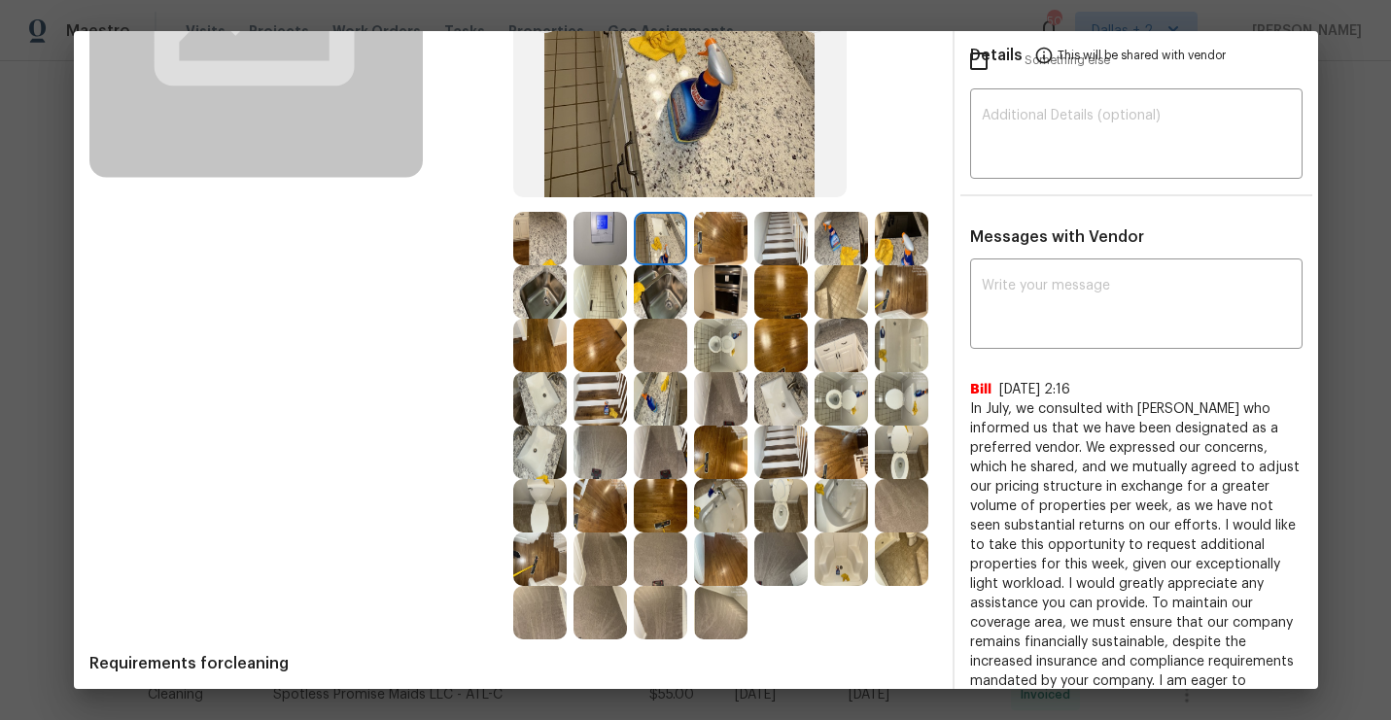
click at [533, 299] on img at bounding box center [539, 291] width 53 height 53
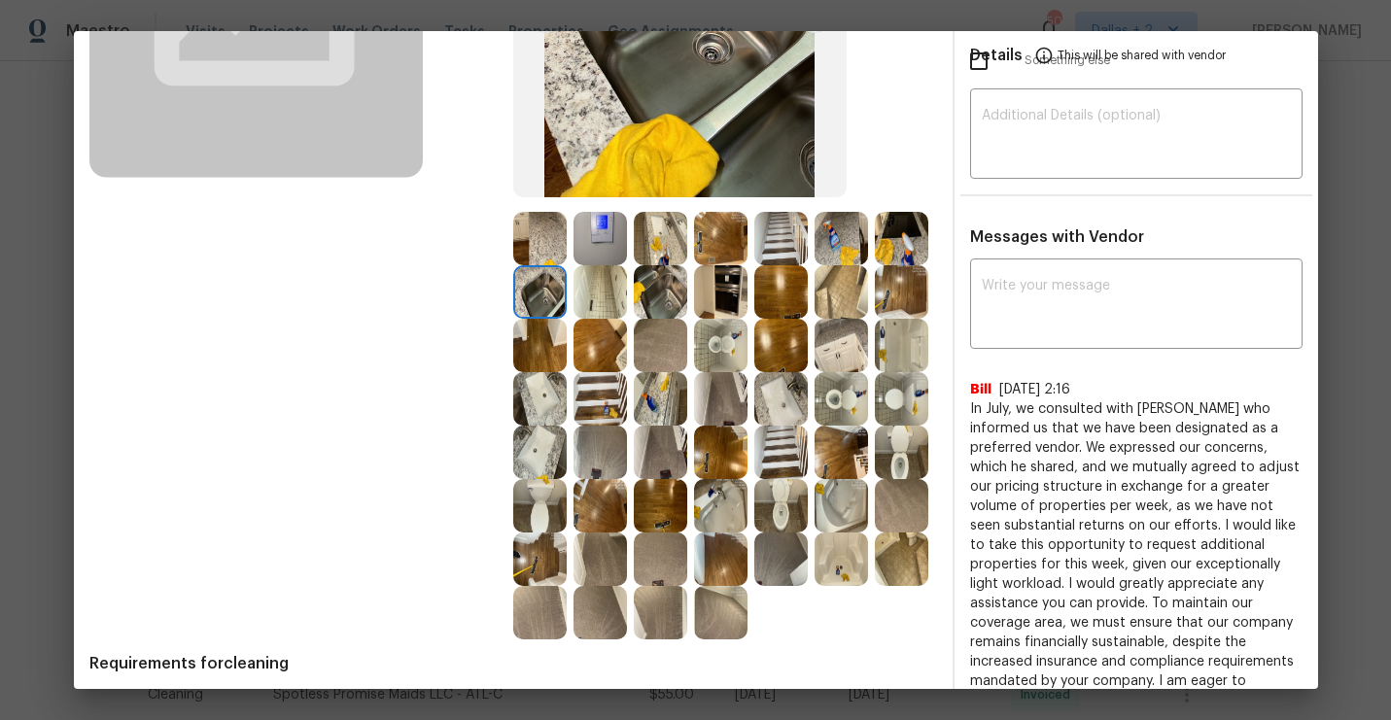
click at [847, 354] on img at bounding box center [840, 345] width 53 height 53
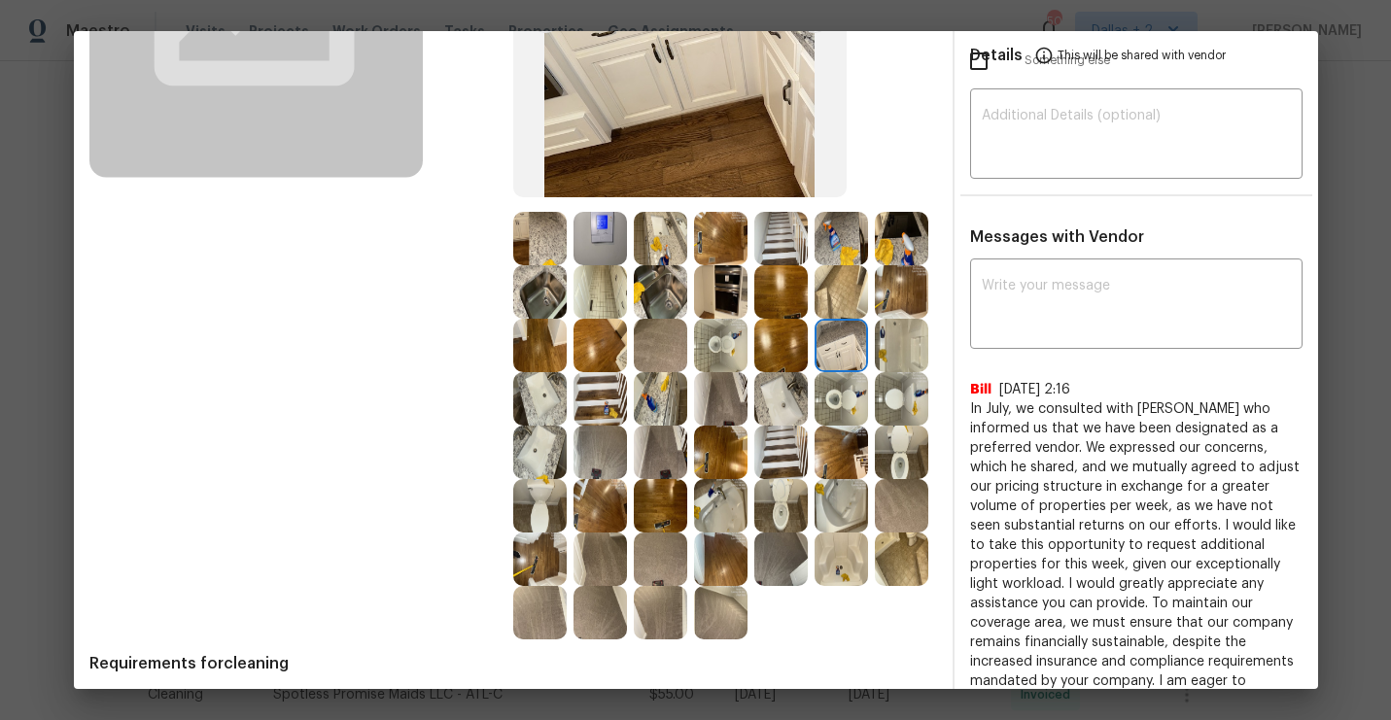
click at [556, 446] on img at bounding box center [539, 452] width 53 height 53
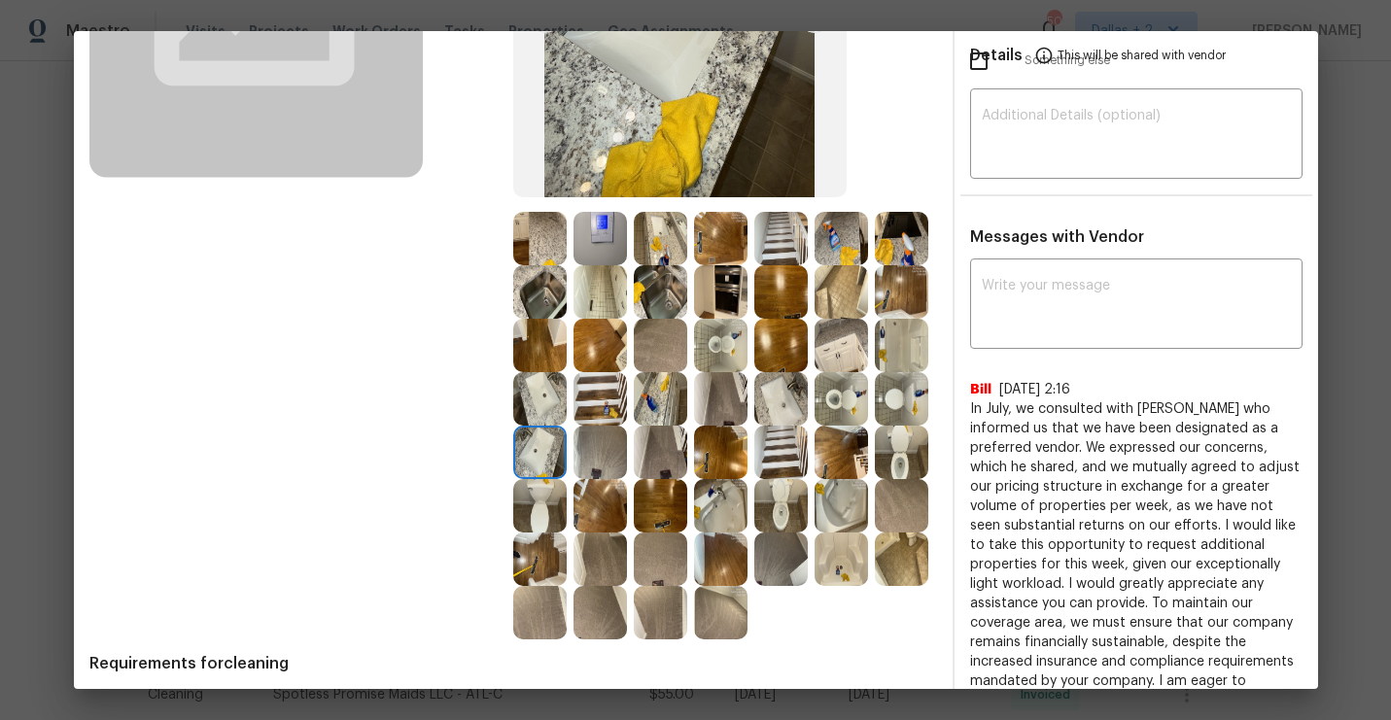
click at [744, 505] on img at bounding box center [720, 505] width 53 height 53
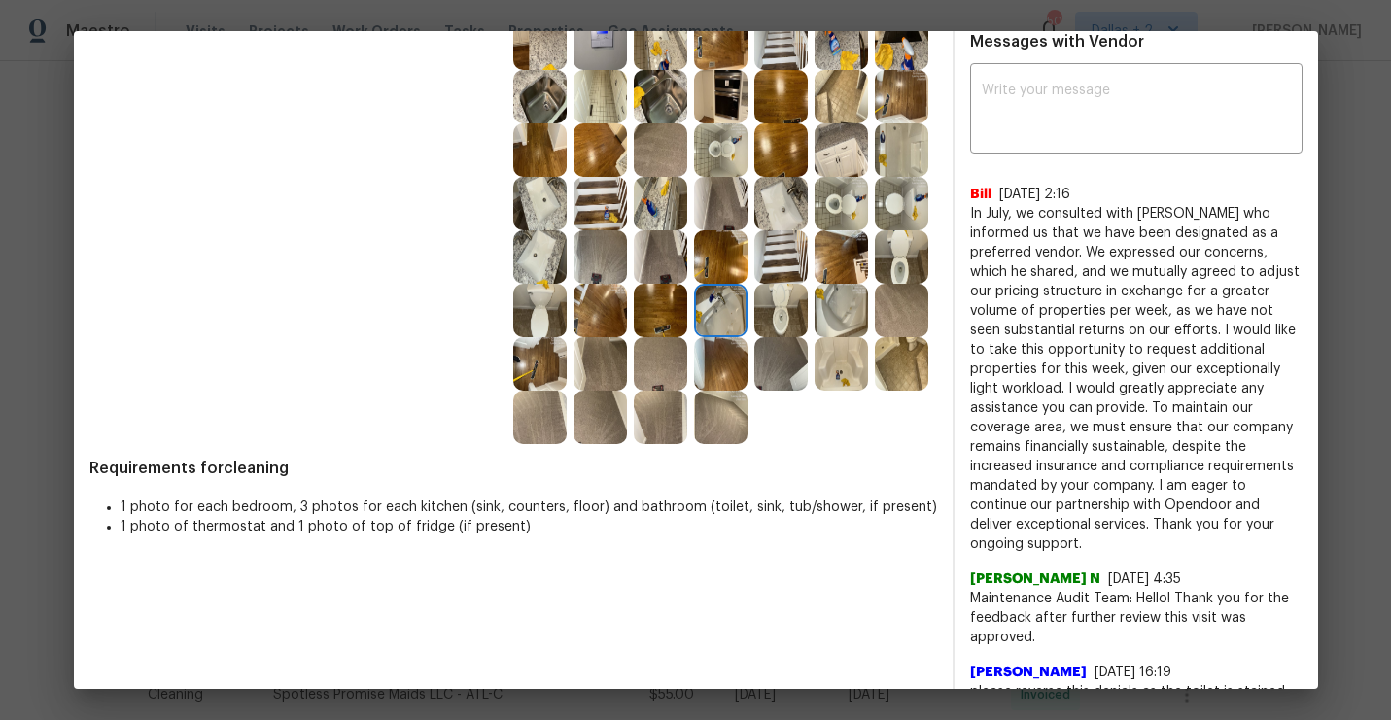
scroll to position [435, 0]
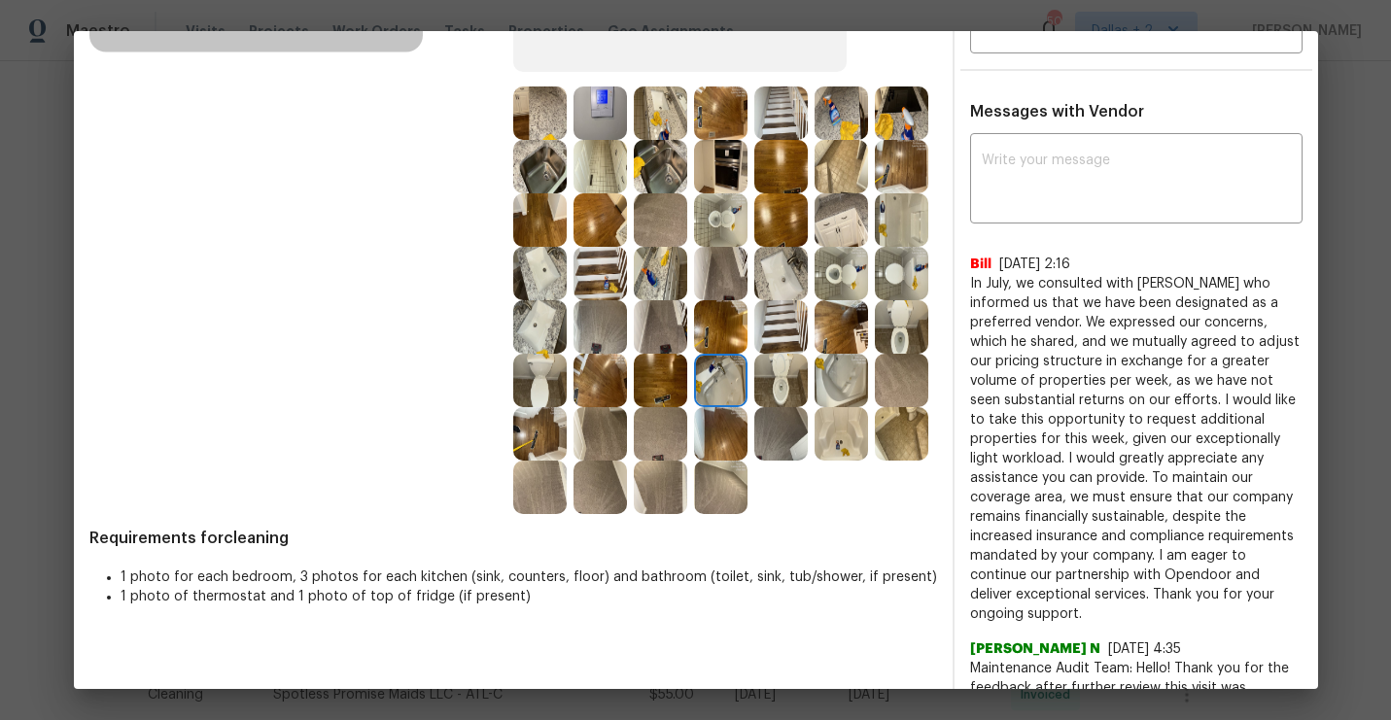
click at [828, 242] on img at bounding box center [840, 219] width 53 height 53
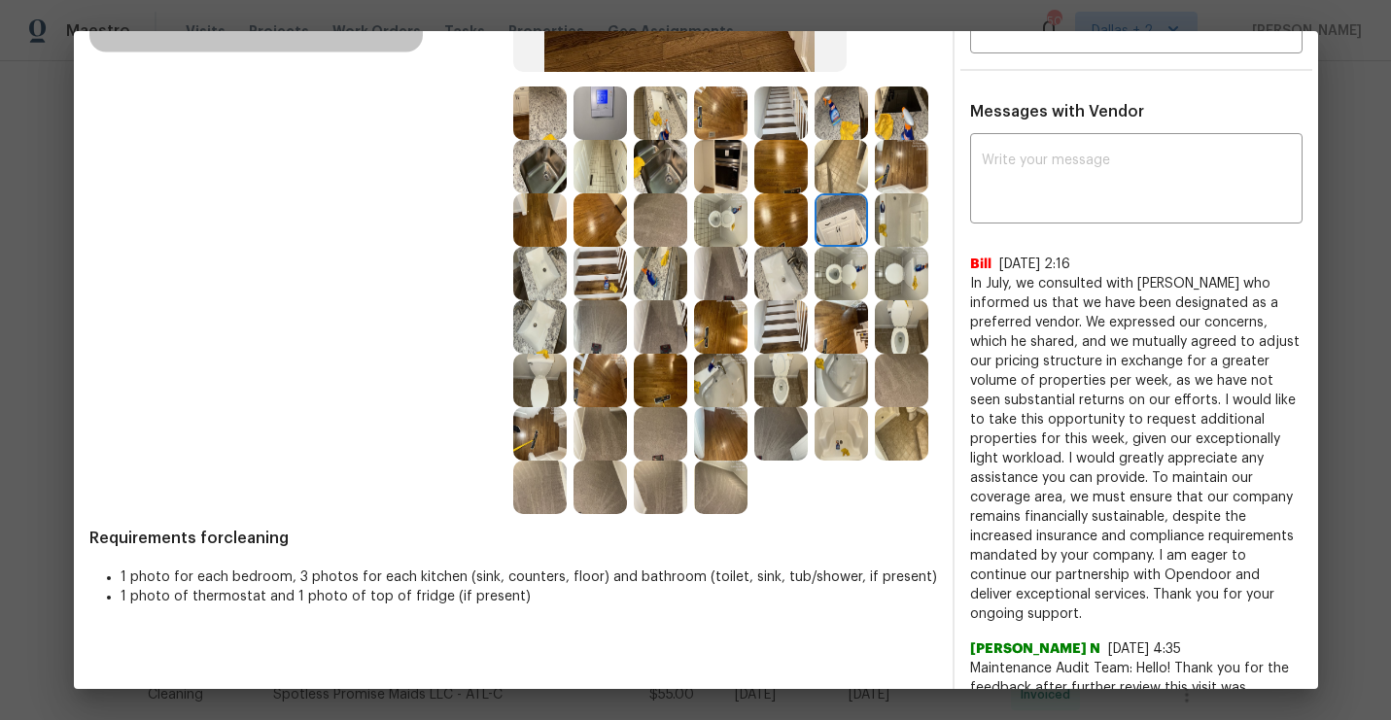
click at [784, 432] on img at bounding box center [780, 433] width 53 height 53
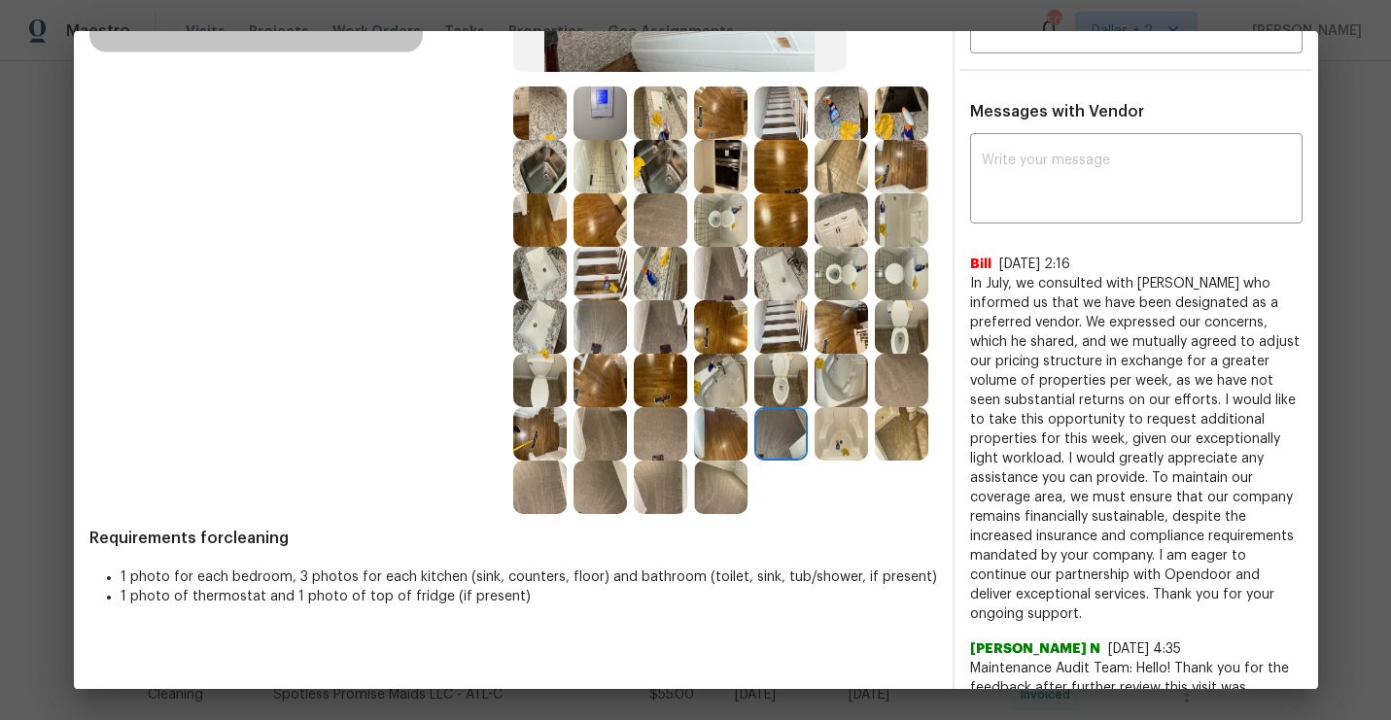
click at [844, 429] on img at bounding box center [840, 433] width 53 height 53
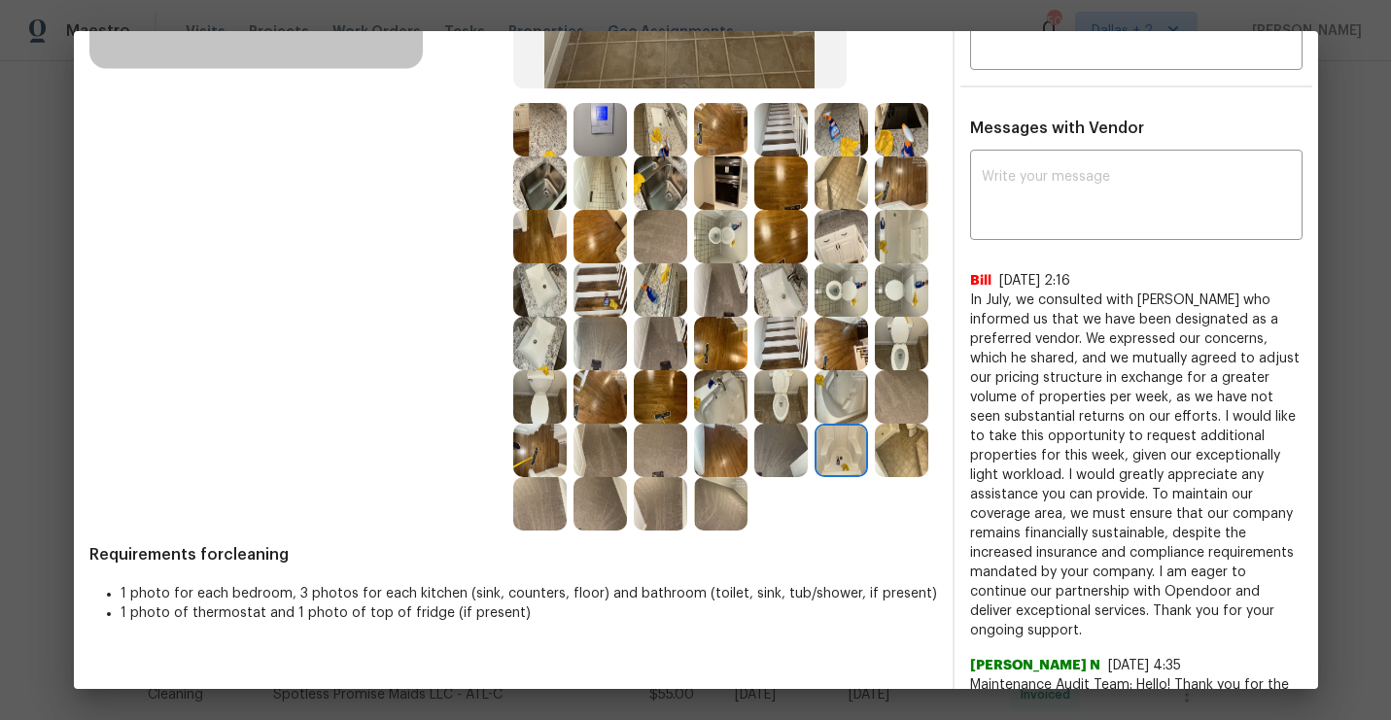
scroll to position [589, 0]
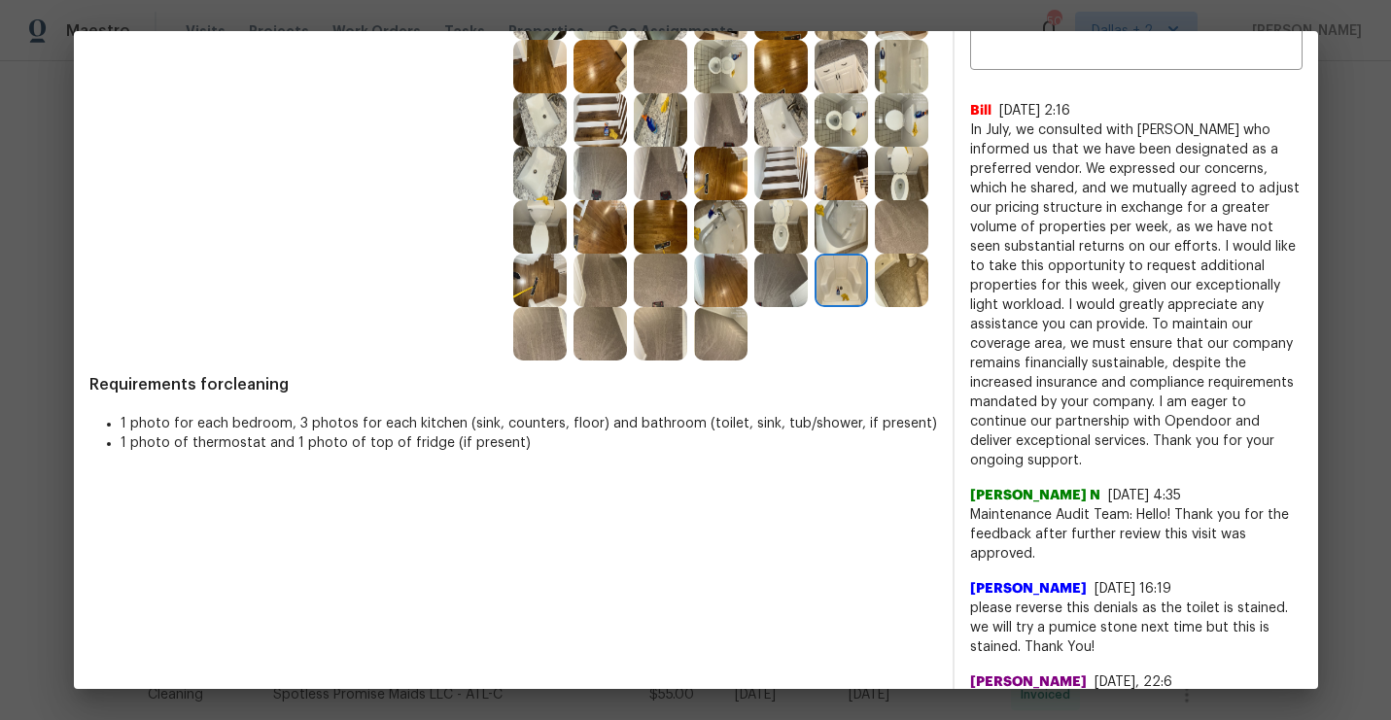
click at [896, 300] on img at bounding box center [901, 280] width 53 height 53
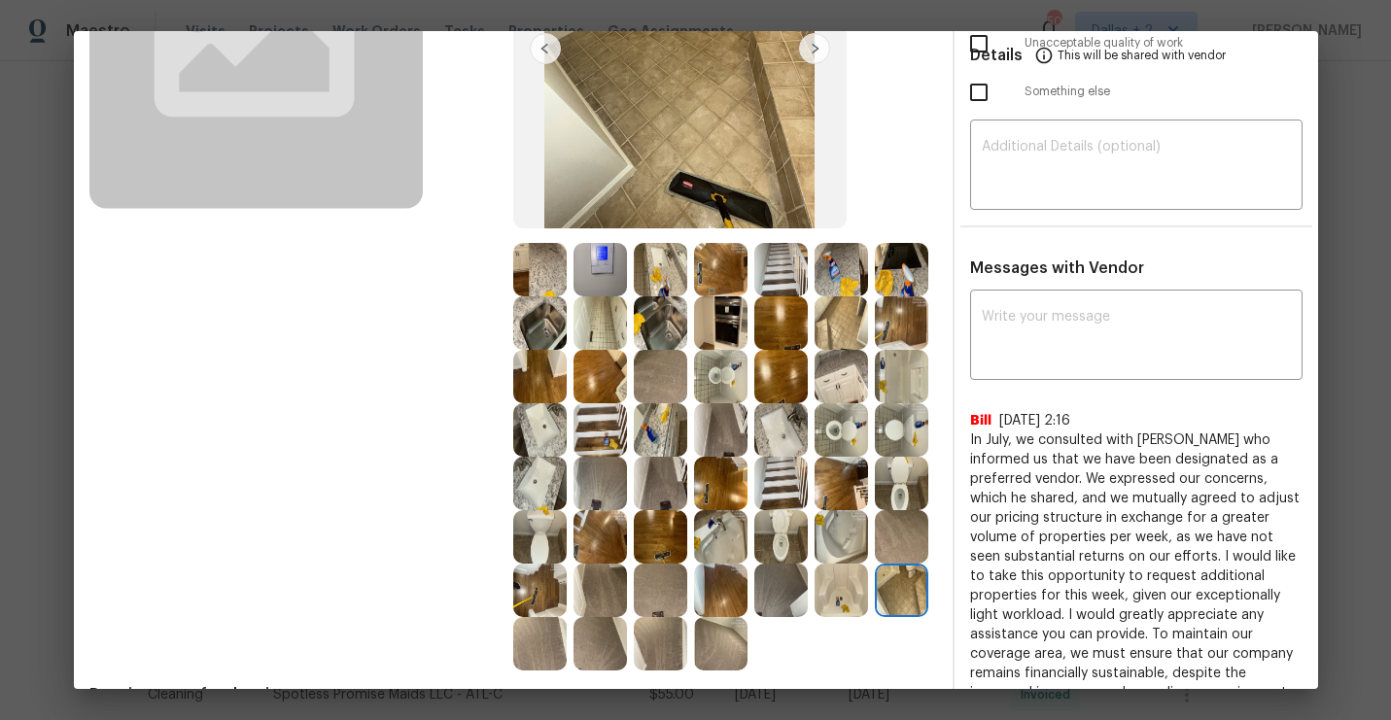
scroll to position [281, 0]
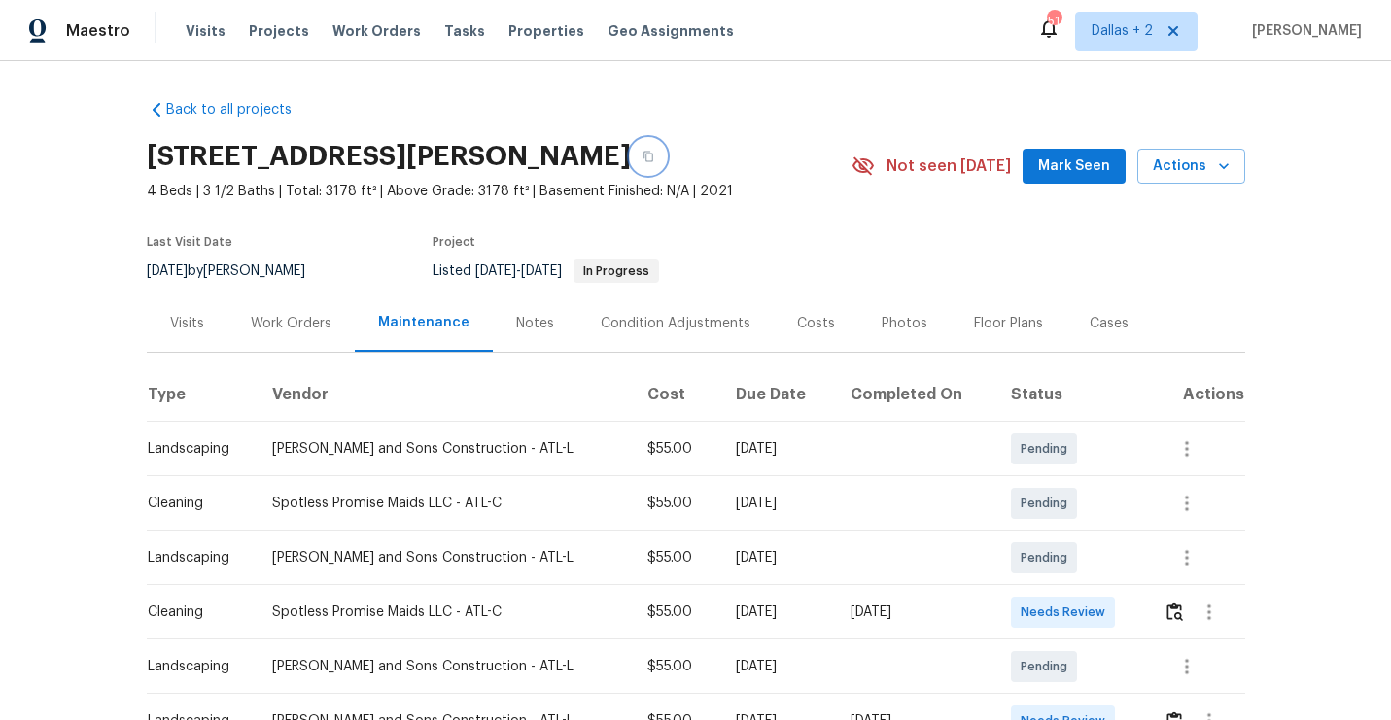
click at [631, 169] on button "button" at bounding box center [648, 156] width 35 height 35
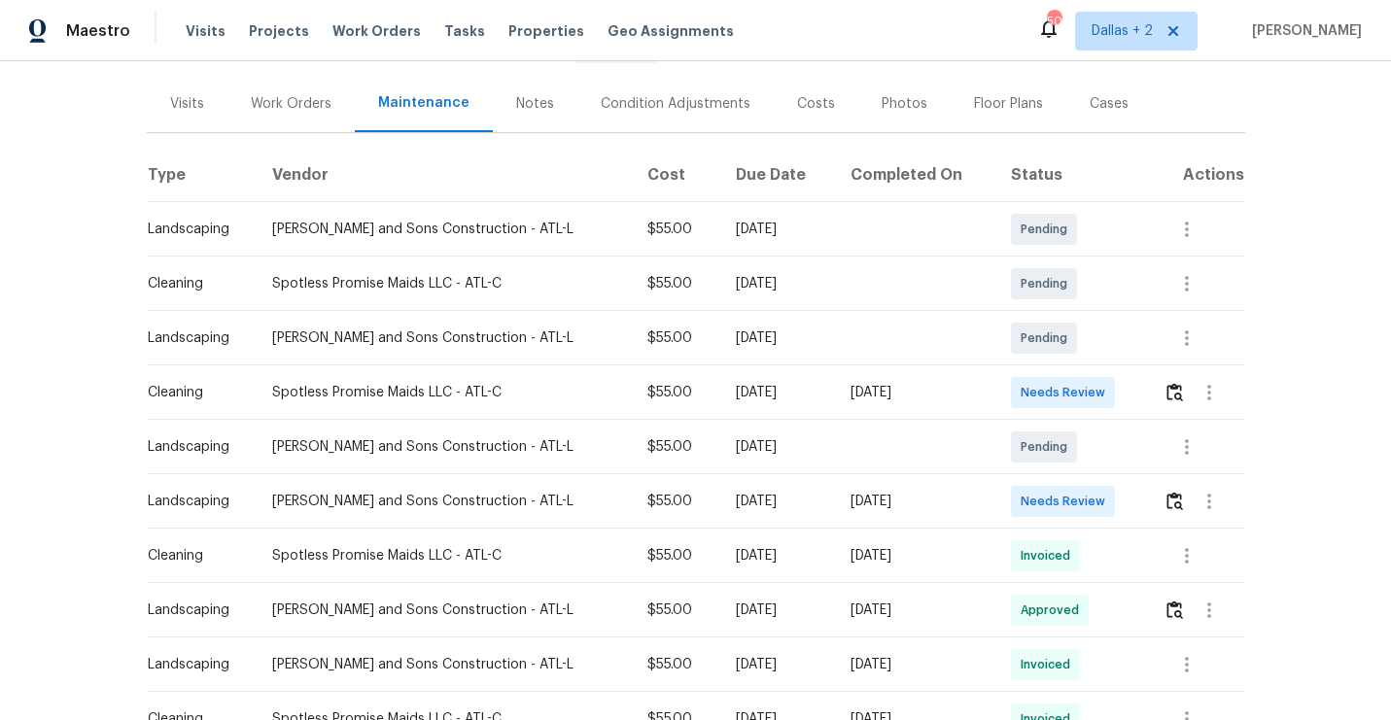
scroll to position [240, 0]
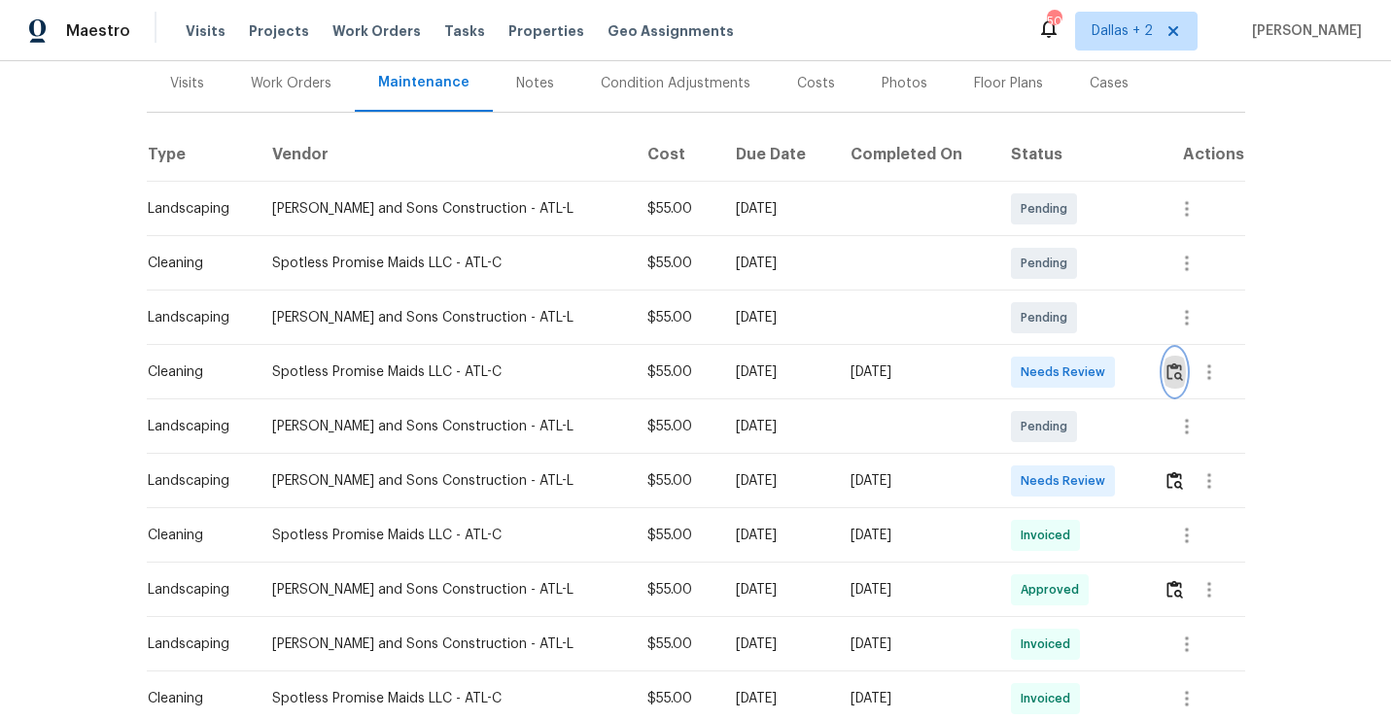
click at [1172, 378] on img "button" at bounding box center [1174, 371] width 17 height 18
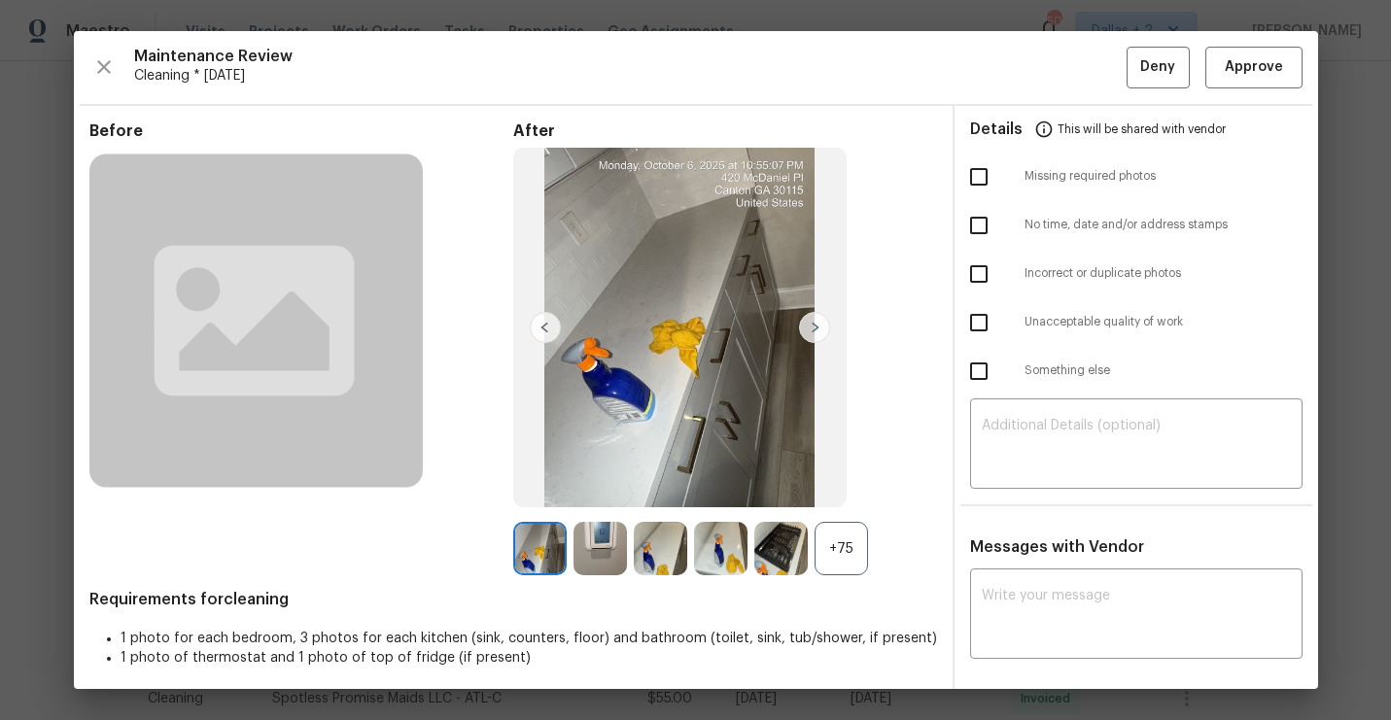
click at [860, 540] on div "+75" at bounding box center [840, 548] width 53 height 53
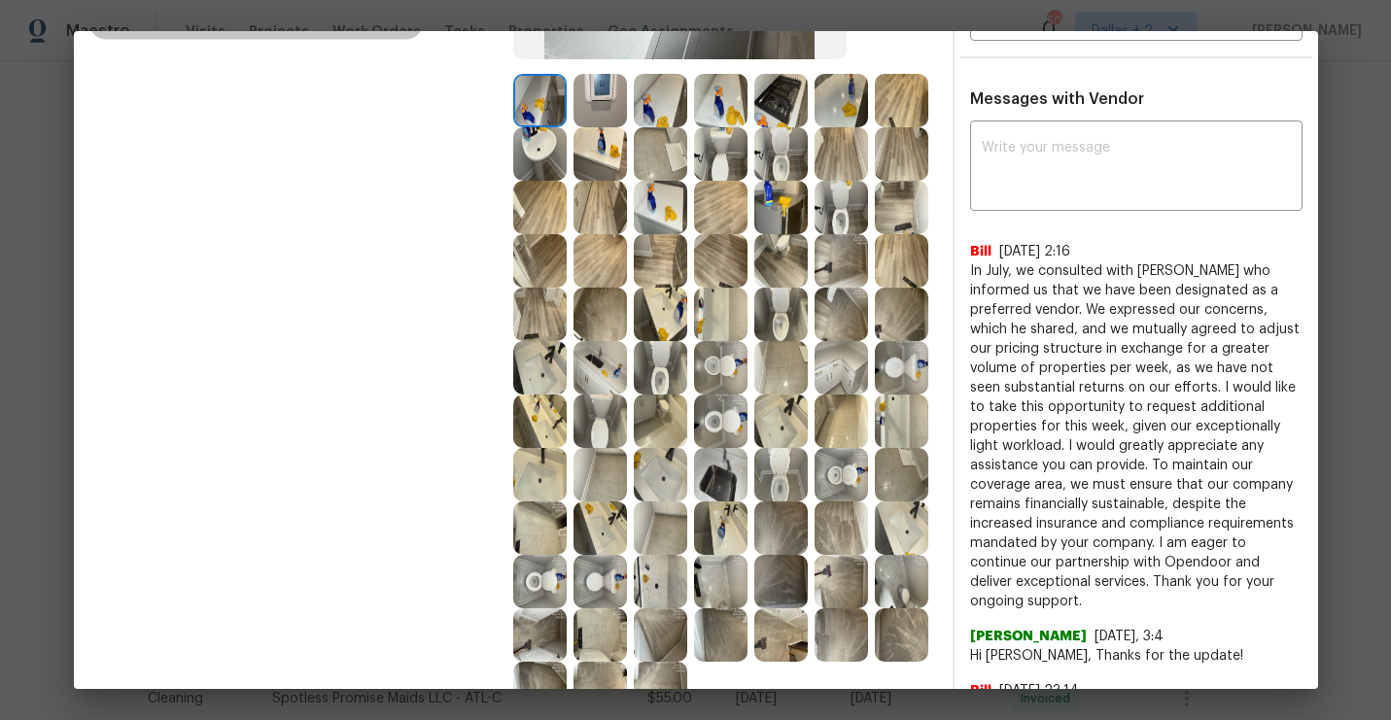
scroll to position [398, 0]
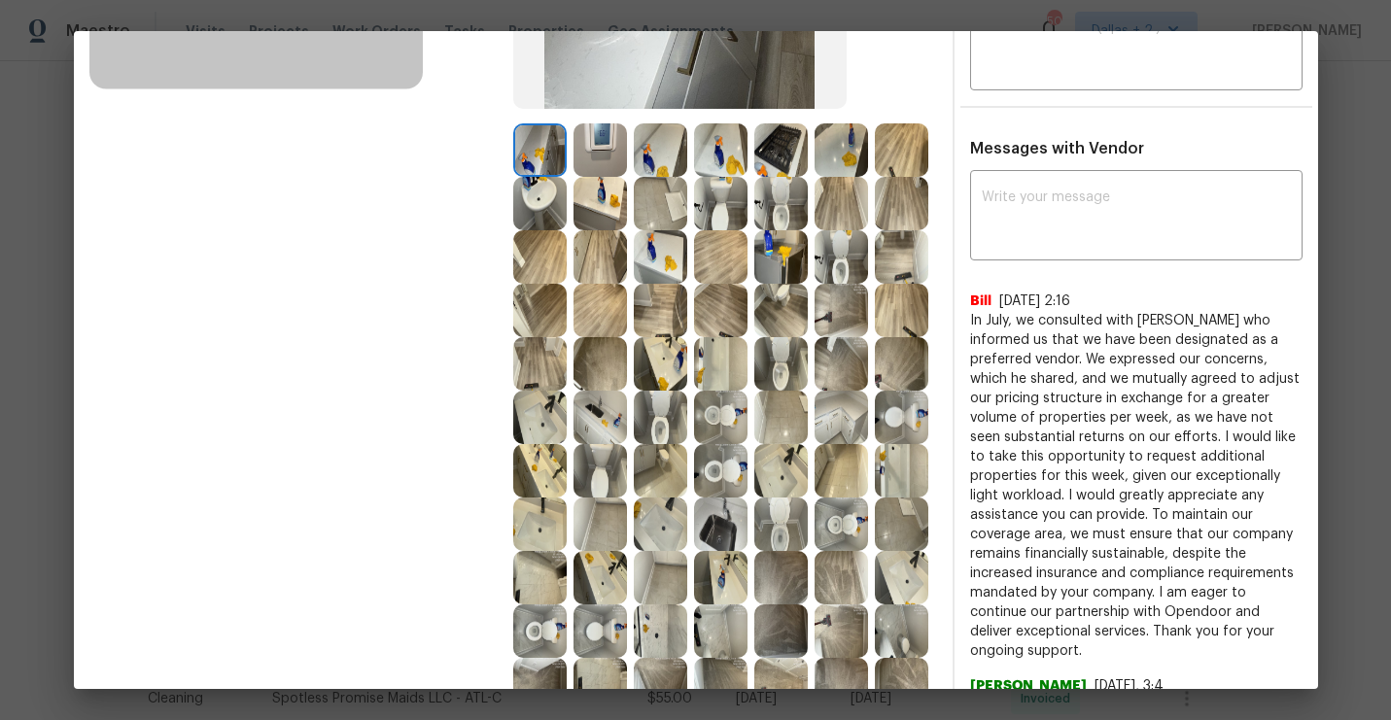
click at [767, 159] on img at bounding box center [780, 149] width 53 height 53
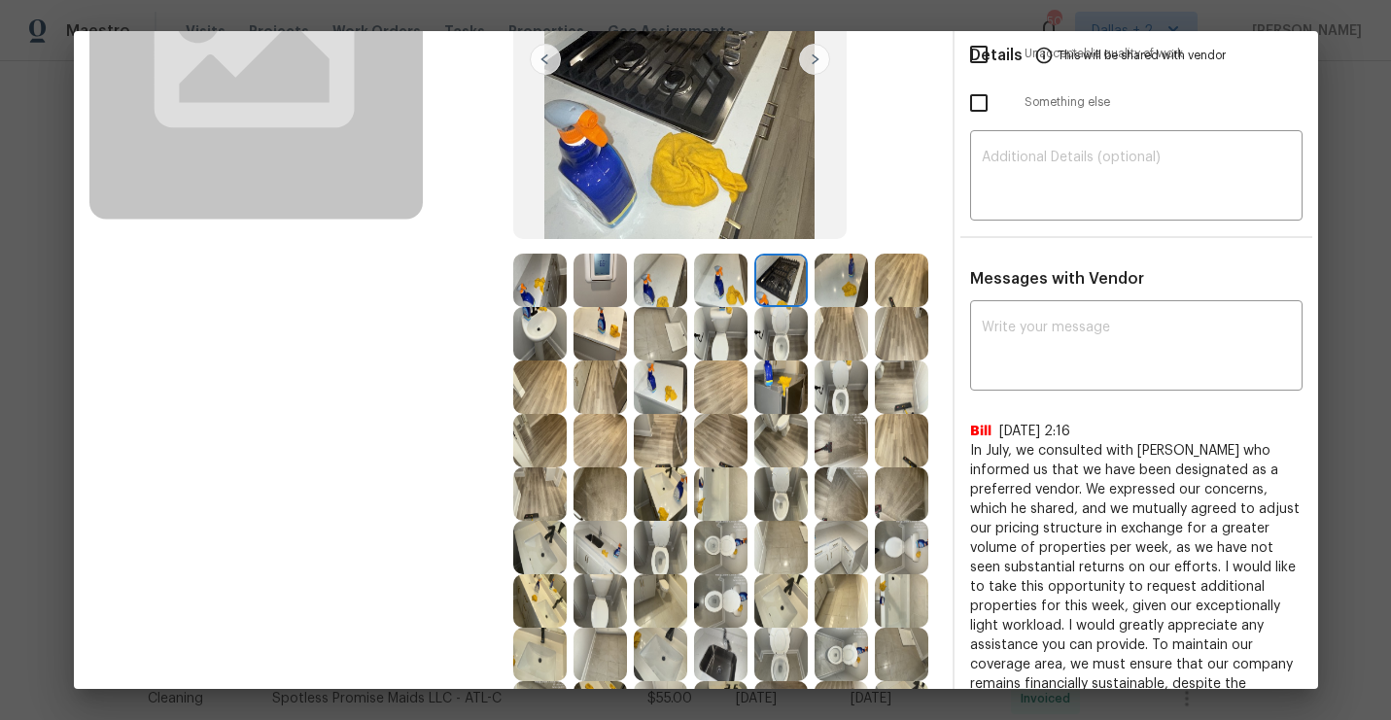
scroll to position [320, 0]
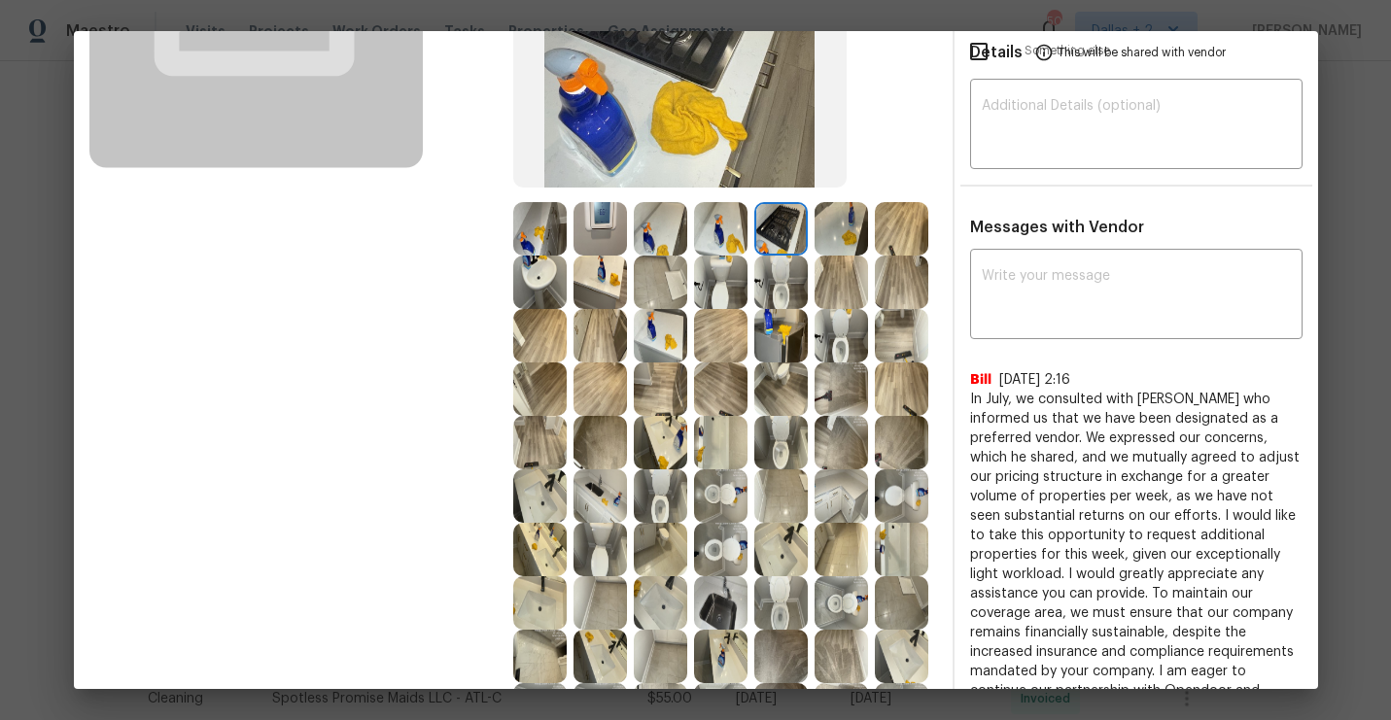
click at [840, 337] on img at bounding box center [840, 335] width 53 height 53
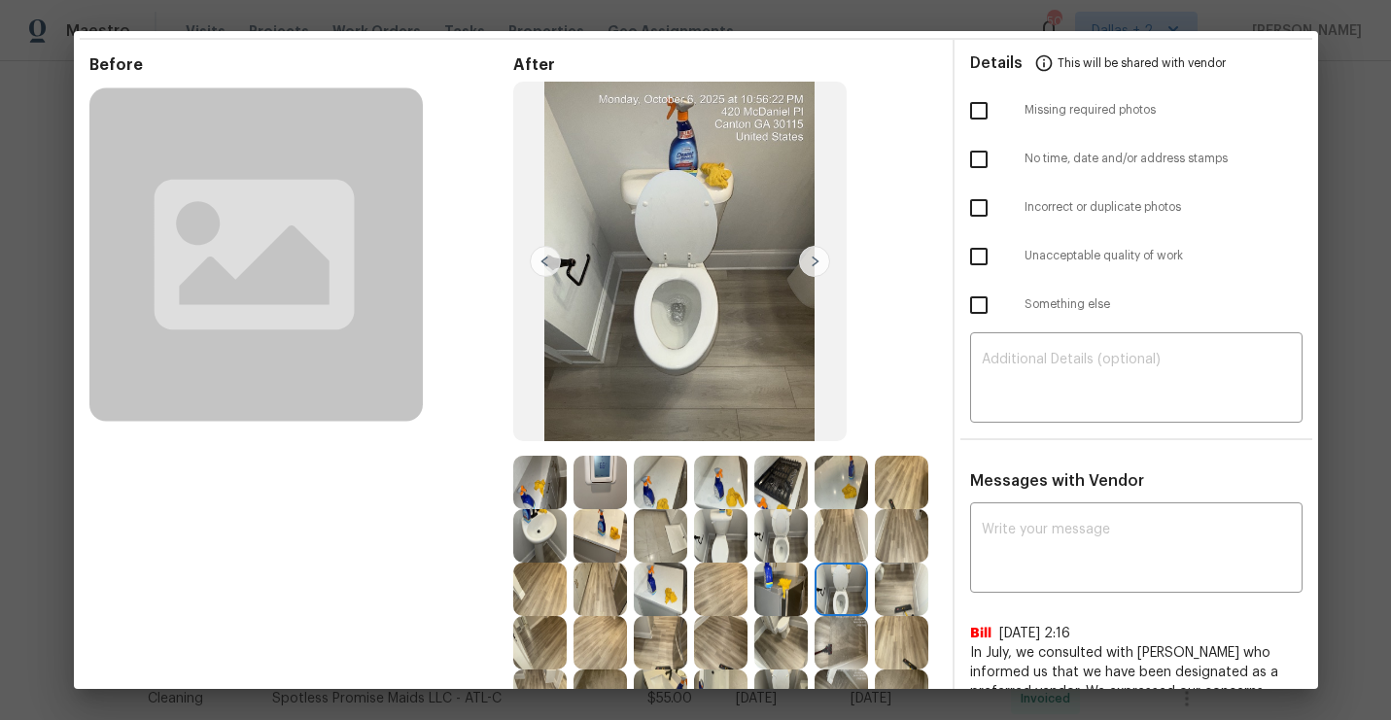
scroll to position [0, 0]
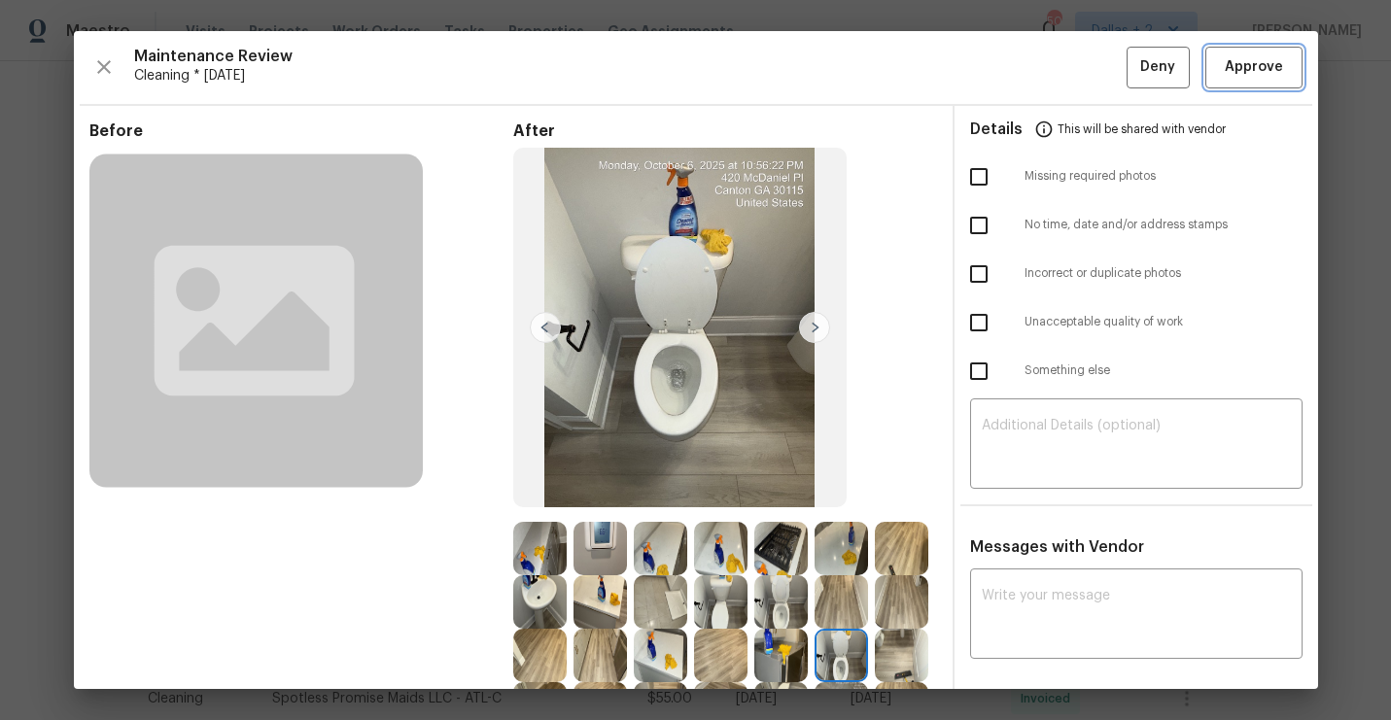
click at [1236, 72] on span "Approve" at bounding box center [1254, 67] width 58 height 24
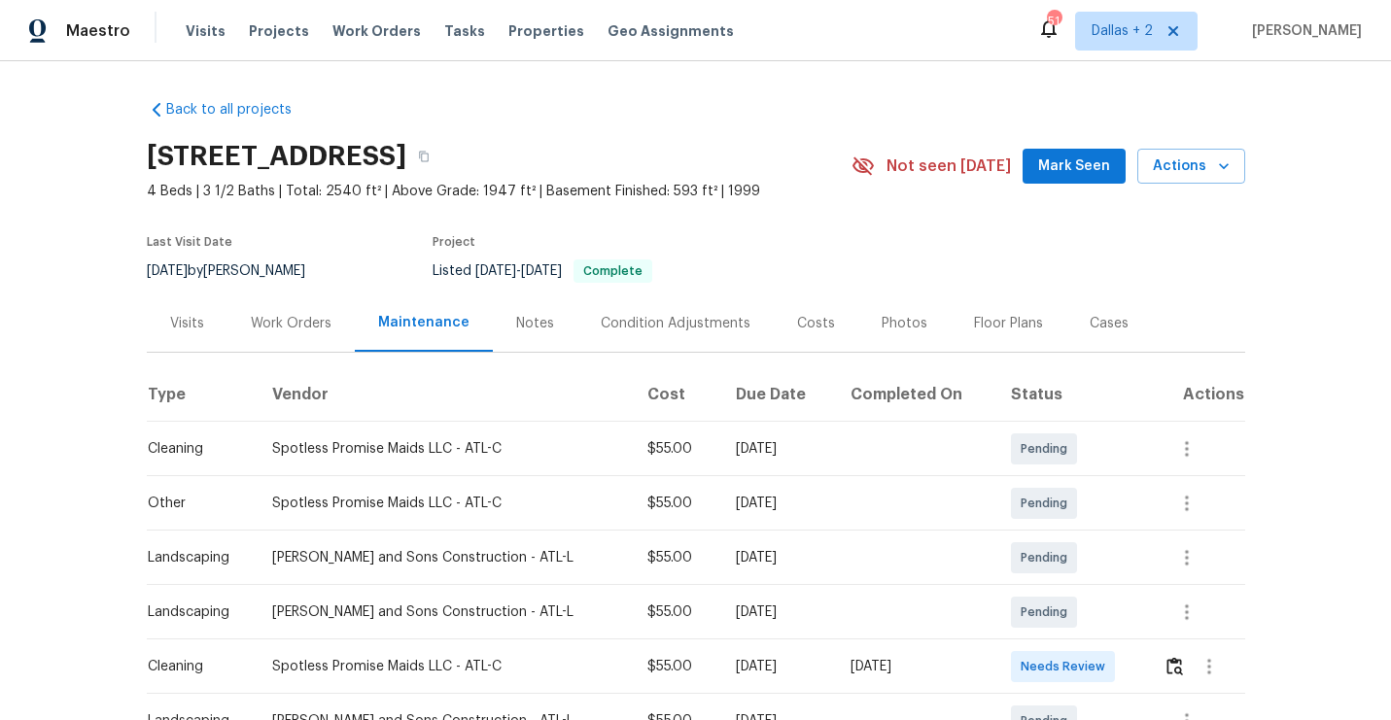
click at [686, 149] on div "[STREET_ADDRESS]" at bounding box center [499, 156] width 705 height 51
click at [441, 154] on button "button" at bounding box center [423, 156] width 35 height 35
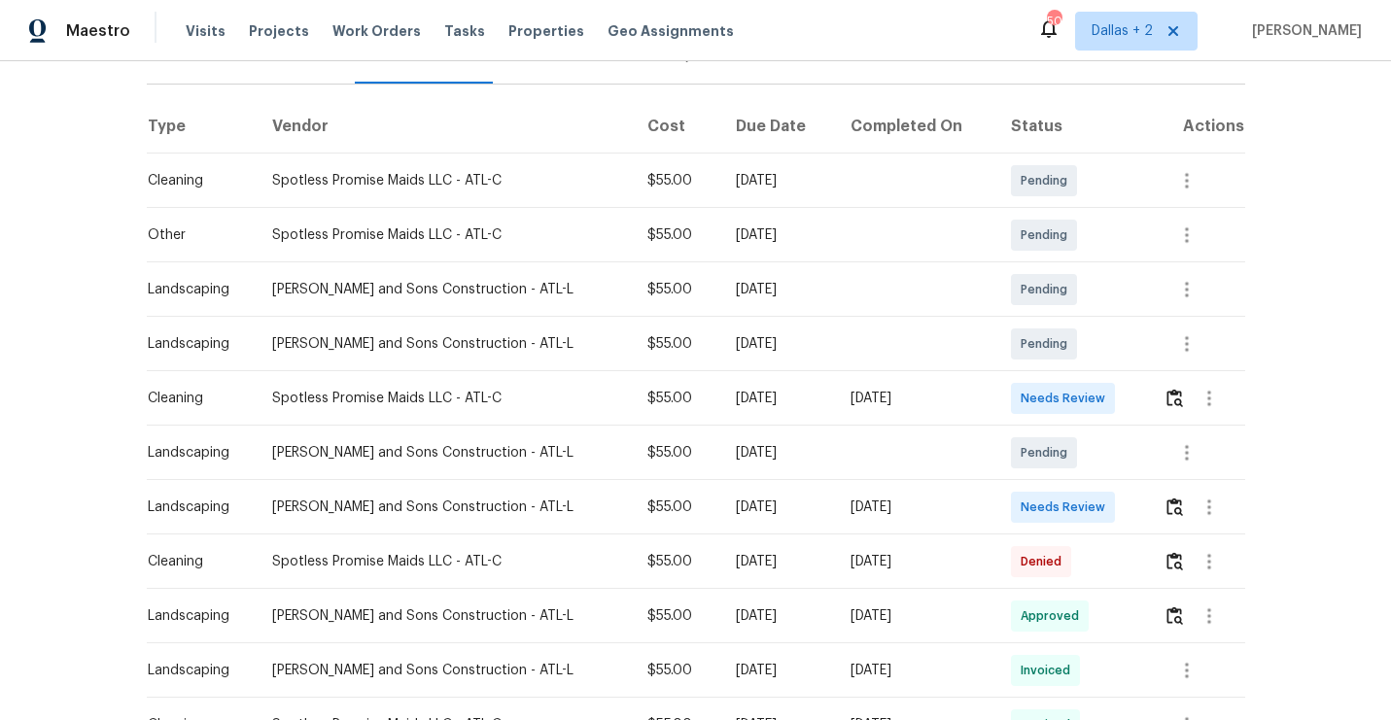
scroll to position [286, 0]
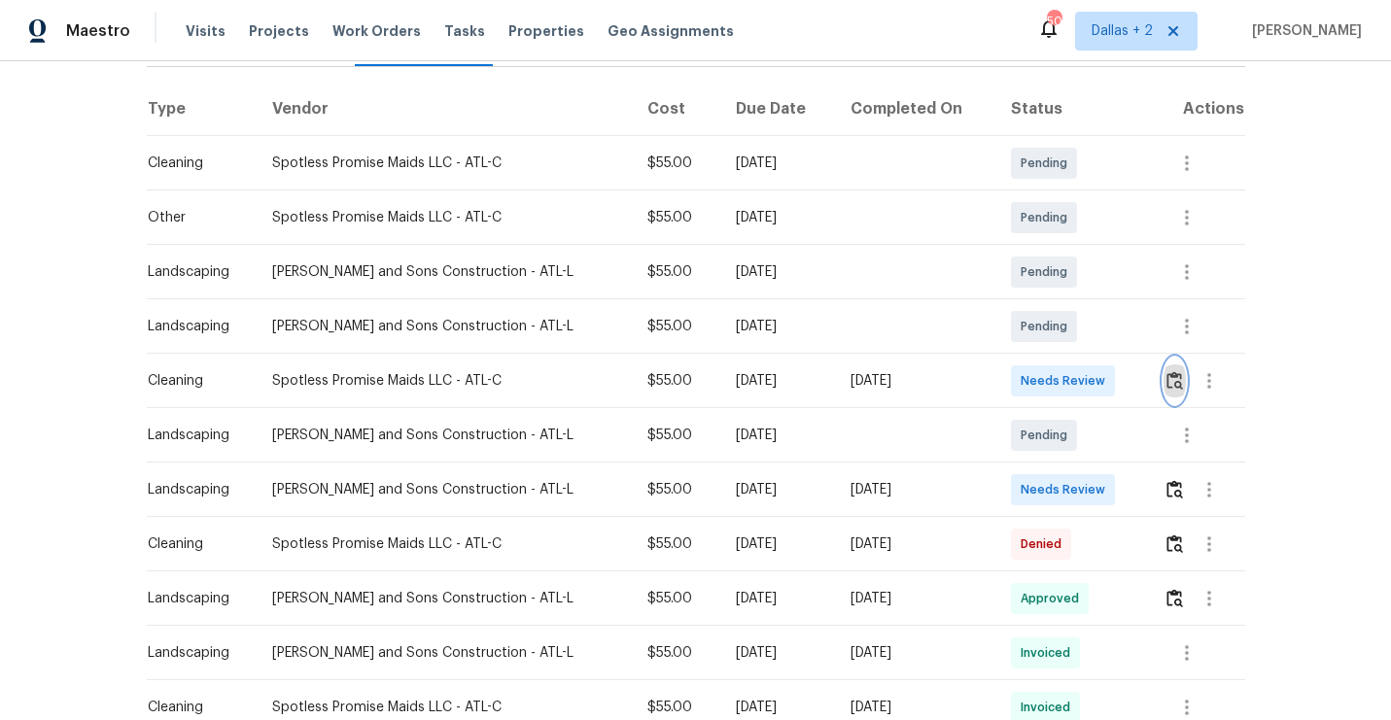
click at [1169, 377] on img "button" at bounding box center [1174, 380] width 17 height 18
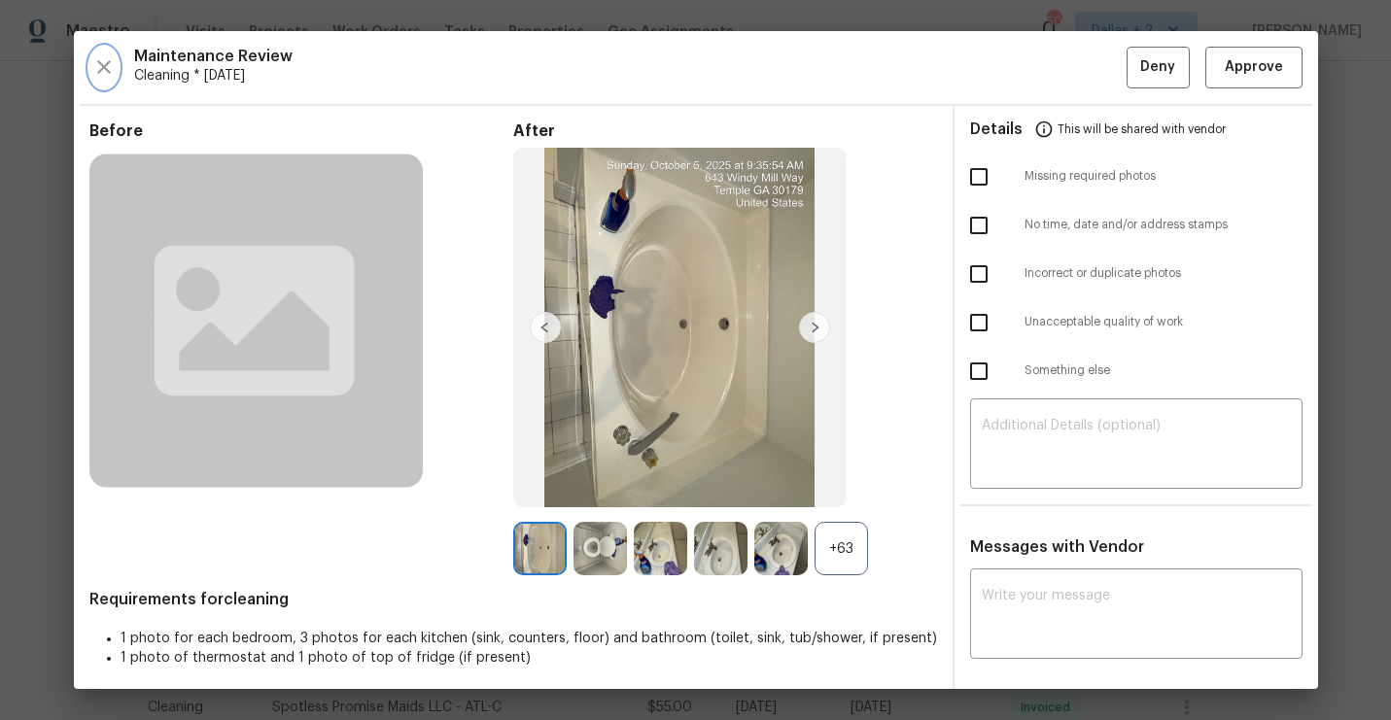
click at [101, 83] on button "button" at bounding box center [103, 68] width 29 height 42
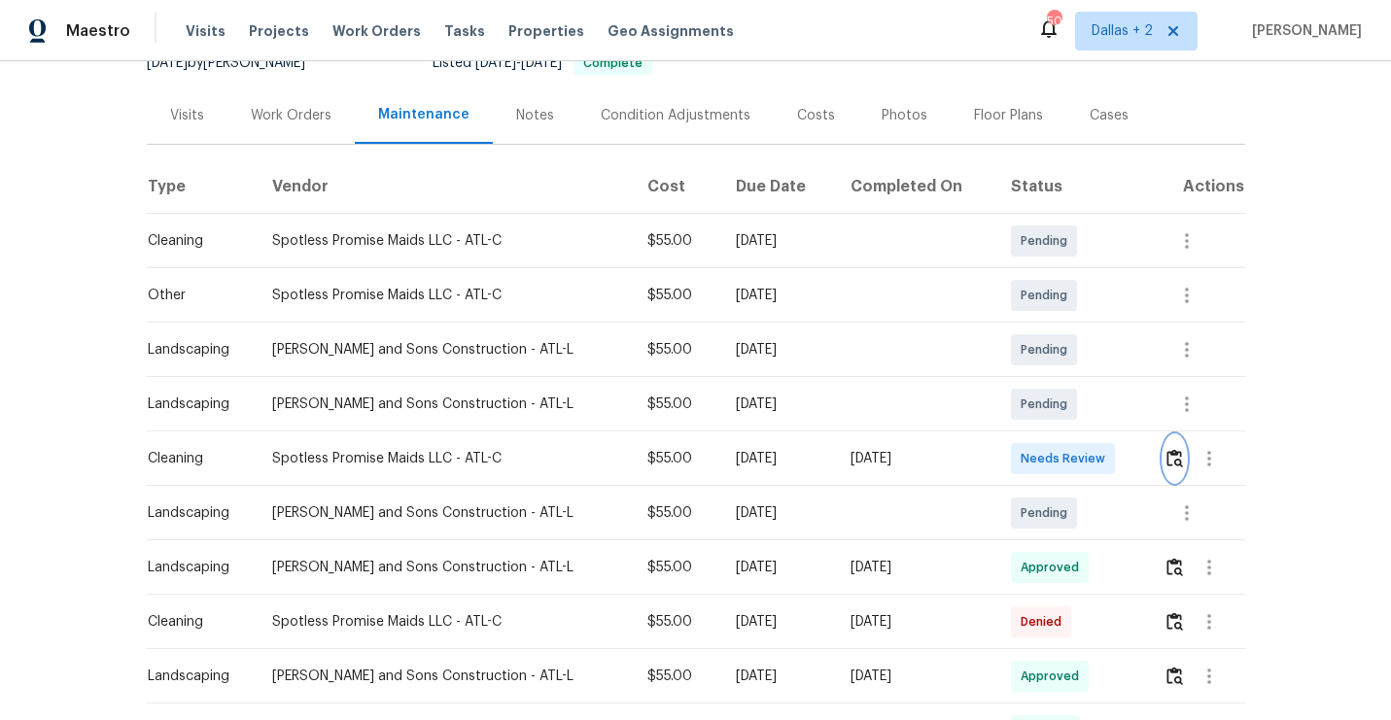
scroll to position [258, 0]
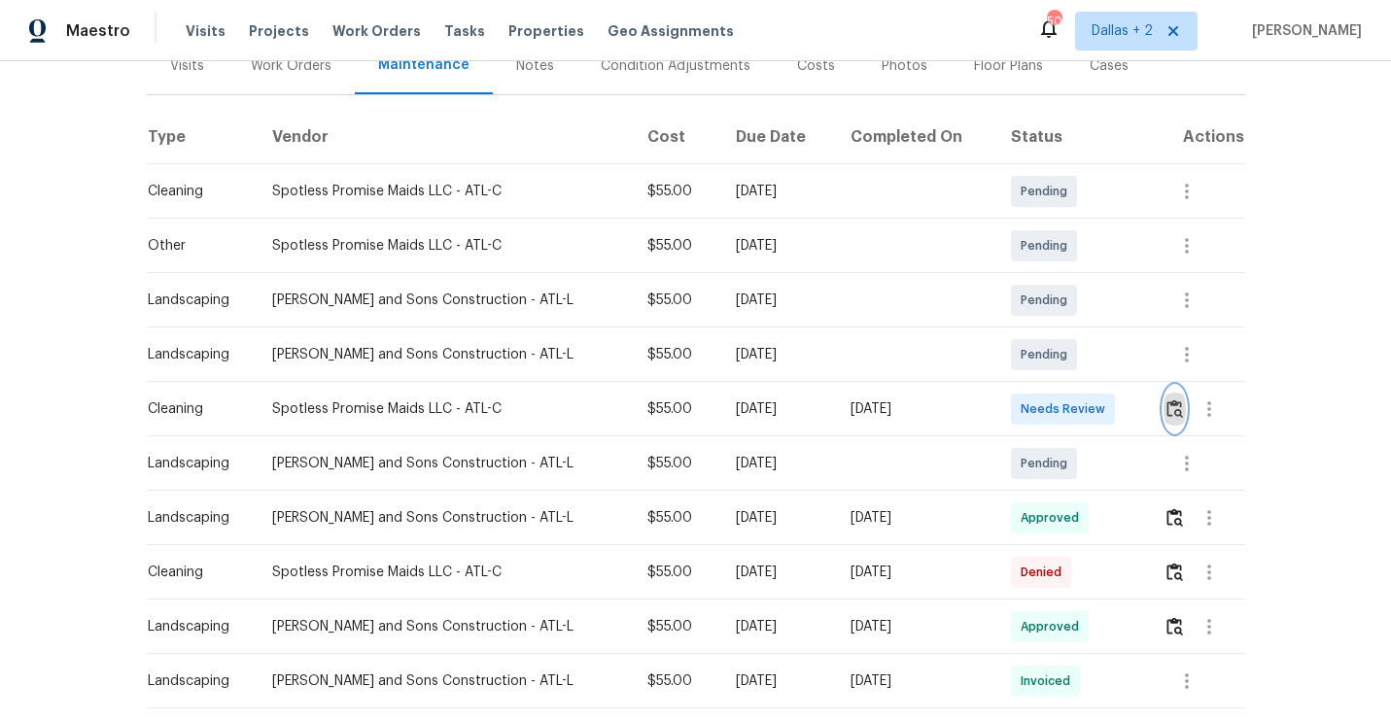
click at [1163, 416] on button "button" at bounding box center [1174, 409] width 22 height 47
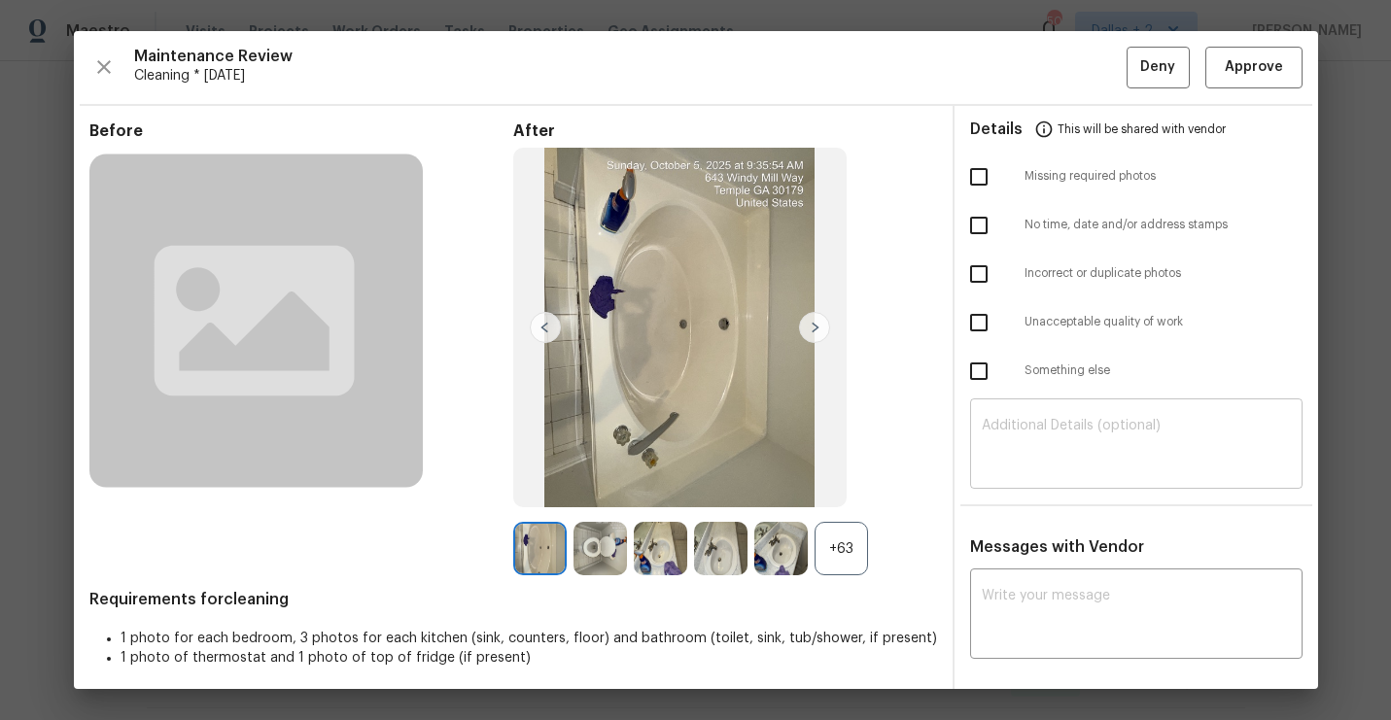
click at [1161, 415] on div "​" at bounding box center [1136, 446] width 332 height 86
click at [844, 550] on div "+63" at bounding box center [840, 548] width 53 height 53
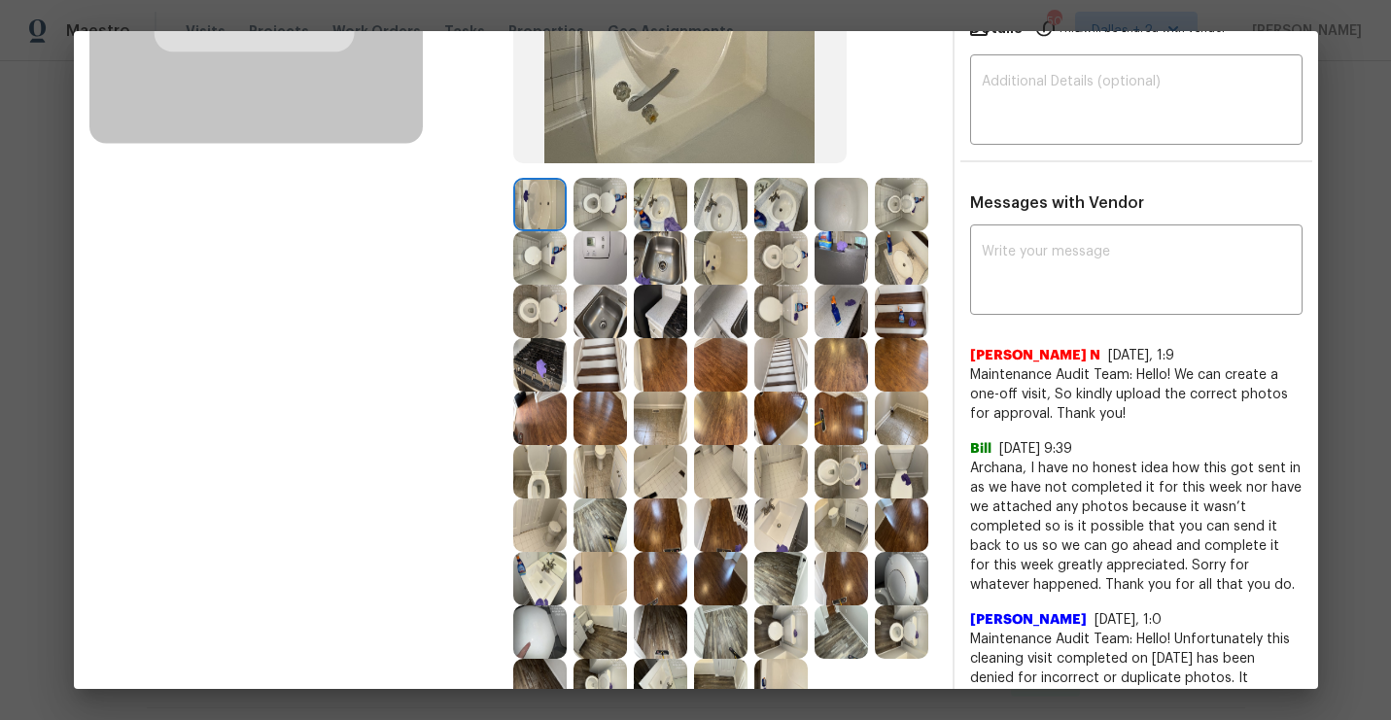
scroll to position [352, 0]
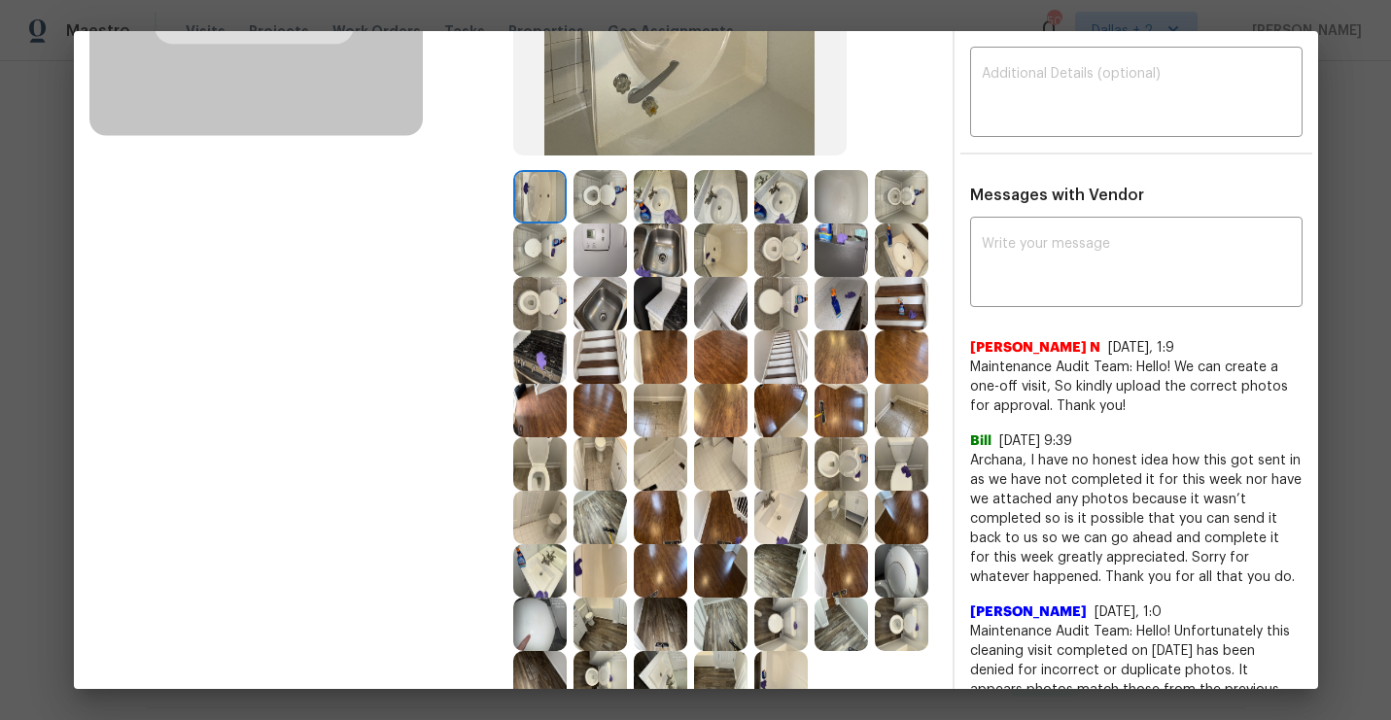
click at [821, 316] on img at bounding box center [840, 303] width 53 height 53
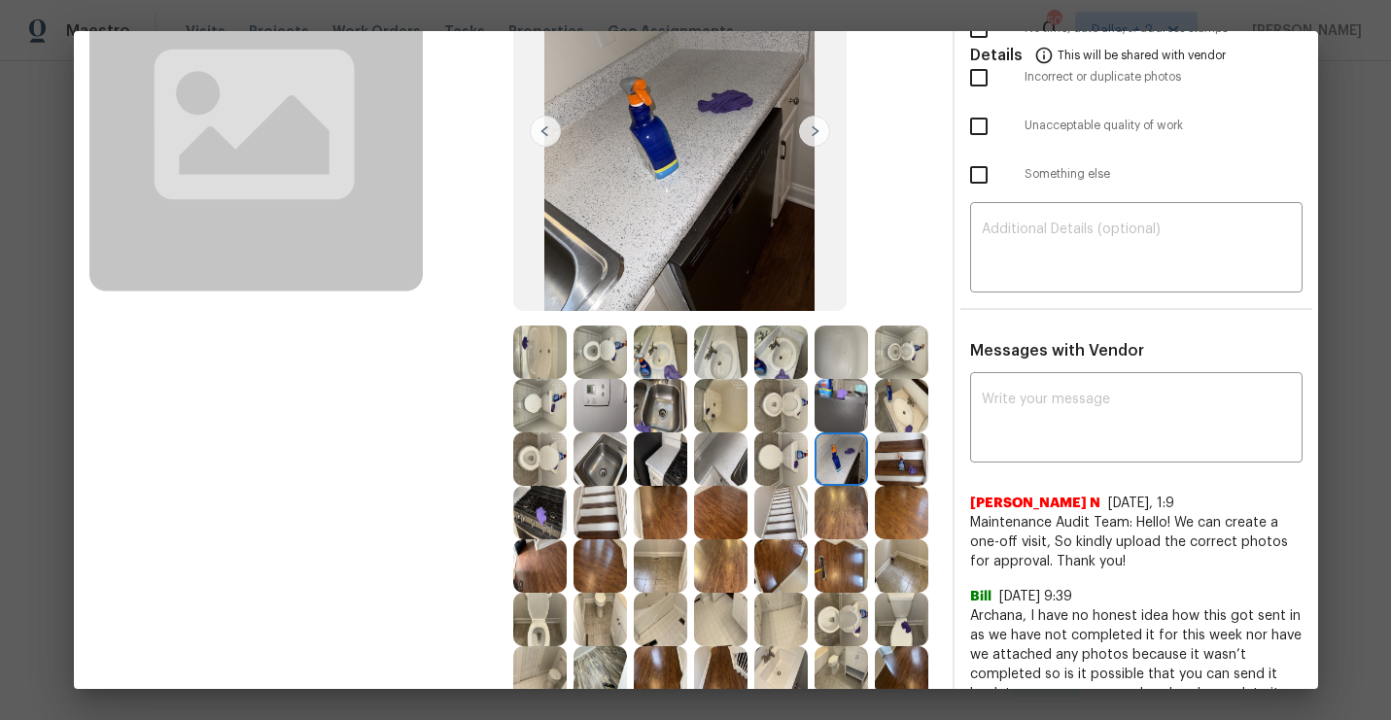
scroll to position [191, 0]
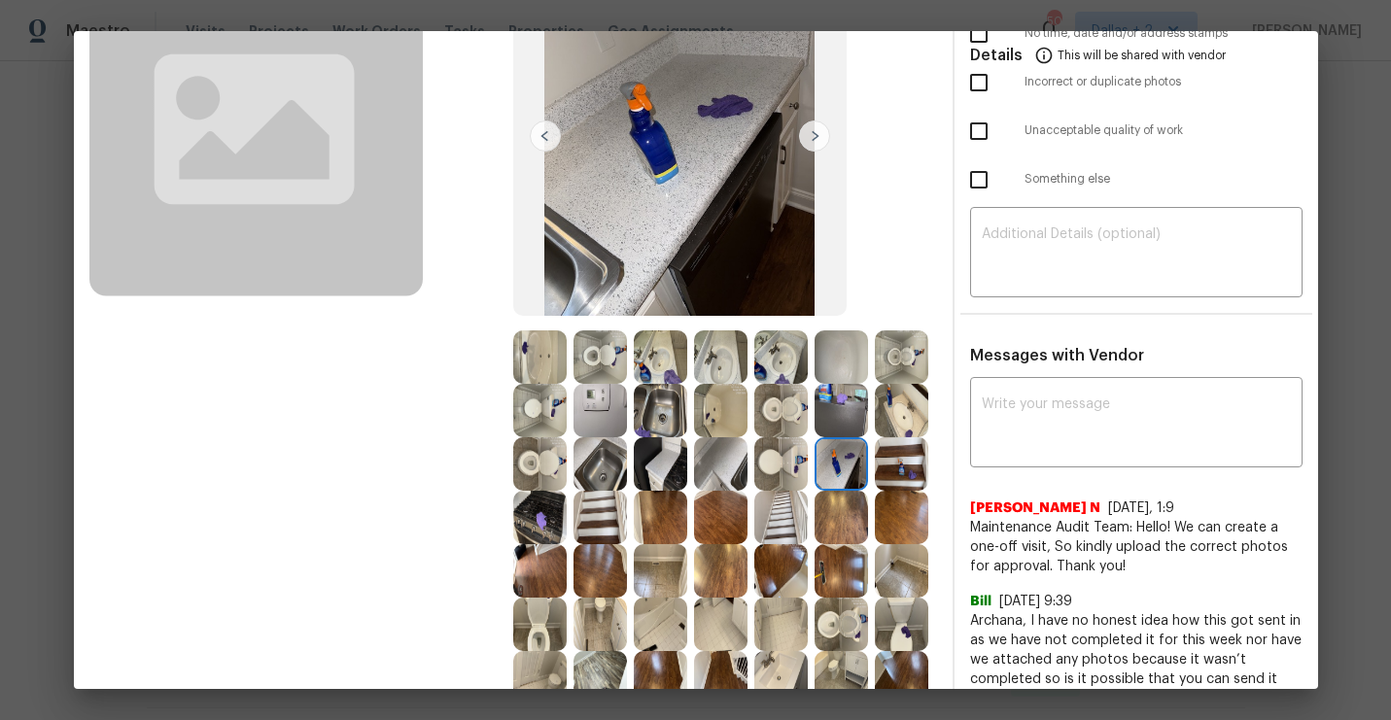
click at [545, 351] on img at bounding box center [539, 356] width 53 height 53
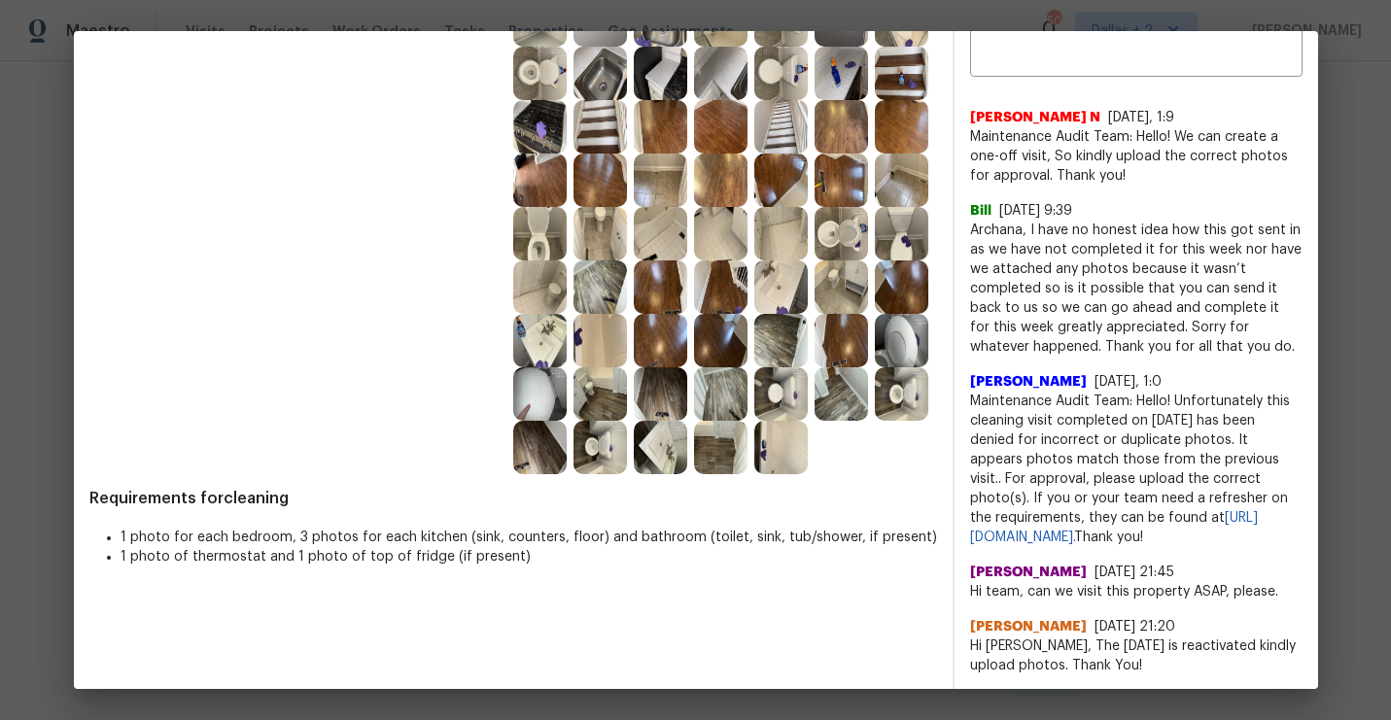
scroll to position [623, 0]
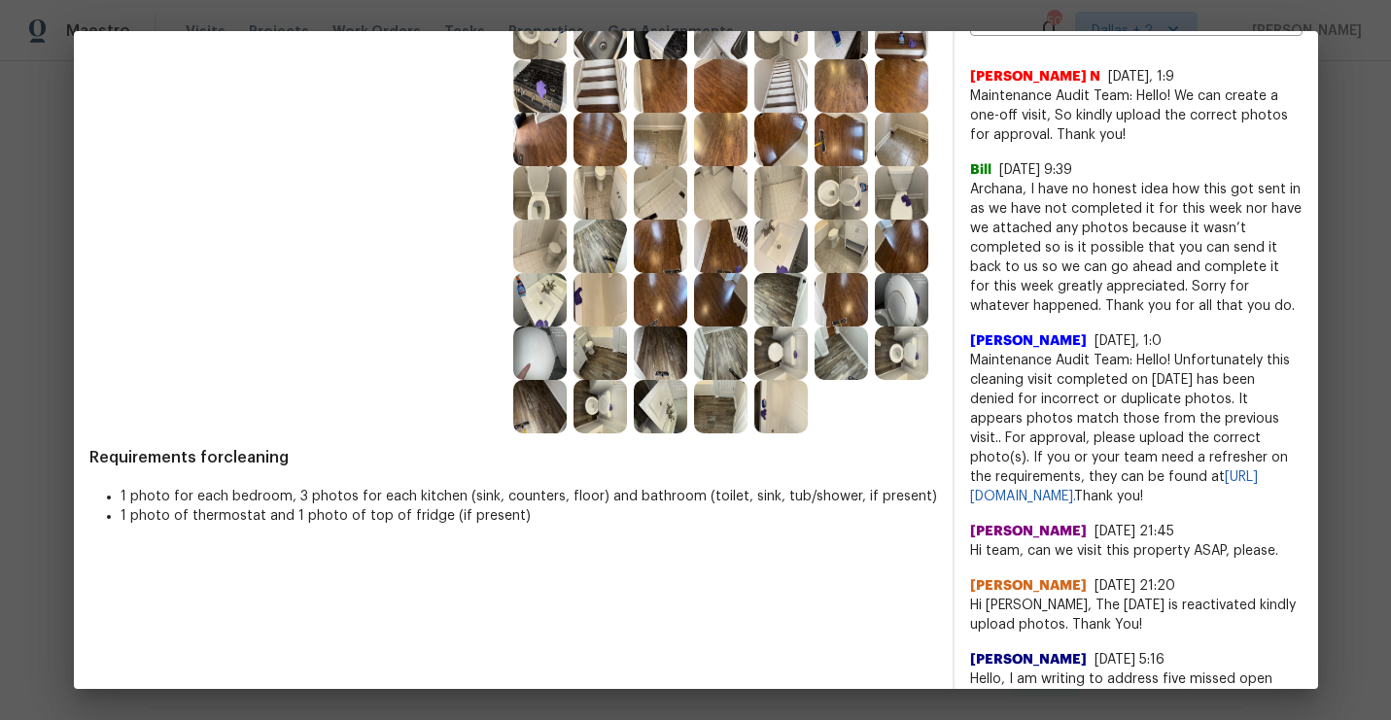
click at [661, 287] on img at bounding box center [660, 299] width 53 height 53
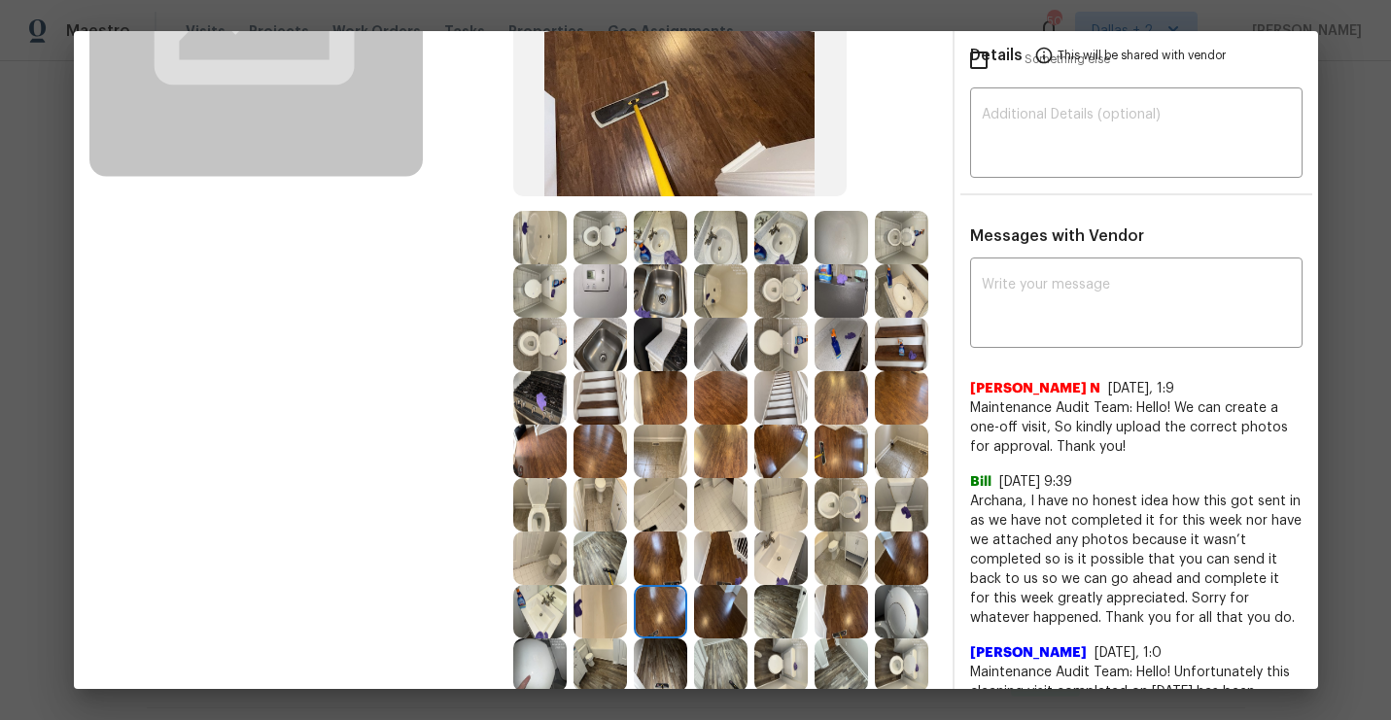
scroll to position [341, 0]
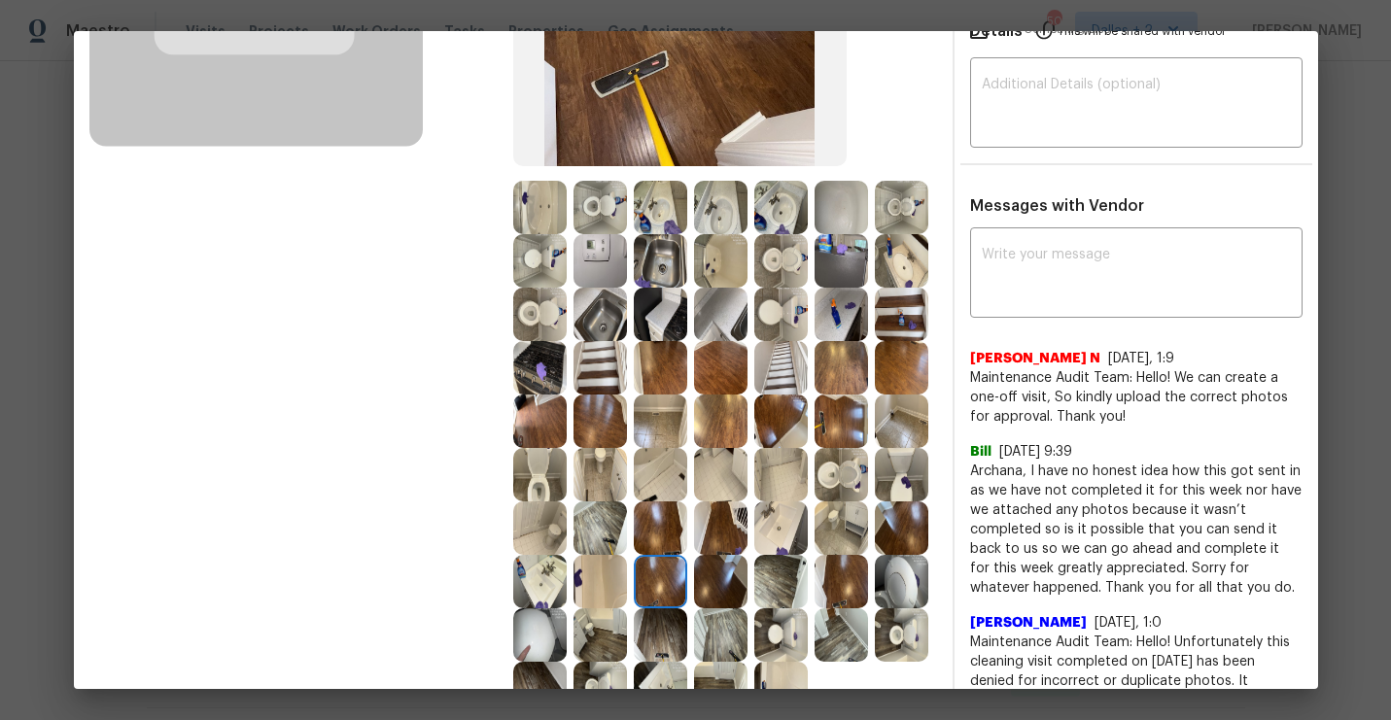
click at [900, 479] on img at bounding box center [901, 474] width 53 height 53
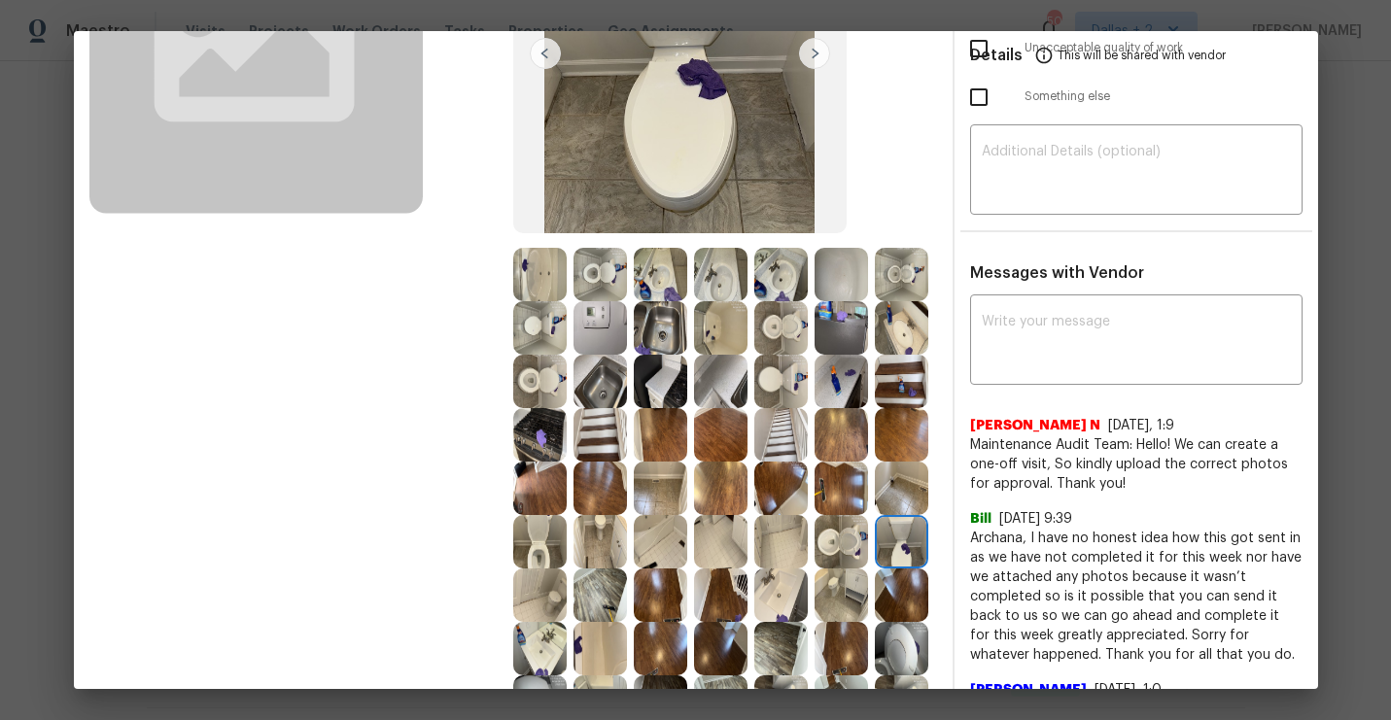
scroll to position [321, 0]
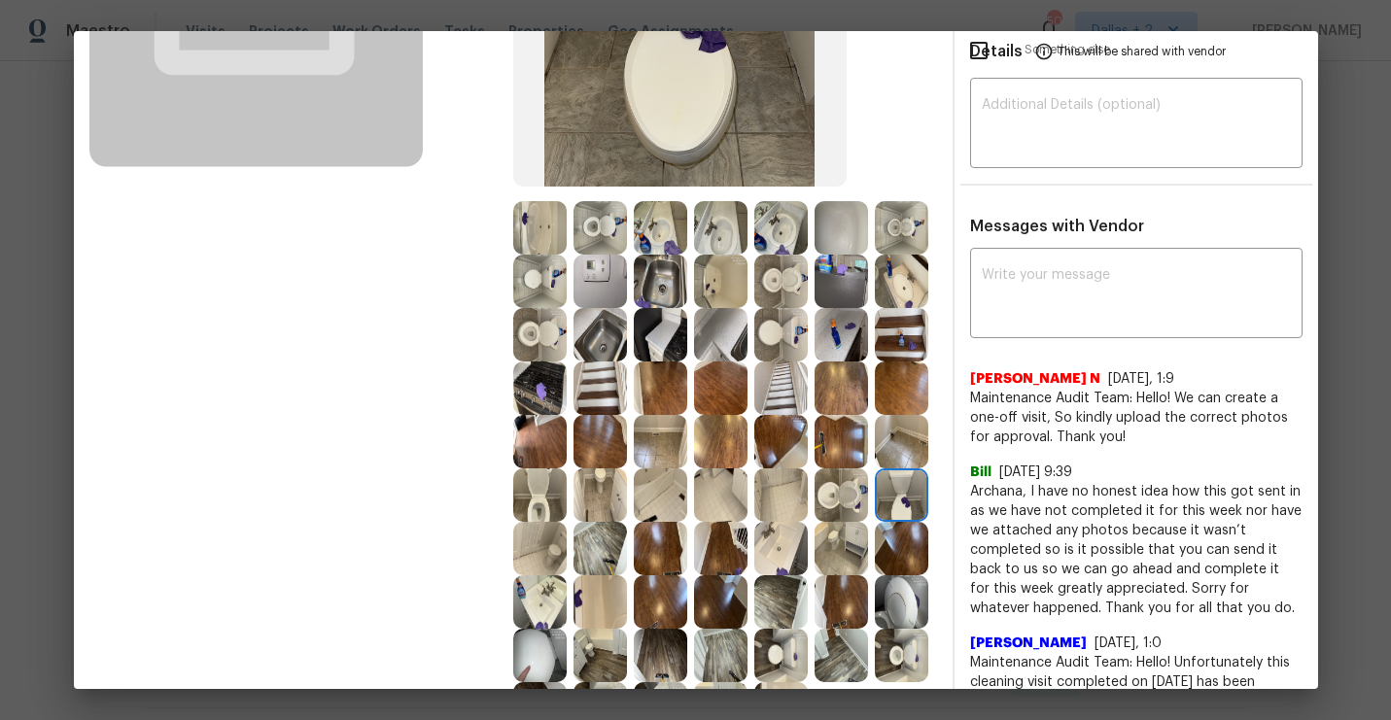
click at [540, 512] on img at bounding box center [539, 494] width 53 height 53
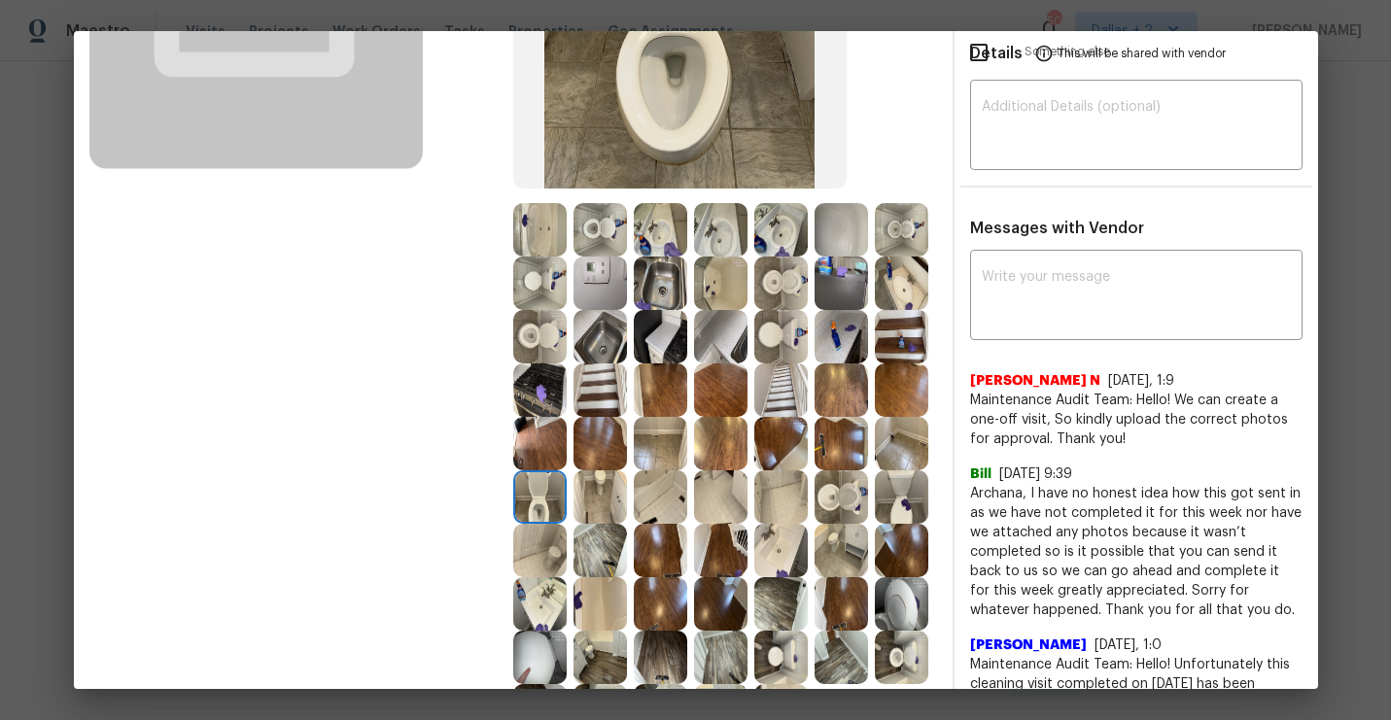
scroll to position [331, 0]
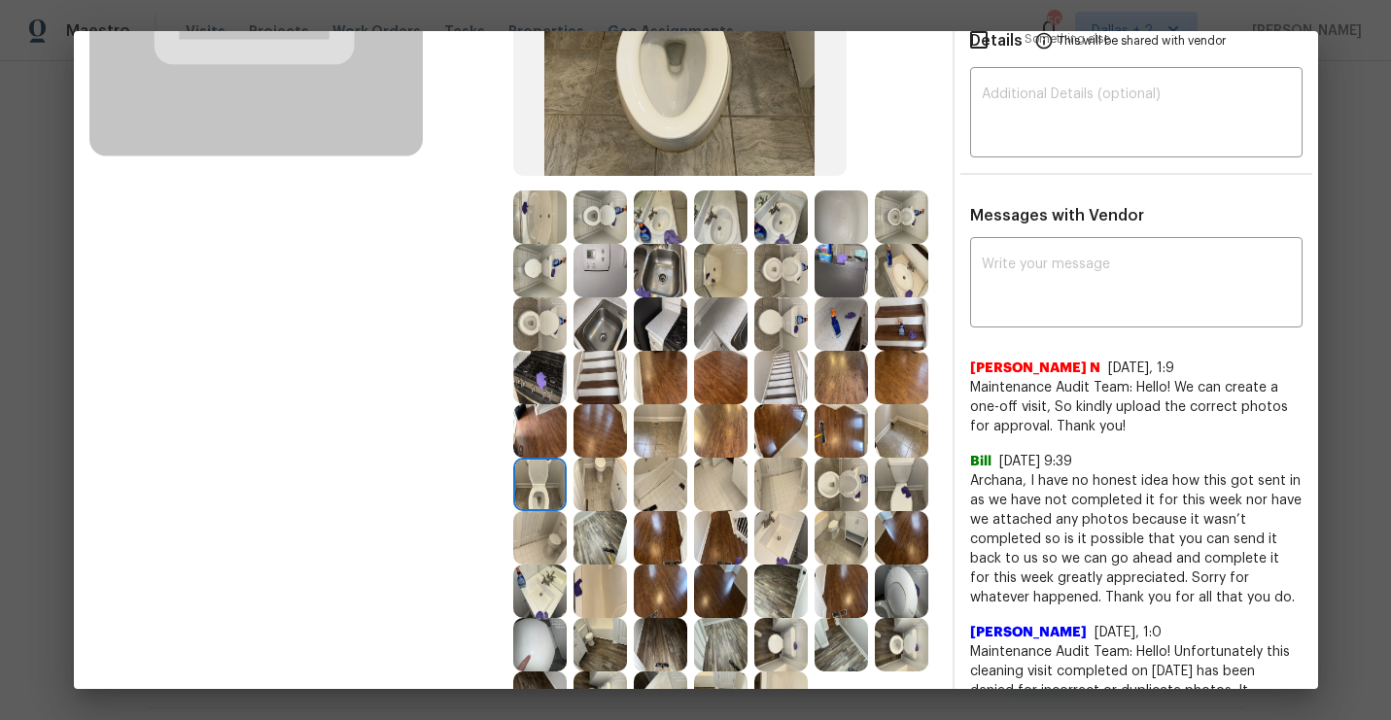
click at [671, 533] on img at bounding box center [660, 537] width 53 height 53
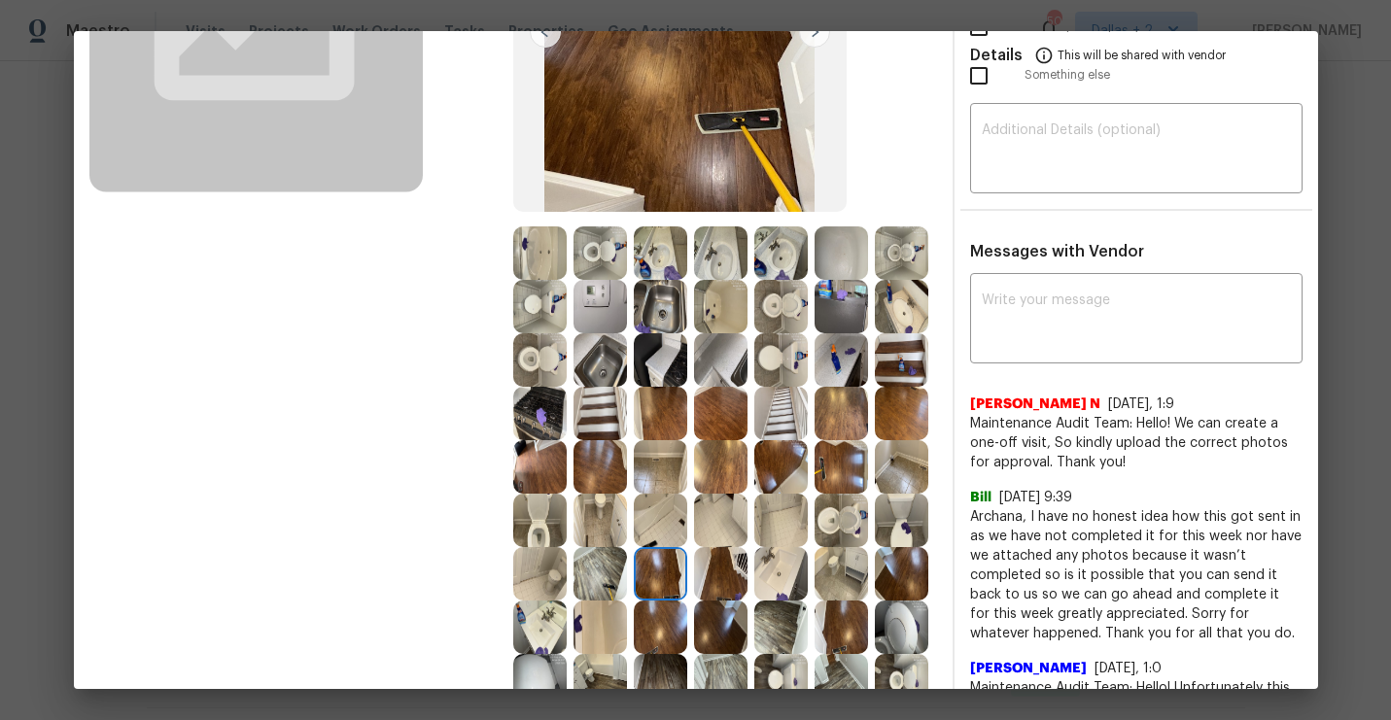
scroll to position [356, 0]
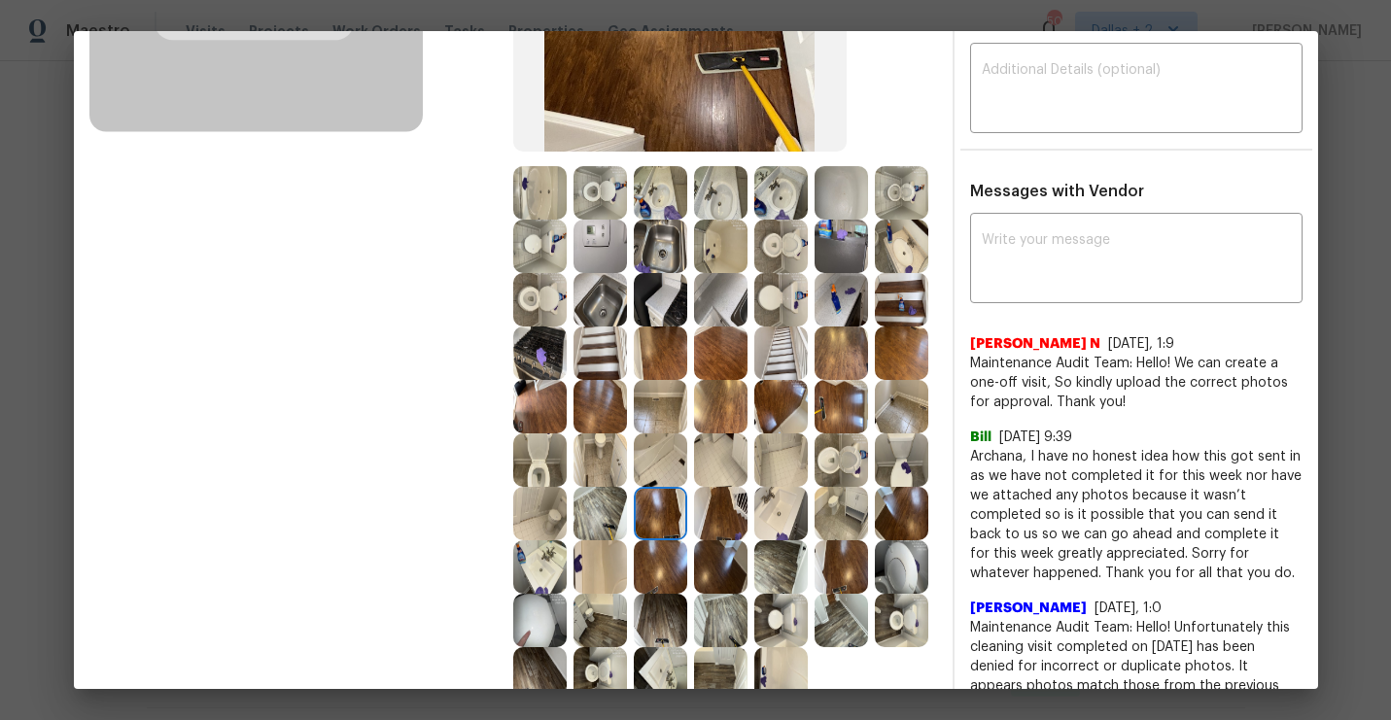
click at [835, 185] on img at bounding box center [840, 192] width 53 height 53
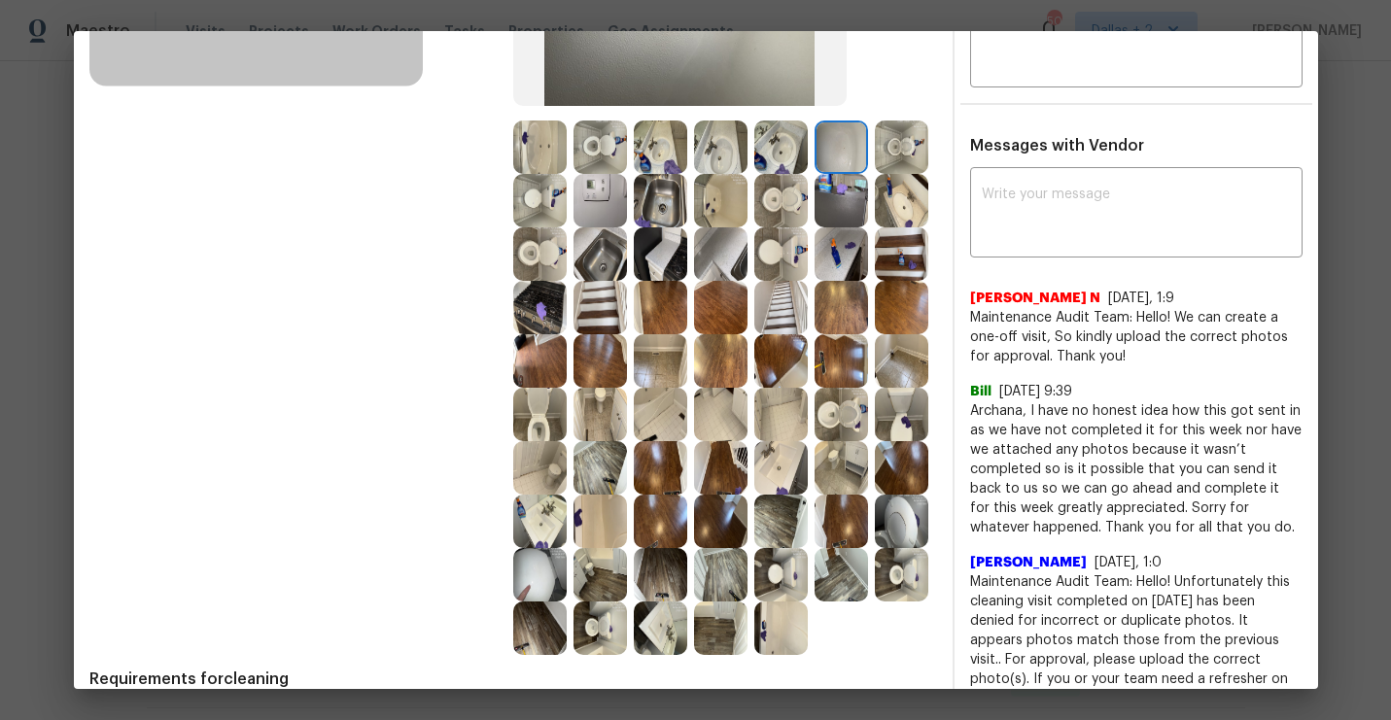
scroll to position [378, 0]
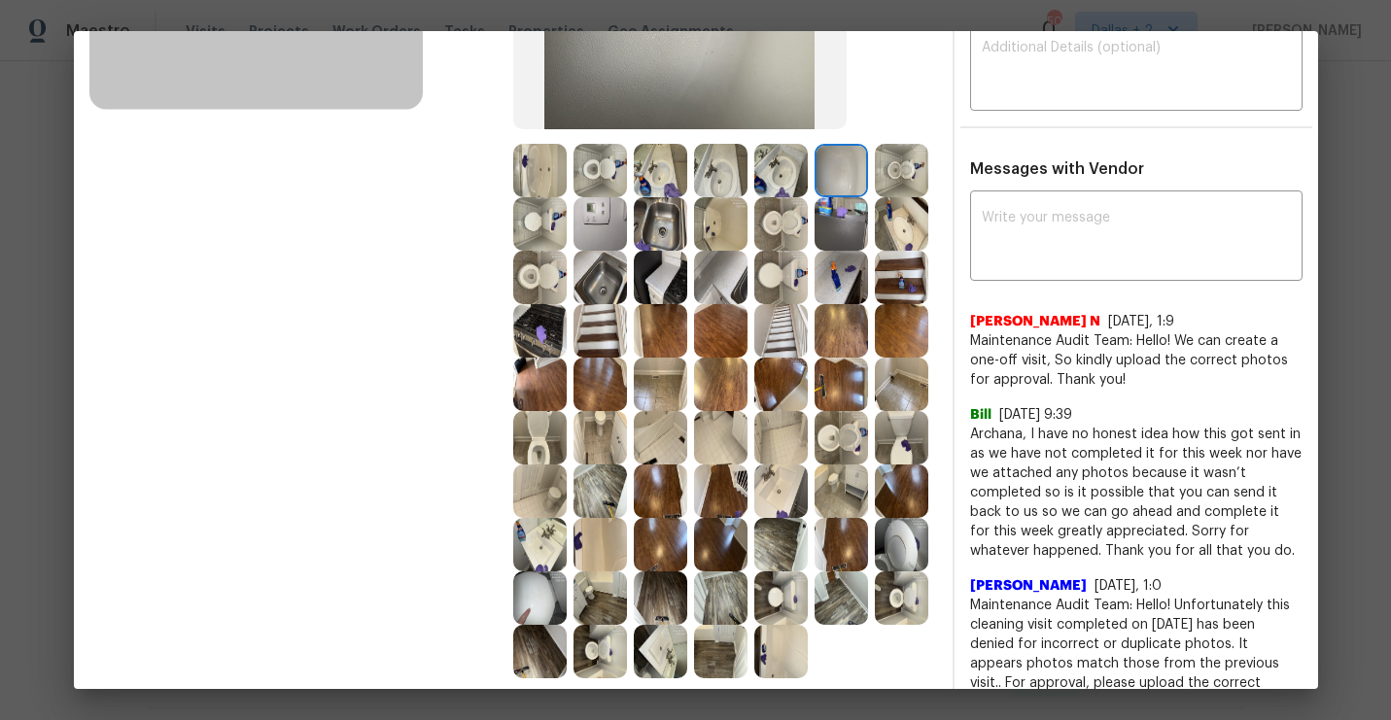
click at [820, 291] on img at bounding box center [840, 277] width 53 height 53
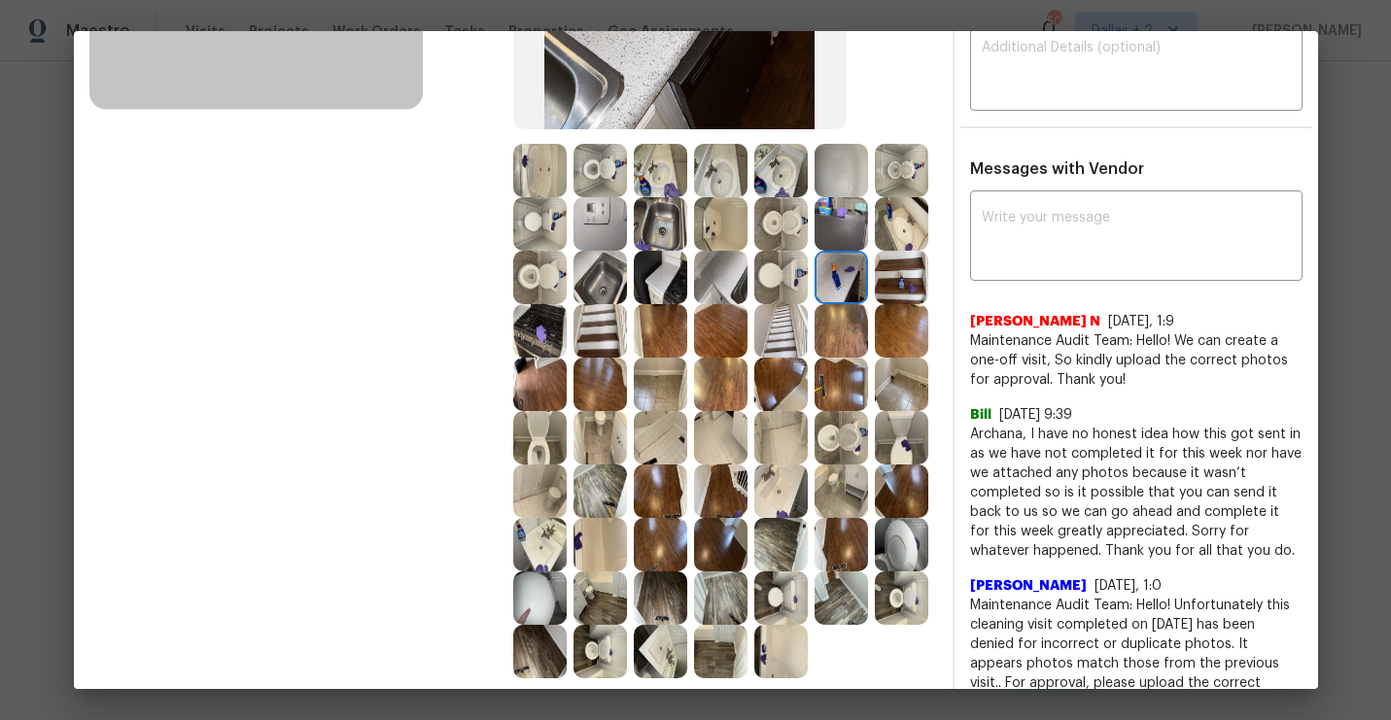
click at [802, 415] on img at bounding box center [780, 437] width 53 height 53
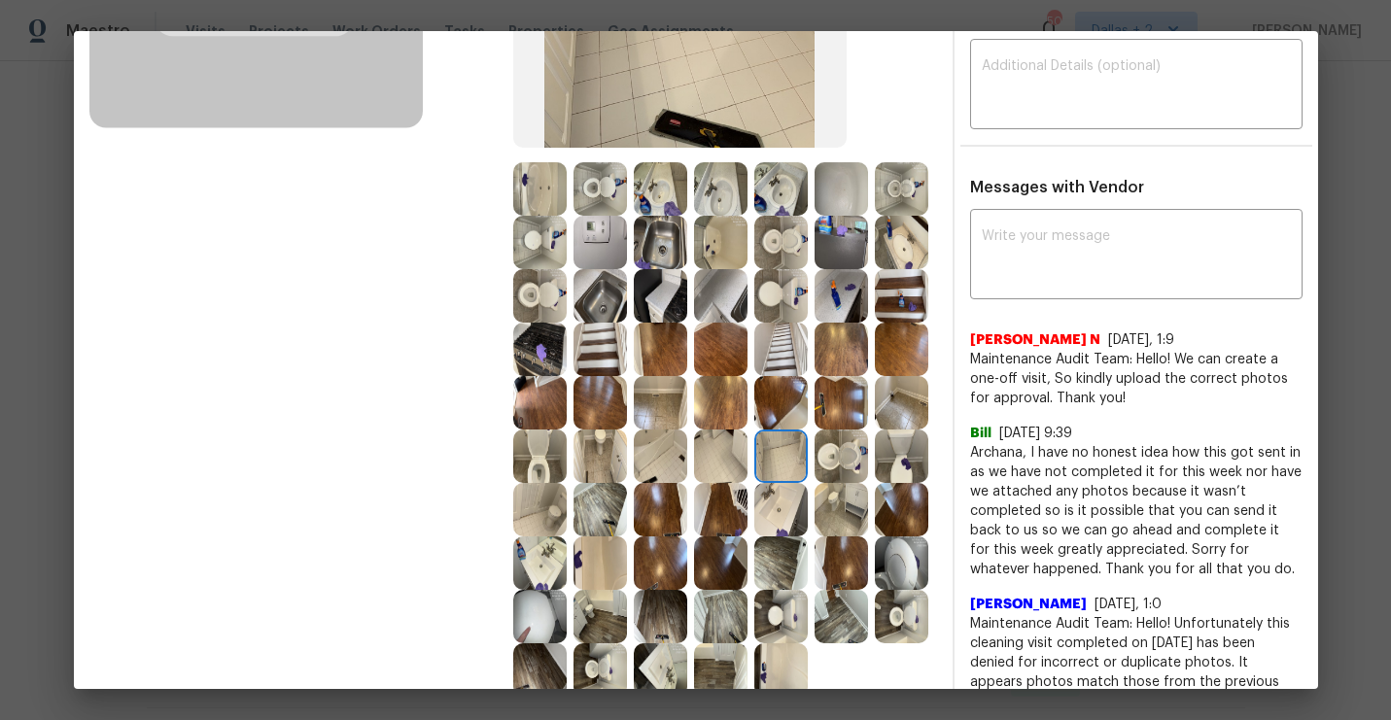
scroll to position [368, 0]
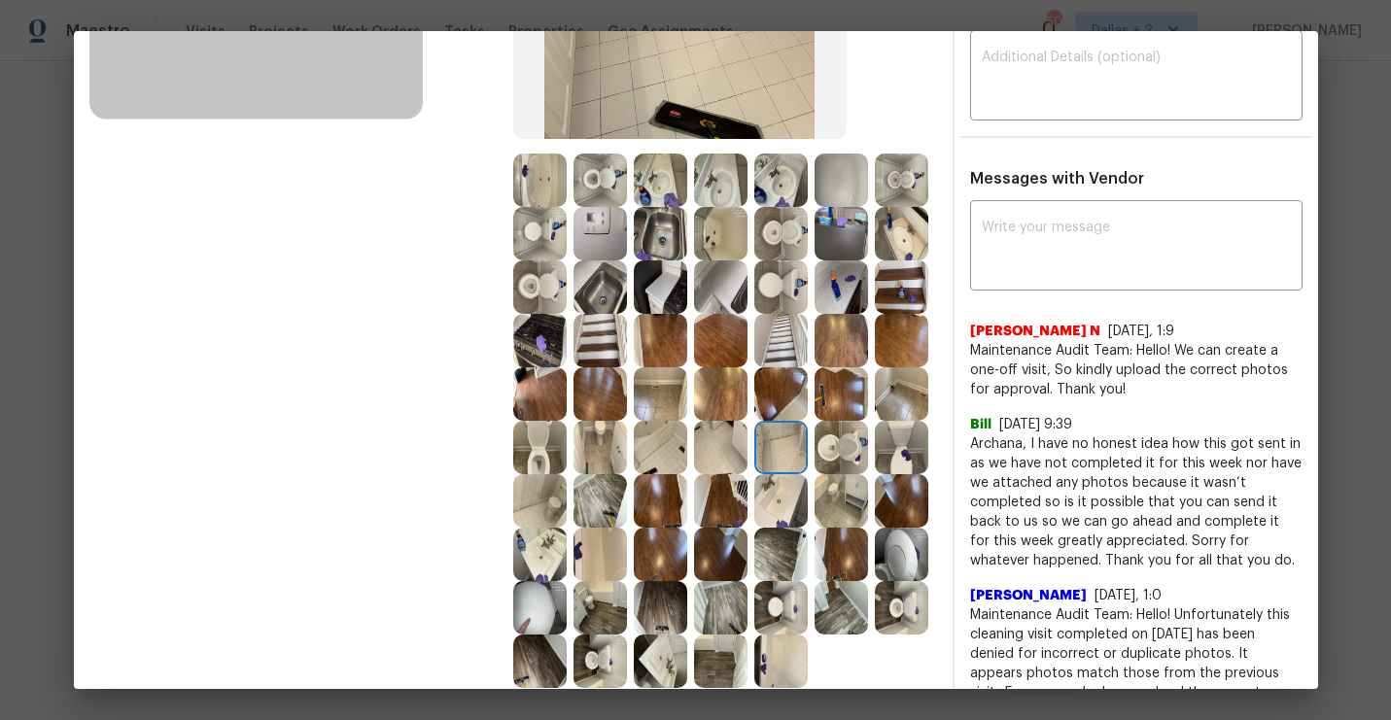
click at [594, 538] on img at bounding box center [599, 554] width 53 height 53
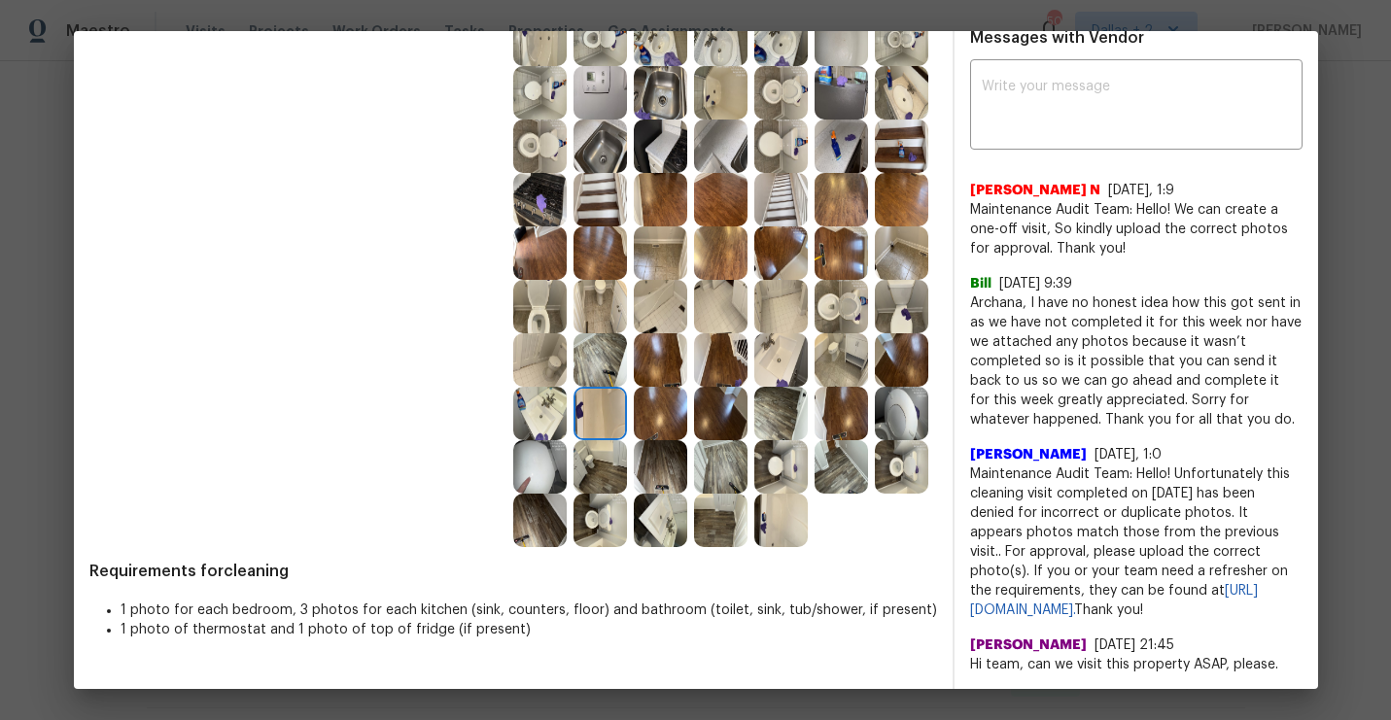
scroll to position [566, 0]
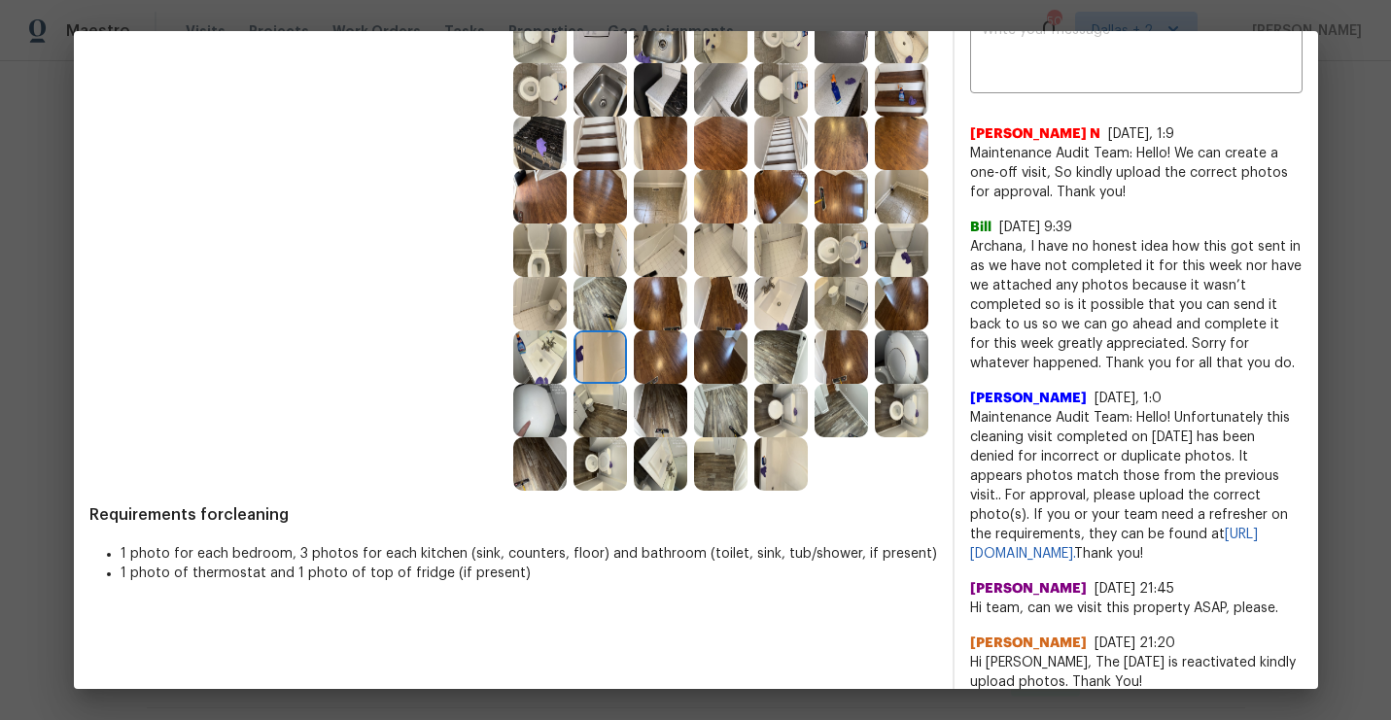
click at [785, 354] on img at bounding box center [780, 356] width 53 height 53
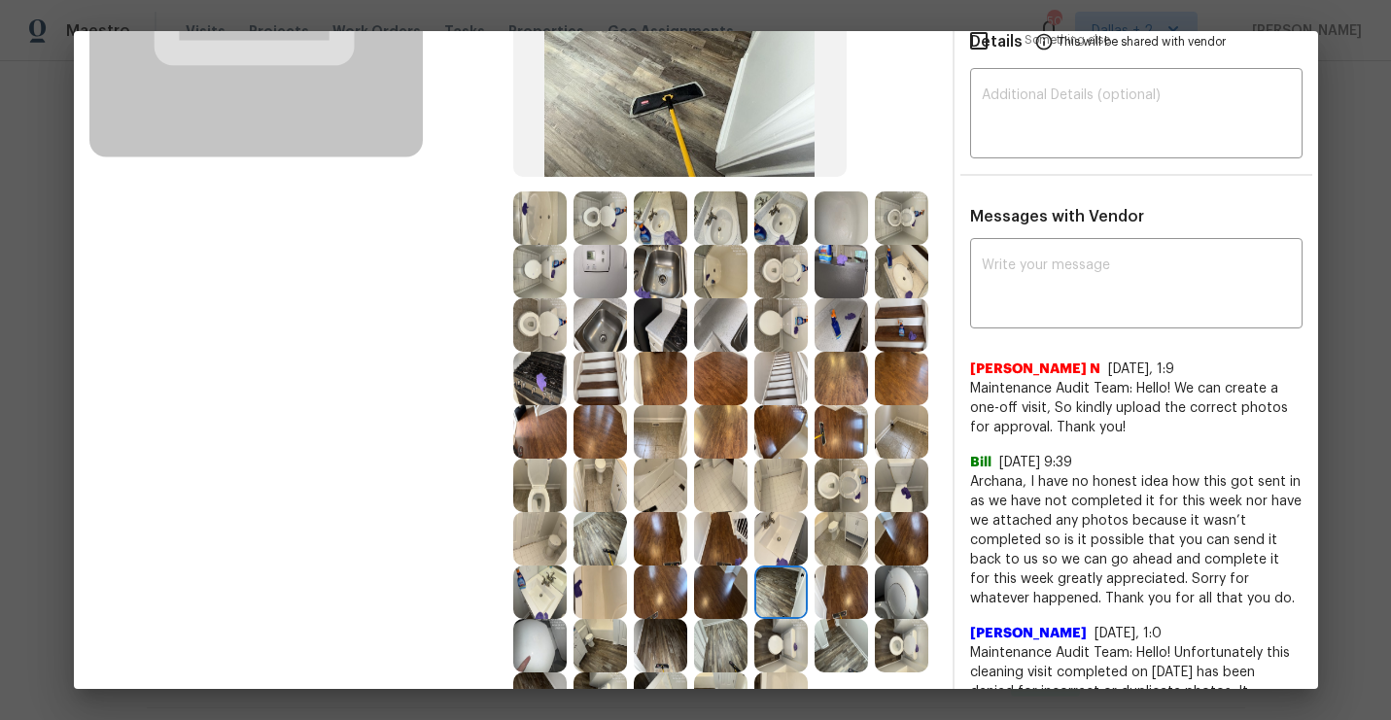
scroll to position [284, 0]
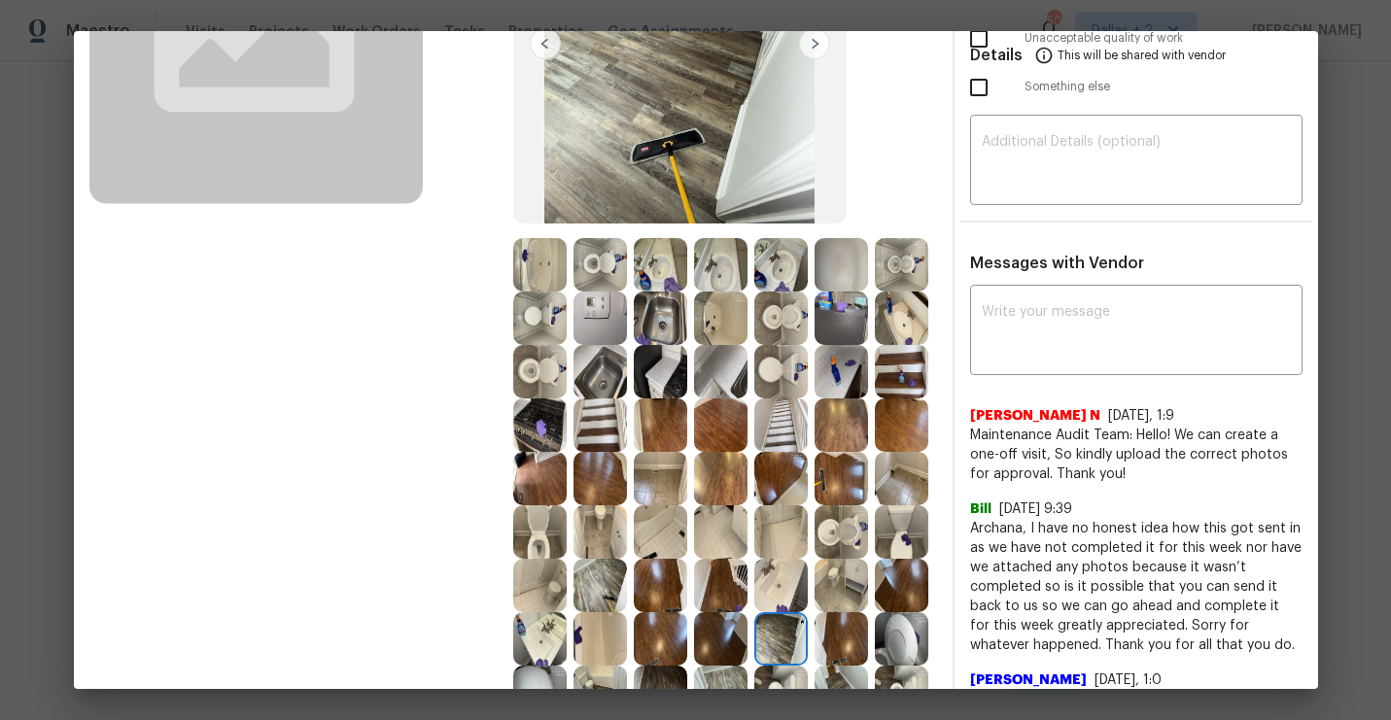
click at [893, 397] on img at bounding box center [901, 371] width 53 height 53
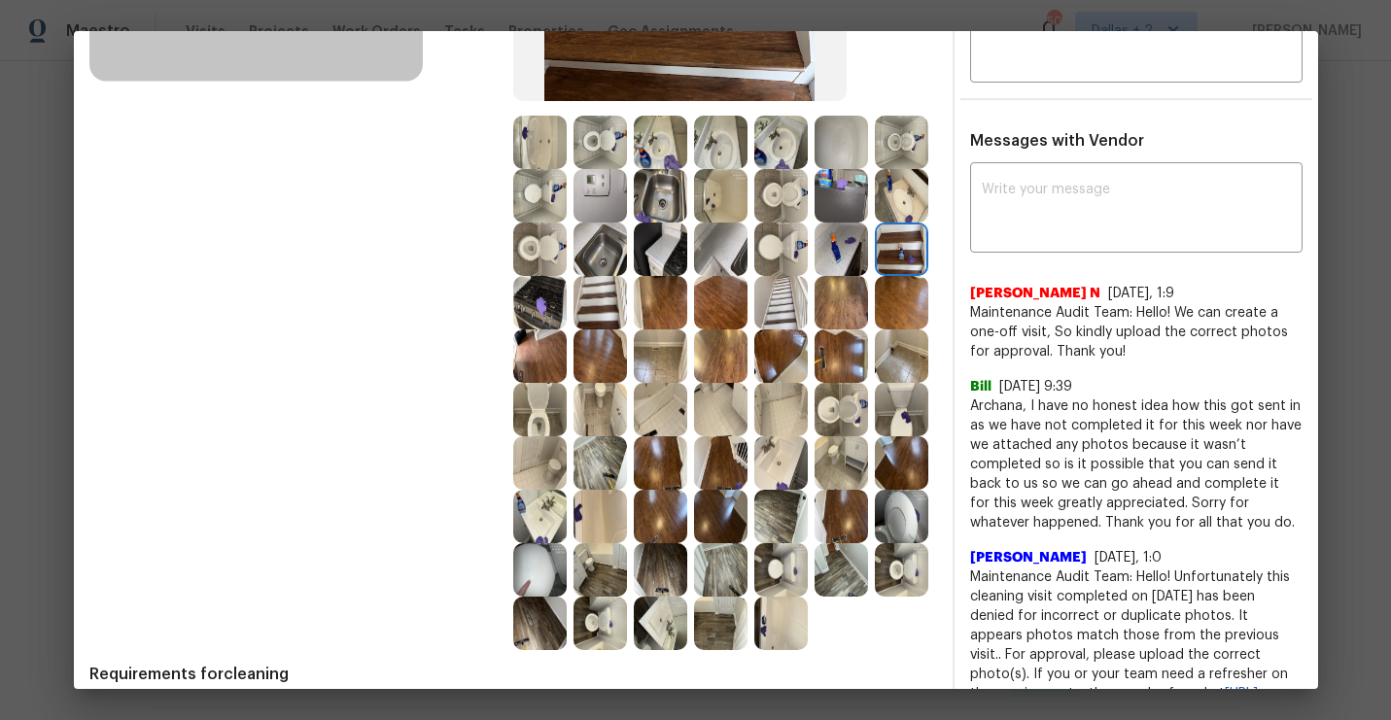
scroll to position [403, 0]
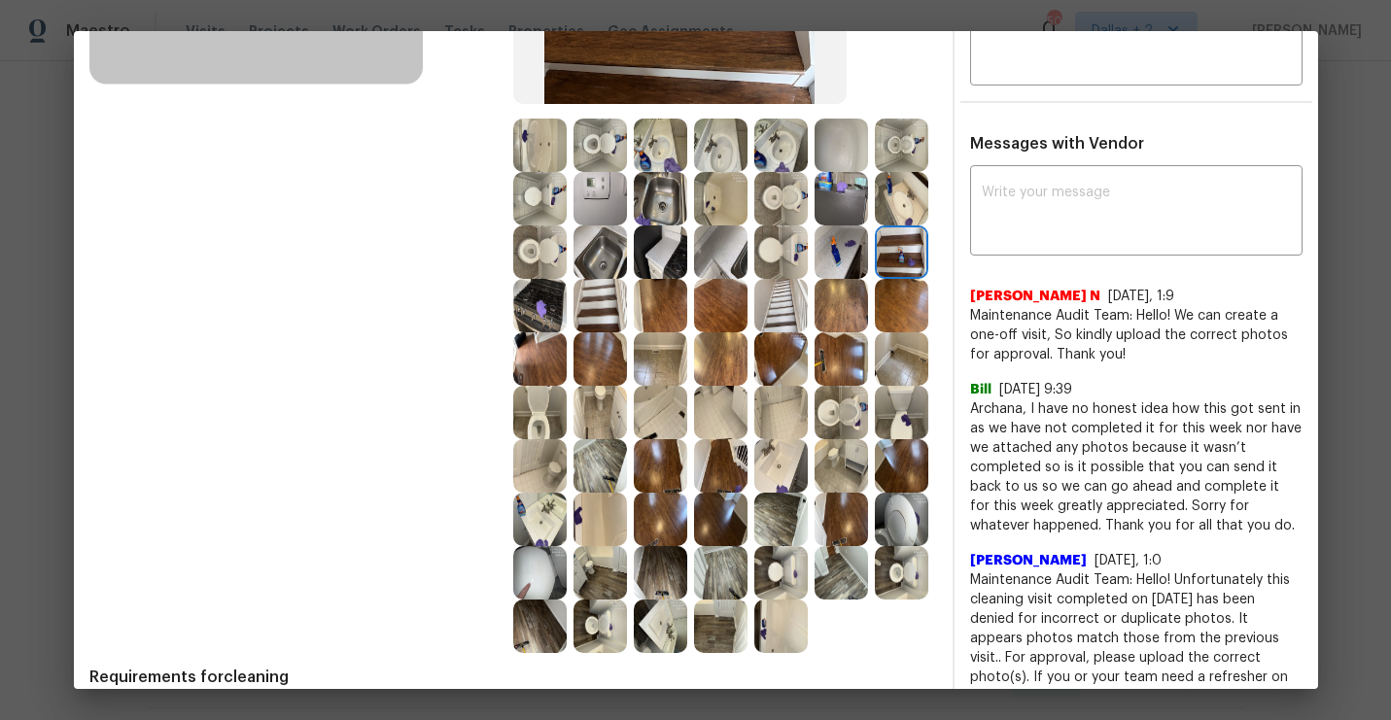
click at [818, 206] on img at bounding box center [840, 198] width 53 height 53
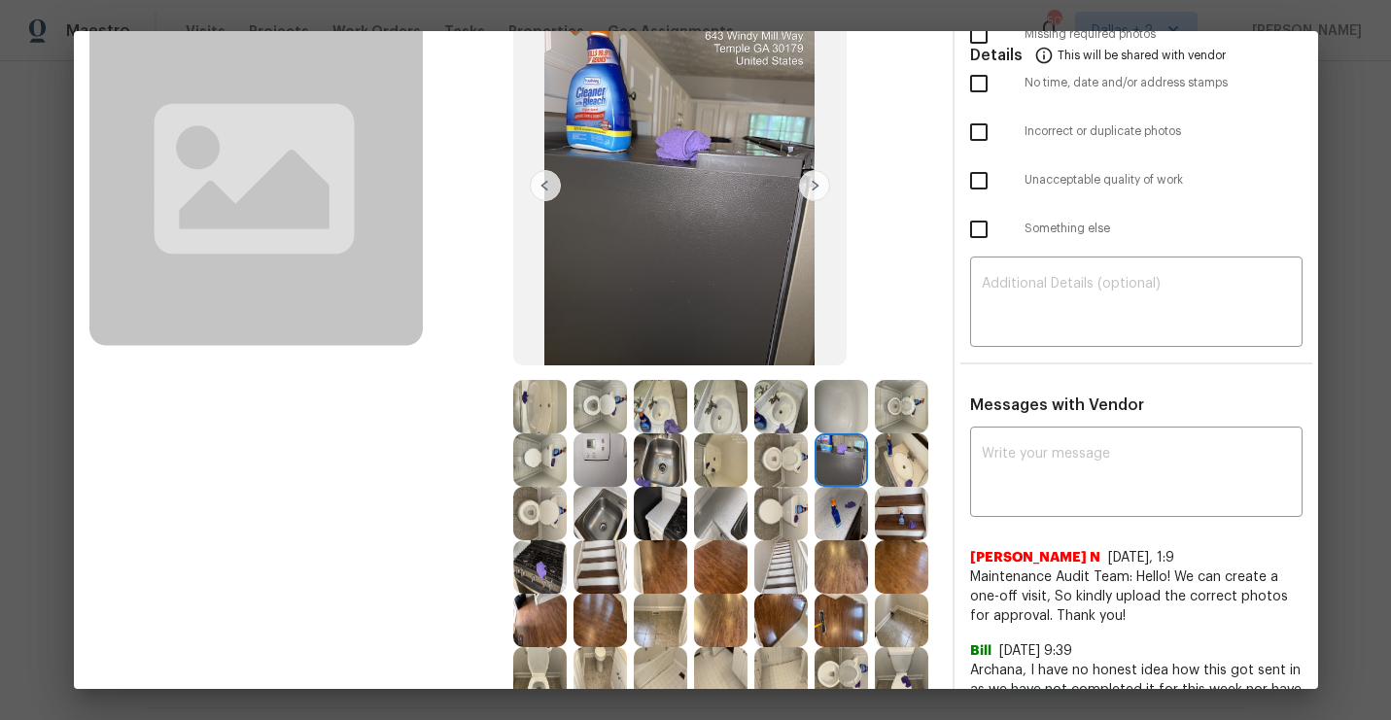
scroll to position [0, 0]
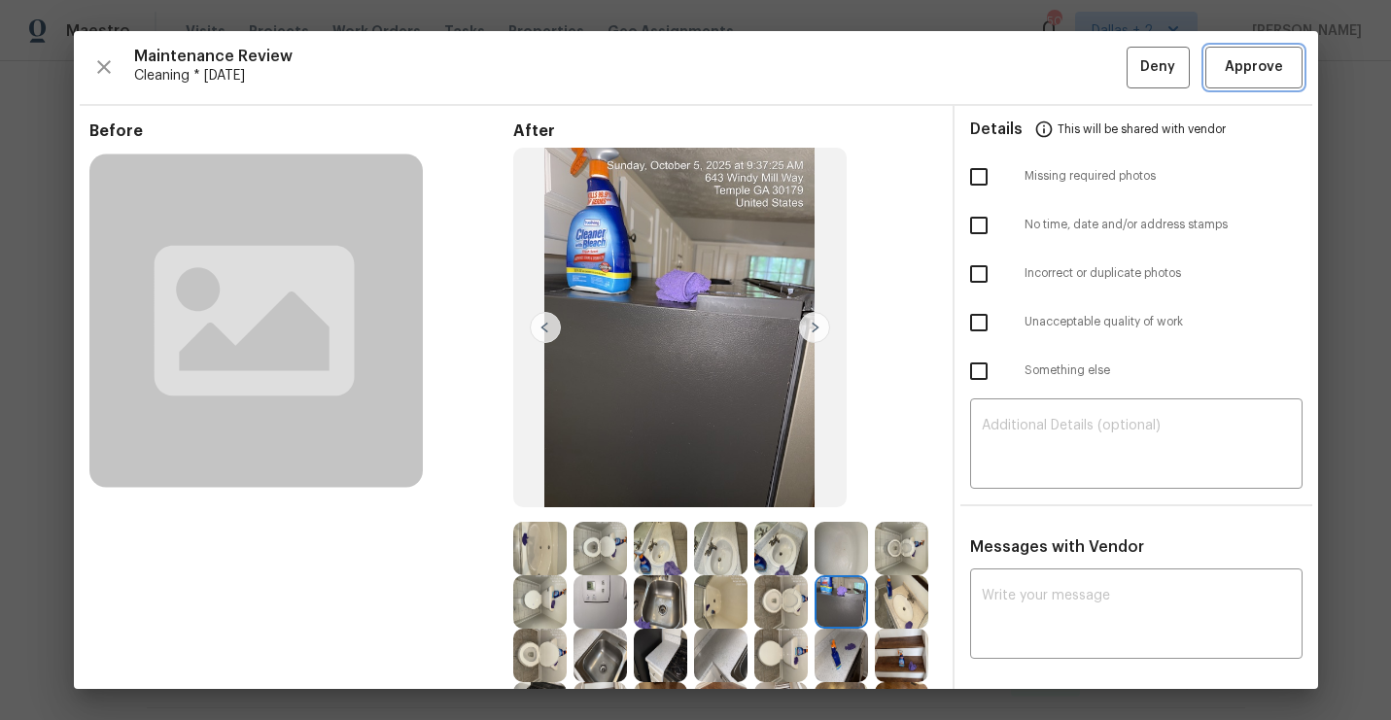
click at [1244, 79] on span "Approve" at bounding box center [1254, 67] width 58 height 24
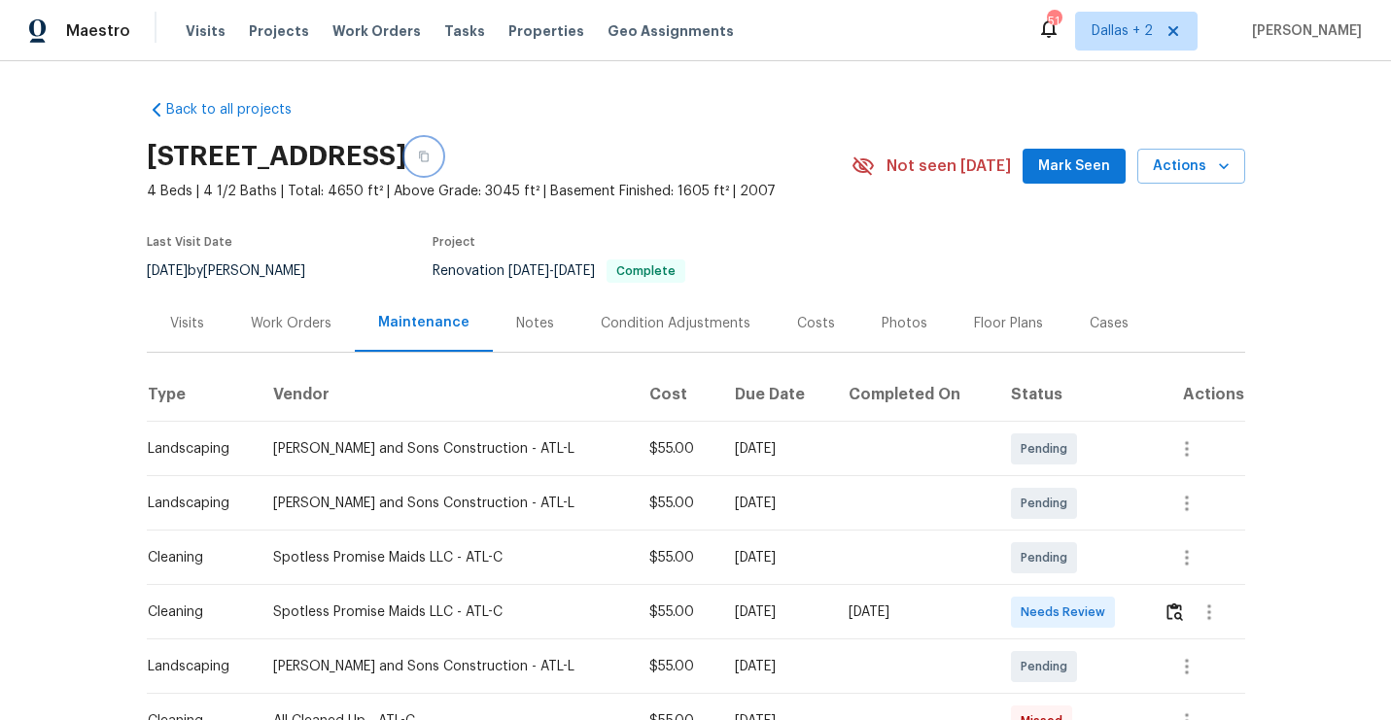
click at [441, 163] on button "button" at bounding box center [423, 156] width 35 height 35
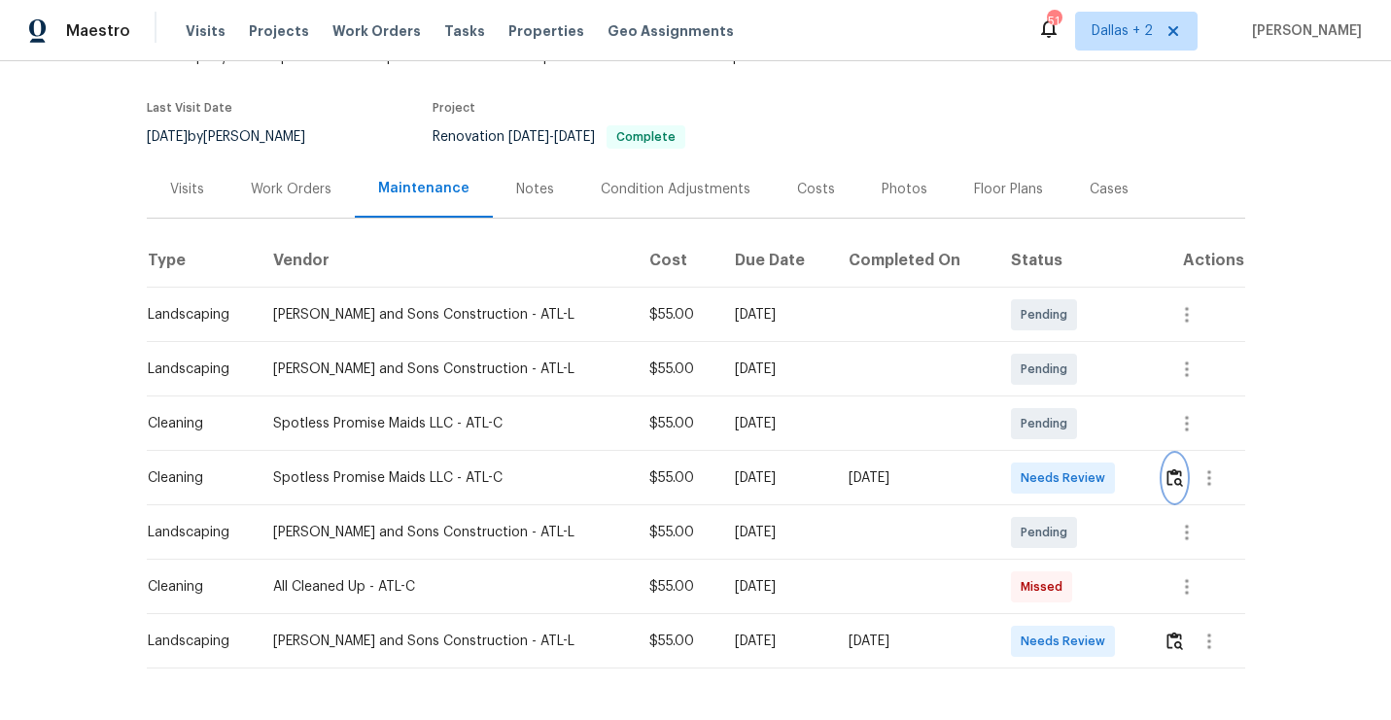
click at [1166, 480] on img "button" at bounding box center [1174, 477] width 17 height 18
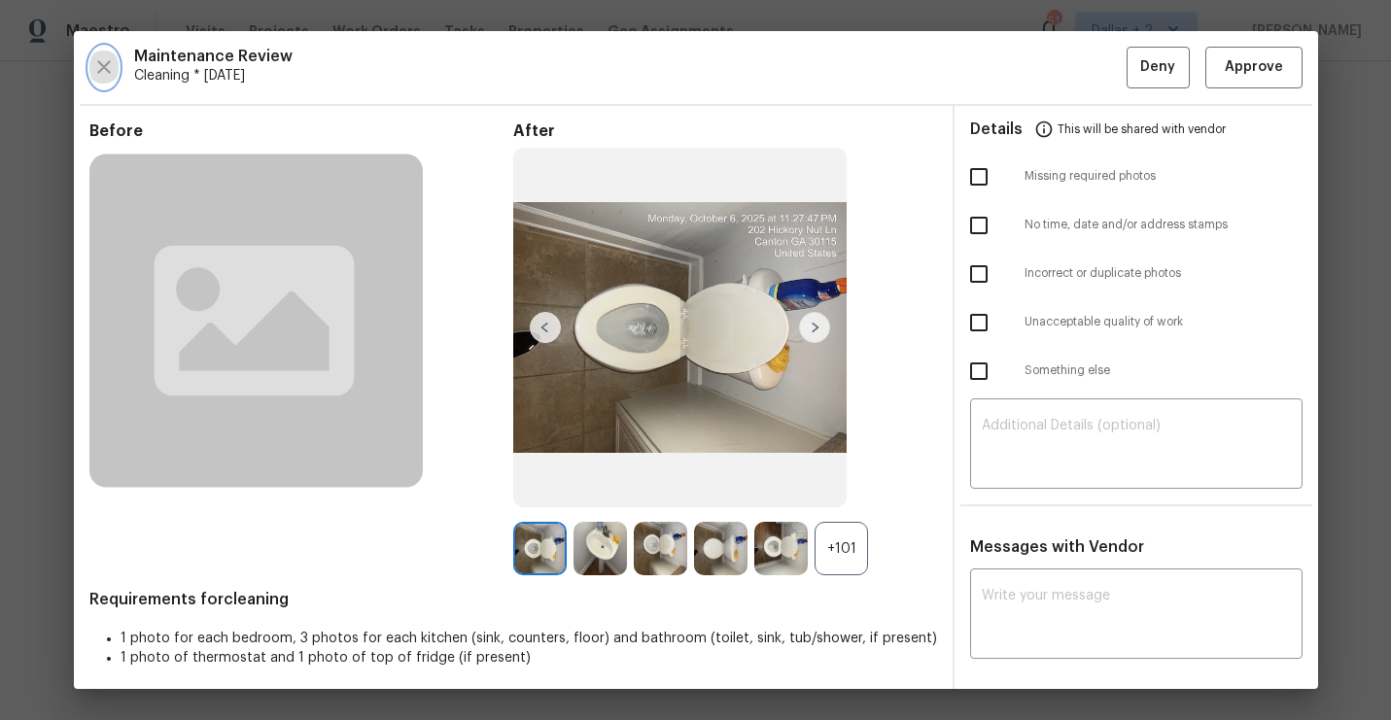
click at [109, 75] on icon "button" at bounding box center [103, 66] width 23 height 23
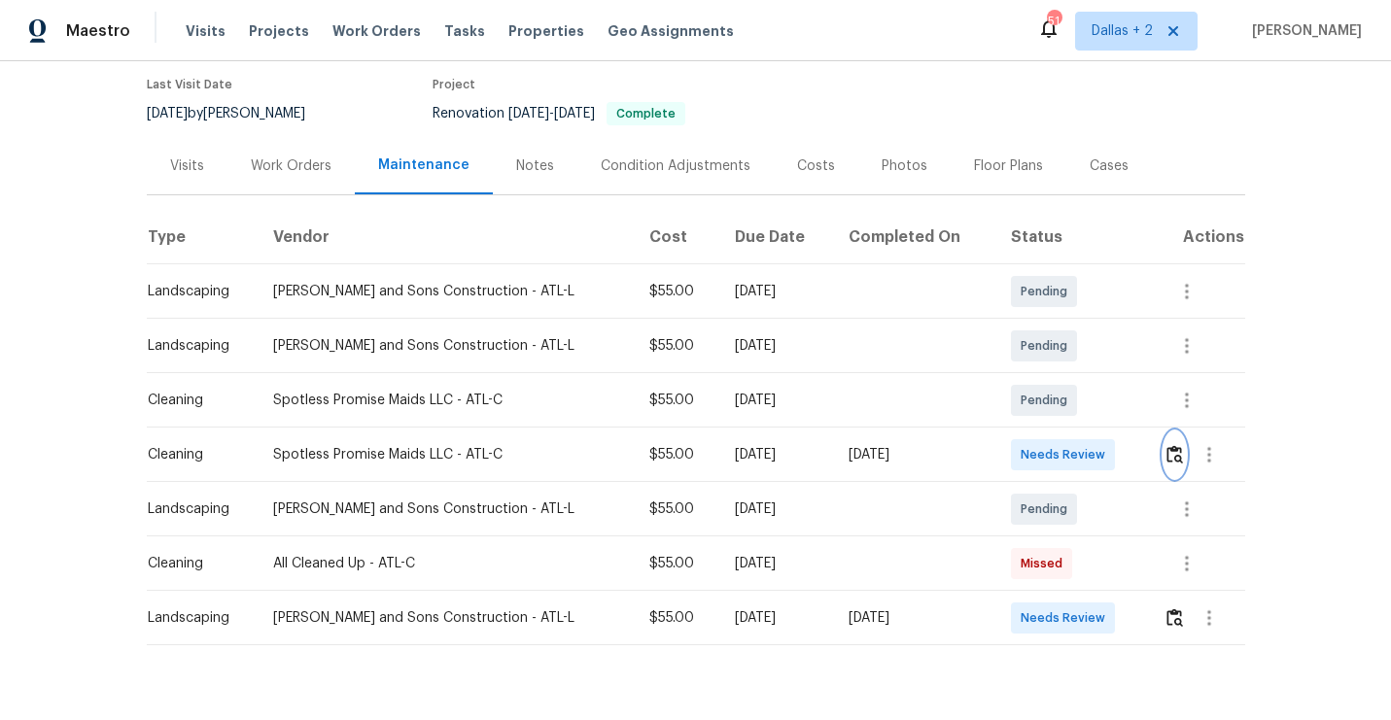
scroll to position [162, 0]
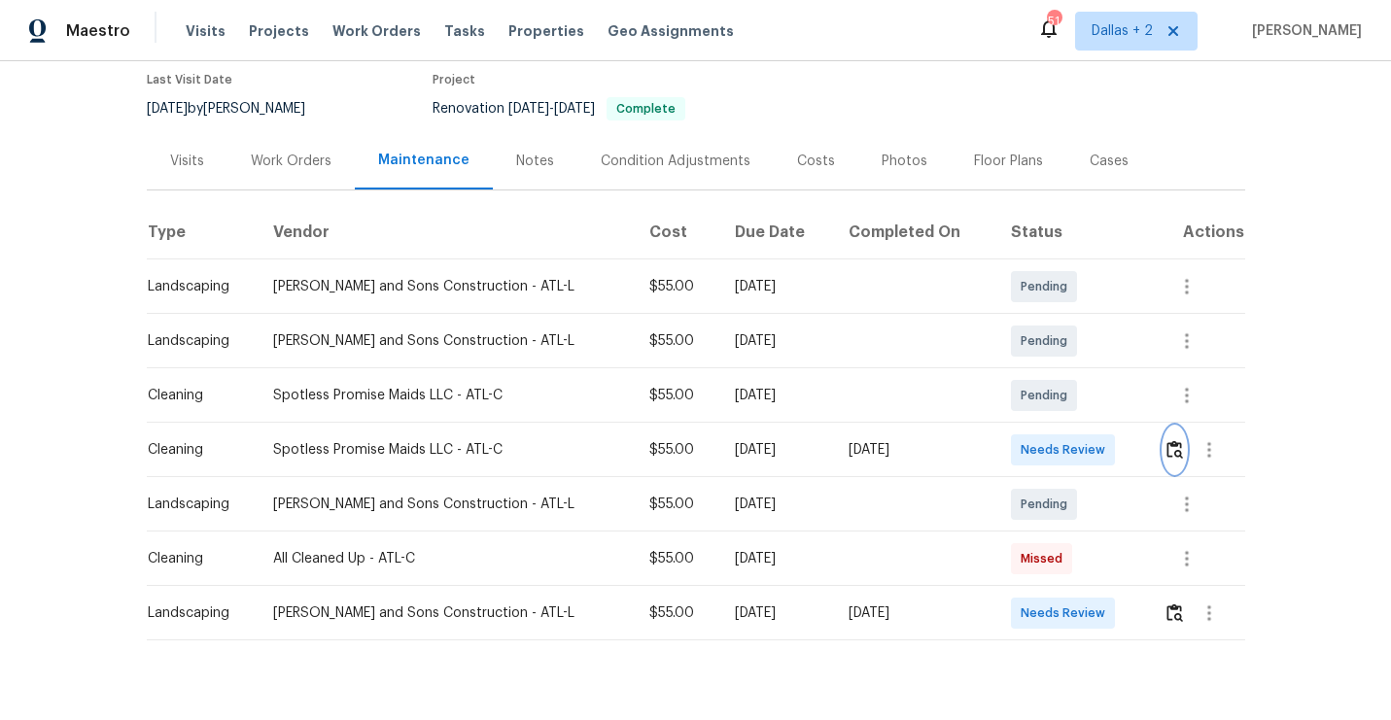
click at [1174, 458] on img "button" at bounding box center [1174, 449] width 17 height 18
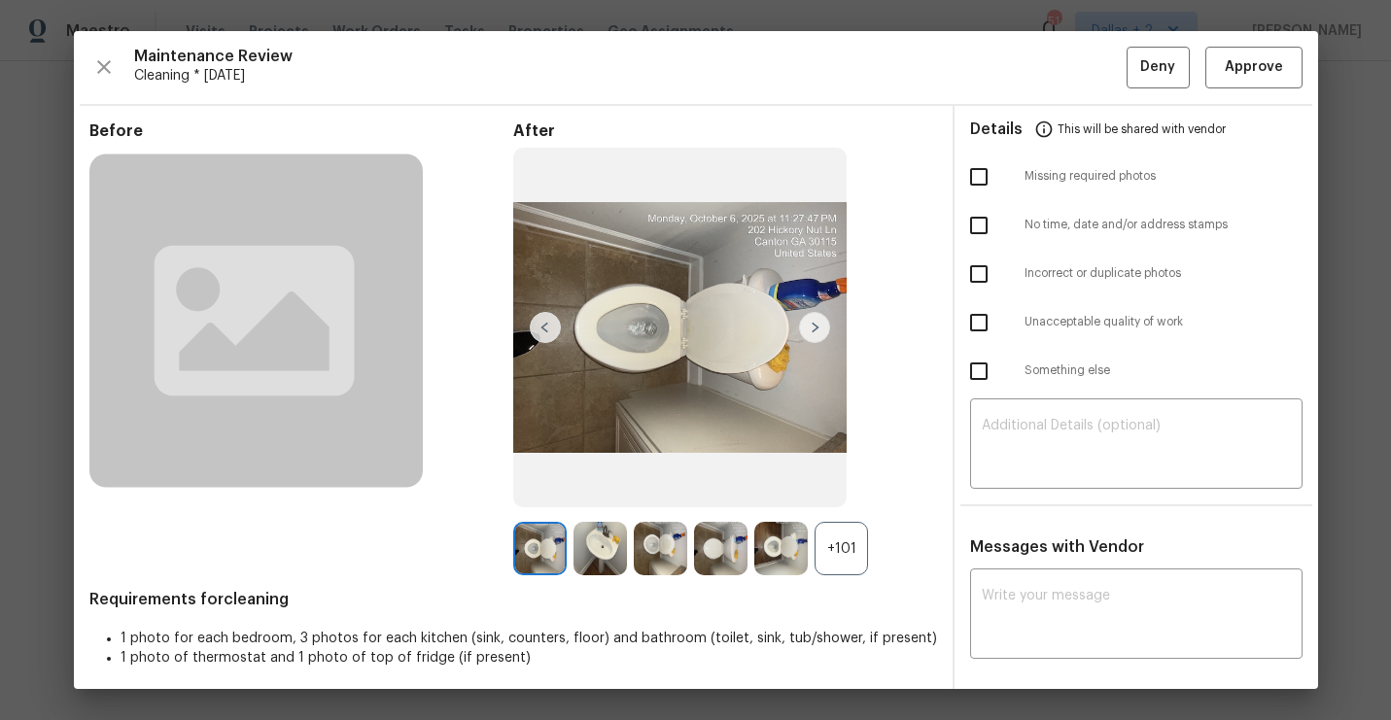
click at [846, 540] on div "+101" at bounding box center [840, 548] width 53 height 53
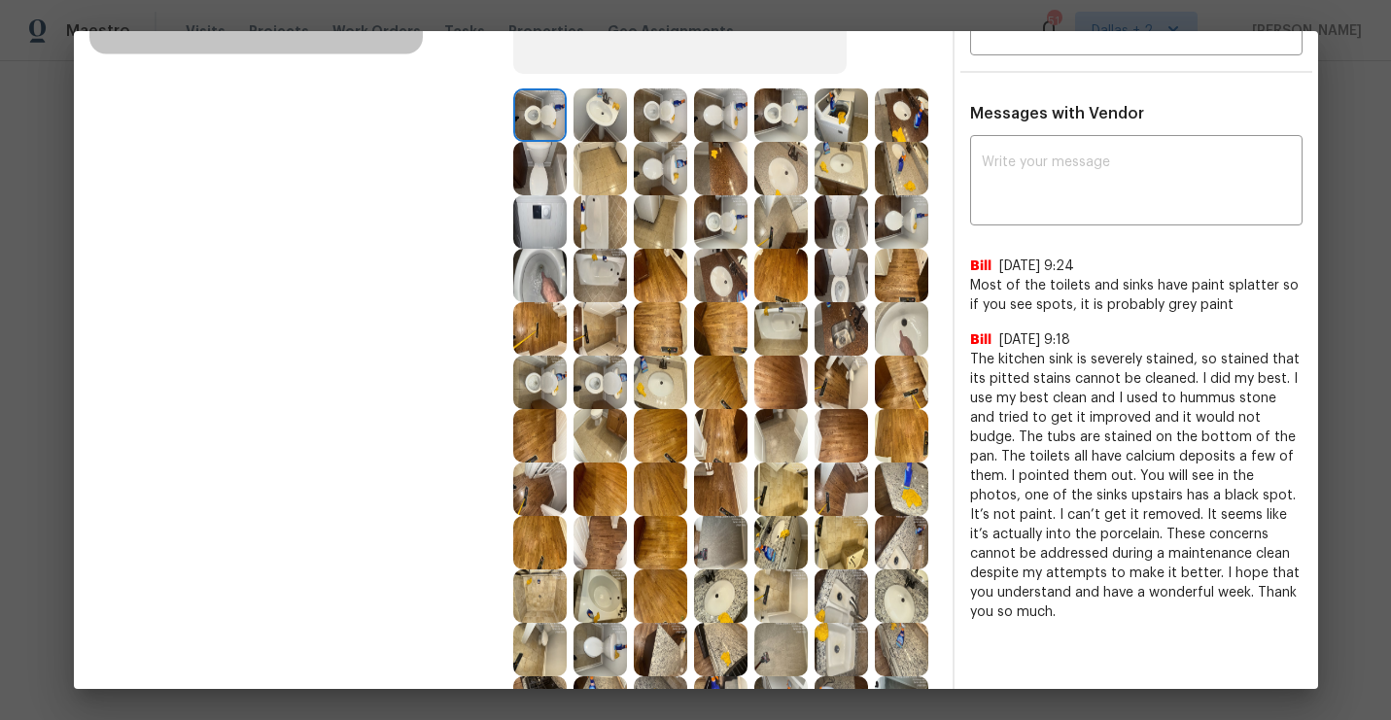
scroll to position [393, 0]
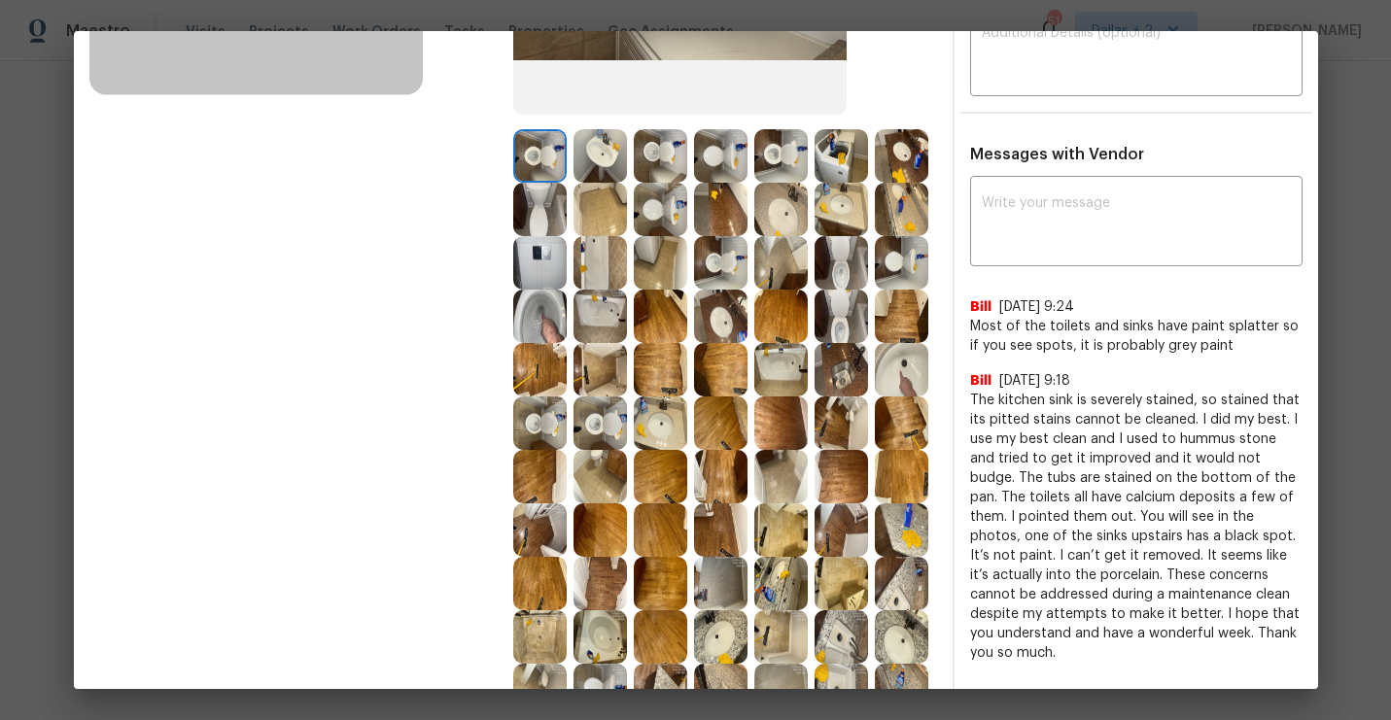
click at [543, 311] on img at bounding box center [539, 316] width 53 height 53
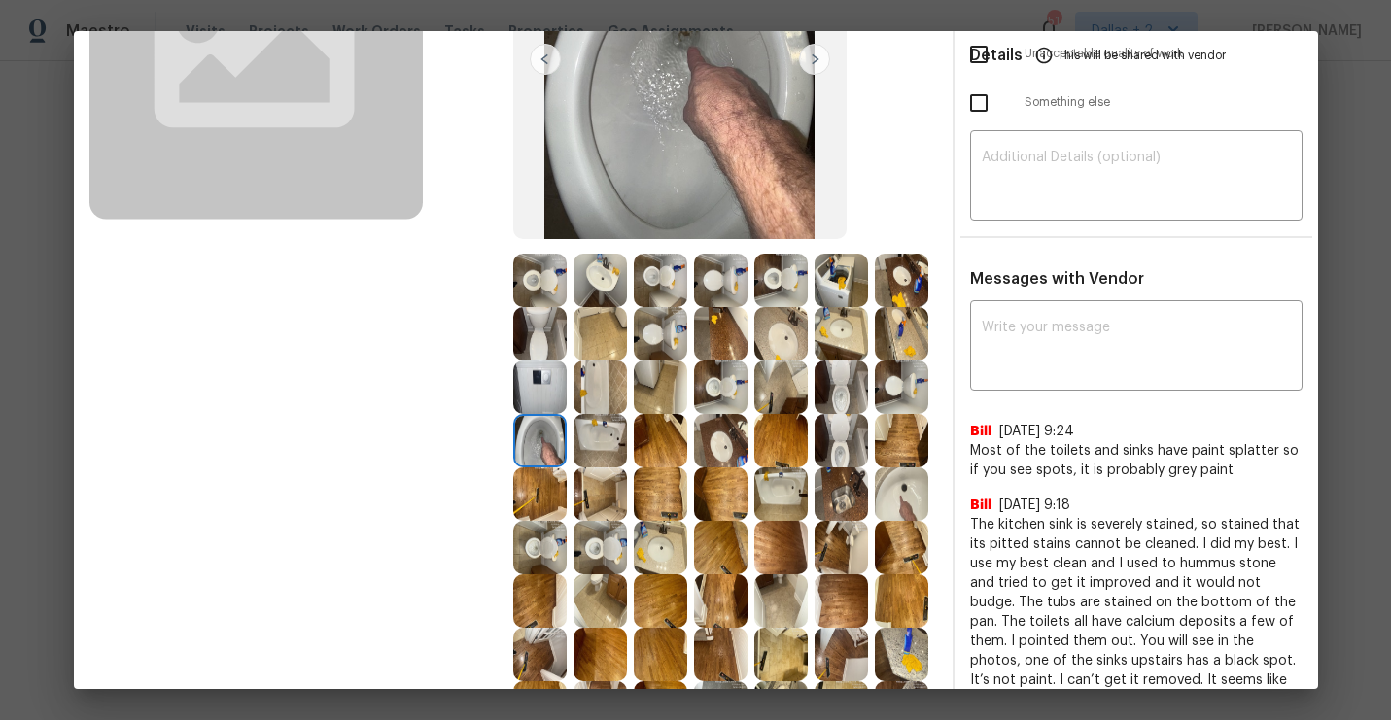
scroll to position [272, 0]
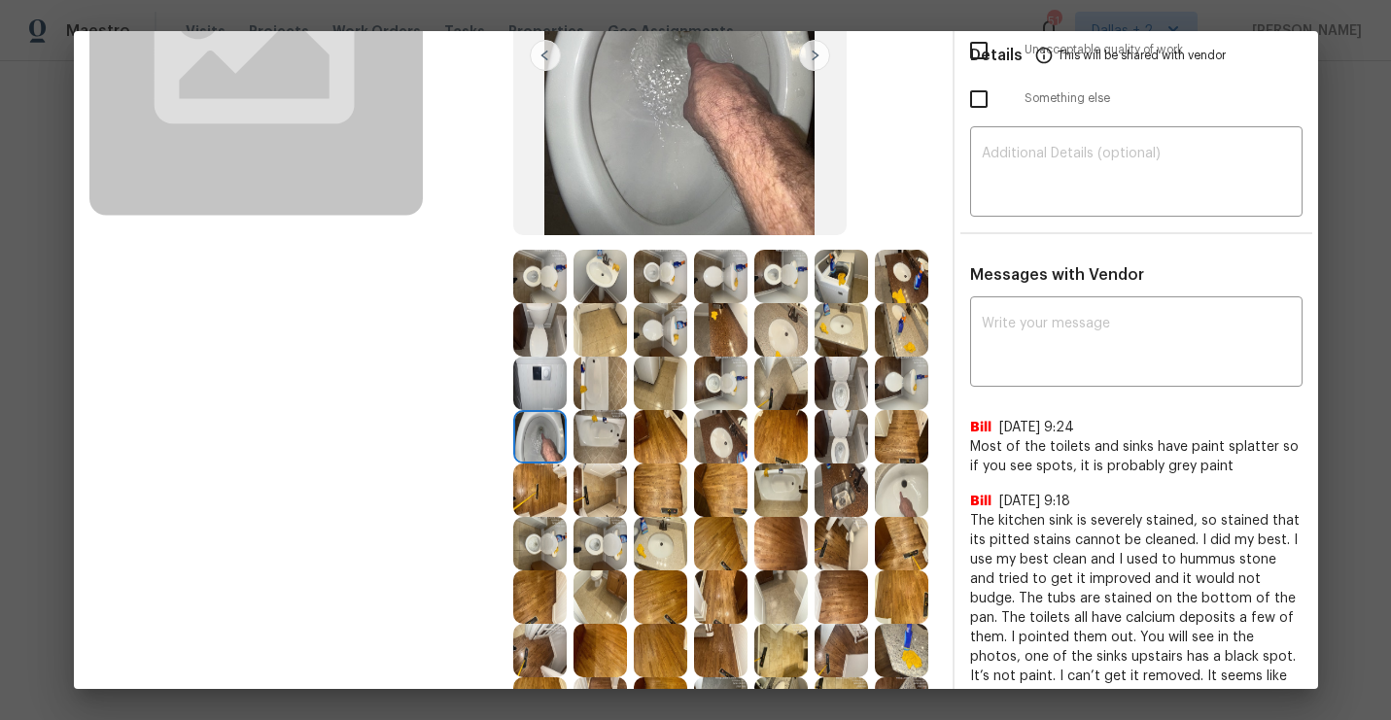
click at [653, 346] on img at bounding box center [660, 329] width 53 height 53
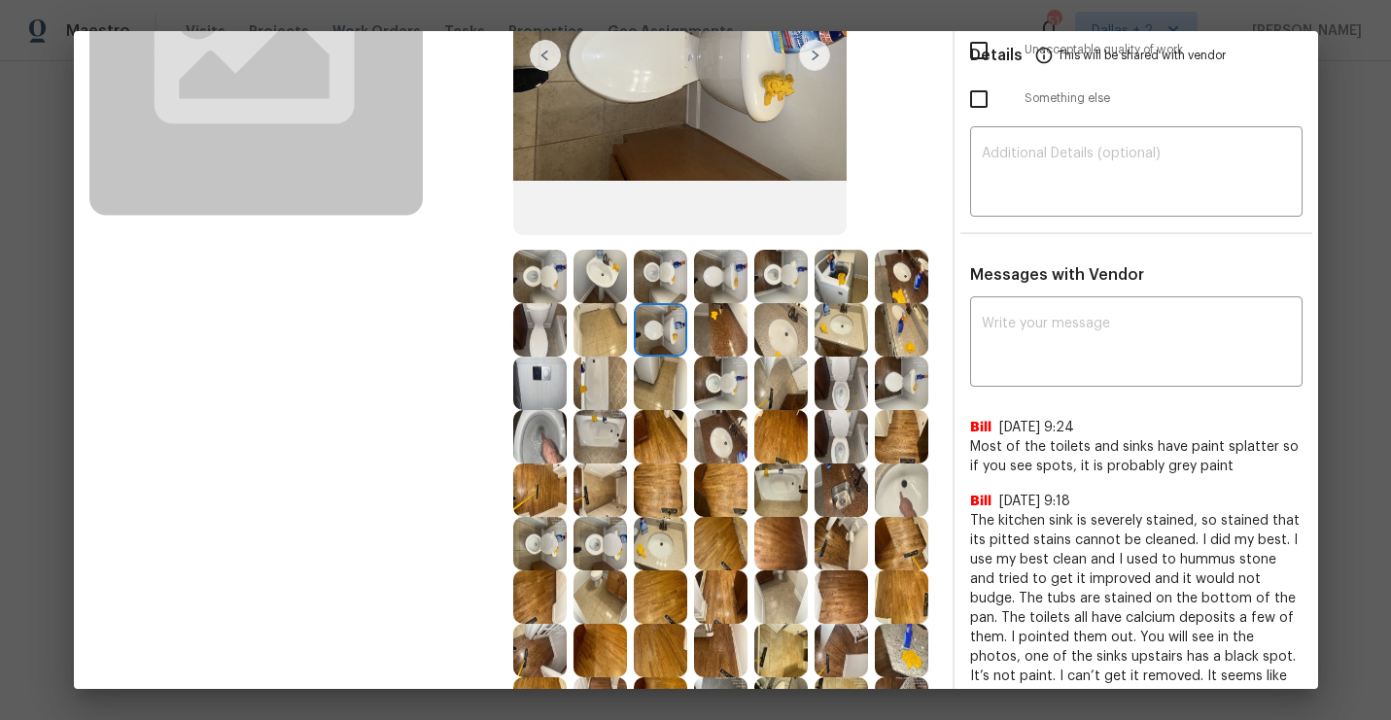
click at [801, 383] on img at bounding box center [780, 383] width 53 height 53
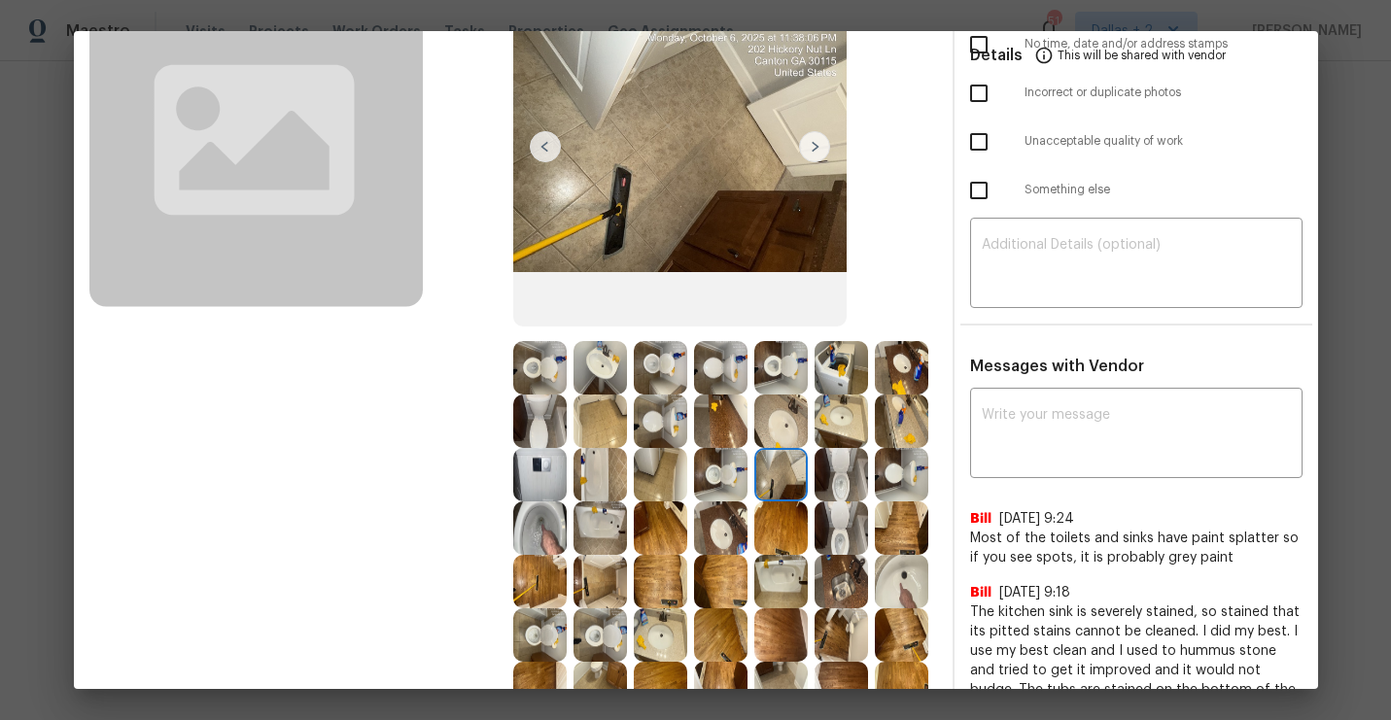
scroll to position [192, 0]
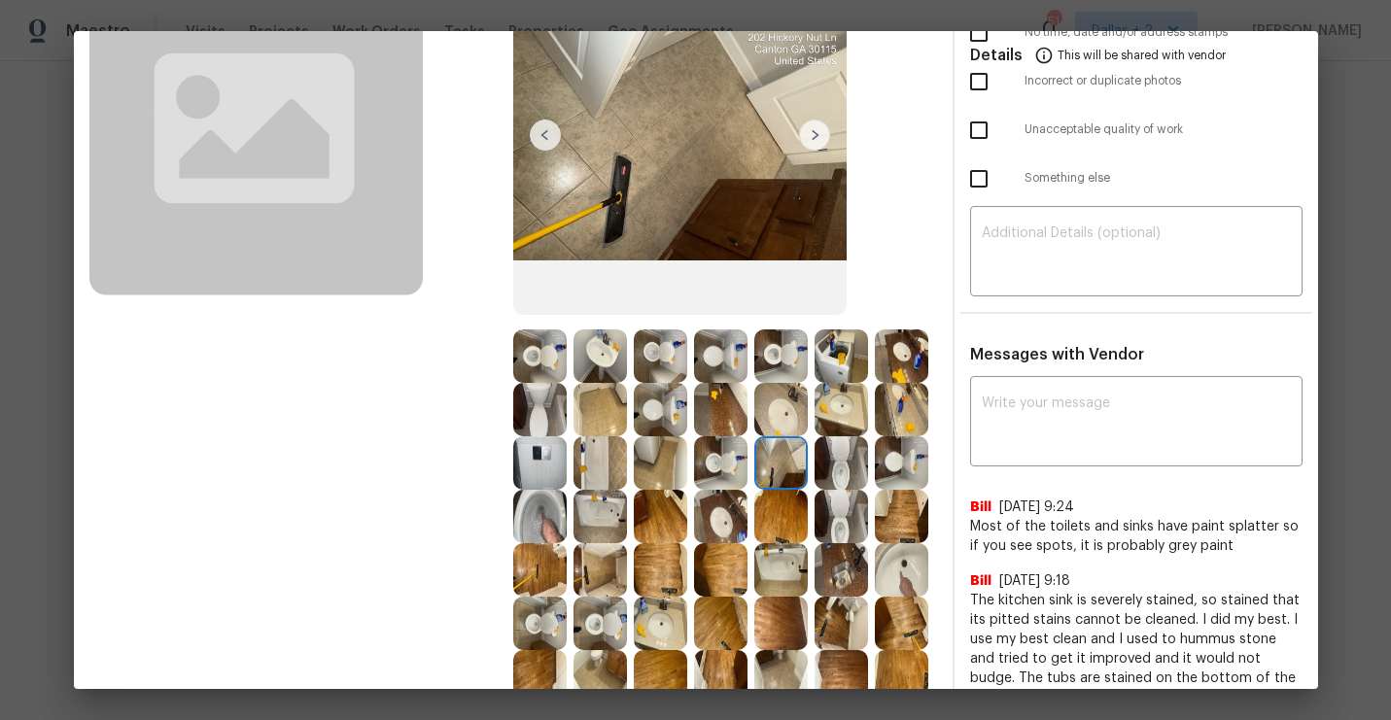
click at [665, 421] on img at bounding box center [660, 409] width 53 height 53
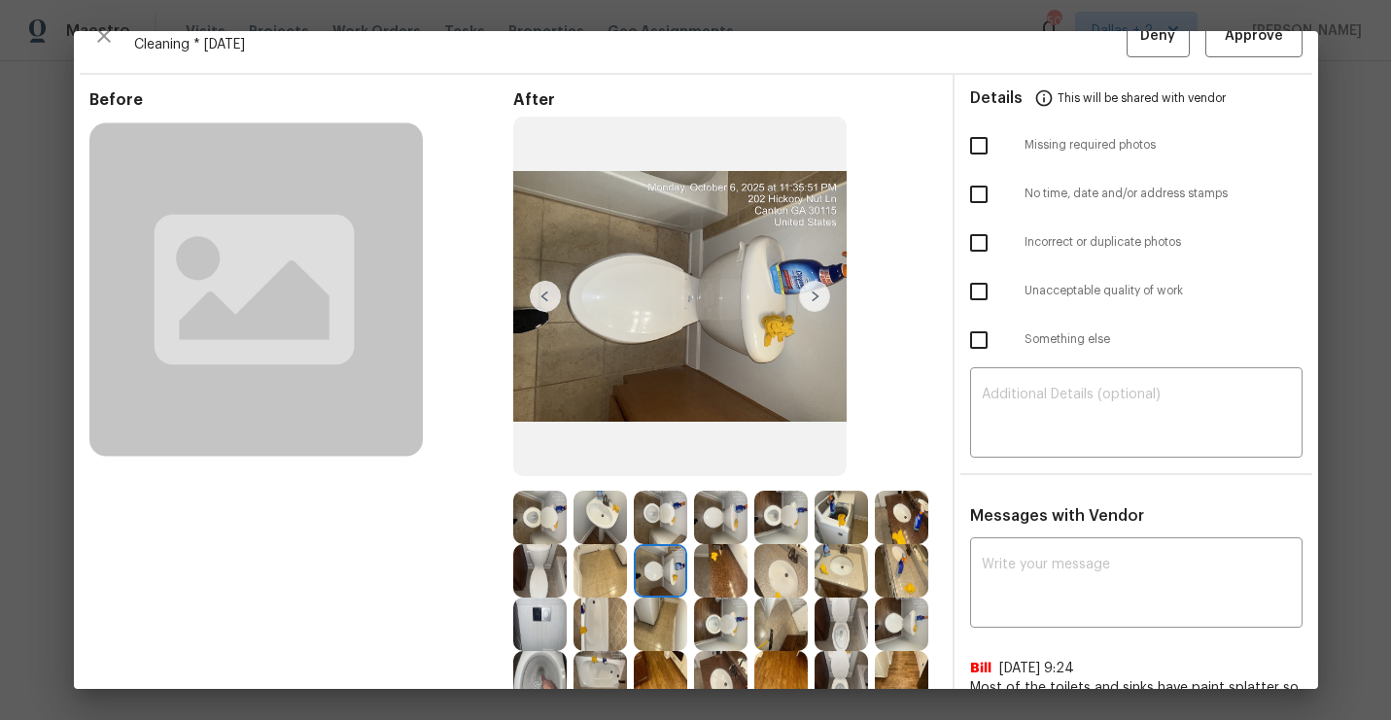
scroll to position [0, 0]
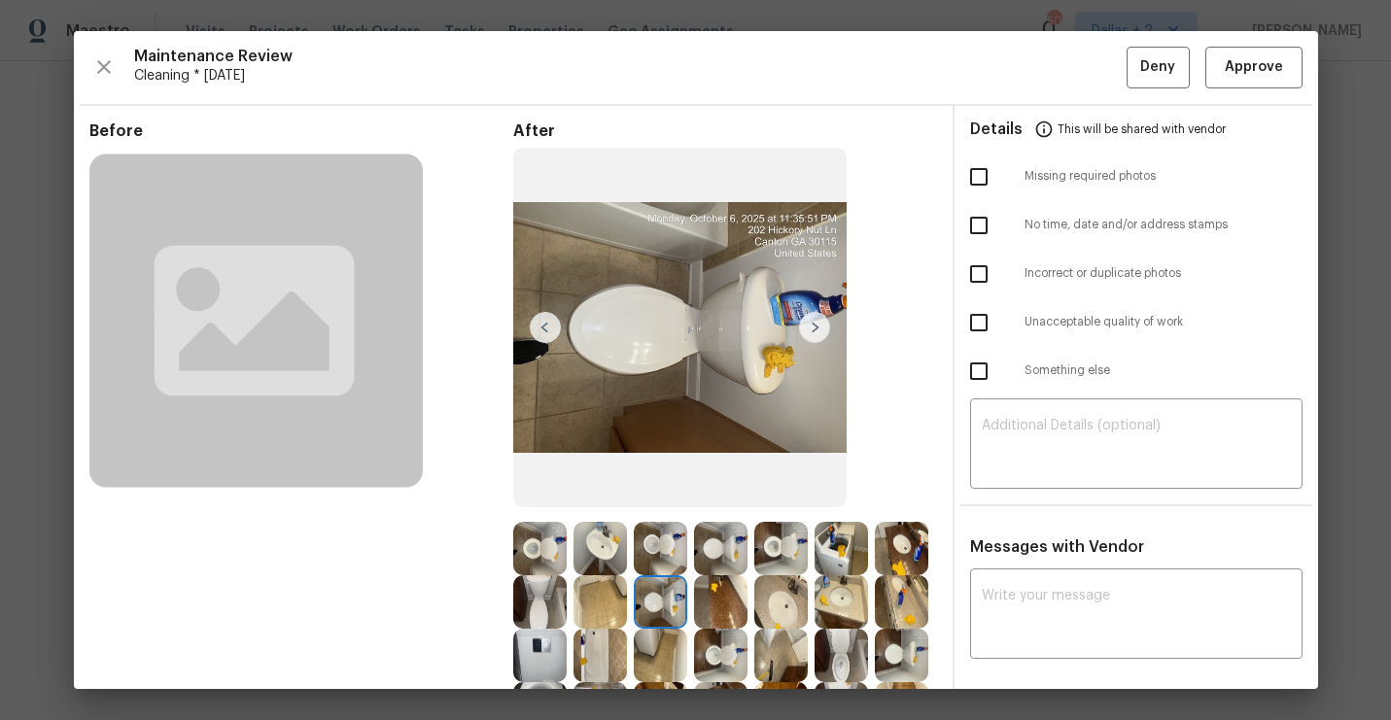
click at [1284, 87] on div "Maintenance Review Cleaning * [DATE] Deny Approve Before After Requirements for…" at bounding box center [696, 360] width 1244 height 658
click at [1275, 86] on button "Approve" at bounding box center [1253, 68] width 97 height 42
